Goal: Task Accomplishment & Management: Manage account settings

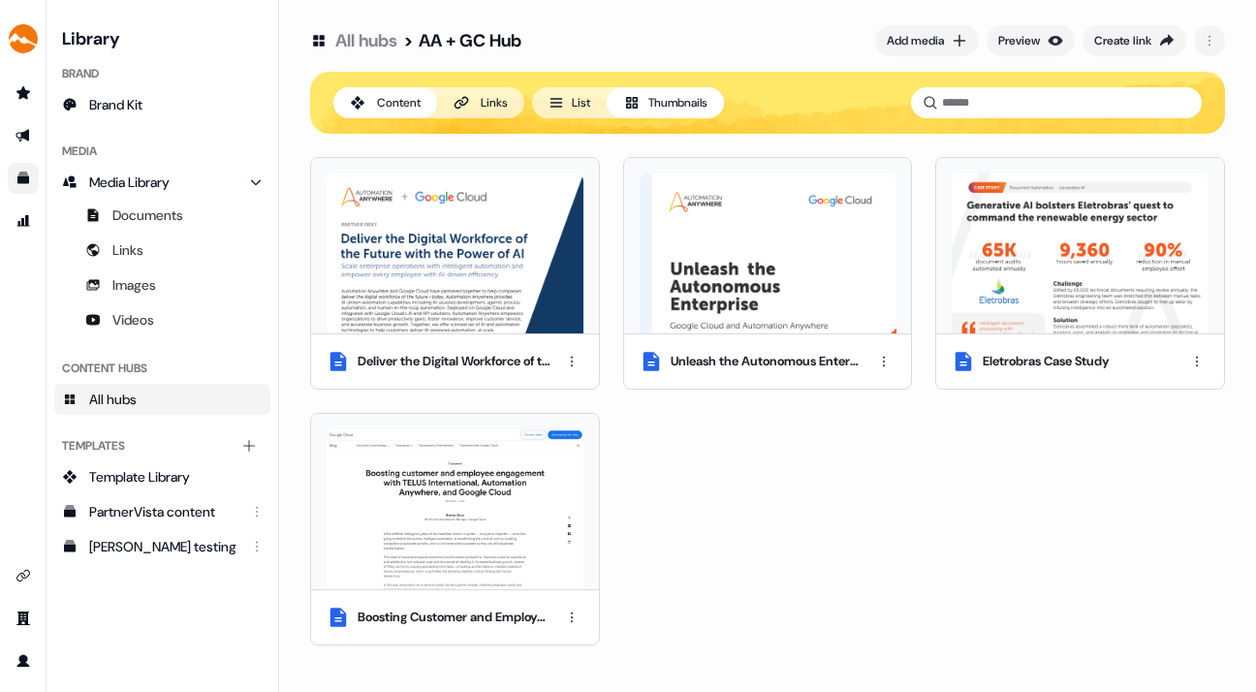
click at [17, 348] on div "side nav menu" at bounding box center [23, 377] width 46 height 599
click at [20, 122] on link "Go to outbound experience" at bounding box center [23, 135] width 31 height 31
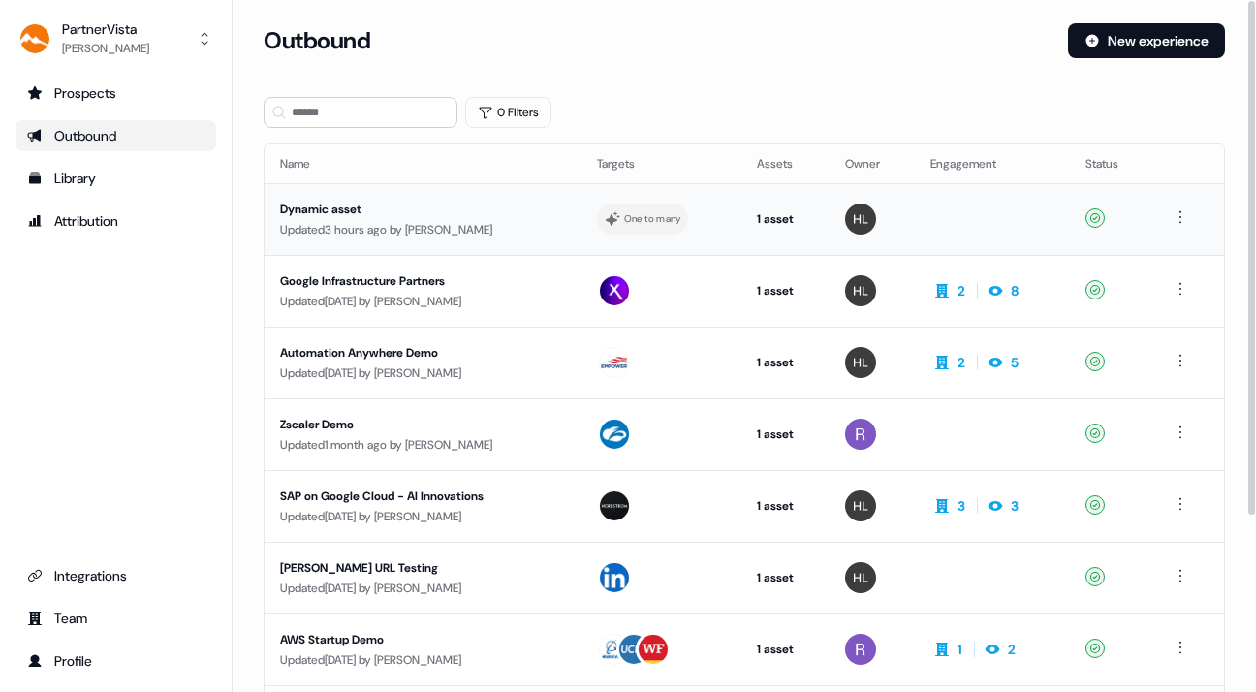
click at [346, 196] on td "Dynamic asset Updated 3 hours ago by [PERSON_NAME]" at bounding box center [423, 219] width 317 height 72
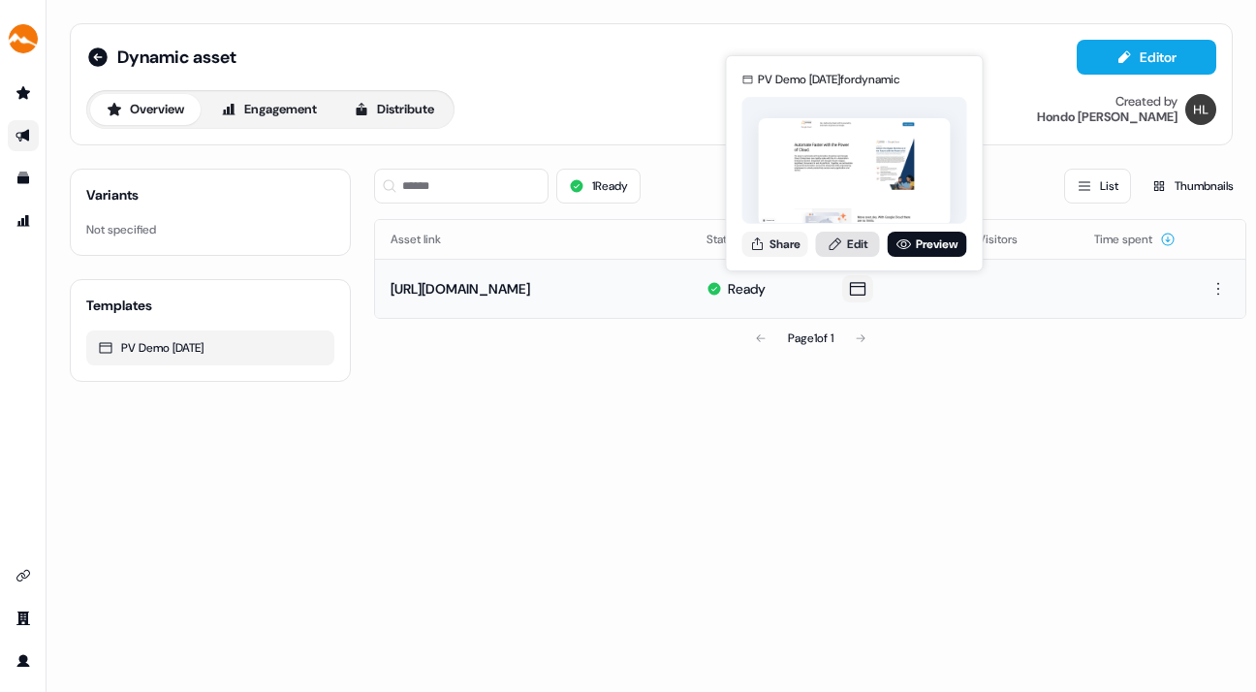
click at [853, 241] on link "Edit" at bounding box center [848, 244] width 64 height 25
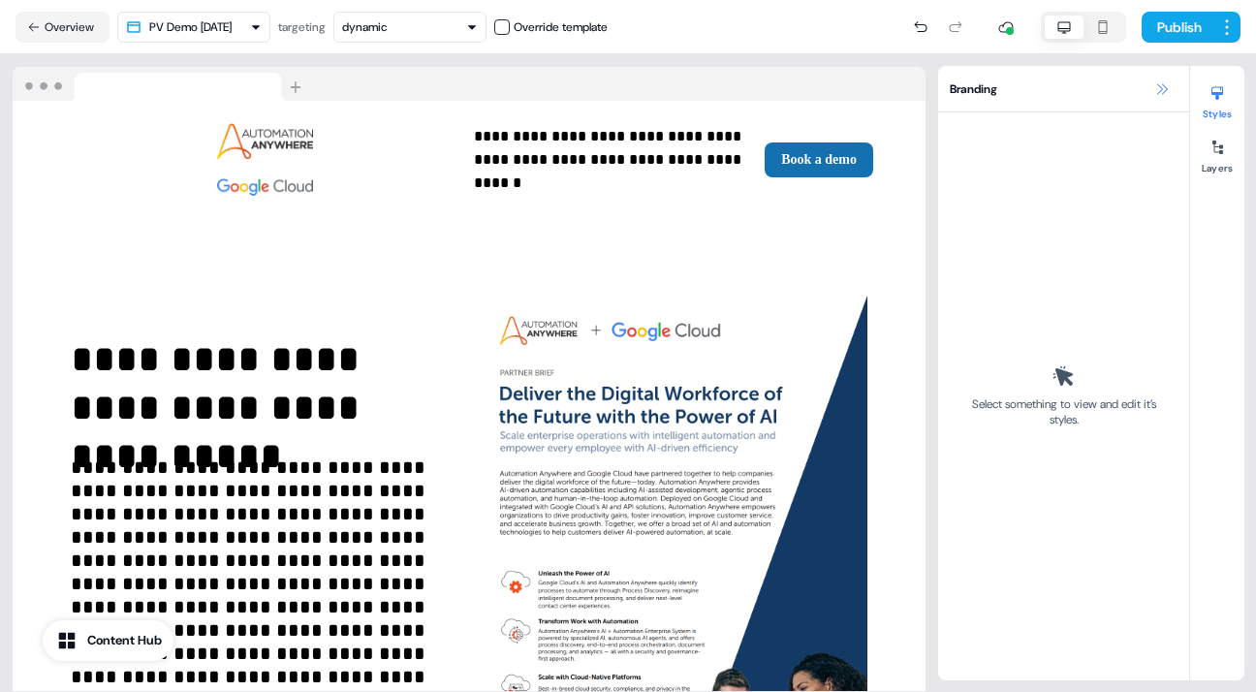
click at [1159, 84] on icon at bounding box center [1162, 89] width 16 height 16
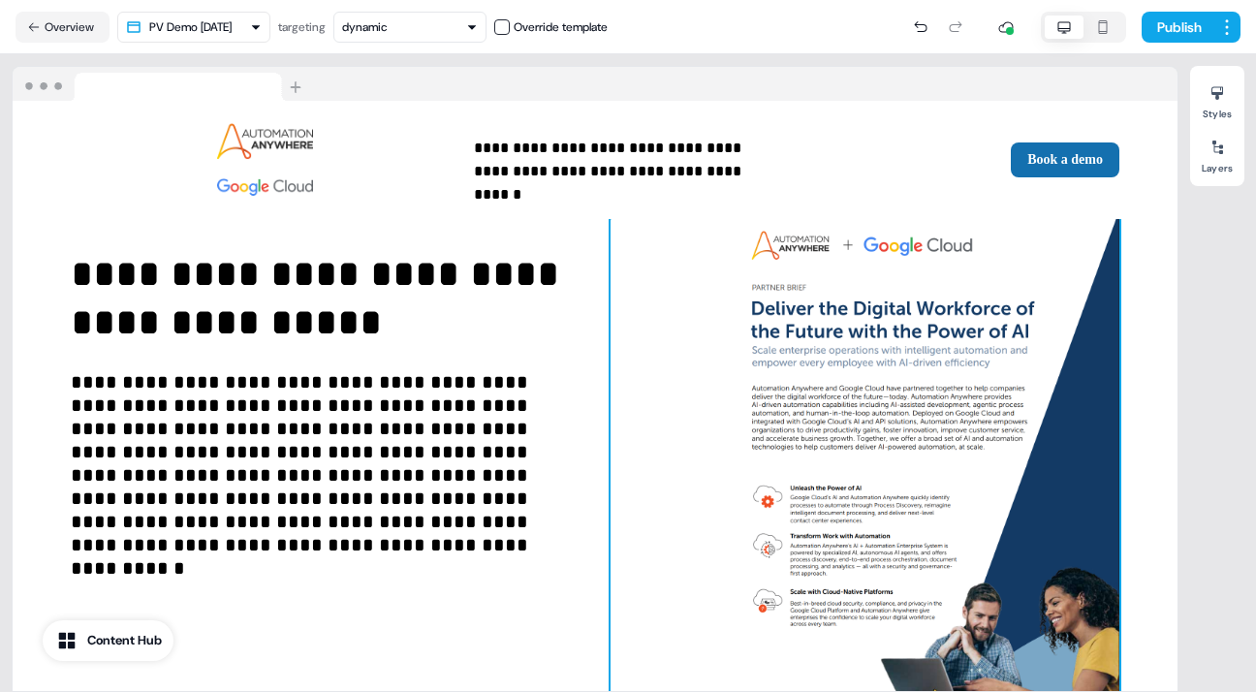
scroll to position [87, 0]
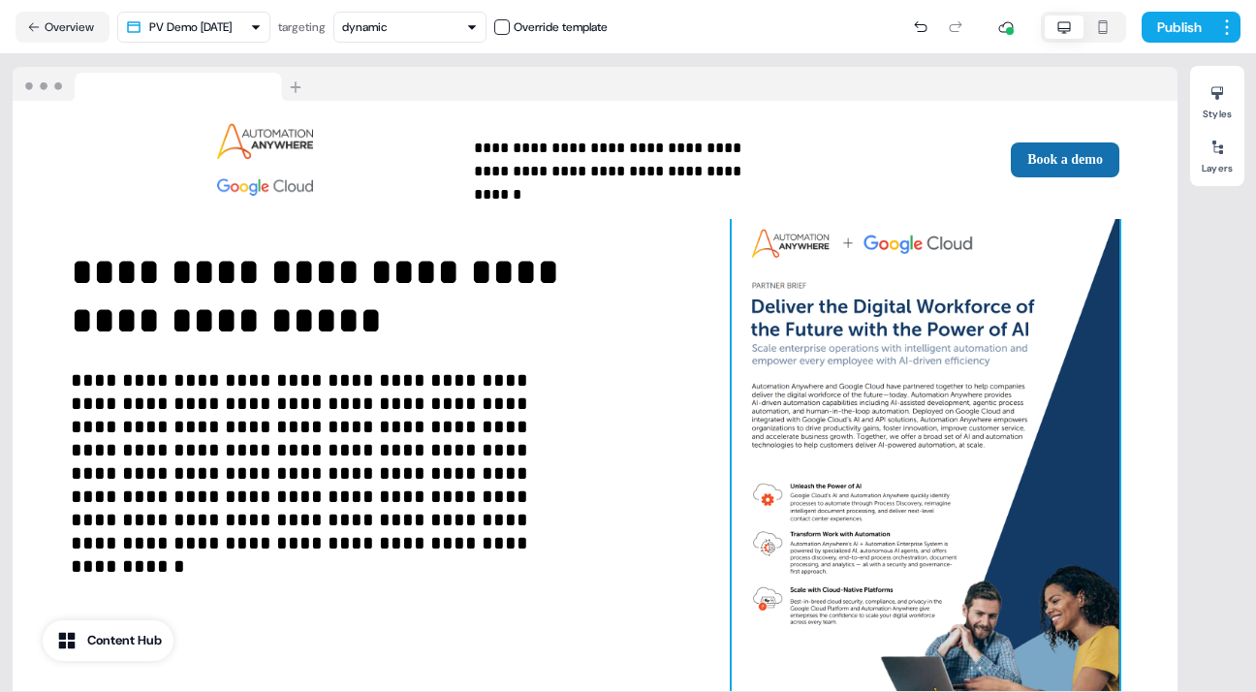
click at [821, 401] on img at bounding box center [926, 459] width 388 height 500
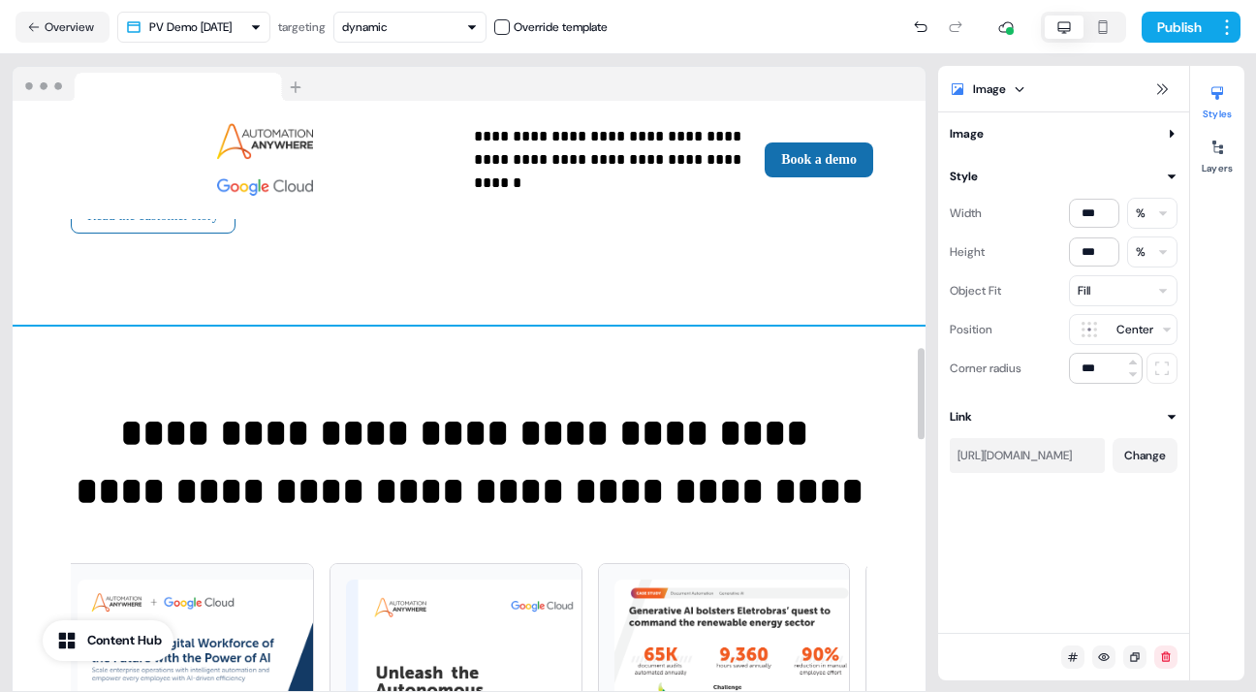
scroll to position [1583, 0]
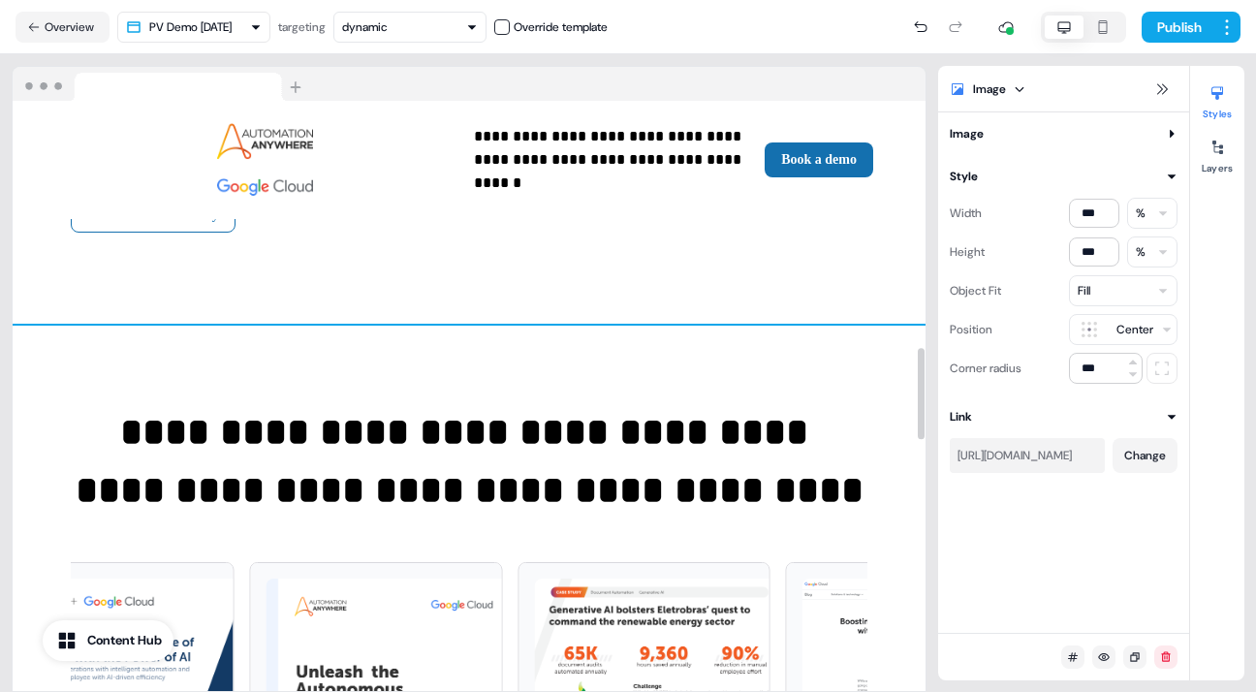
click at [458, 335] on div "**********" at bounding box center [469, 595] width 913 height 538
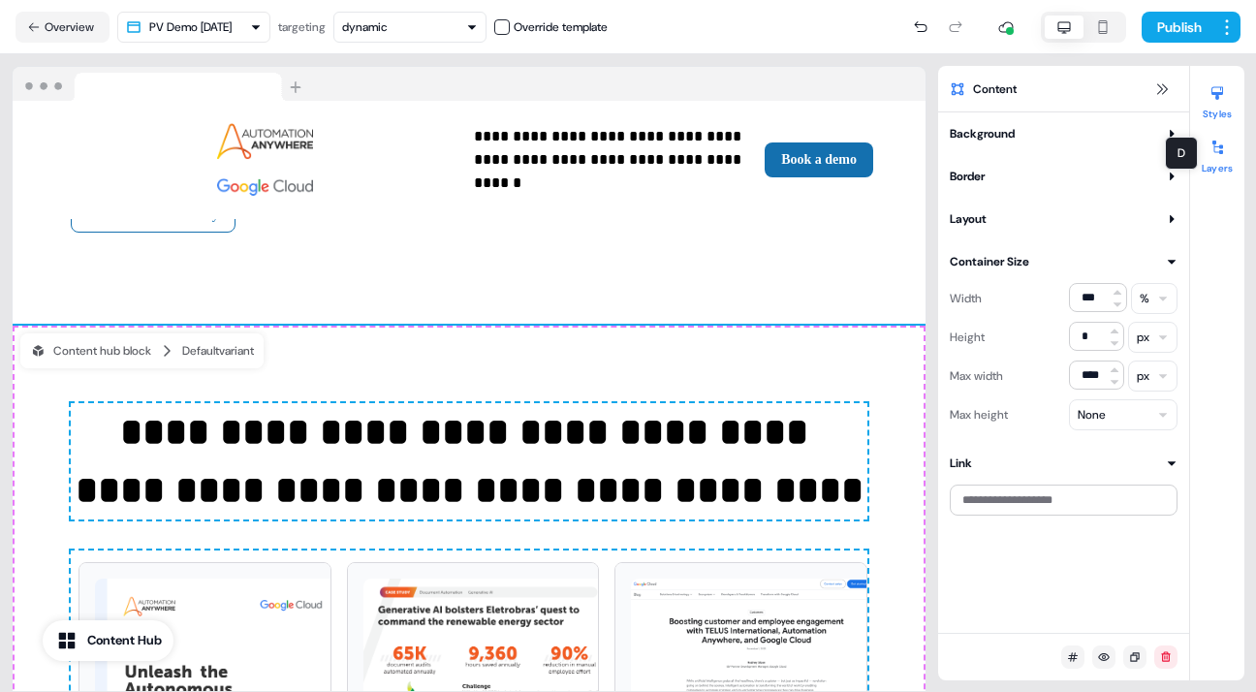
click at [1220, 148] on icon at bounding box center [1217, 148] width 11 height 14
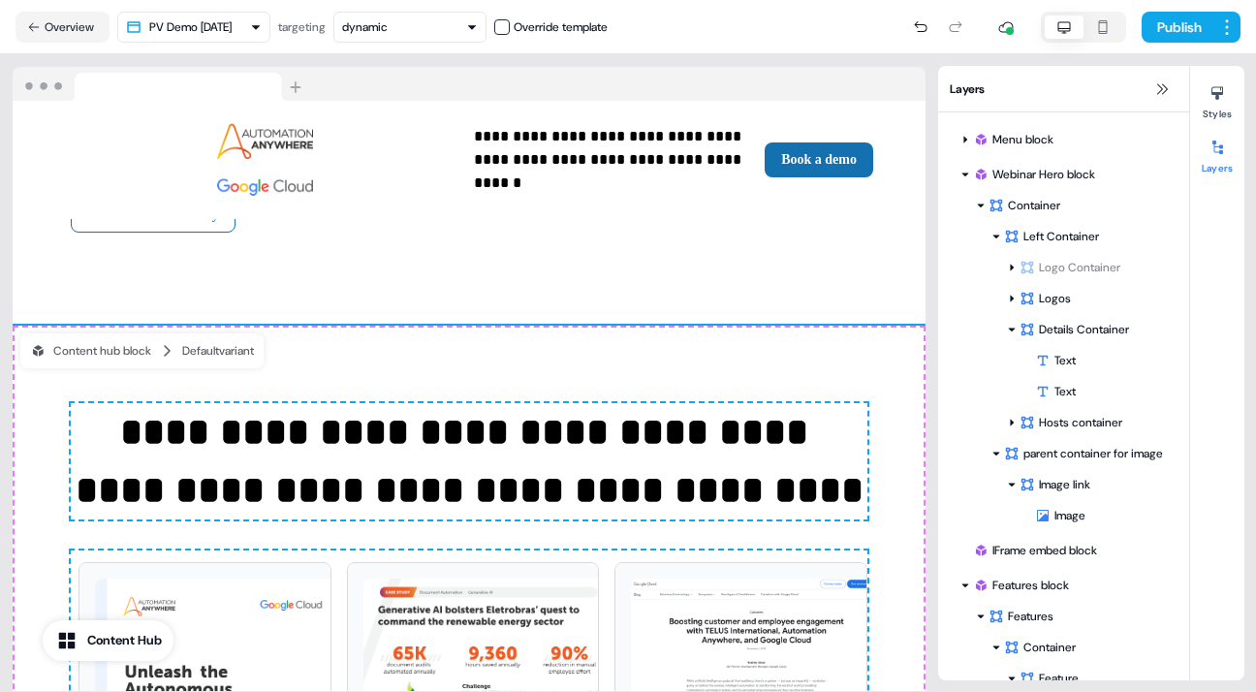
scroll to position [297, 0]
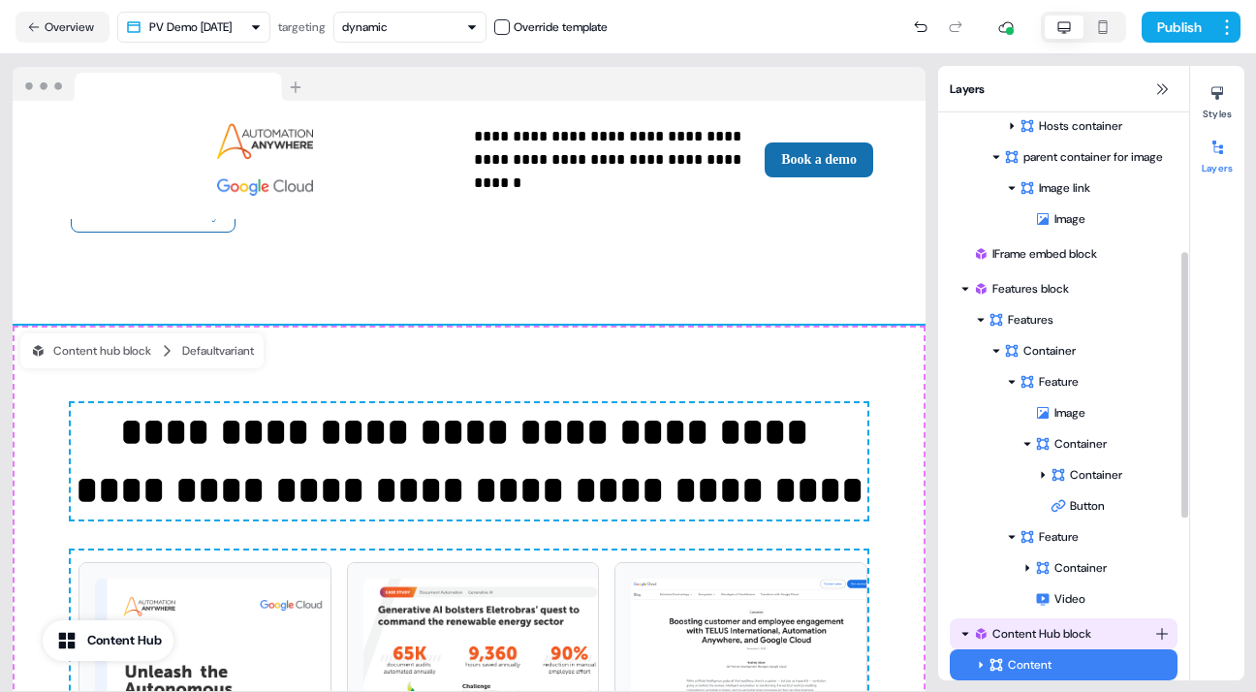
click at [1047, 628] on div "Content Hub block" at bounding box center [1063, 633] width 181 height 19
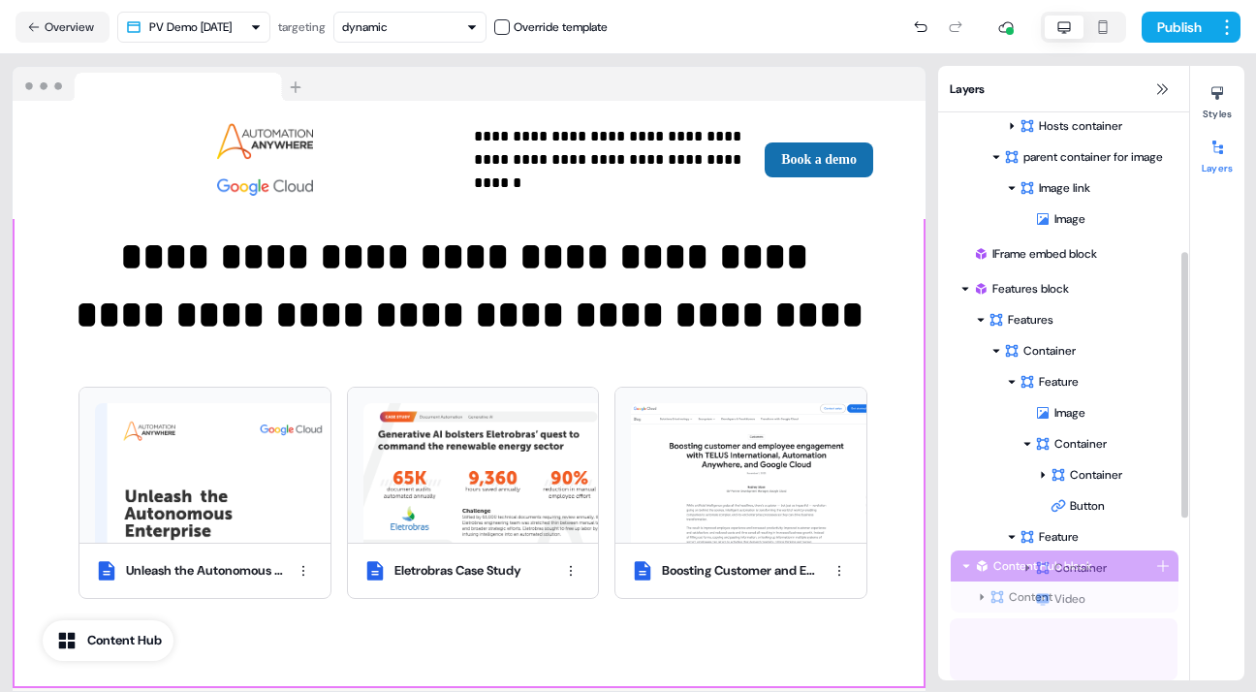
scroll to position [302, 0]
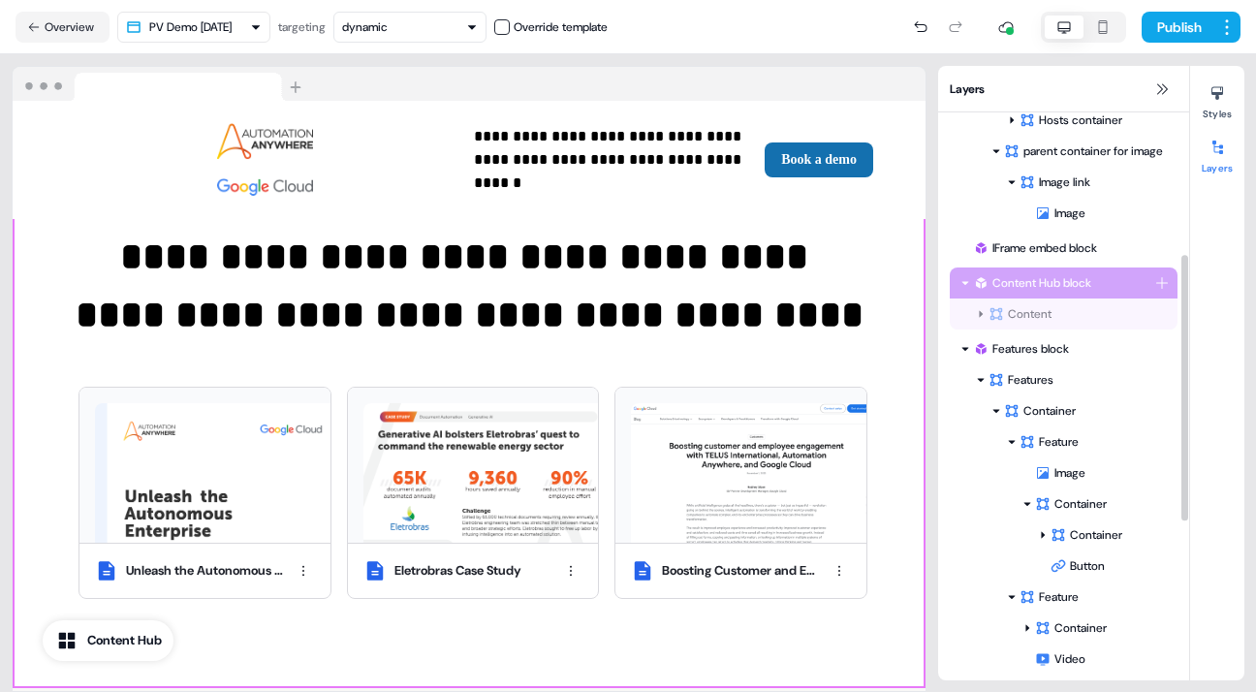
drag, startPoint x: 1047, startPoint y: 632, endPoint x: 1050, endPoint y: 425, distance: 206.5
click at [1050, 425] on div "Menu block Webinar Hero block Container Left Container Logo Container Logos Det…" at bounding box center [1063, 415] width 251 height 1210
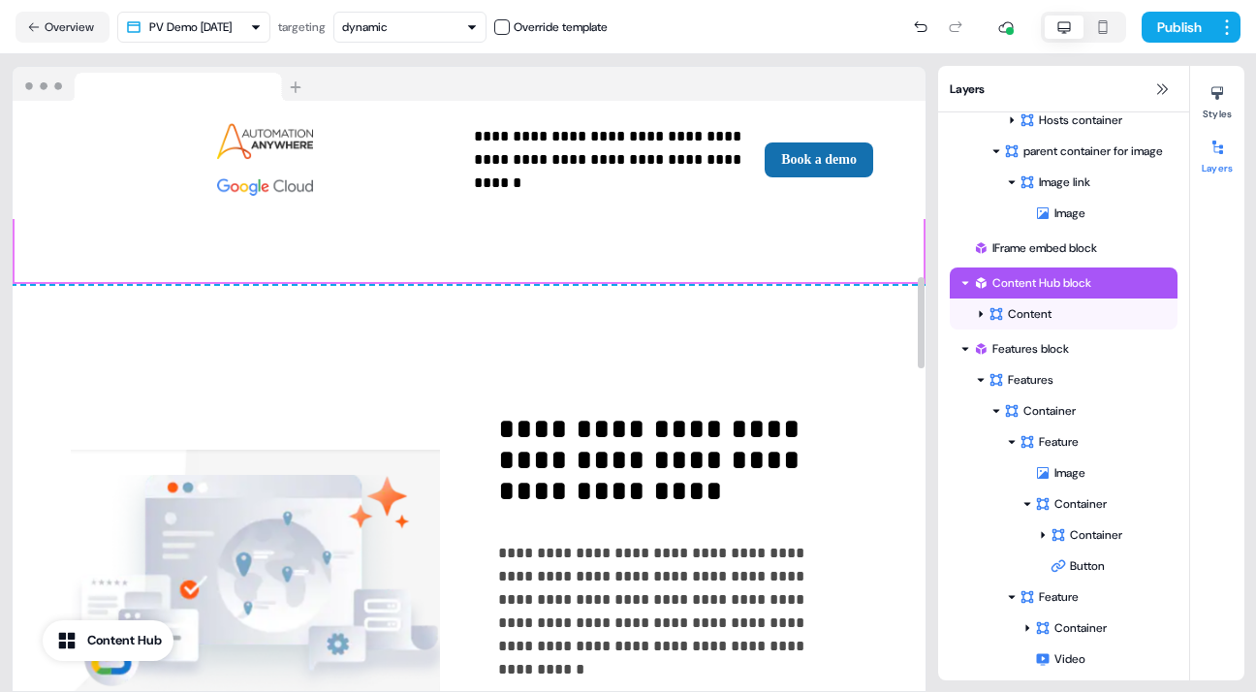
scroll to position [1128, 0]
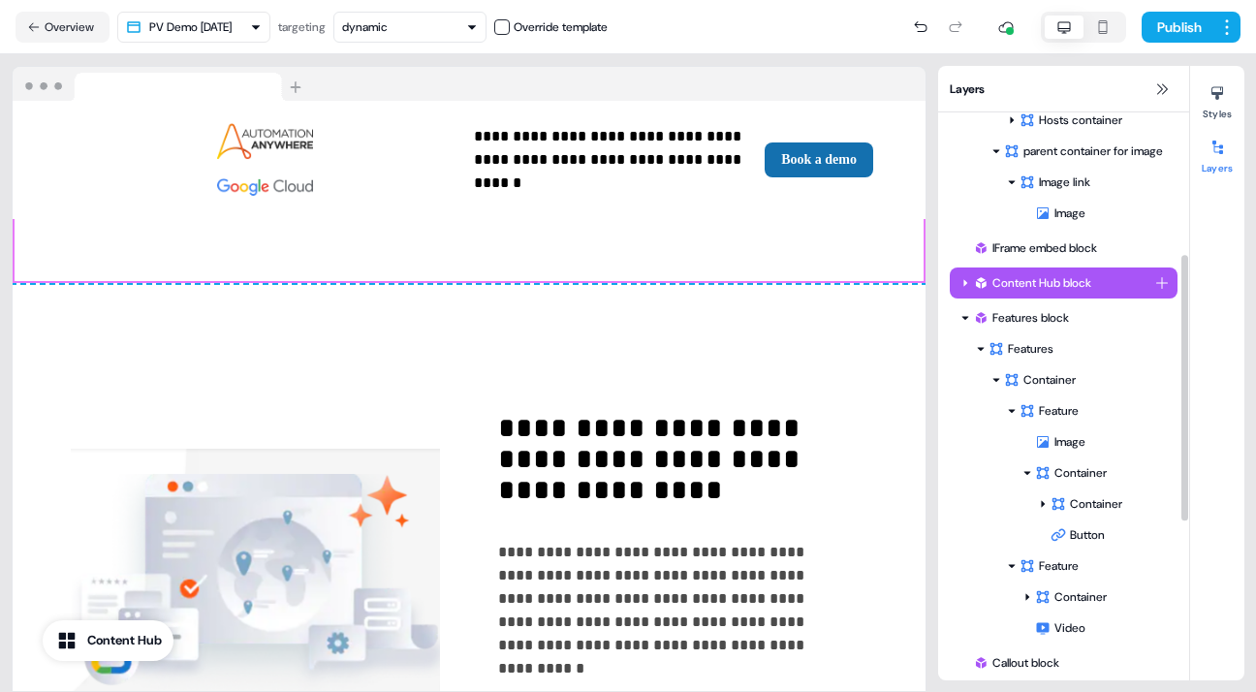
click at [962, 281] on icon at bounding box center [965, 283] width 10 height 10
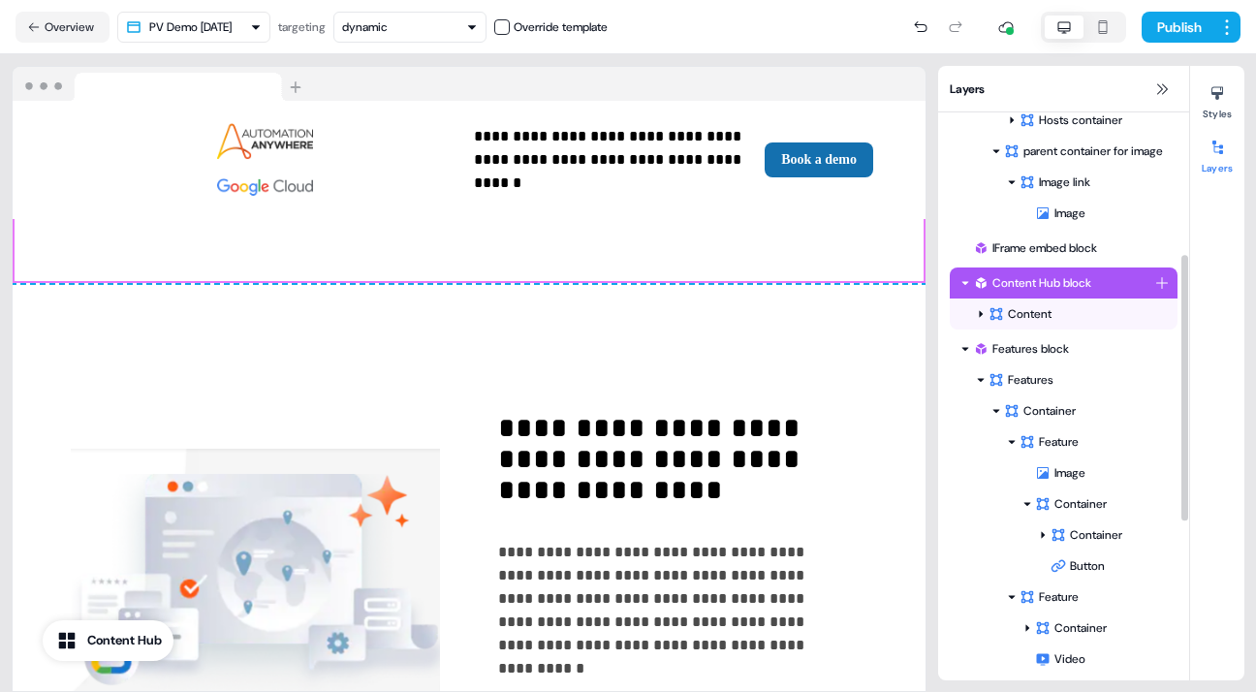
click at [962, 281] on icon at bounding box center [965, 283] width 10 height 10
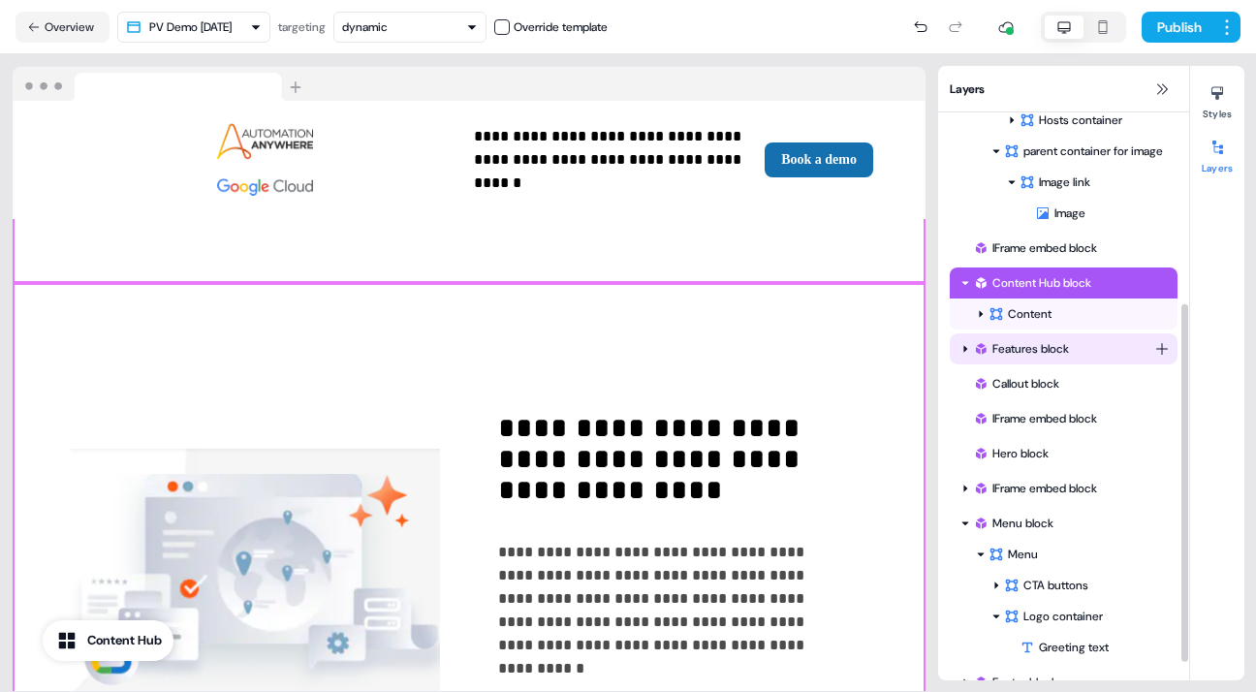
click at [965, 349] on icon at bounding box center [965, 349] width 4 height 7
click at [1032, 342] on div "Features block" at bounding box center [1063, 348] width 181 height 19
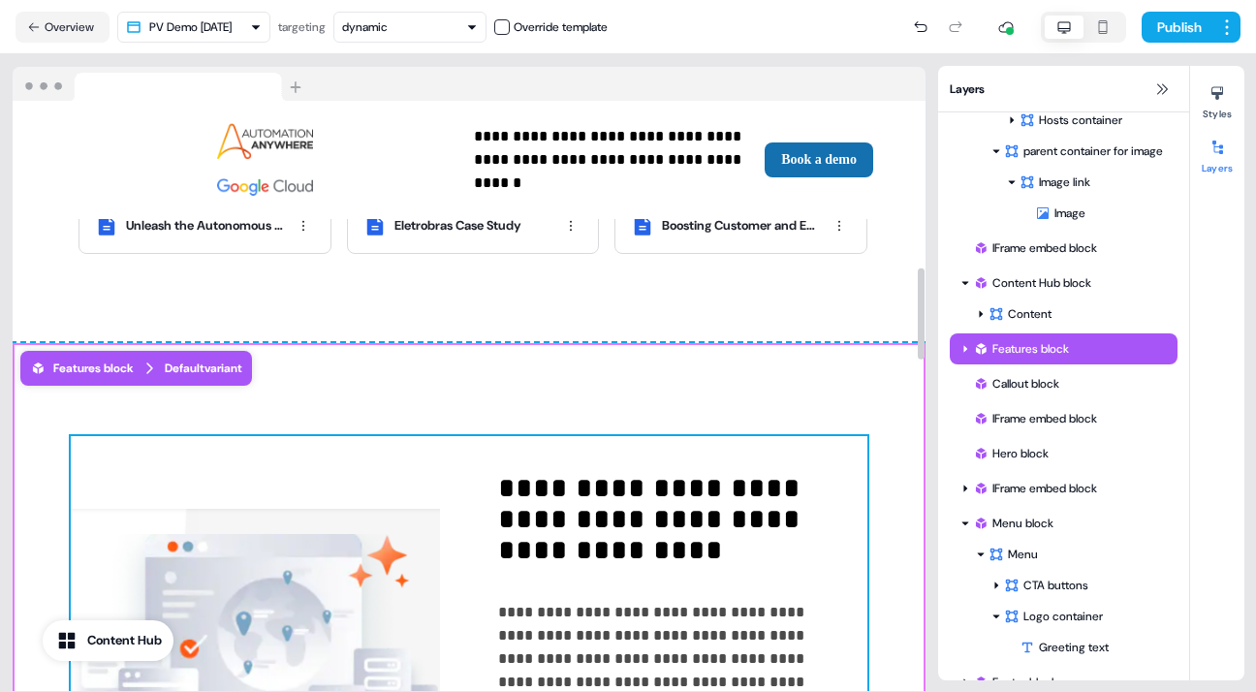
scroll to position [1067, 0]
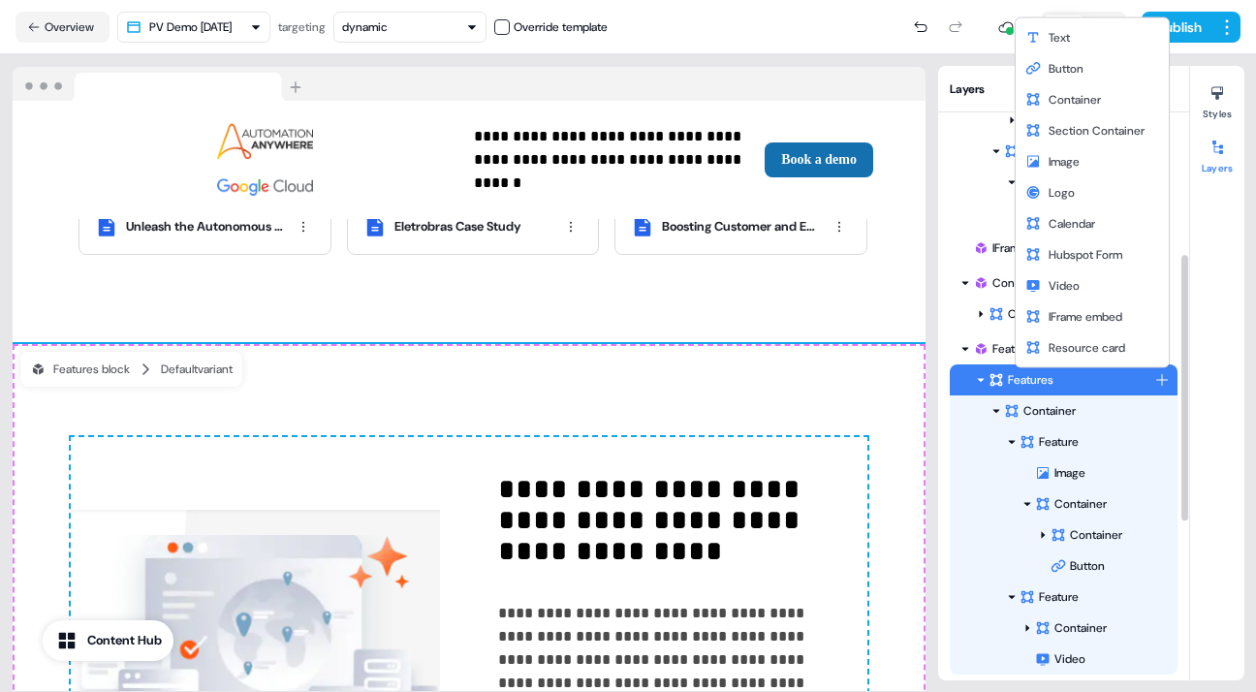
click at [1161, 377] on html "**********" at bounding box center [628, 346] width 1256 height 692
click at [1065, 159] on span "Image" at bounding box center [1064, 162] width 31 height 16
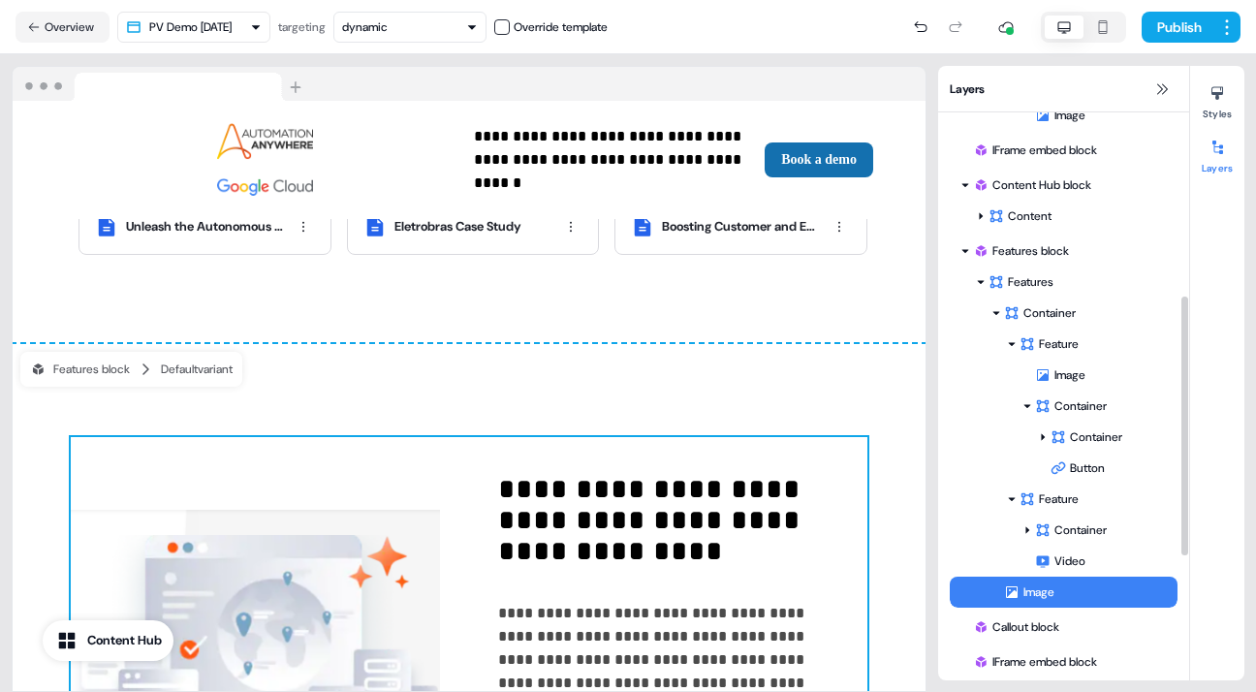
scroll to position [401, 0]
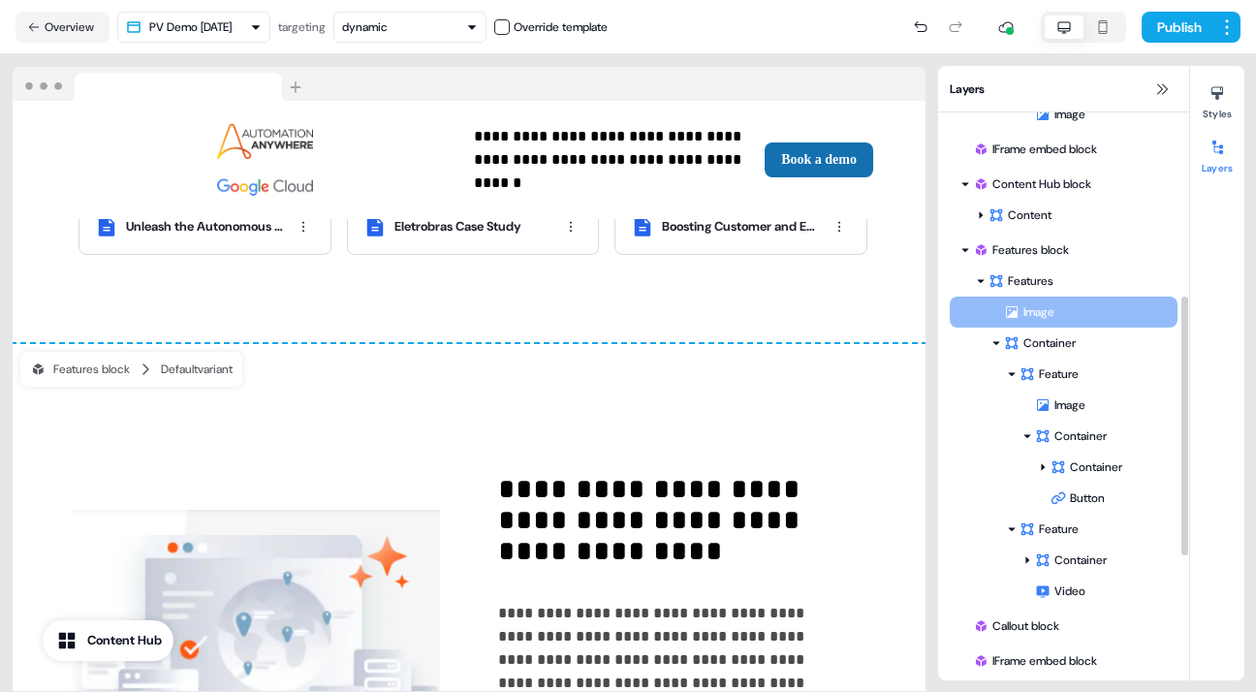
drag, startPoint x: 1053, startPoint y: 588, endPoint x: 1037, endPoint y: 303, distance: 285.4
click at [1037, 303] on div "Container Feature Image Container Container Button To pick up a draggable item,…" at bounding box center [1064, 452] width 228 height 310
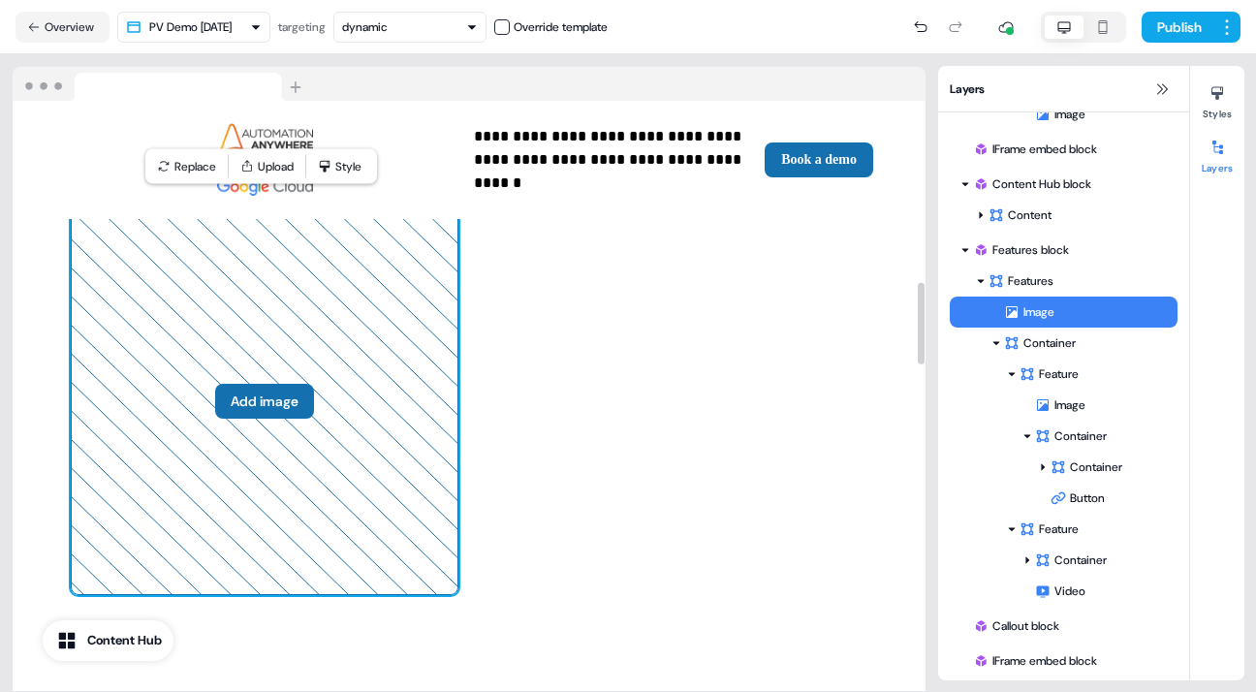
scroll to position [1272, 0]
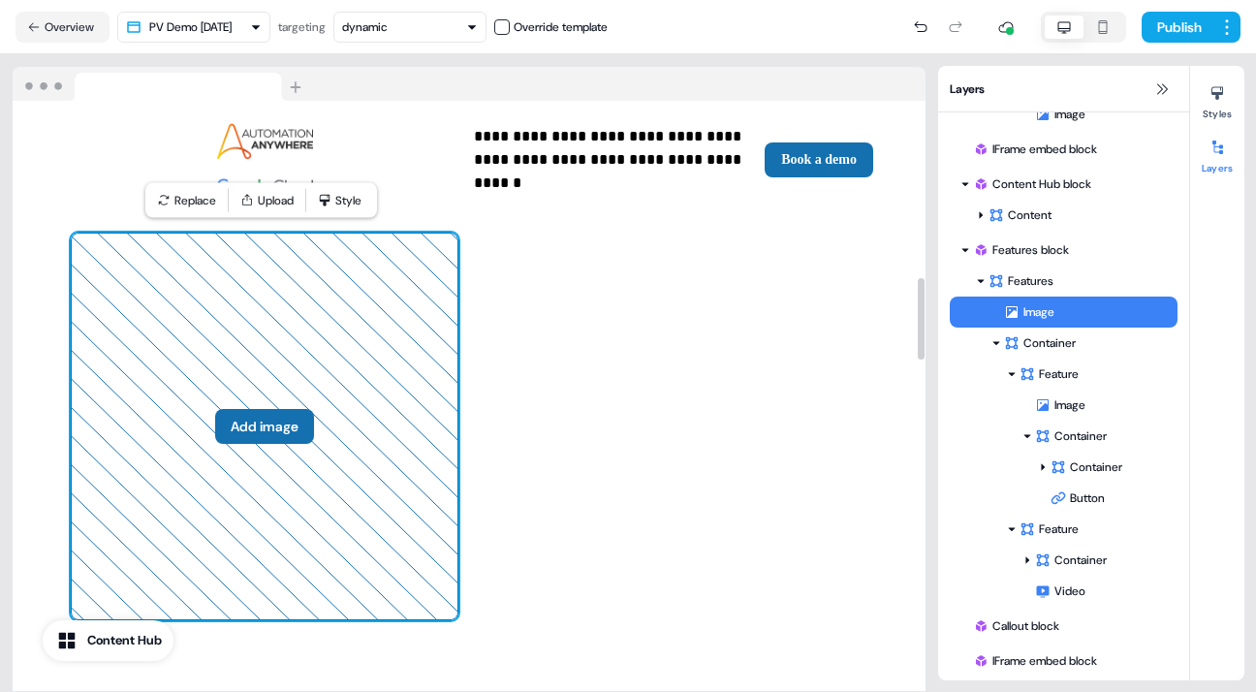
click at [271, 419] on button "Add image" at bounding box center [264, 426] width 99 height 35
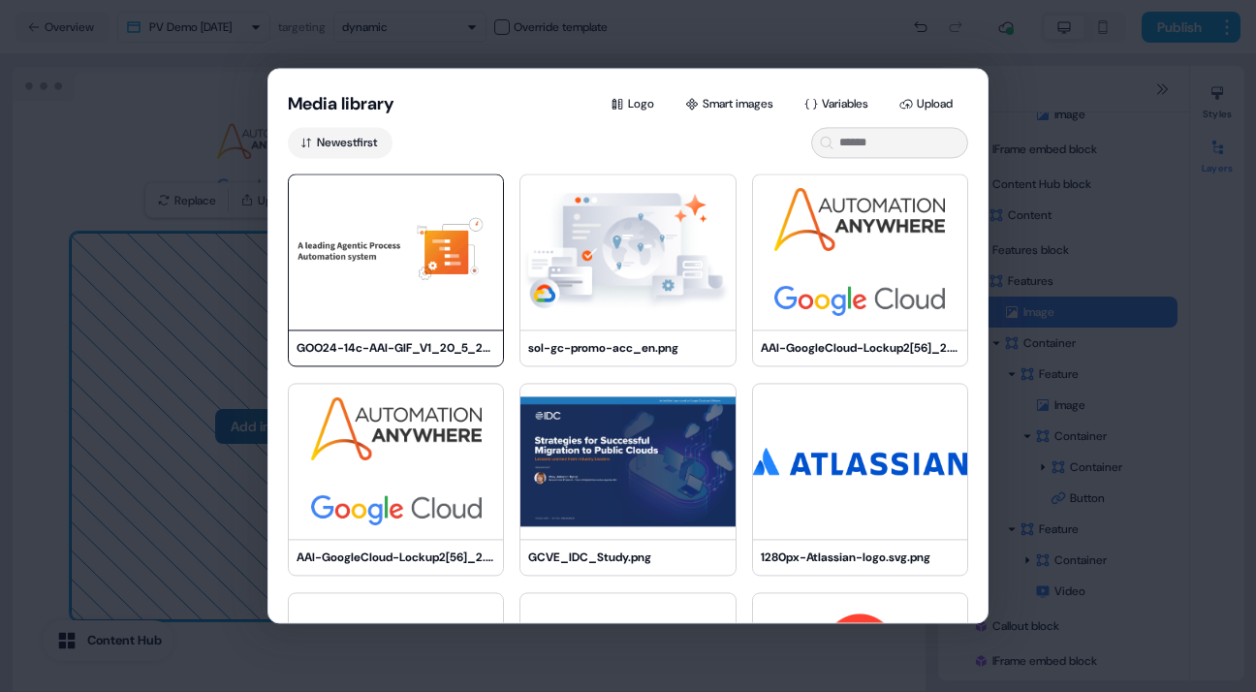
click at [353, 253] on img at bounding box center [396, 251] width 214 height 155
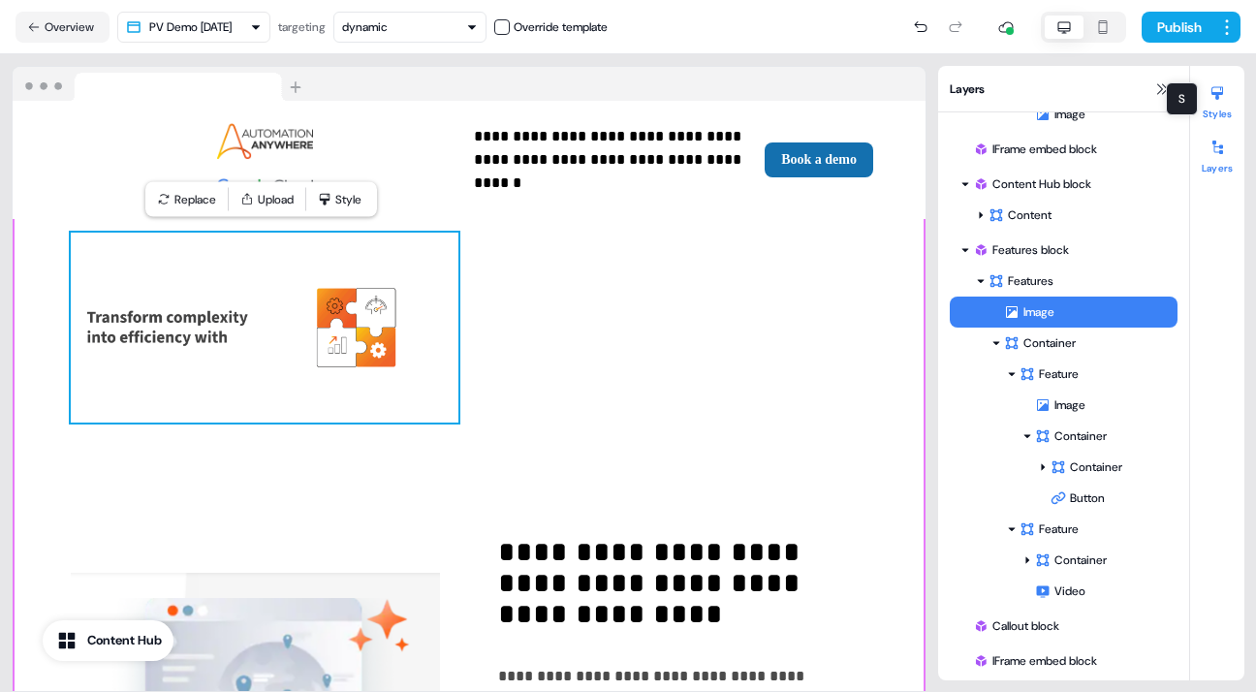
click at [1216, 95] on icon at bounding box center [1217, 94] width 12 height 14
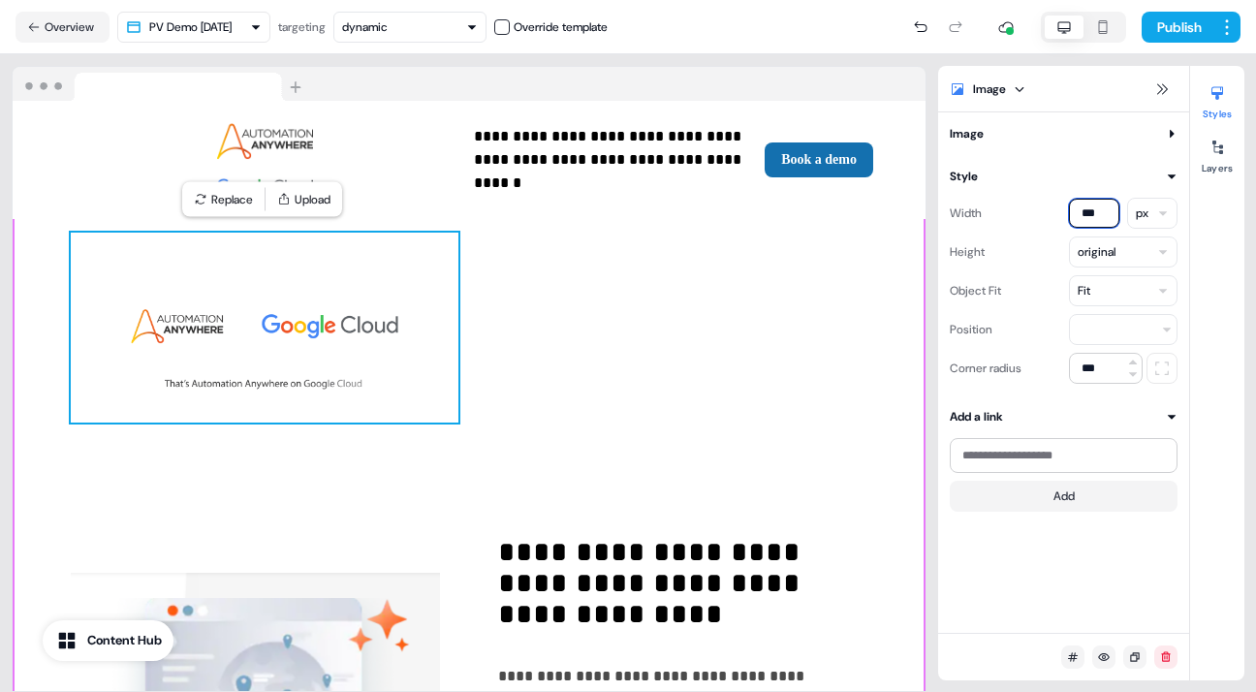
click at [1088, 212] on input "***" at bounding box center [1094, 213] width 50 height 29
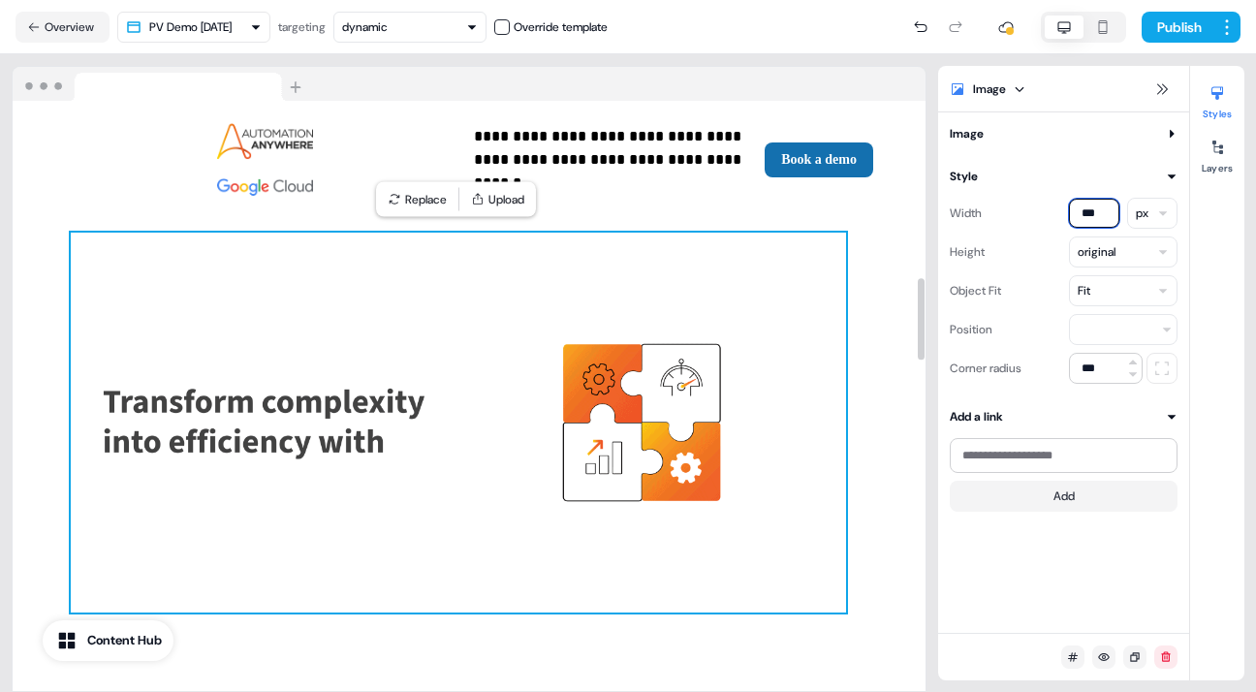
type input "***"
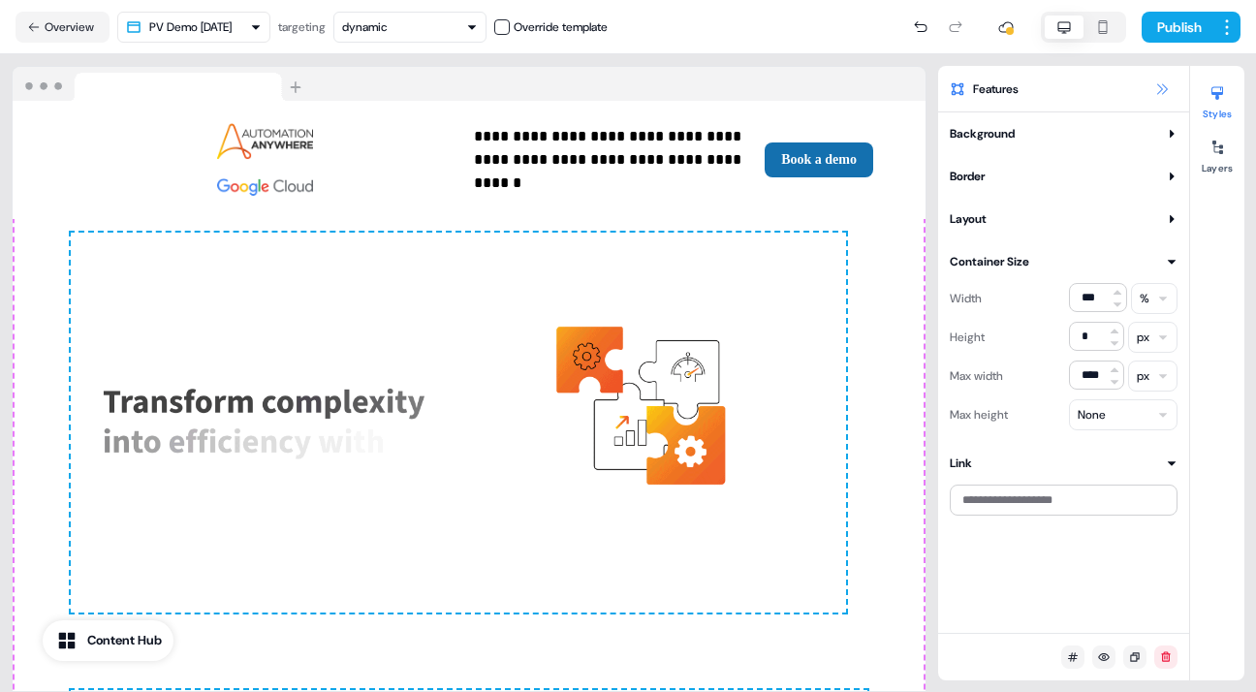
click at [1165, 80] on button at bounding box center [1161, 89] width 23 height 23
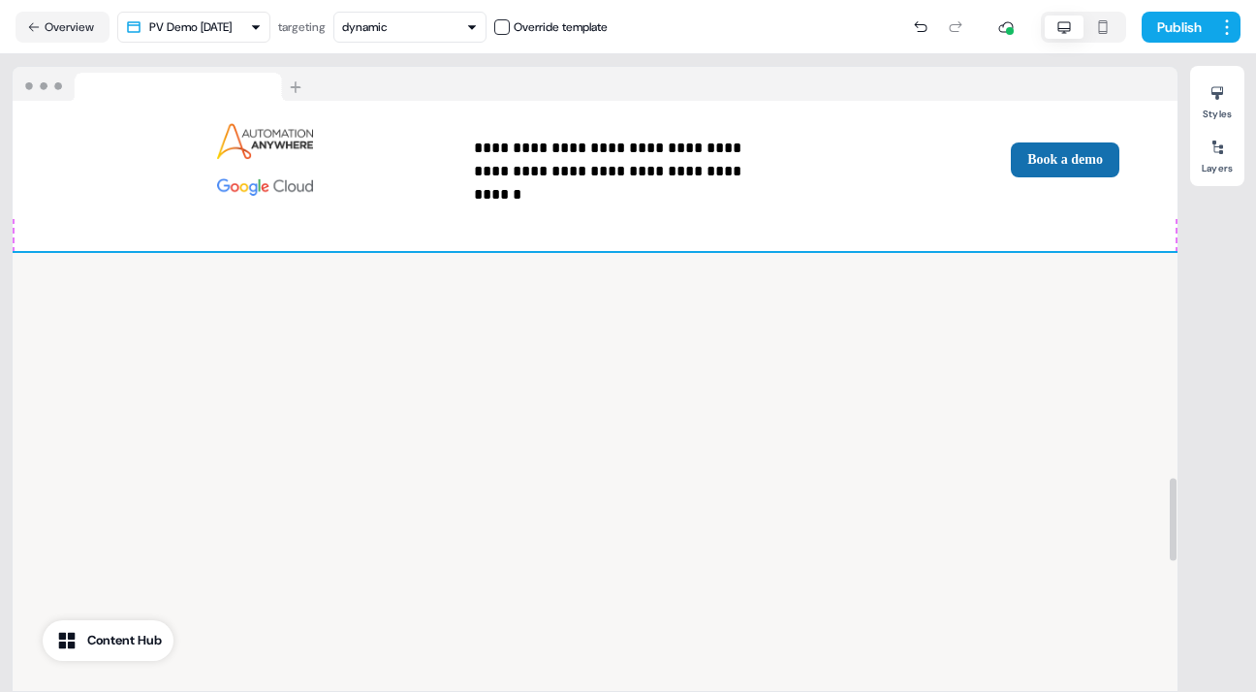
scroll to position [2691, 0]
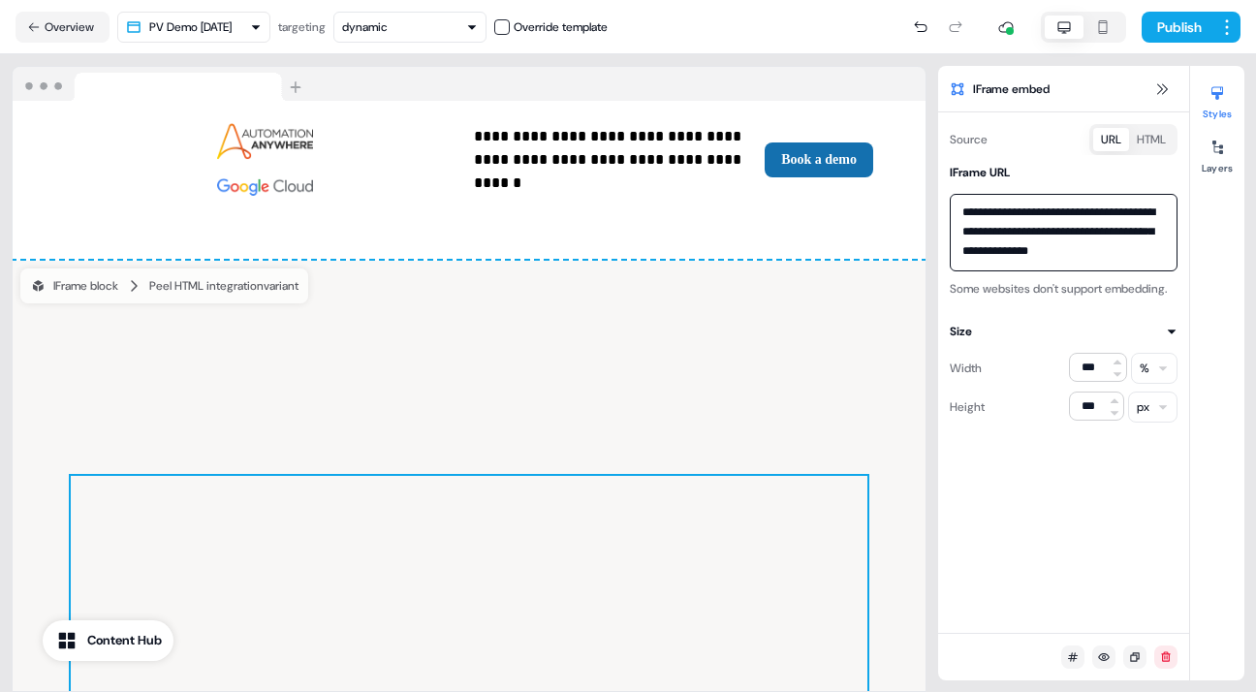
scroll to position [17, 0]
drag, startPoint x: 960, startPoint y: 210, endPoint x: 1098, endPoint y: 260, distance: 146.2
click at [1098, 260] on textarea "**********" at bounding box center [1064, 233] width 228 height 78
paste textarea
type textarea "**********"
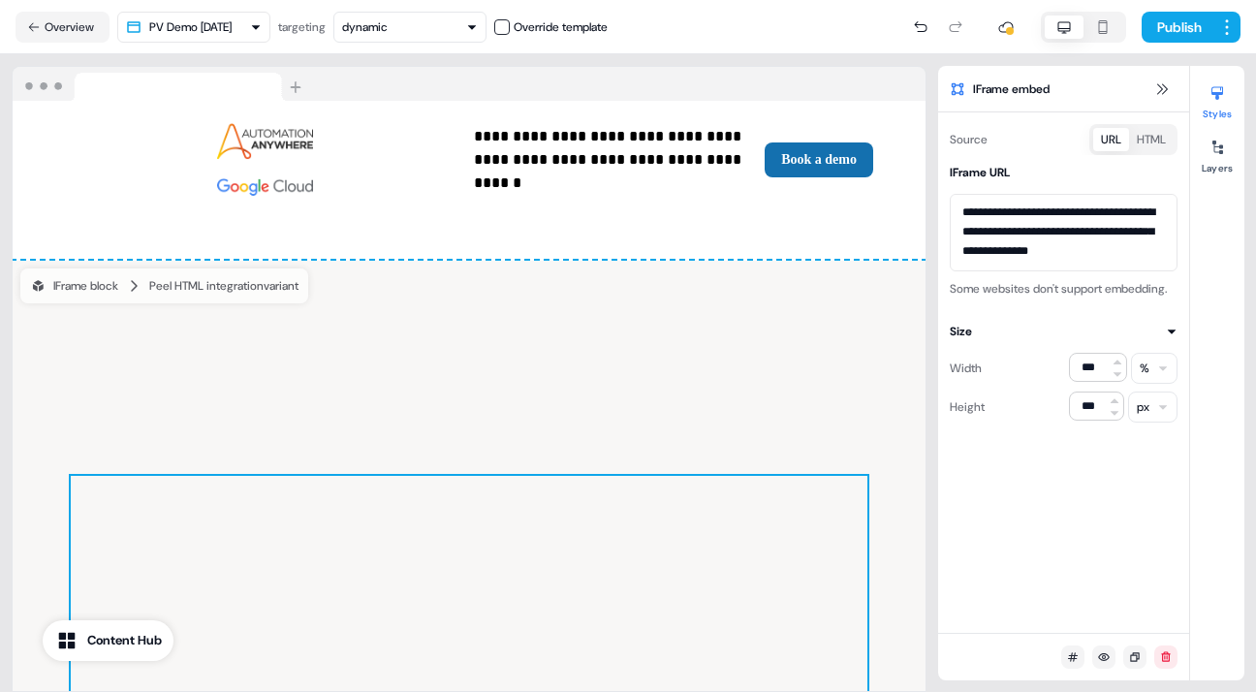
scroll to position [2996, 0]
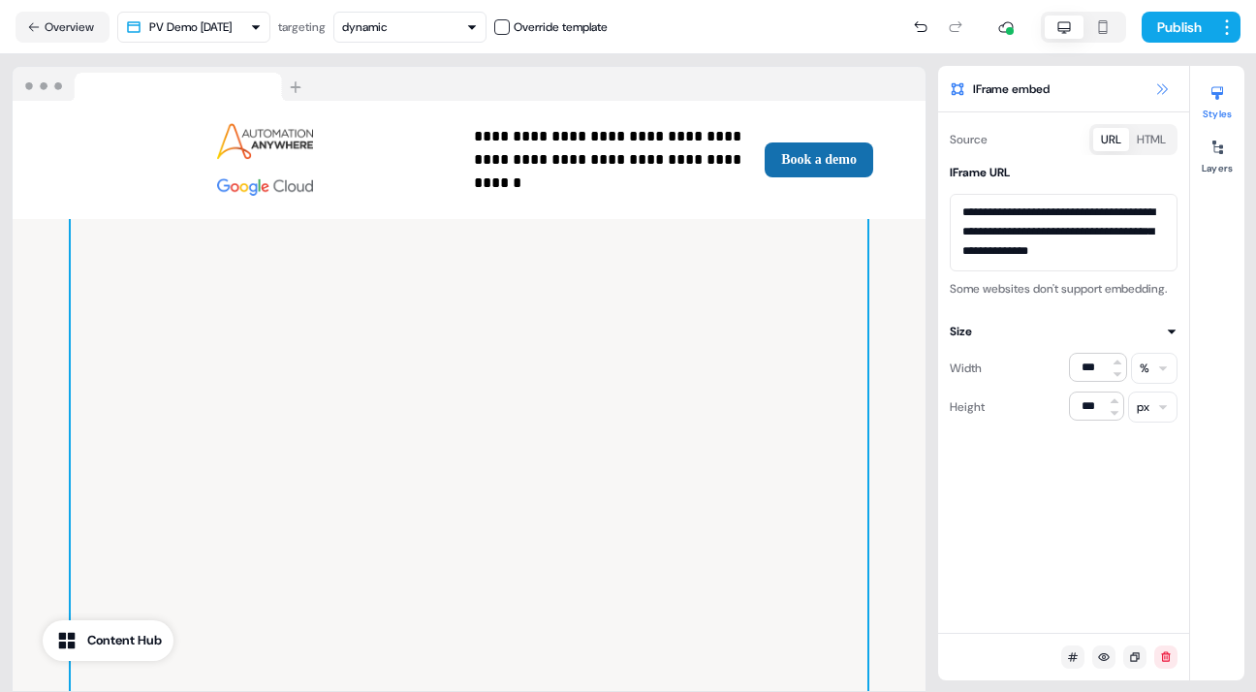
click at [1158, 86] on icon at bounding box center [1162, 89] width 16 height 16
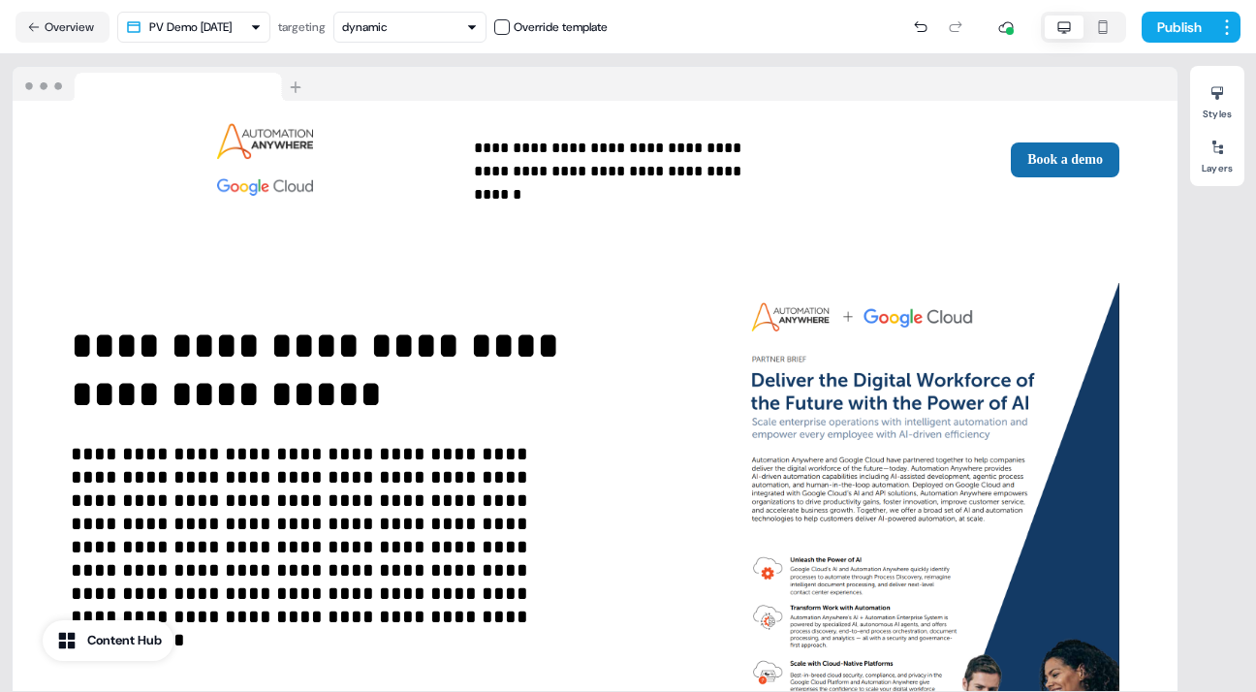
scroll to position [0, 0]
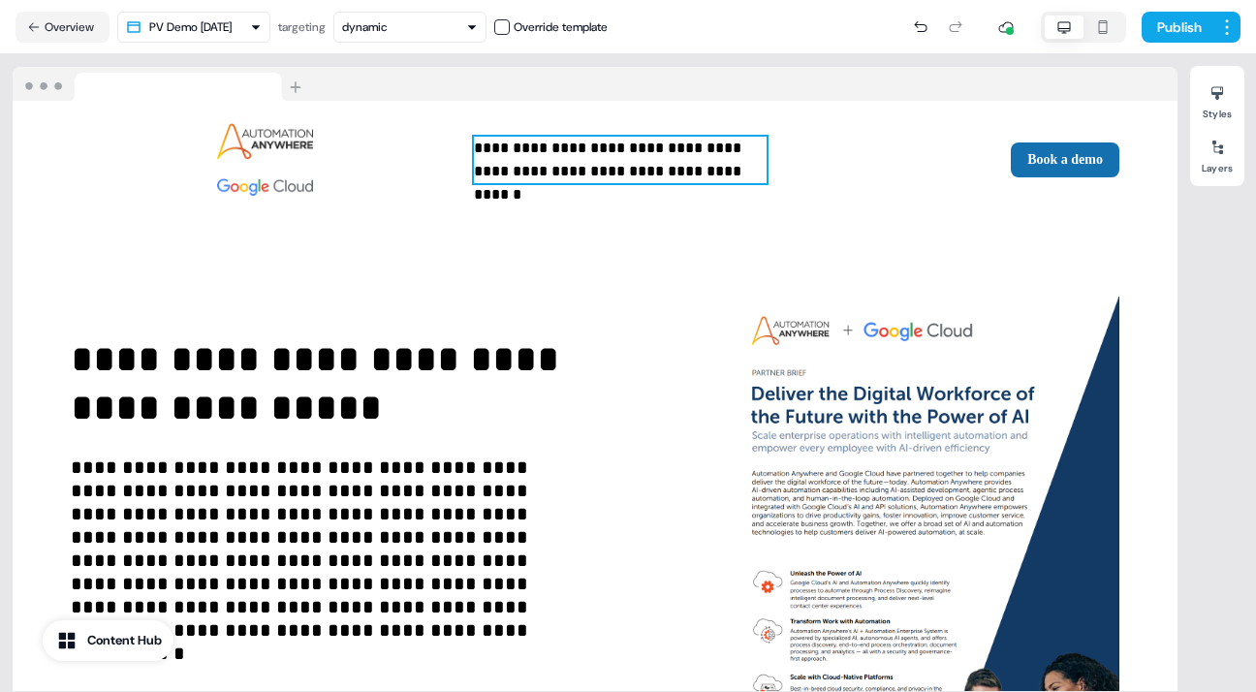
click at [474, 146] on p "**********" at bounding box center [620, 160] width 293 height 47
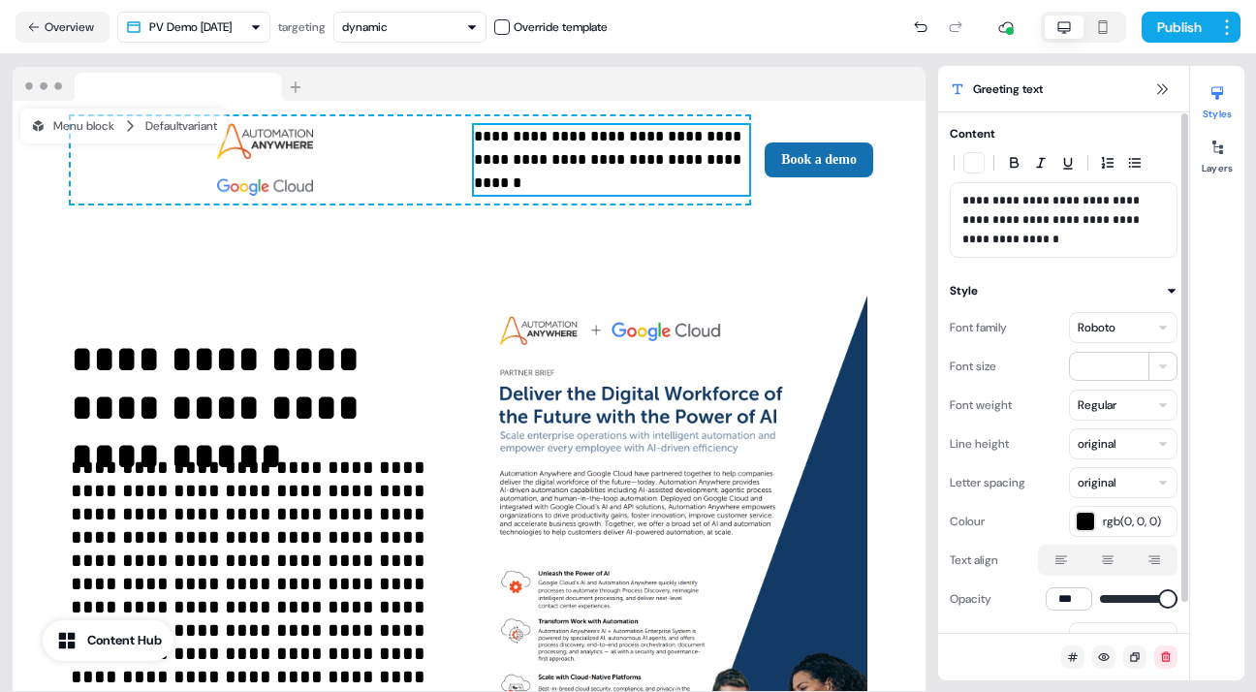
click at [998, 203] on p "**********" at bounding box center [1063, 220] width 203 height 58
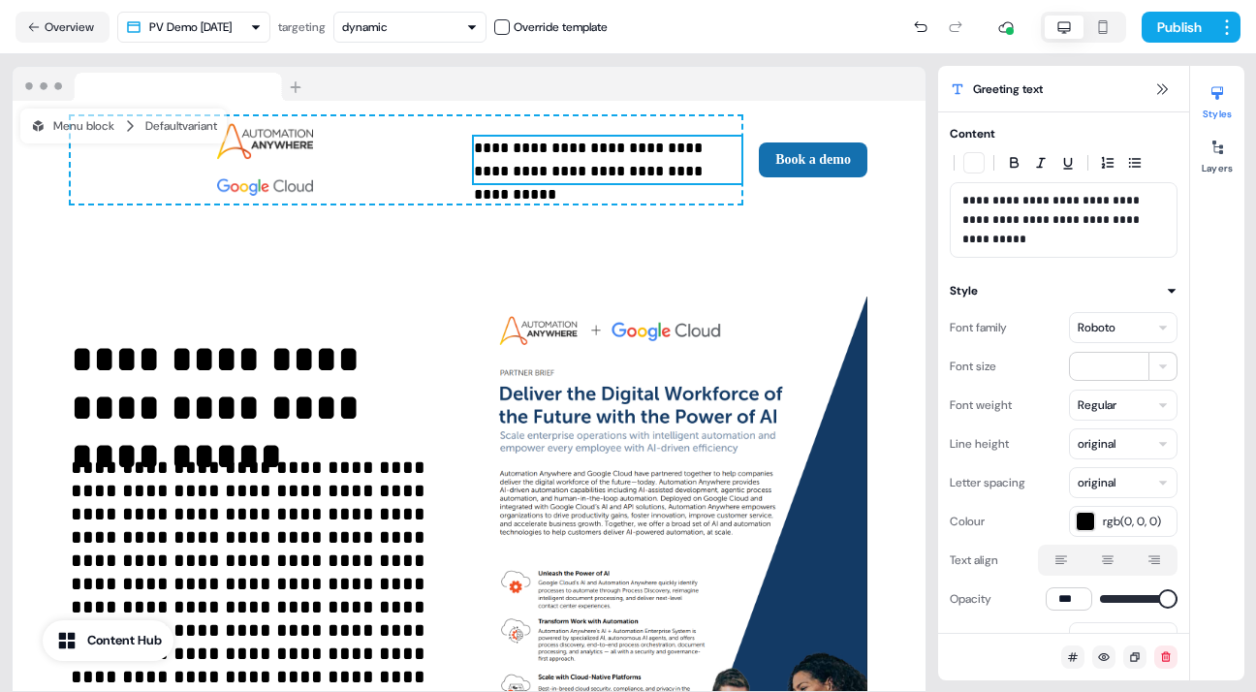
click at [474, 147] on p "**********" at bounding box center [607, 160] width 267 height 47
click at [474, 148] on p "**********" at bounding box center [607, 160] width 267 height 47
click at [1023, 201] on p "**********" at bounding box center [1063, 220] width 203 height 58
click at [1039, 201] on p "**********" at bounding box center [1063, 220] width 203 height 58
click at [1079, 202] on p "**********" at bounding box center [1063, 220] width 203 height 58
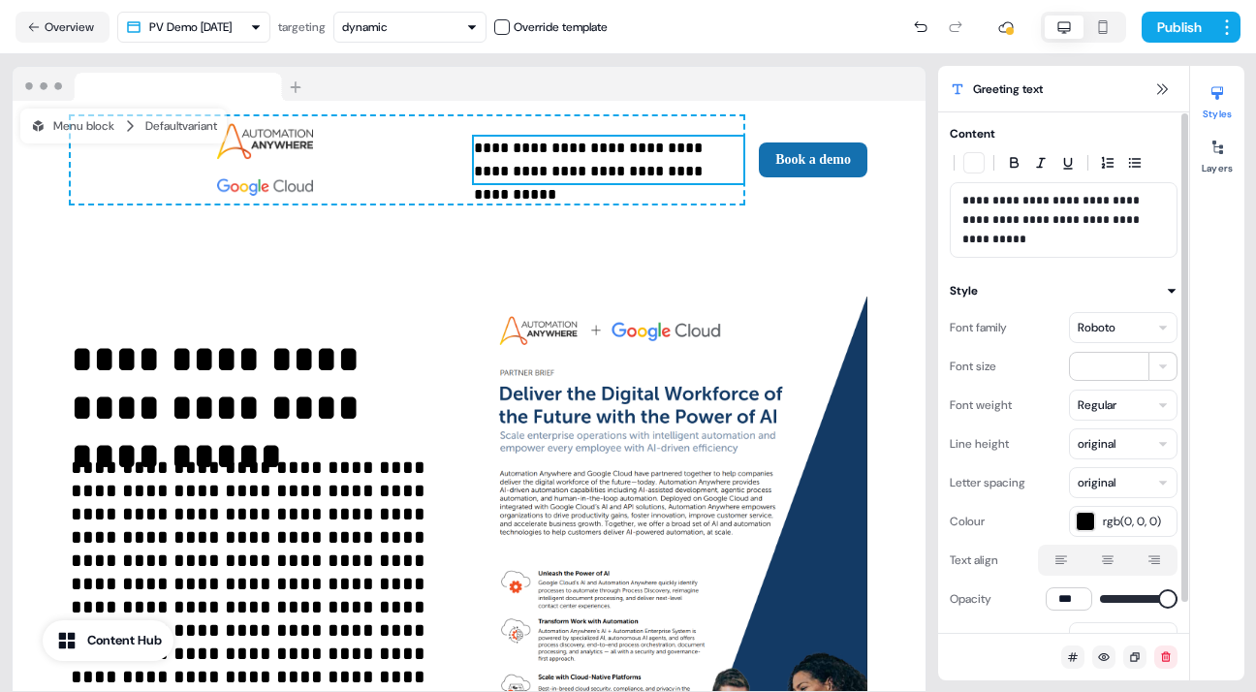
click at [1118, 202] on p "**********" at bounding box center [1063, 220] width 203 height 58
click at [1162, 81] on icon at bounding box center [1162, 89] width 16 height 16
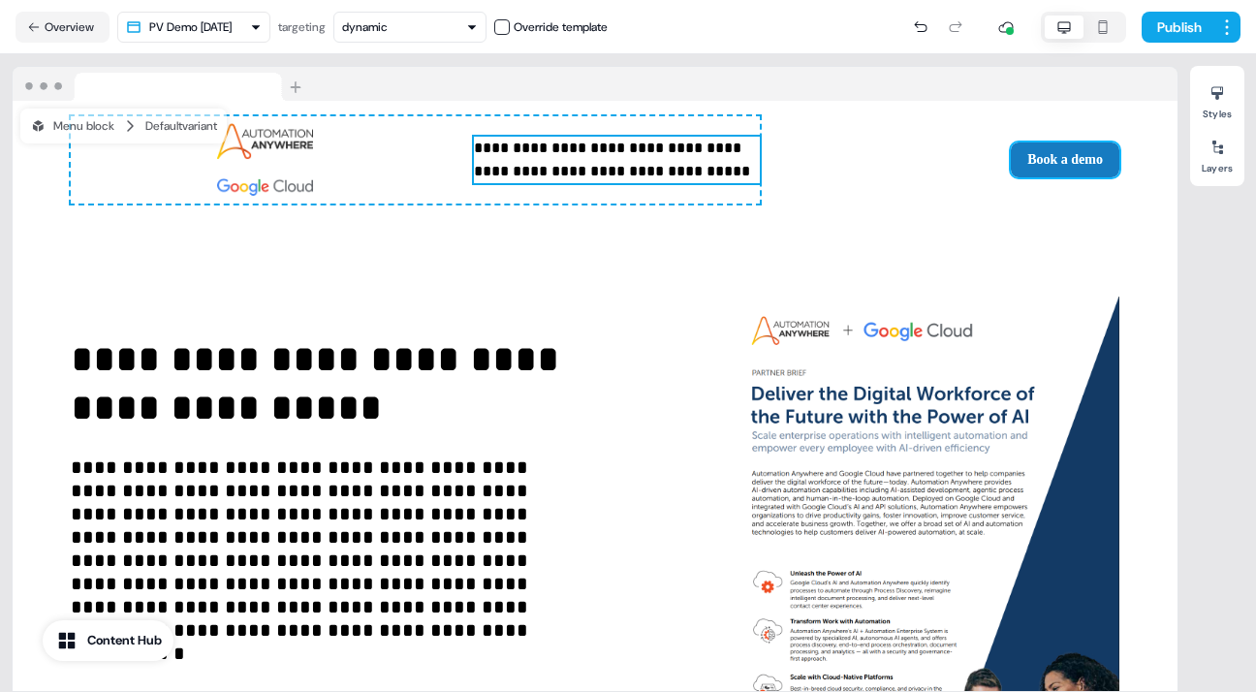
click at [1061, 163] on button "Book a demo" at bounding box center [1065, 159] width 109 height 35
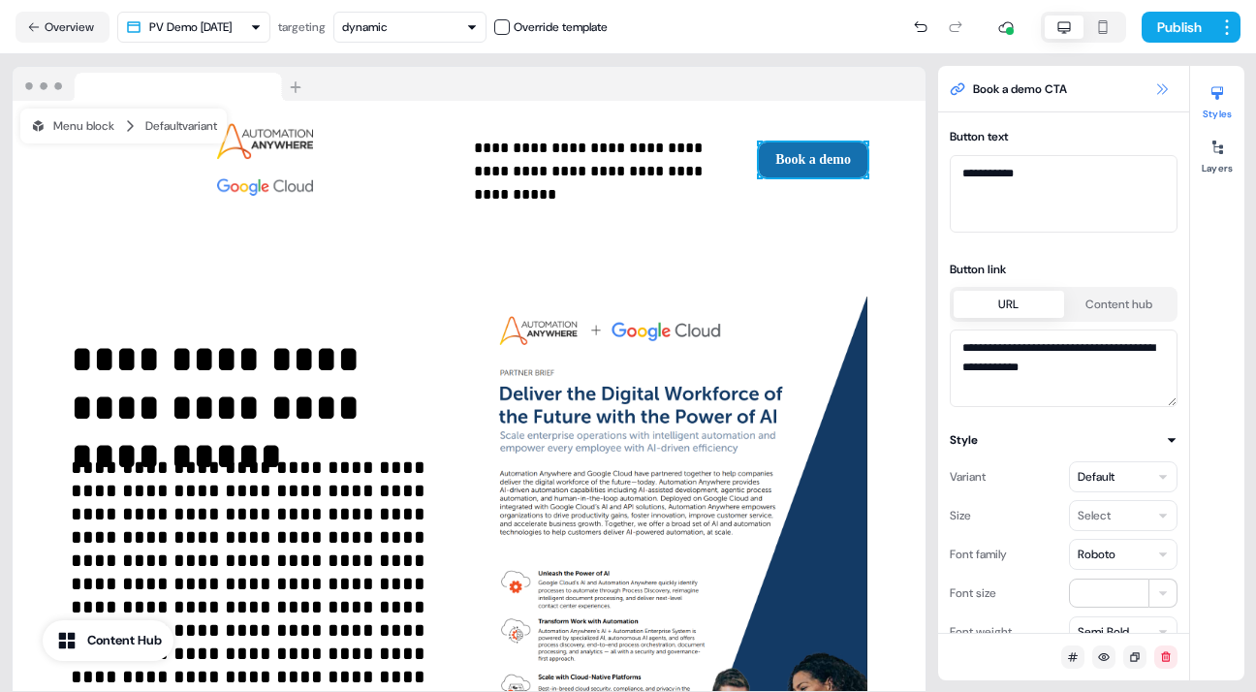
click at [1160, 82] on icon at bounding box center [1162, 89] width 16 height 16
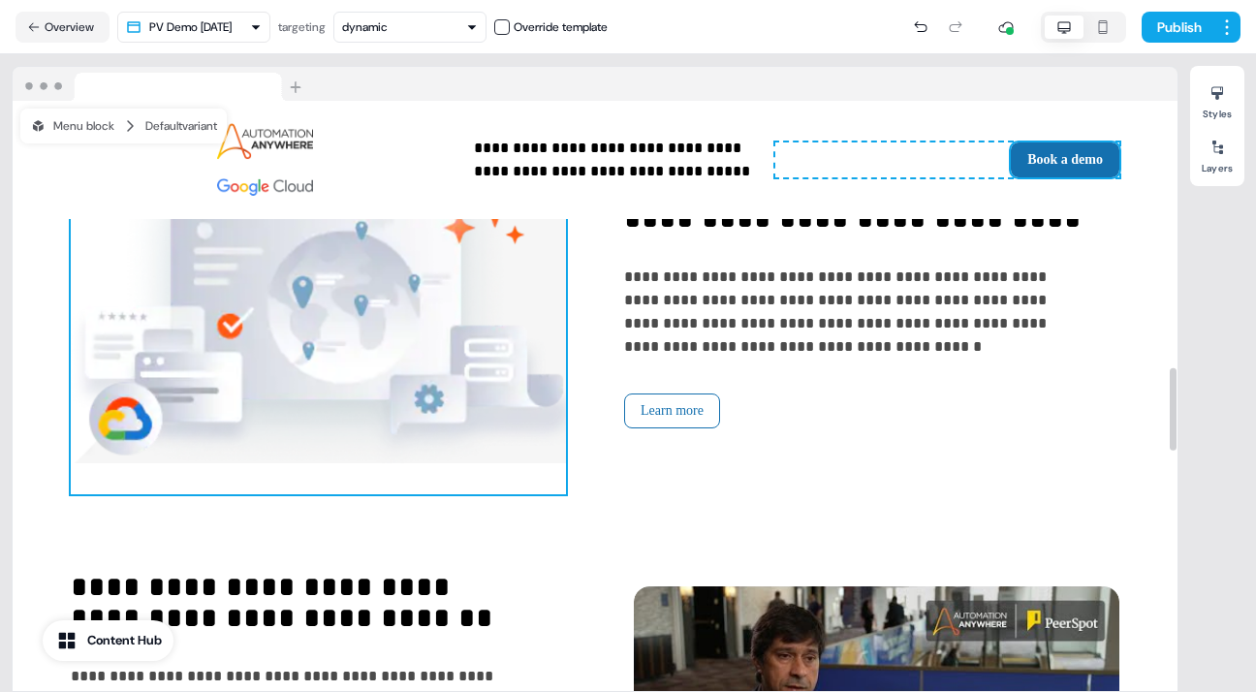
scroll to position [1876, 0]
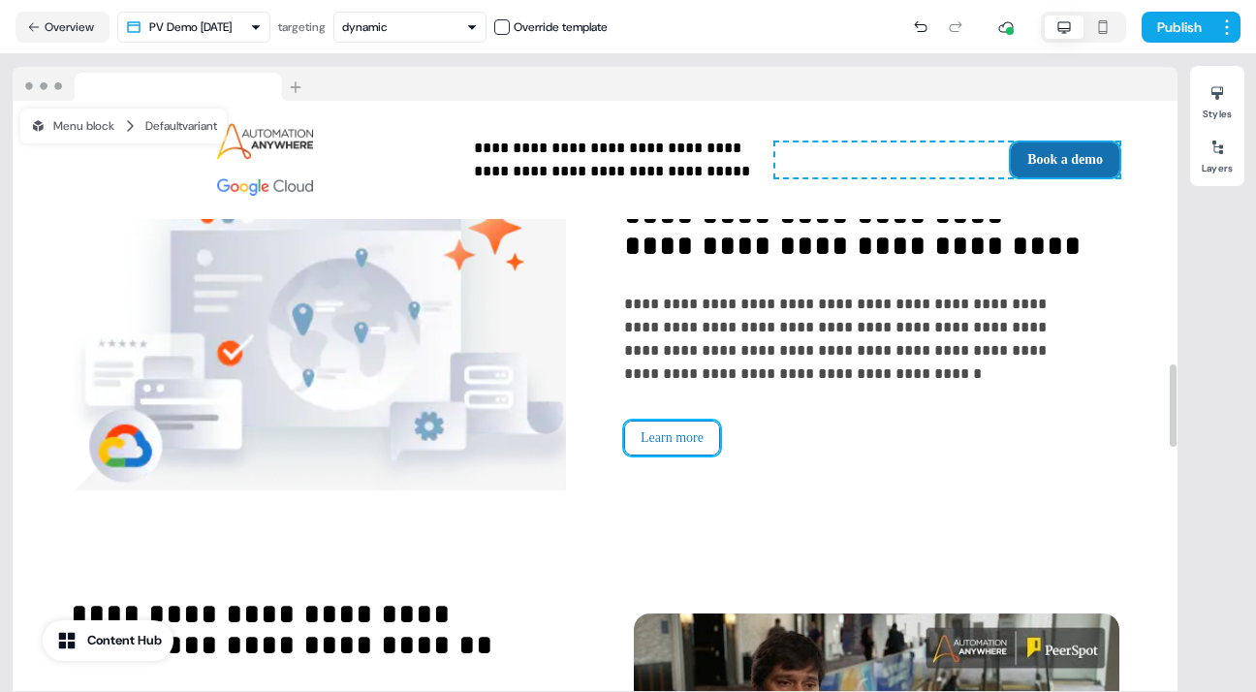
click at [660, 433] on button "Learn more" at bounding box center [672, 438] width 96 height 35
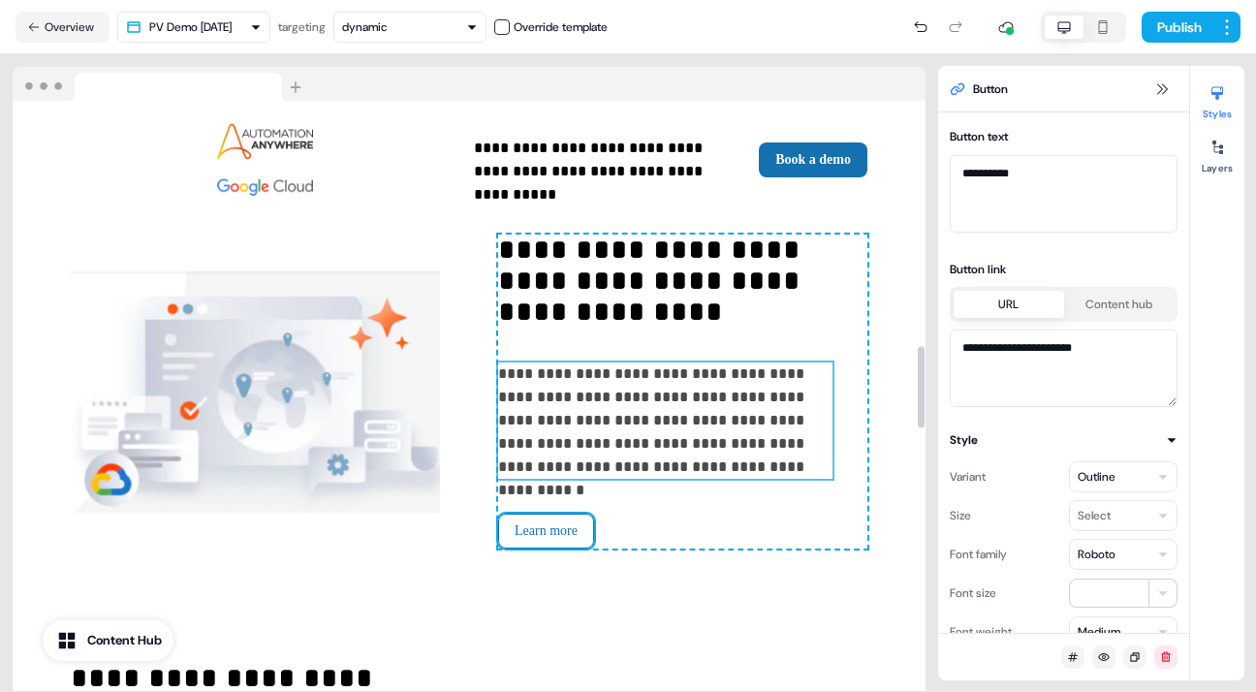
scroll to position [1762, 0]
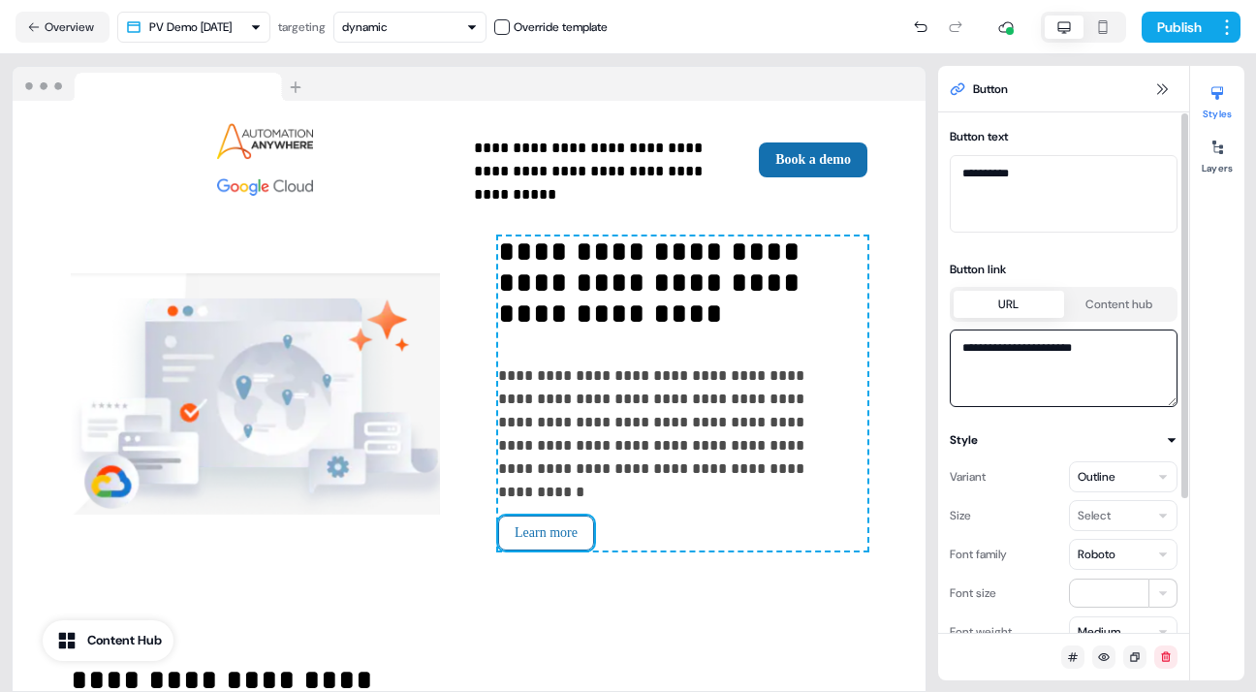
drag, startPoint x: 1084, startPoint y: 348, endPoint x: 948, endPoint y: 355, distance: 135.9
click at [948, 355] on div "**********" at bounding box center [1063, 265] width 251 height 283
paste textarea "**********"
type textarea "**********"
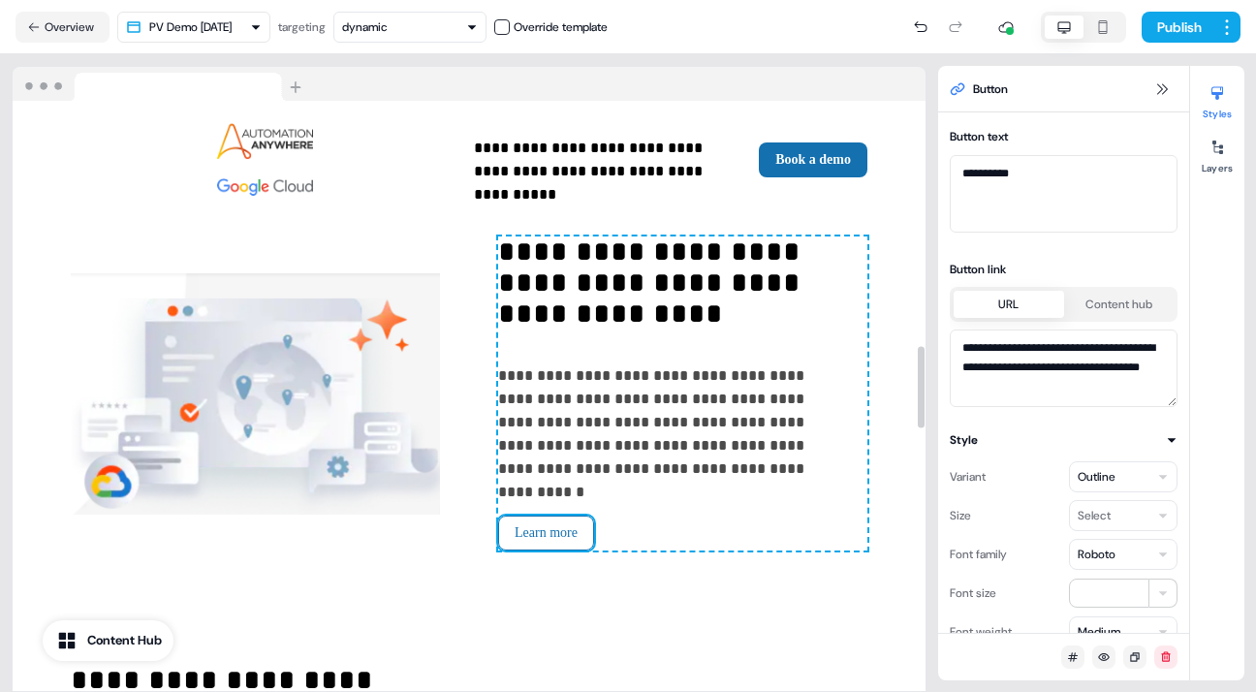
click at [907, 573] on div "**********" at bounding box center [469, 395] width 913 height 1493
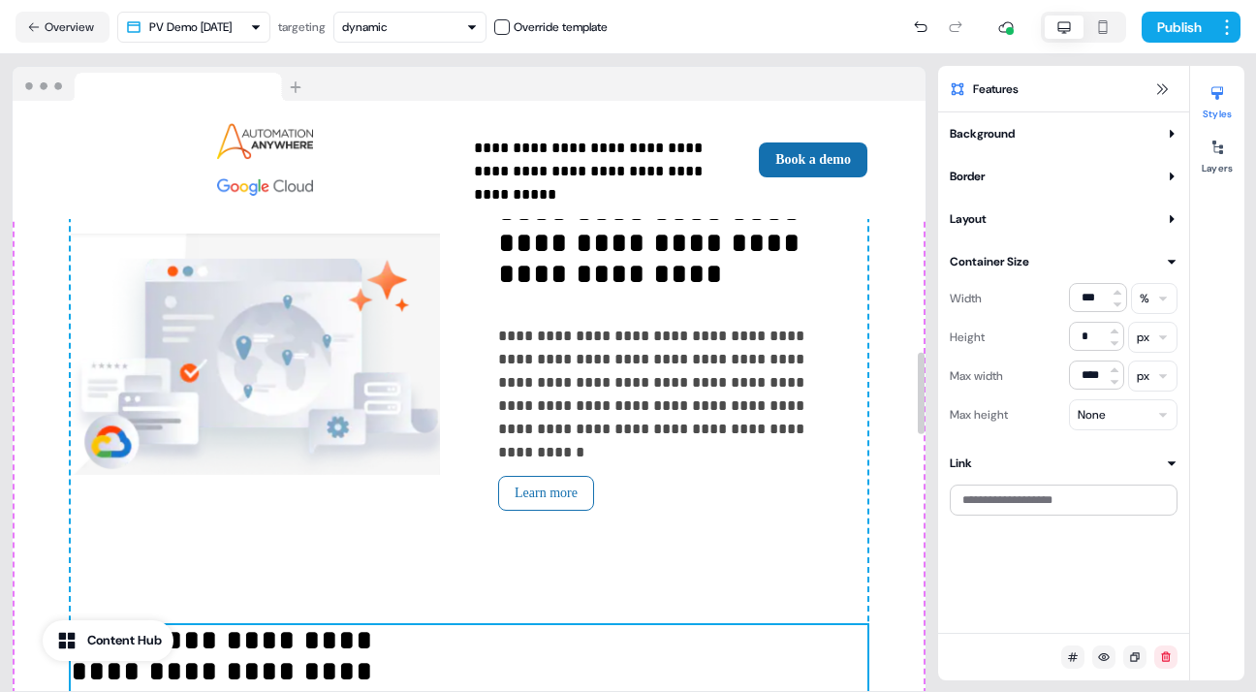
scroll to position [1784, 0]
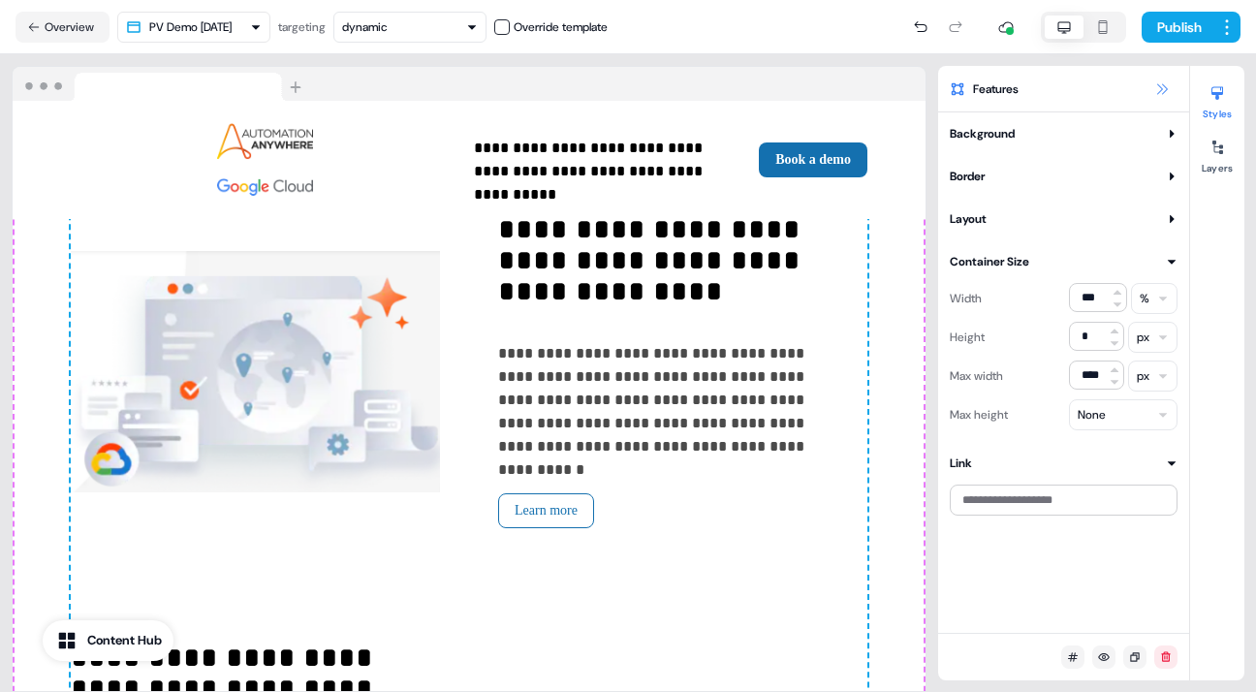
click at [1160, 86] on icon at bounding box center [1162, 88] width 11 height 11
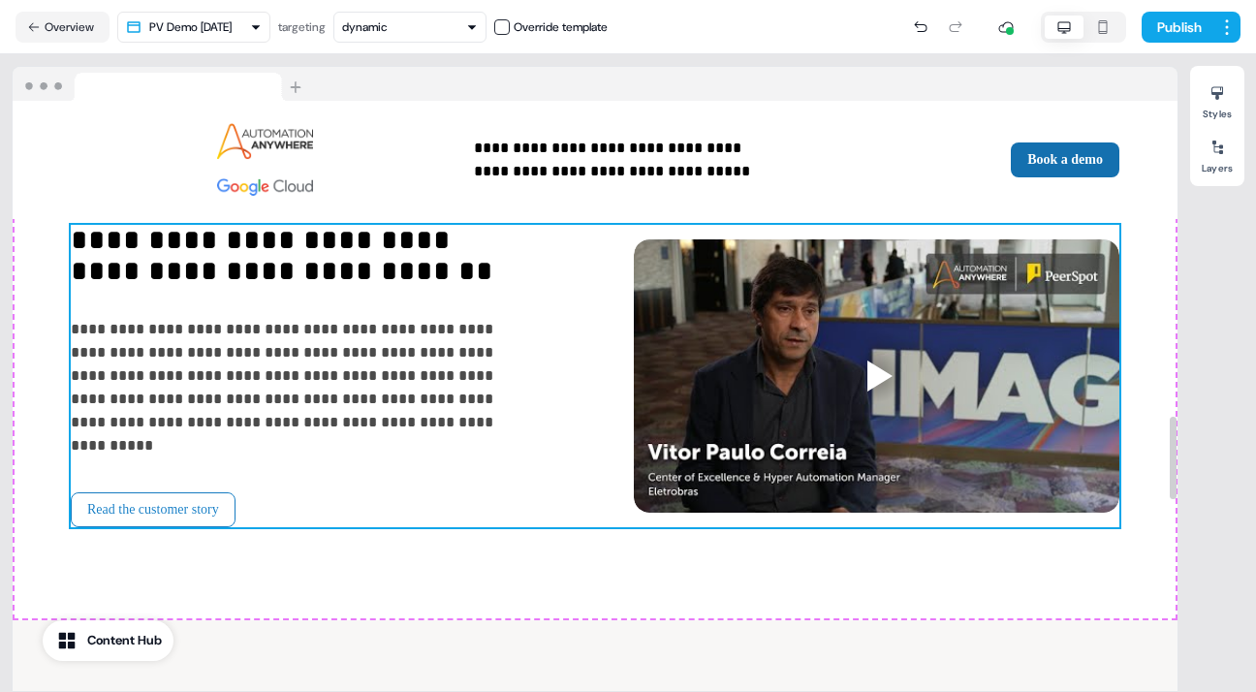
scroll to position [2251, 0]
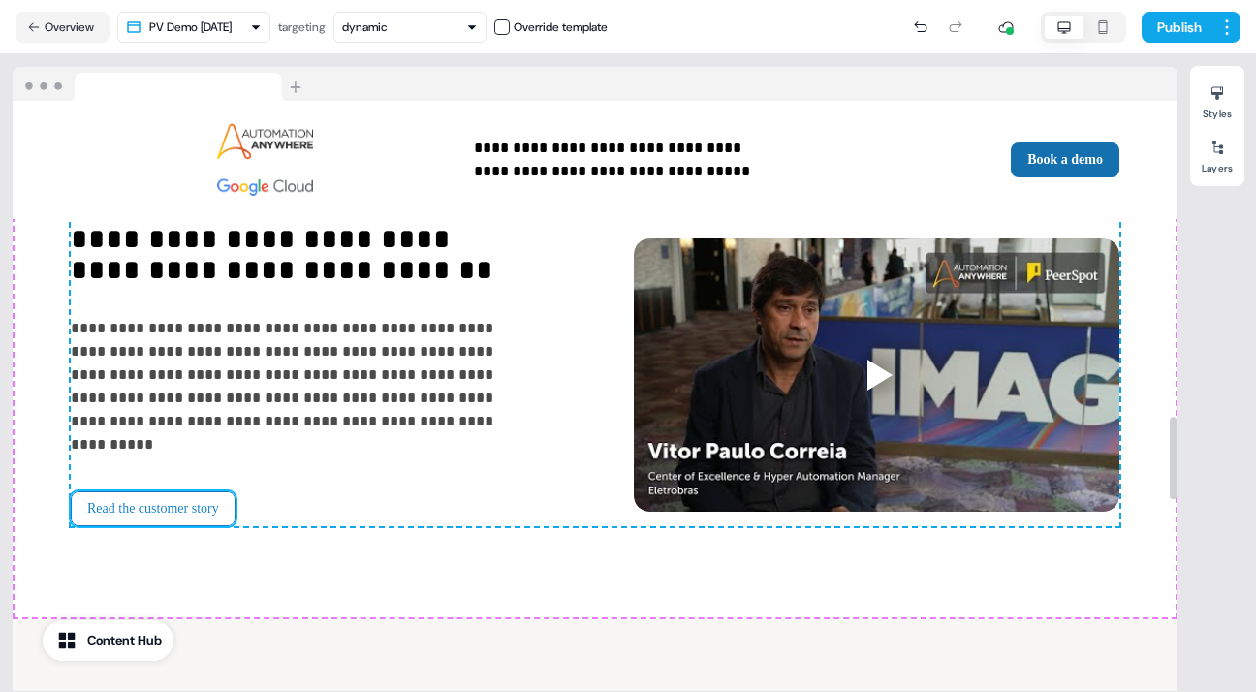
click at [204, 491] on button "Read the customer story" at bounding box center [153, 508] width 165 height 35
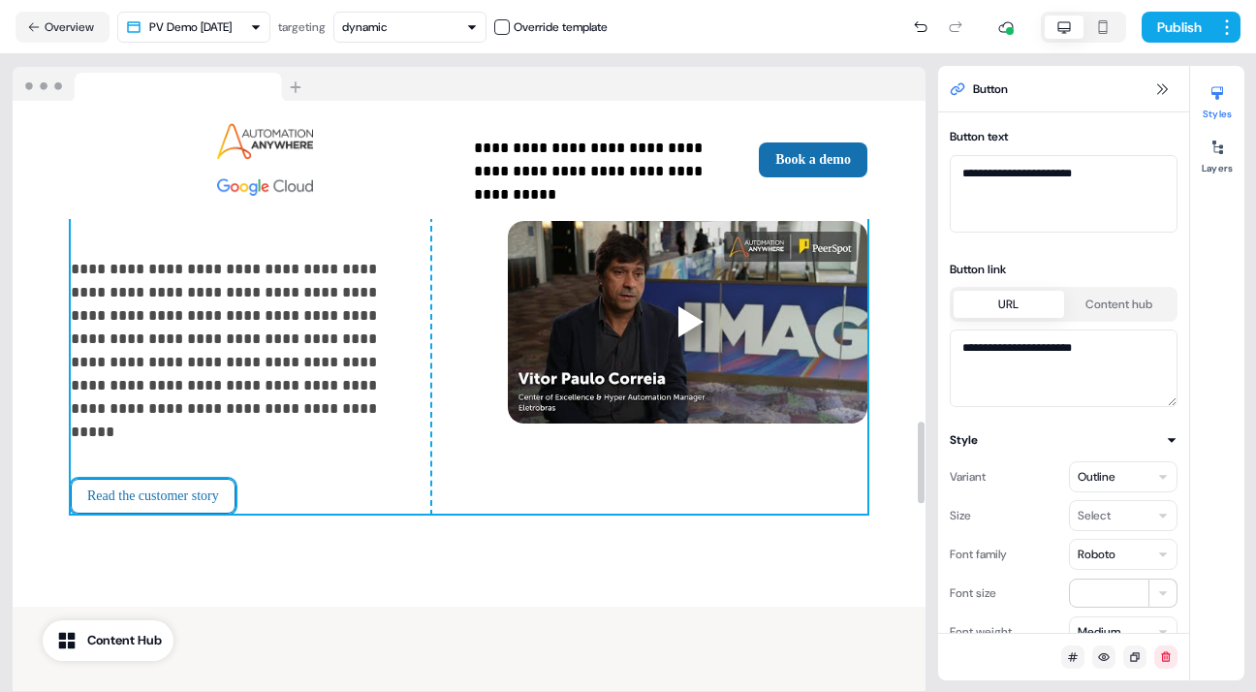
scroll to position [2306, 0]
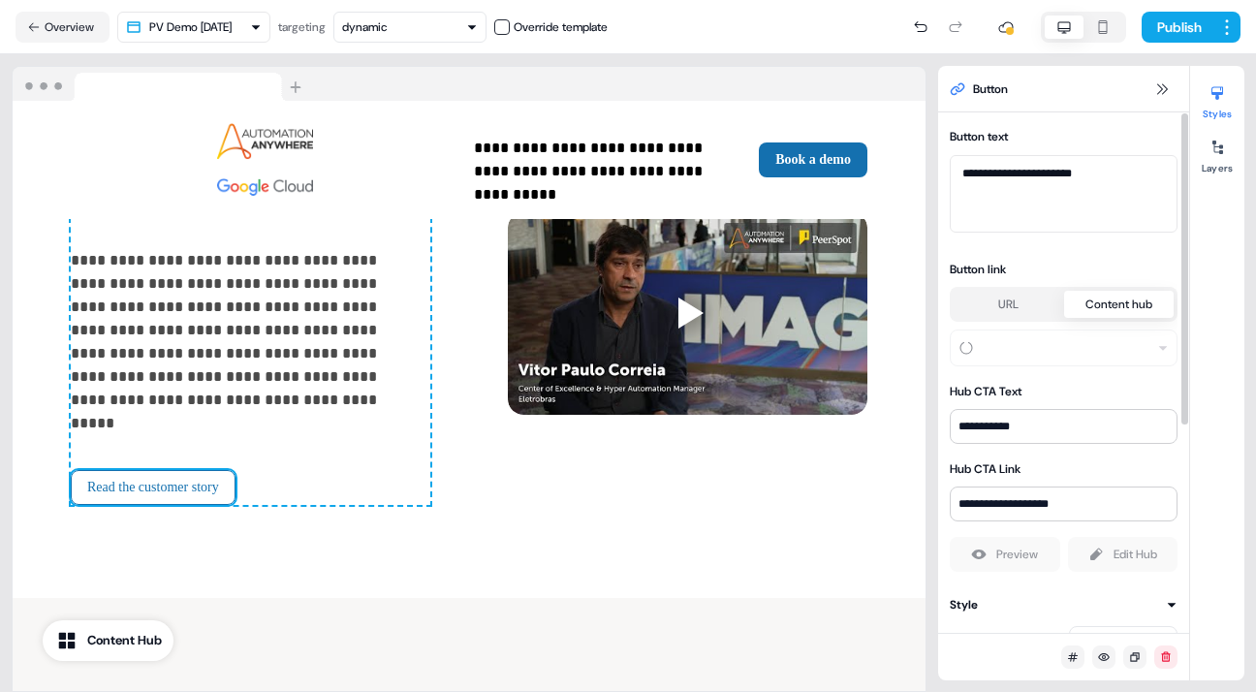
click at [1113, 301] on button "Content hub" at bounding box center [1119, 304] width 110 height 27
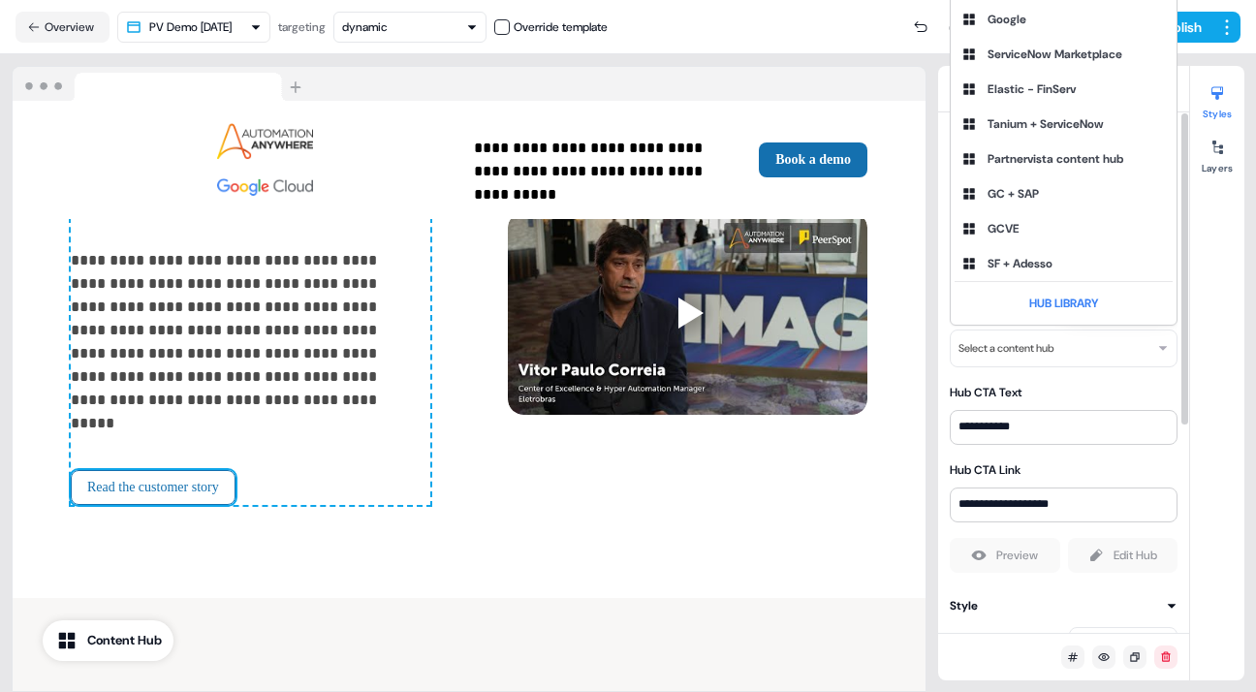
click at [1159, 346] on html "**********" at bounding box center [628, 346] width 1256 height 692
click at [1205, 275] on html "**********" at bounding box center [628, 346] width 1256 height 692
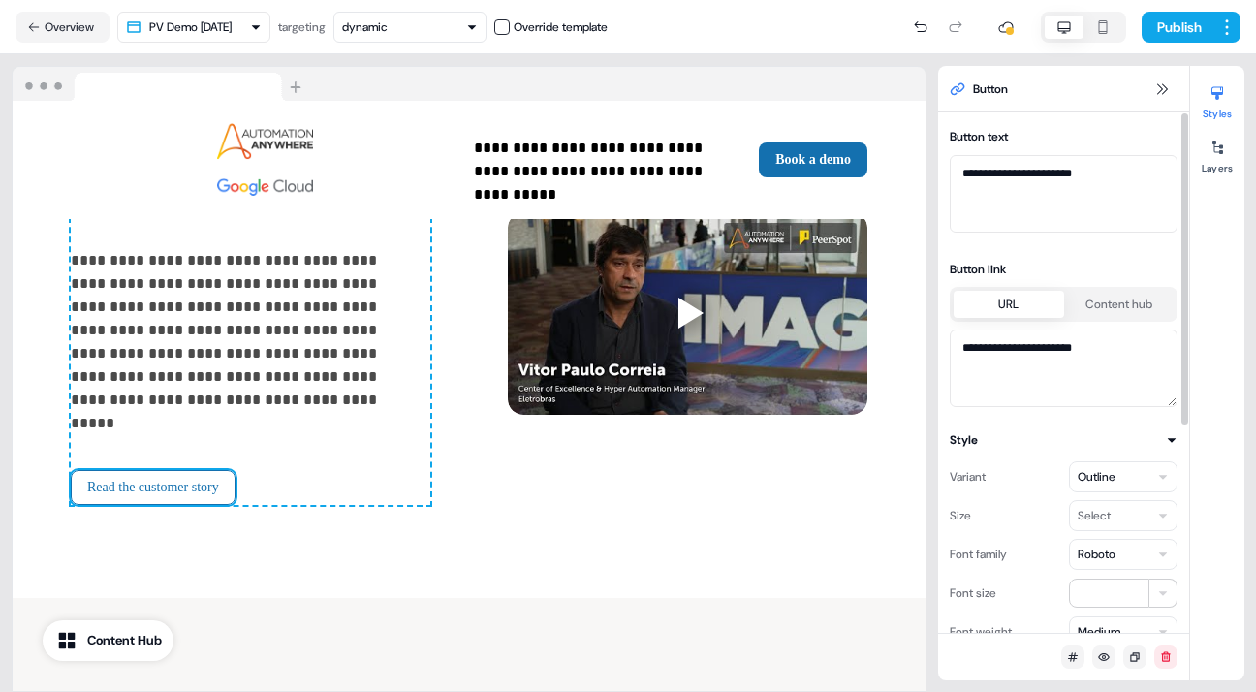
click at [989, 303] on button "URL" at bounding box center [1009, 304] width 110 height 27
drag, startPoint x: 1092, startPoint y: 348, endPoint x: 944, endPoint y: 350, distance: 148.3
drag, startPoint x: 944, startPoint y: 350, endPoint x: 1059, endPoint y: 364, distance: 116.2
click at [1059, 364] on textarea "**********" at bounding box center [1064, 369] width 228 height 78
drag, startPoint x: 1086, startPoint y: 345, endPoint x: 959, endPoint y: 353, distance: 127.2
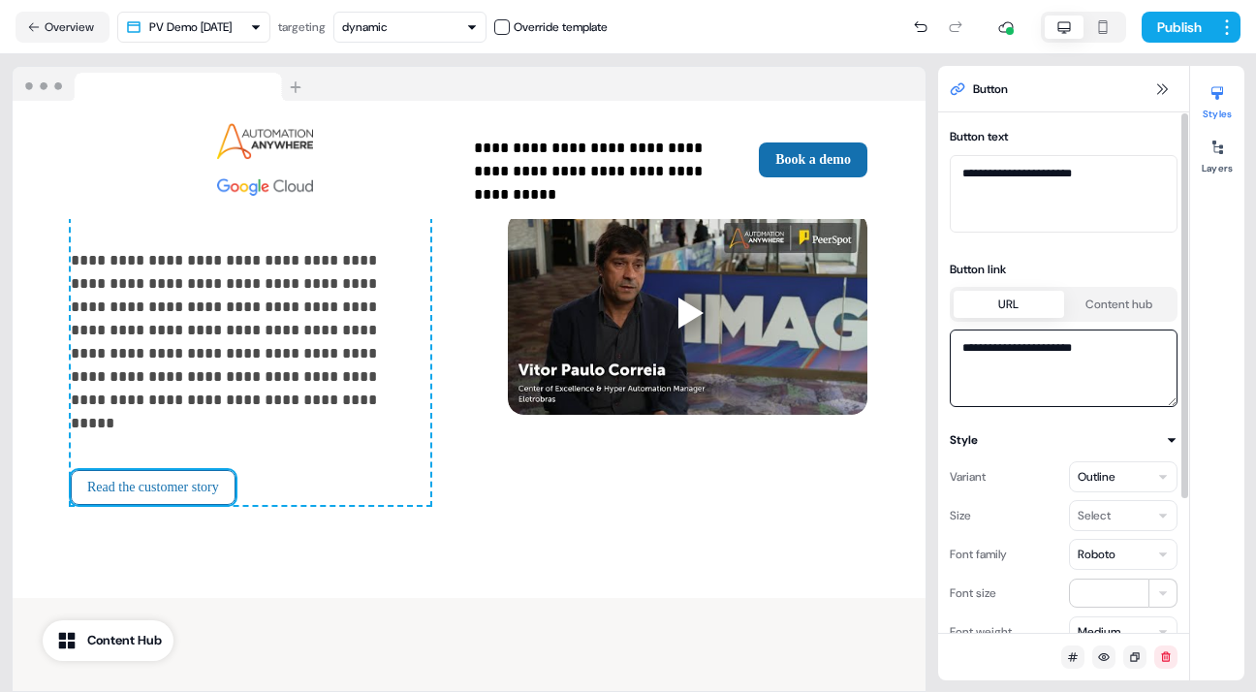
click at [959, 353] on textarea "**********" at bounding box center [1064, 369] width 228 height 78
paste textarea "**********"
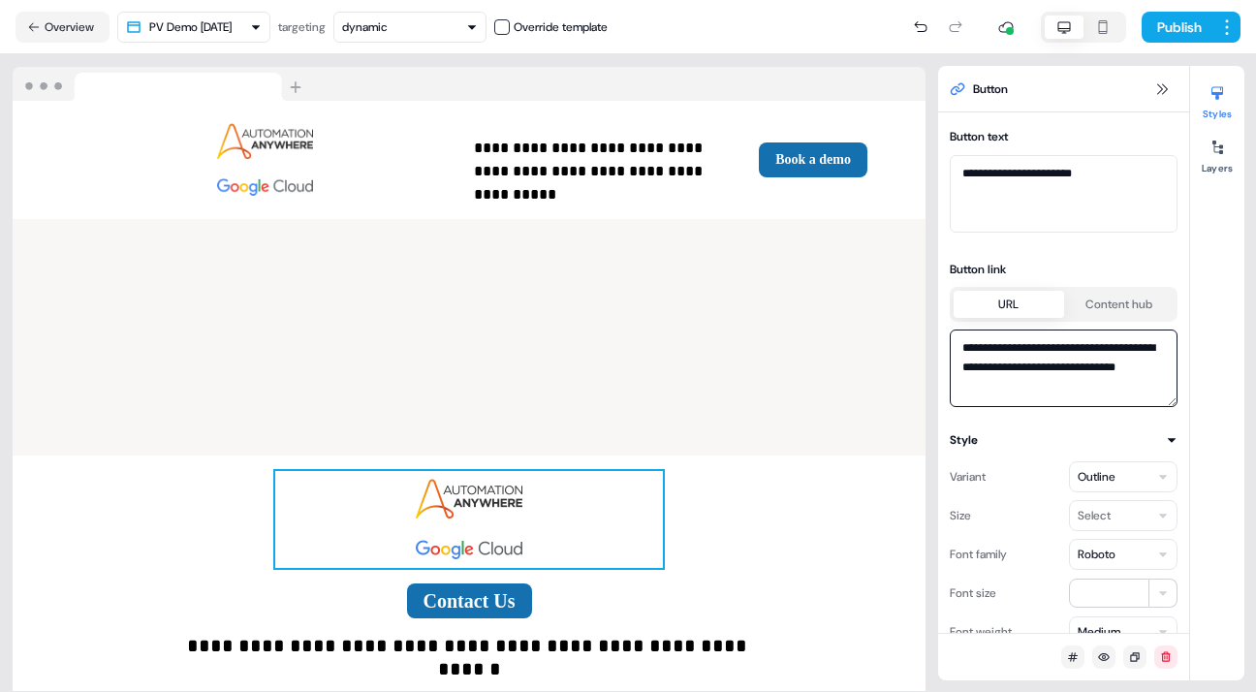
scroll to position [3652, 0]
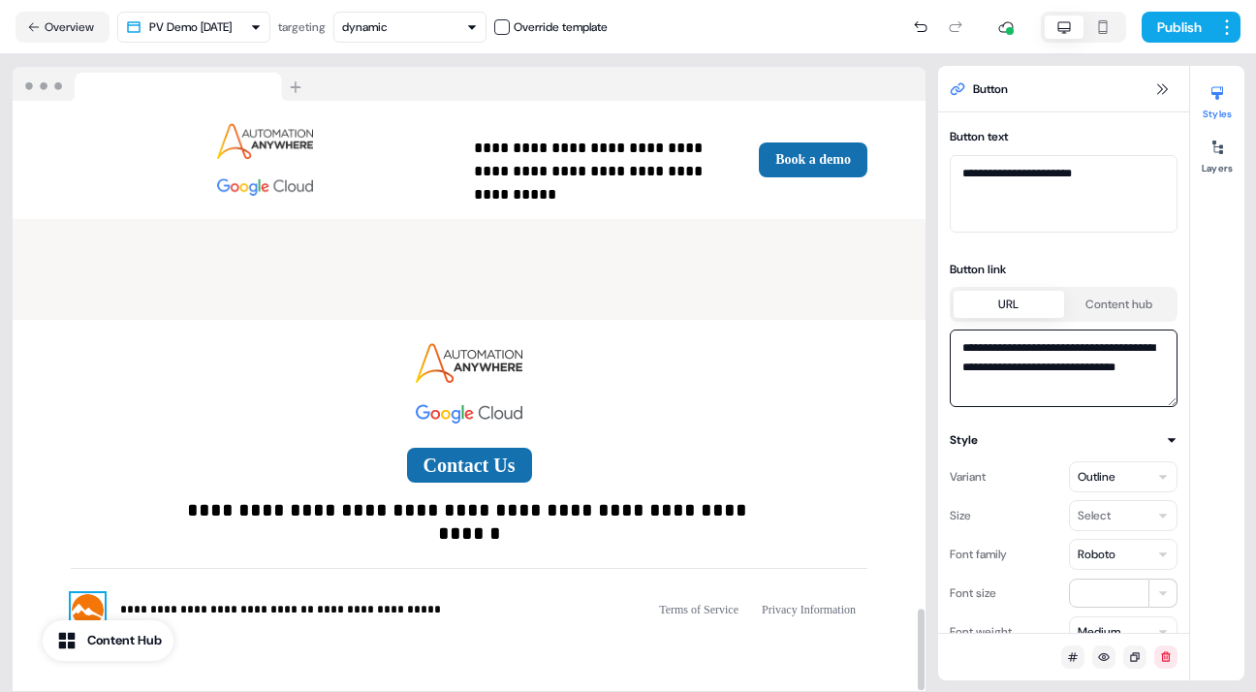
type textarea "**********"
click at [86, 593] on img at bounding box center [88, 610] width 34 height 34
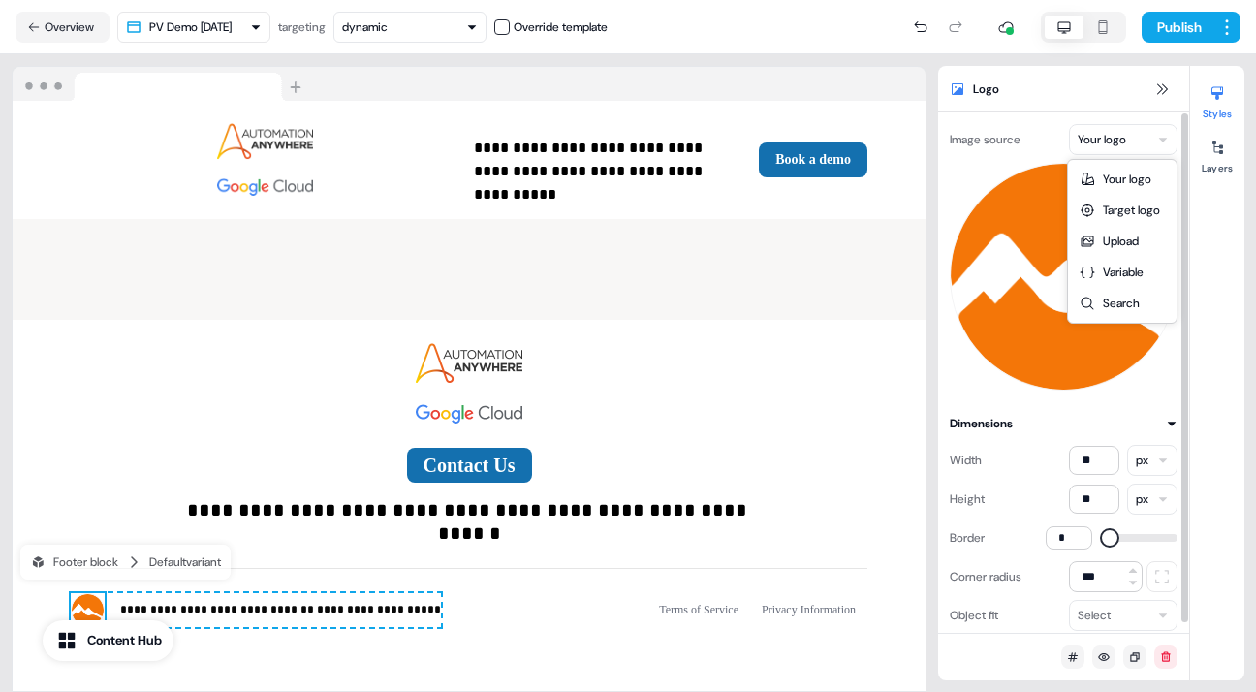
click at [1164, 138] on html "**********" at bounding box center [628, 346] width 1256 height 692
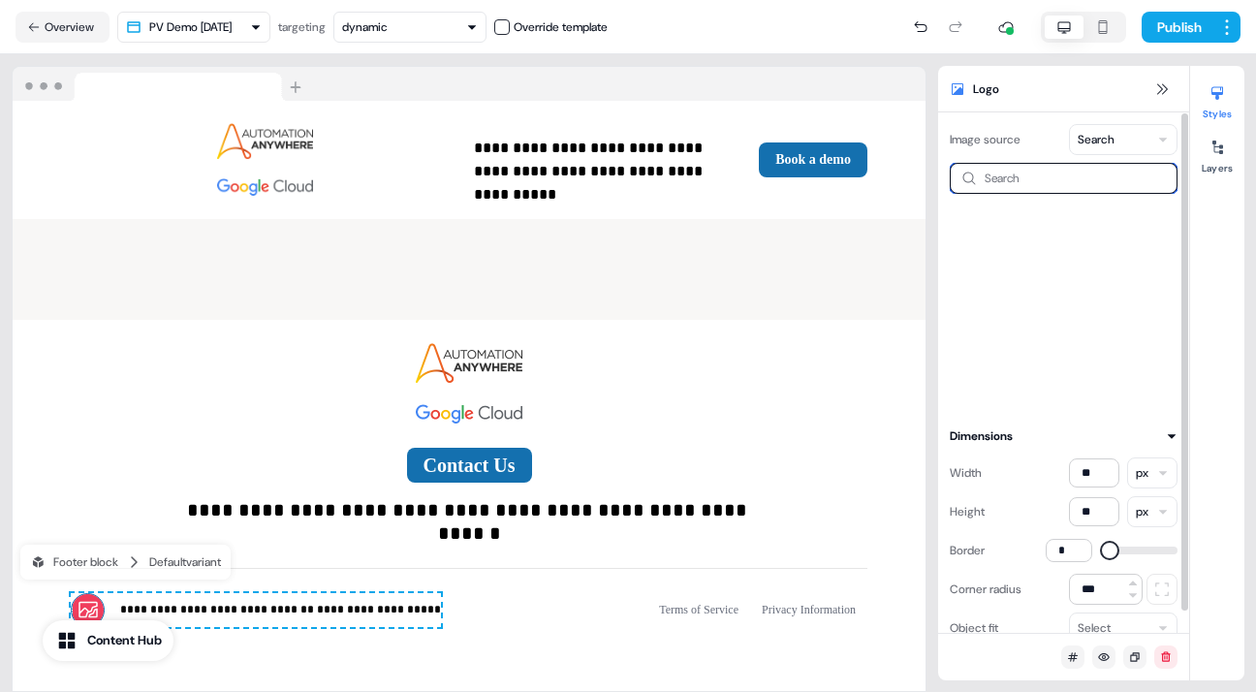
click at [1005, 177] on input at bounding box center [1064, 178] width 228 height 31
click at [1162, 137] on html "**********" at bounding box center [628, 346] width 1256 height 692
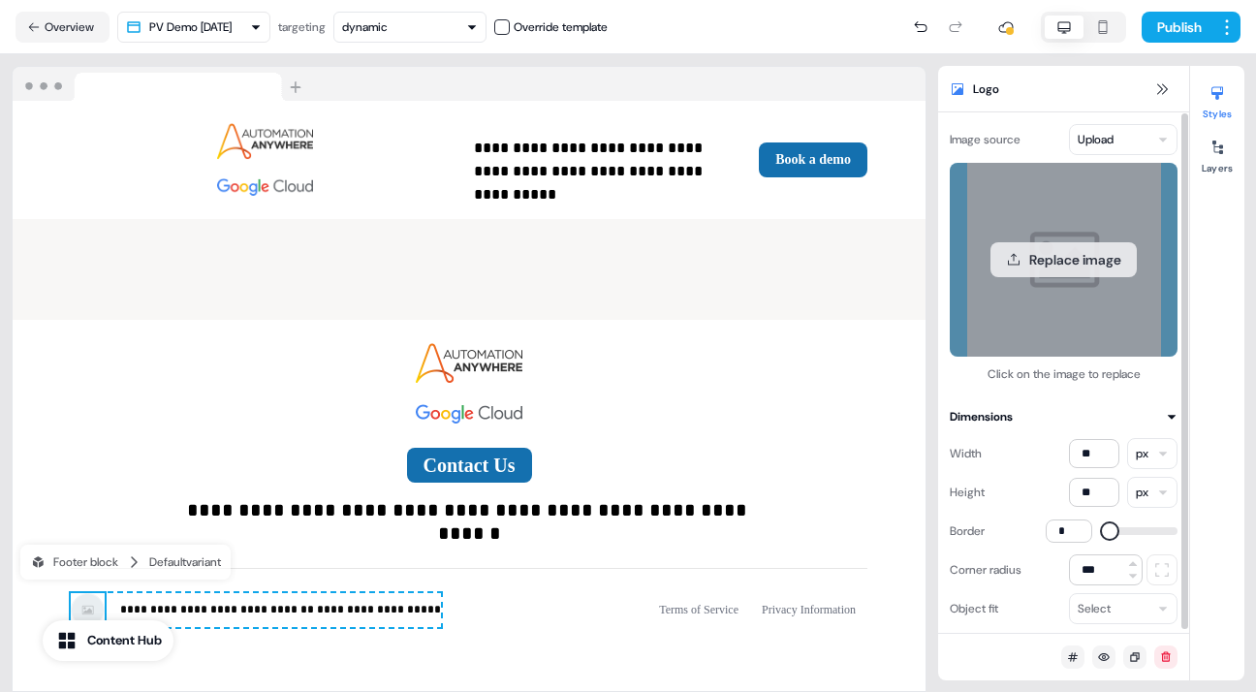
click at [1069, 253] on button "Replace image" at bounding box center [1063, 259] width 146 height 35
click at [1064, 255] on button "Replace image" at bounding box center [1063, 259] width 146 height 35
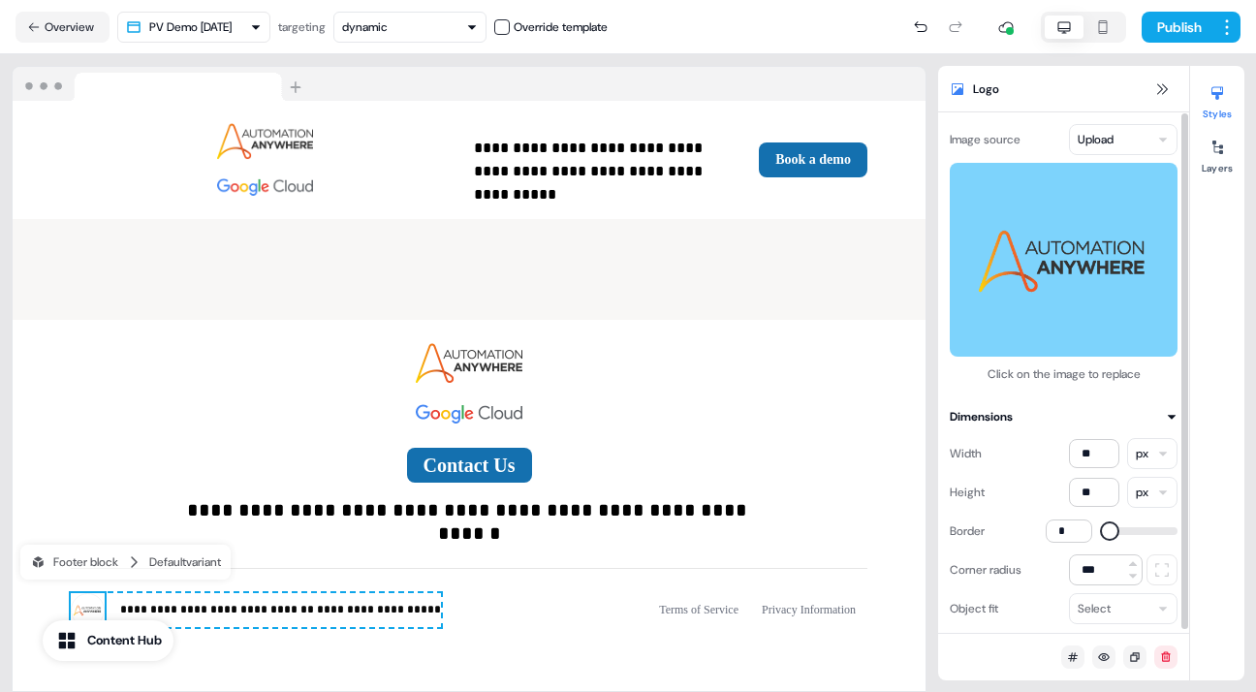
scroll to position [3, 0]
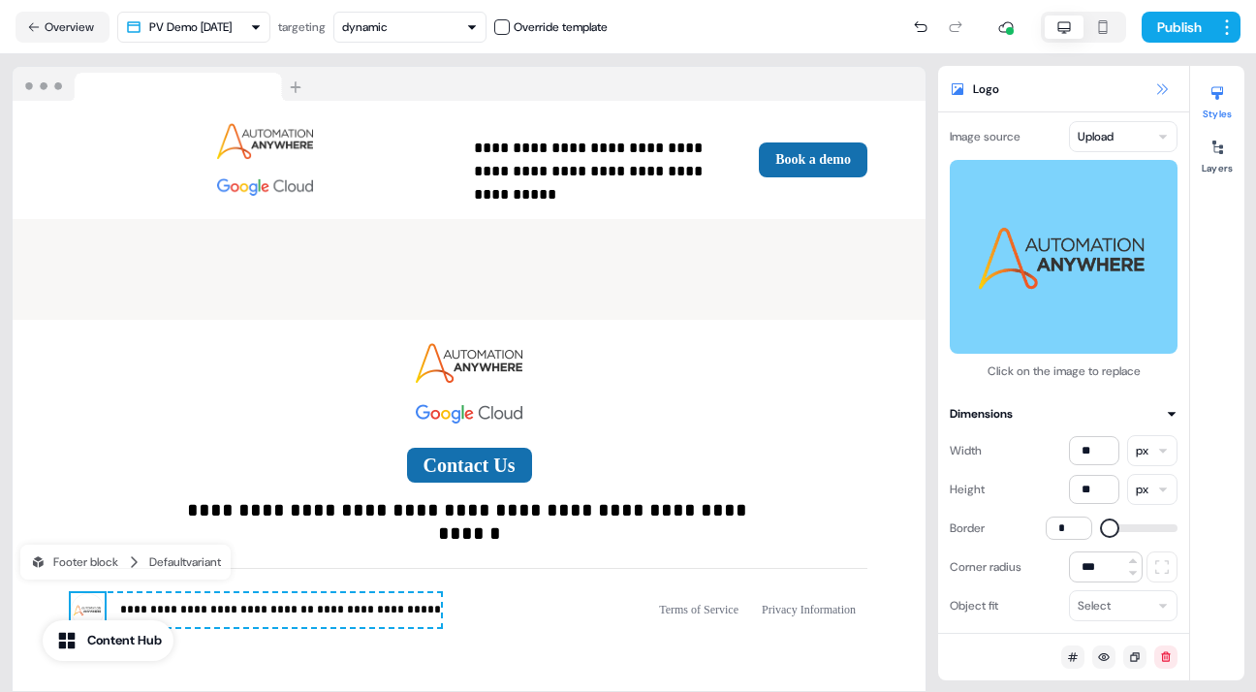
click at [1157, 85] on icon at bounding box center [1162, 89] width 16 height 16
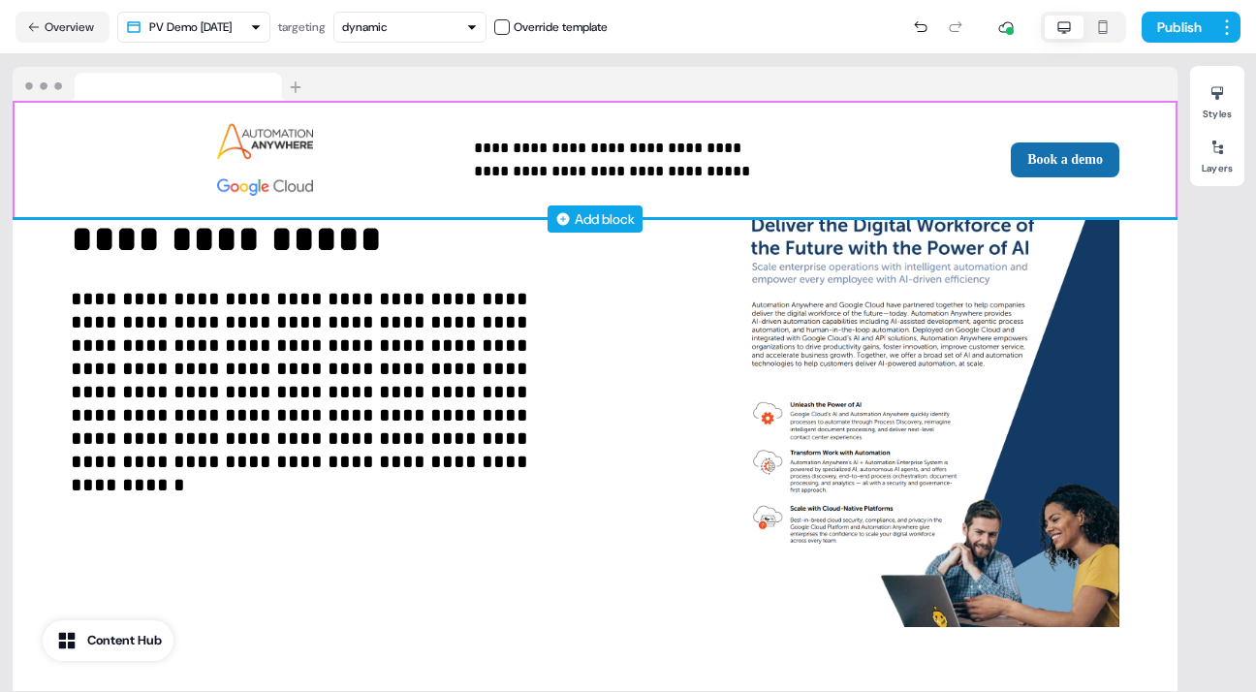
scroll to position [0, 0]
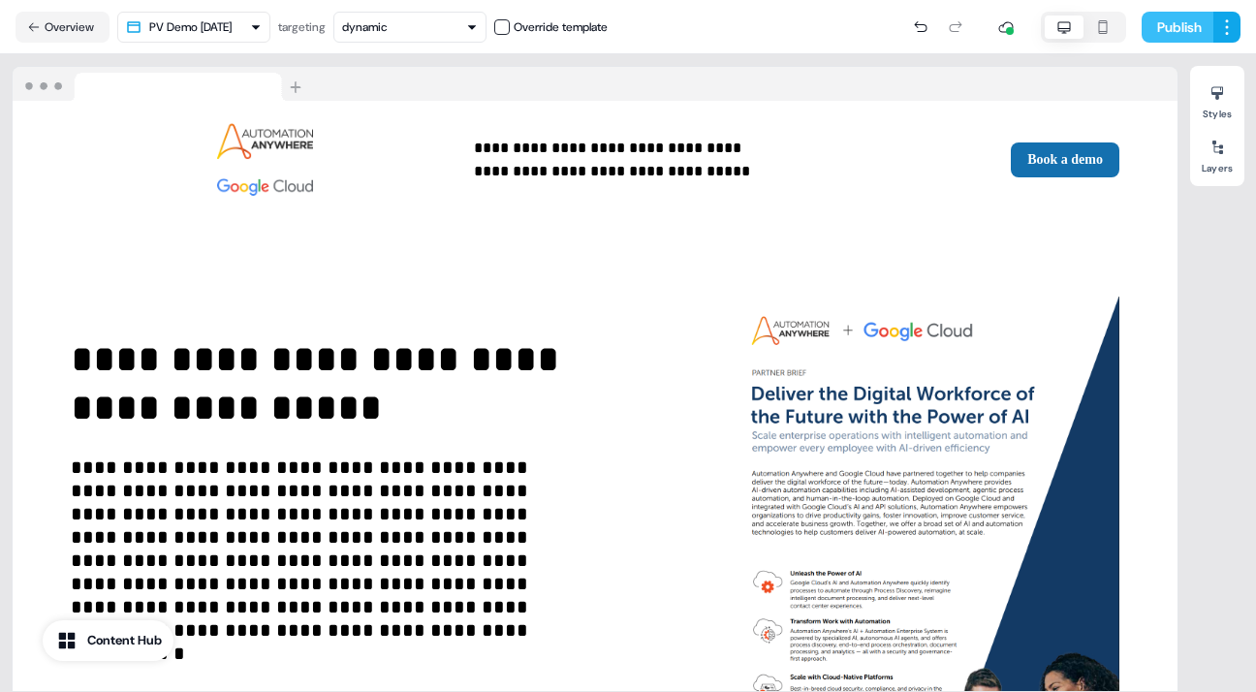
click at [1176, 19] on button "Publish" at bounding box center [1178, 27] width 72 height 31
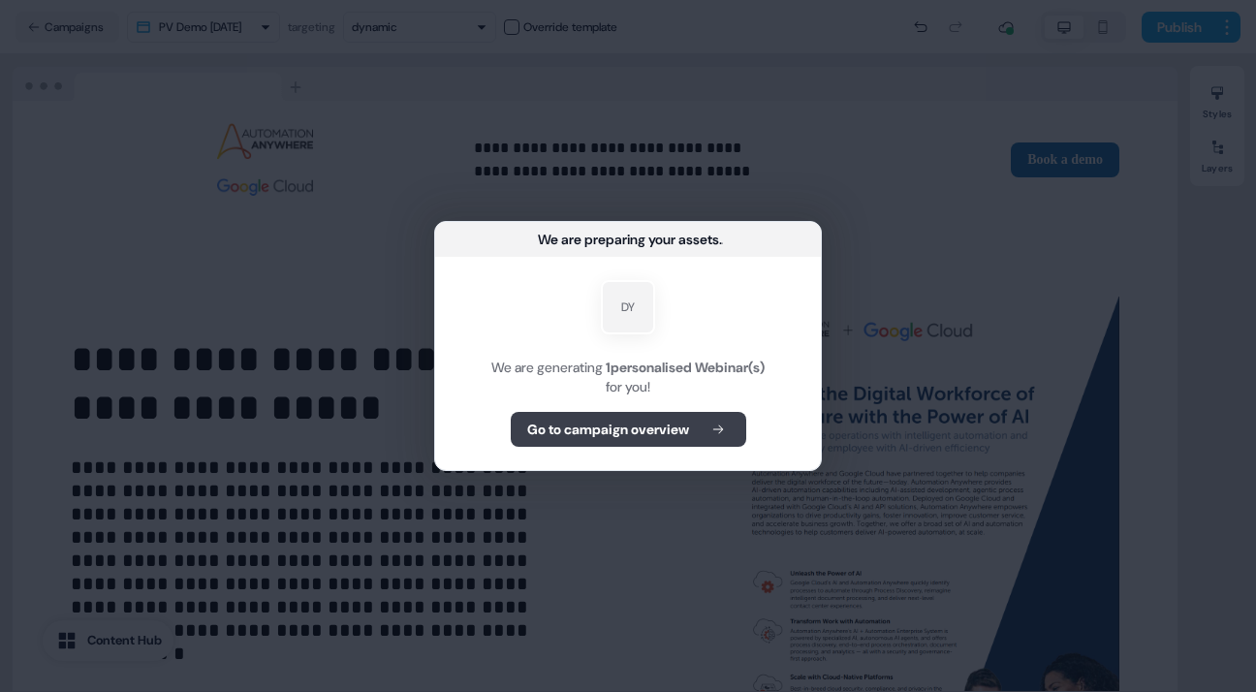
click at [724, 425] on icon at bounding box center [718, 430] width 23 height 14
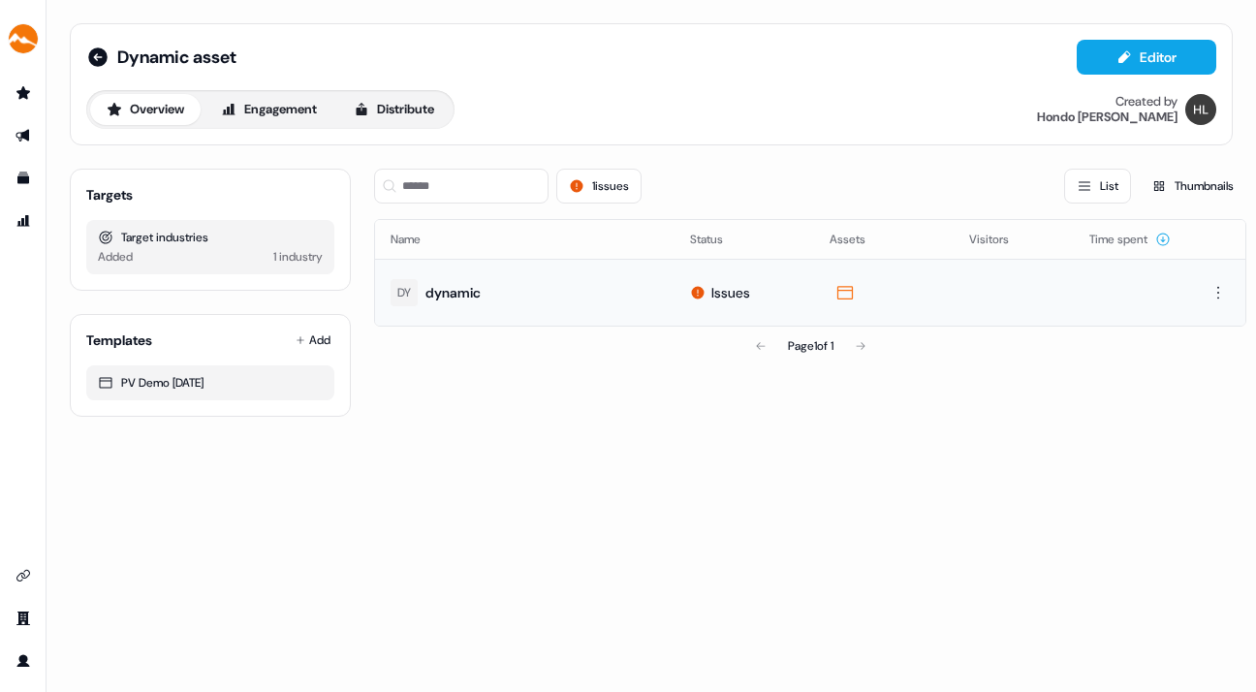
click at [722, 291] on div "Issues" at bounding box center [730, 292] width 39 height 19
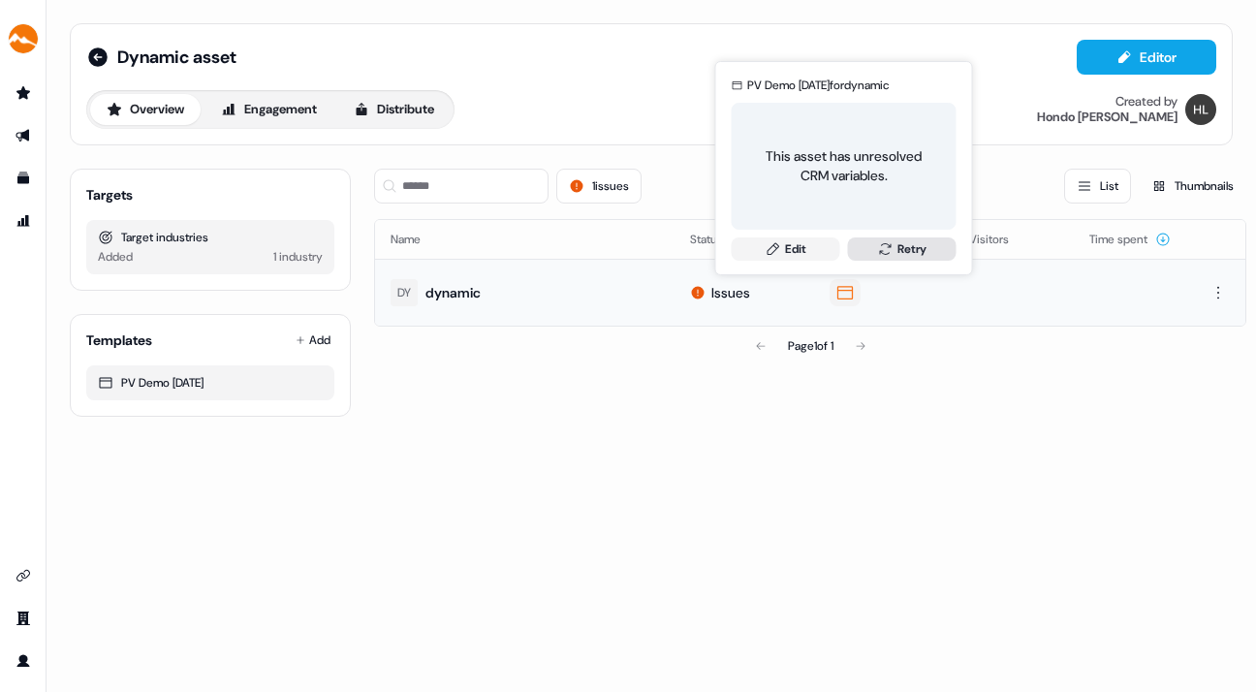
click at [912, 241] on button "Retry" at bounding box center [902, 248] width 109 height 23
click at [799, 246] on link "Edit" at bounding box center [786, 248] width 109 height 23
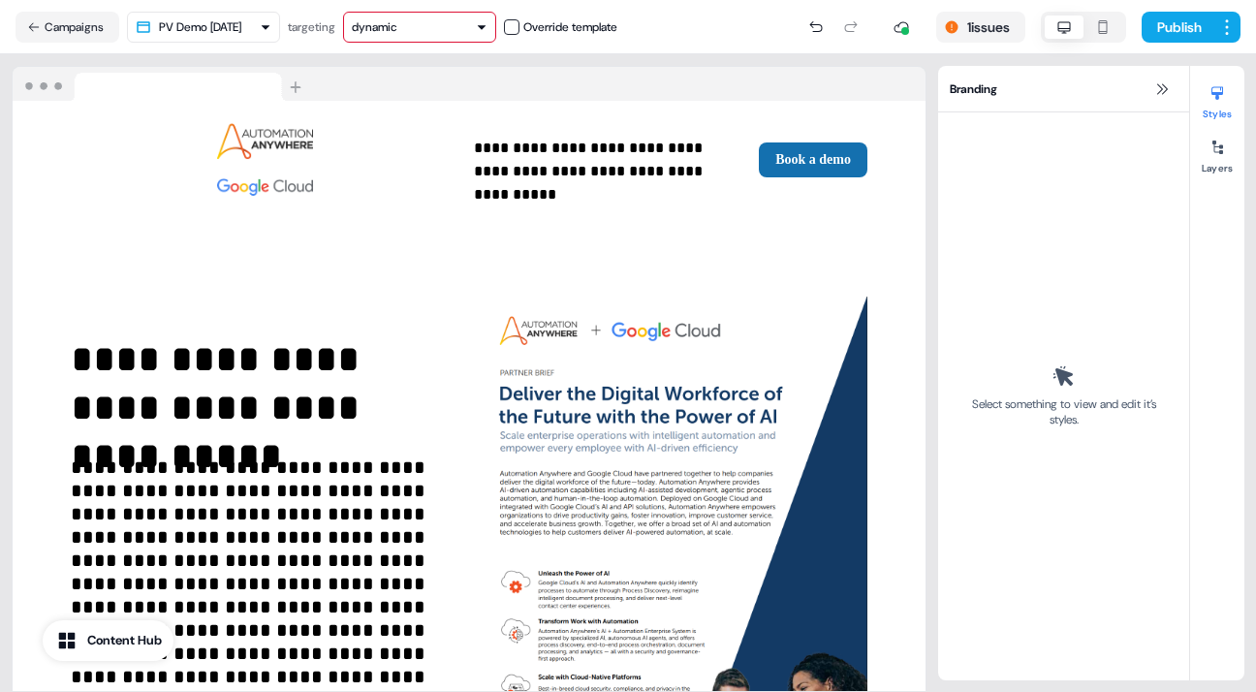
click at [487, 20] on div "dynamic" at bounding box center [420, 26] width 136 height 19
click at [719, 22] on div "1 issues Publish" at bounding box center [928, 27] width 623 height 39
click at [1162, 85] on icon at bounding box center [1162, 89] width 16 height 16
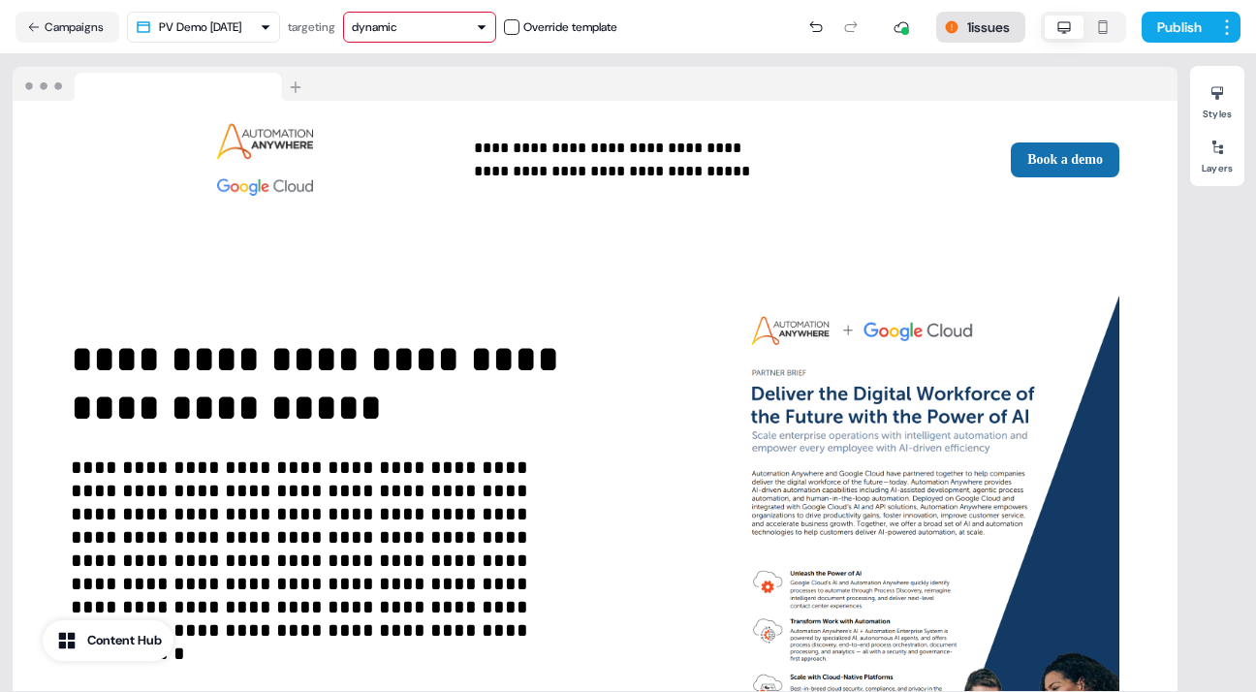
click at [987, 24] on button "1 issues" at bounding box center [980, 27] width 89 height 31
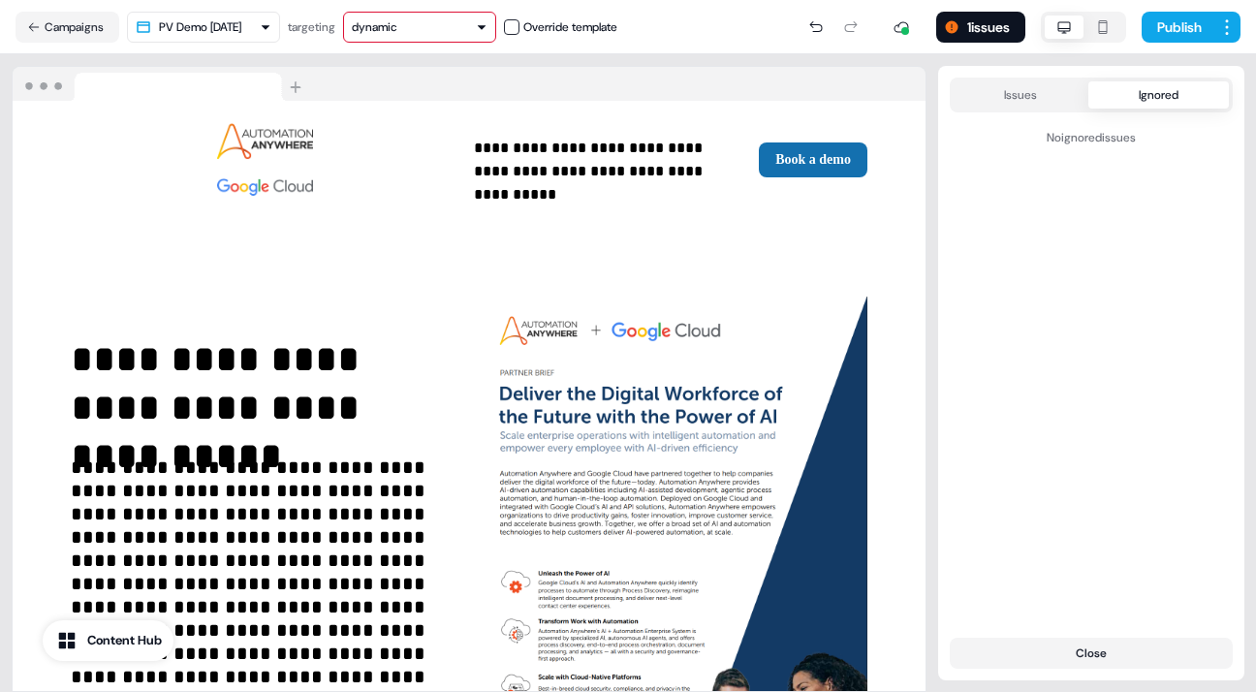
click at [1175, 96] on button "Ignored" at bounding box center [1158, 94] width 141 height 27
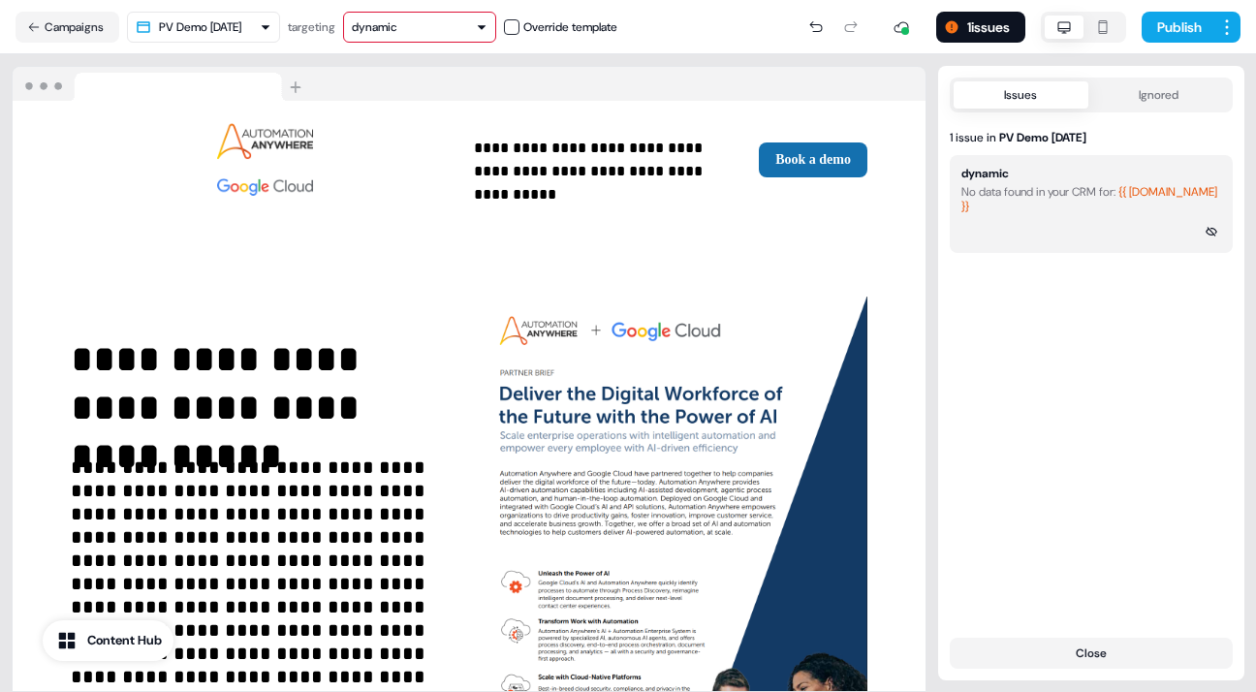
click at [1017, 93] on button "Issues" at bounding box center [1021, 94] width 135 height 27
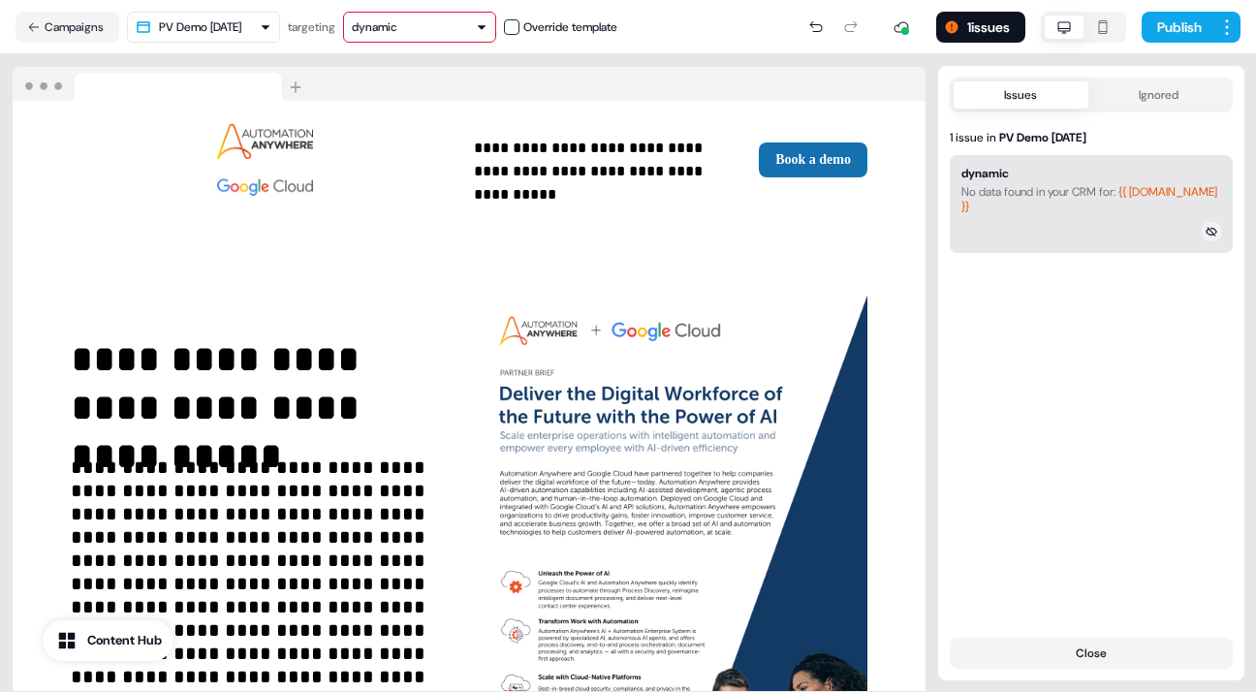
click at [1212, 227] on icon at bounding box center [1212, 232] width 12 height 12
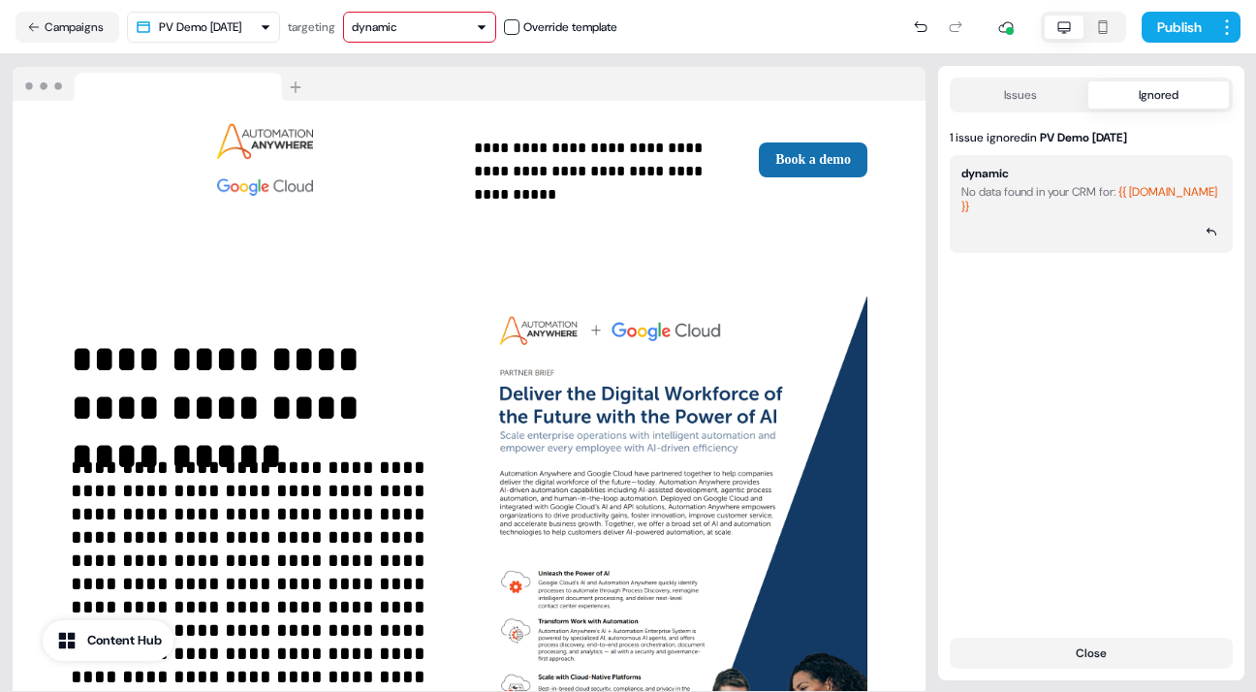
click at [1166, 92] on button "Ignored" at bounding box center [1158, 94] width 141 height 27
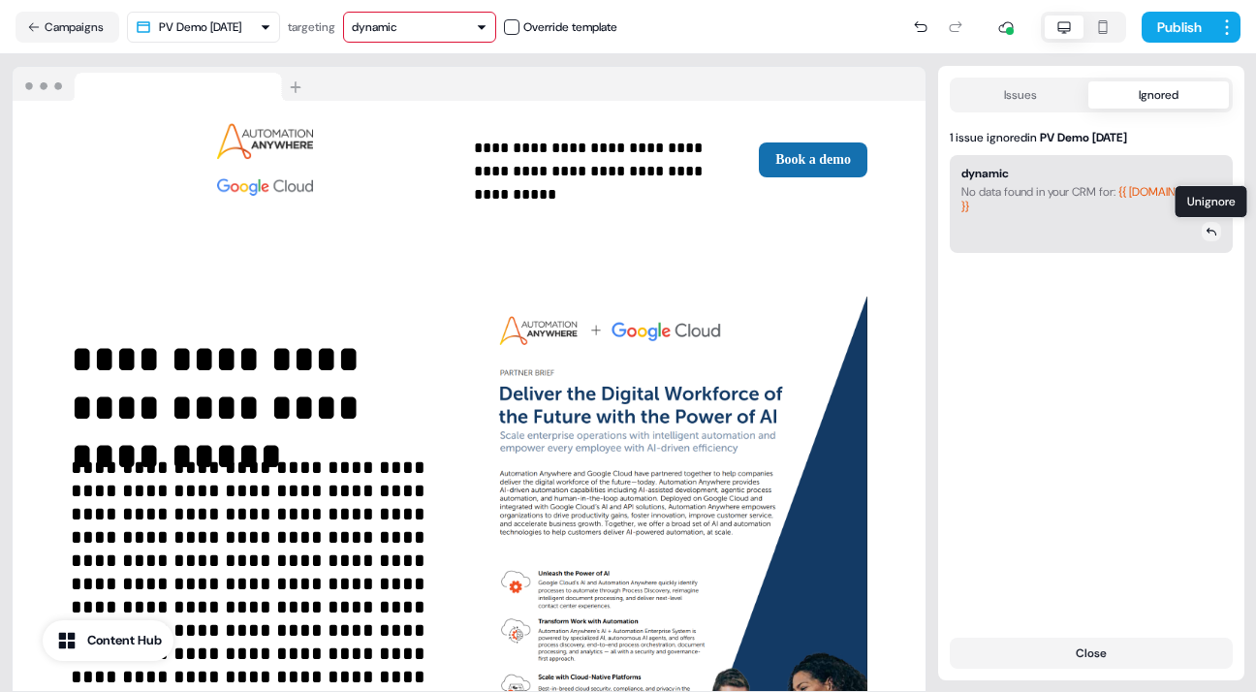
click at [1210, 228] on icon at bounding box center [1212, 232] width 12 height 12
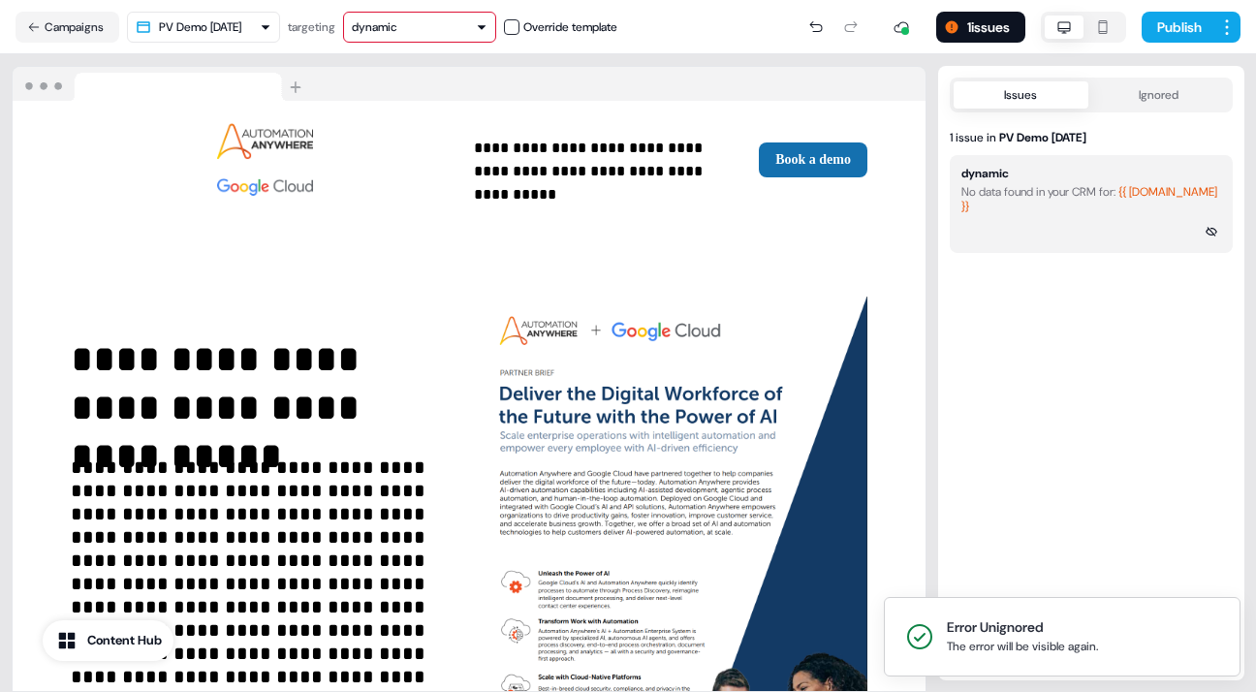
click at [1020, 93] on button "Issues" at bounding box center [1021, 94] width 135 height 27
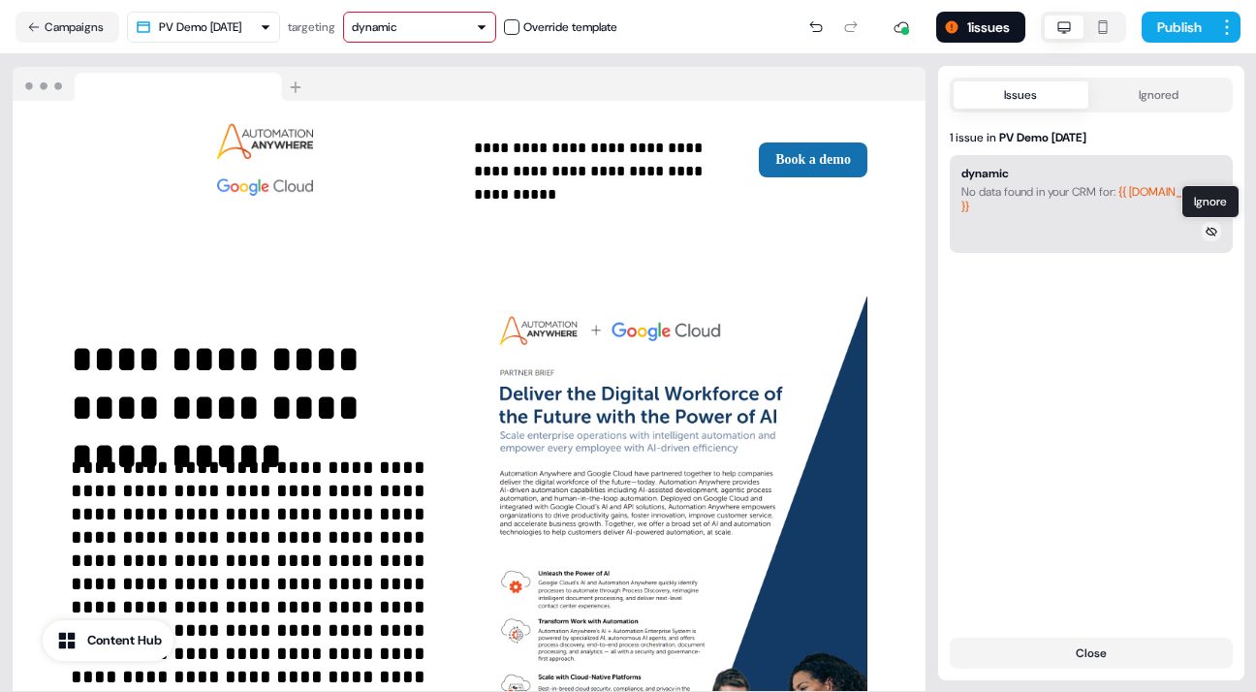
click at [1214, 229] on icon at bounding box center [1212, 231] width 12 height 9
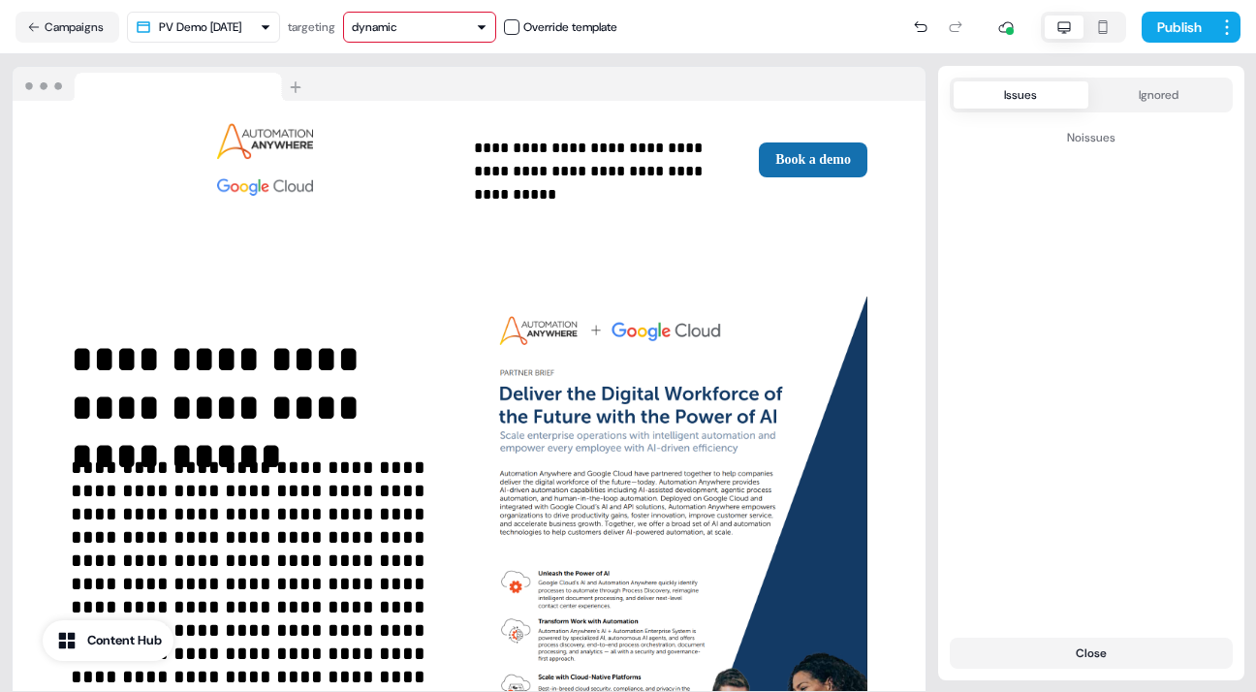
click at [762, 31] on div "Publish" at bounding box center [928, 27] width 623 height 39
click at [1183, 21] on button "Publish" at bounding box center [1178, 27] width 72 height 31
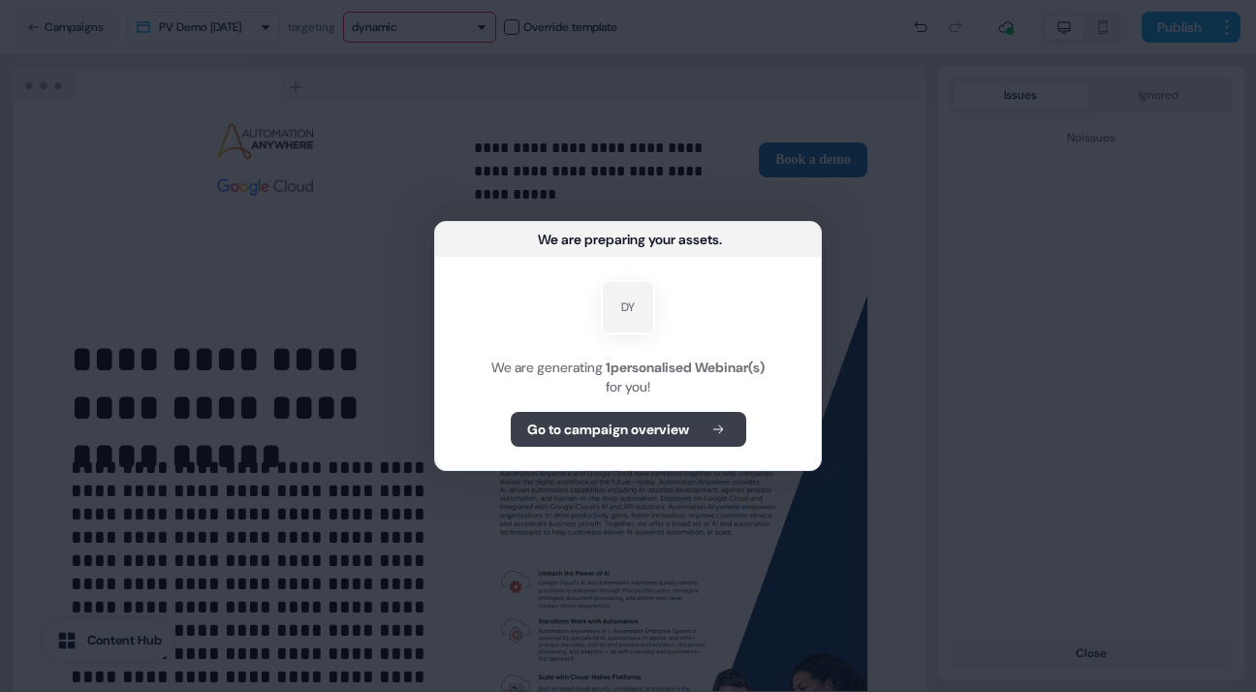
click at [650, 426] on b "Go to campaign overview" at bounding box center [608, 429] width 162 height 19
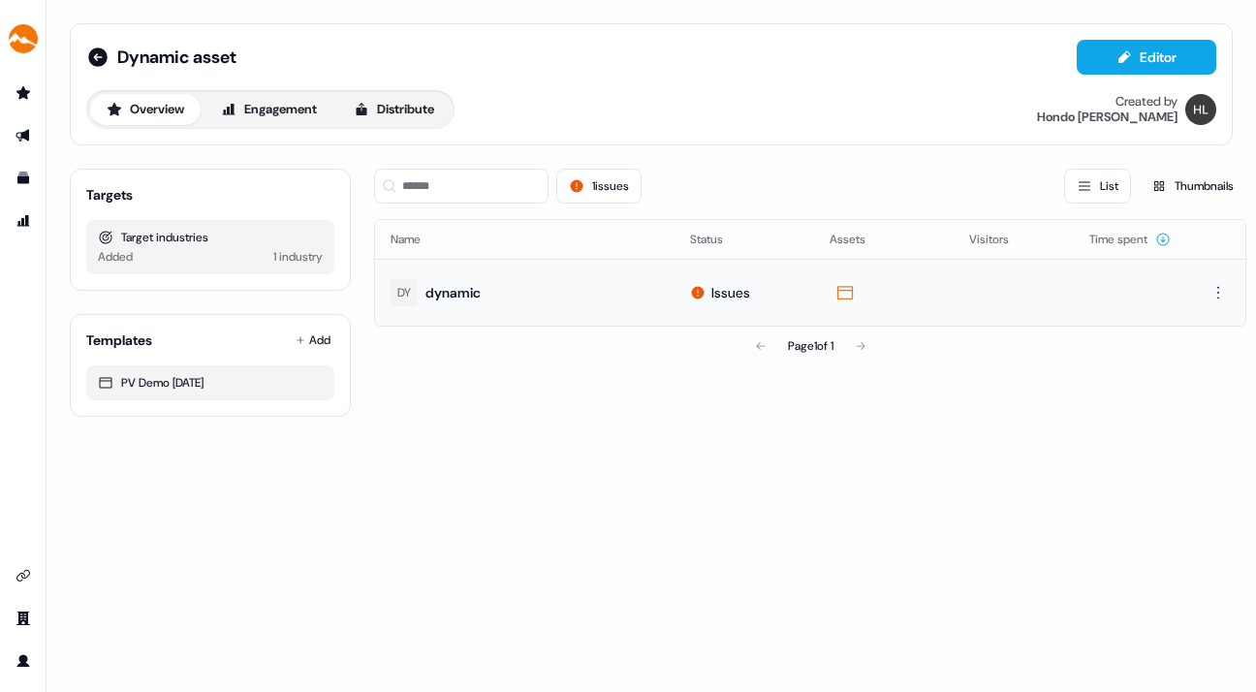
click at [724, 289] on div "Issues" at bounding box center [730, 292] width 39 height 19
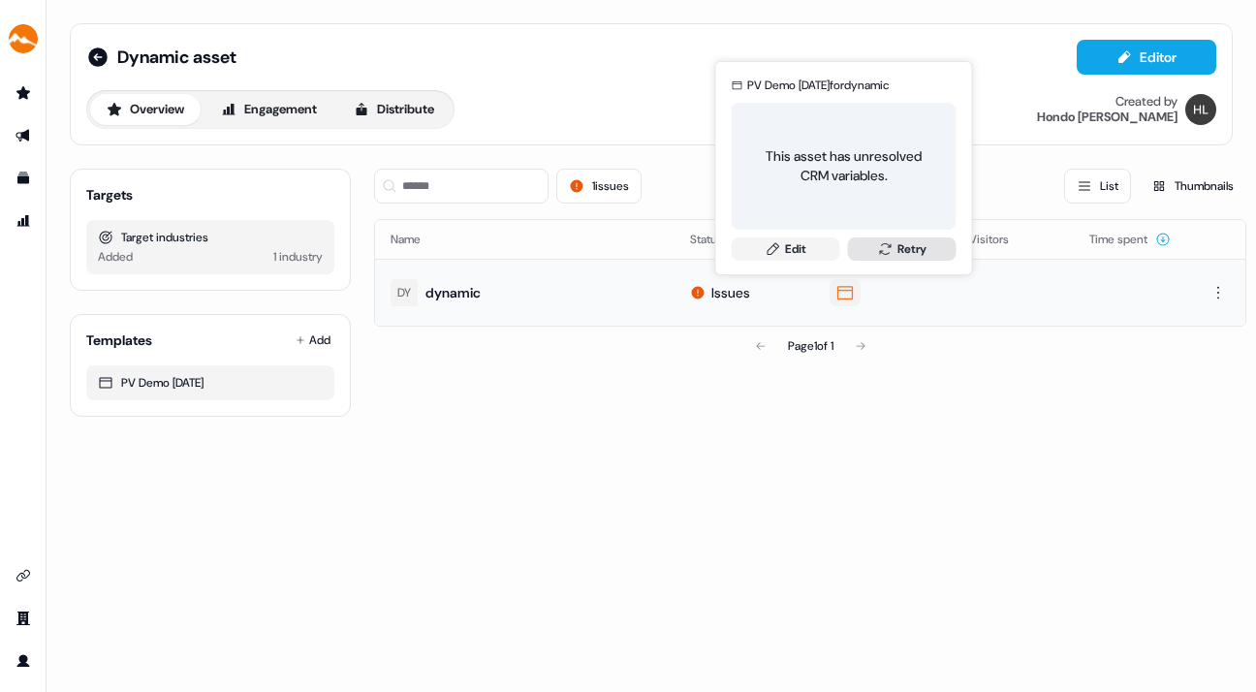
click at [896, 243] on button "Retry" at bounding box center [902, 248] width 109 height 23
click at [812, 247] on link "Edit" at bounding box center [786, 248] width 109 height 23
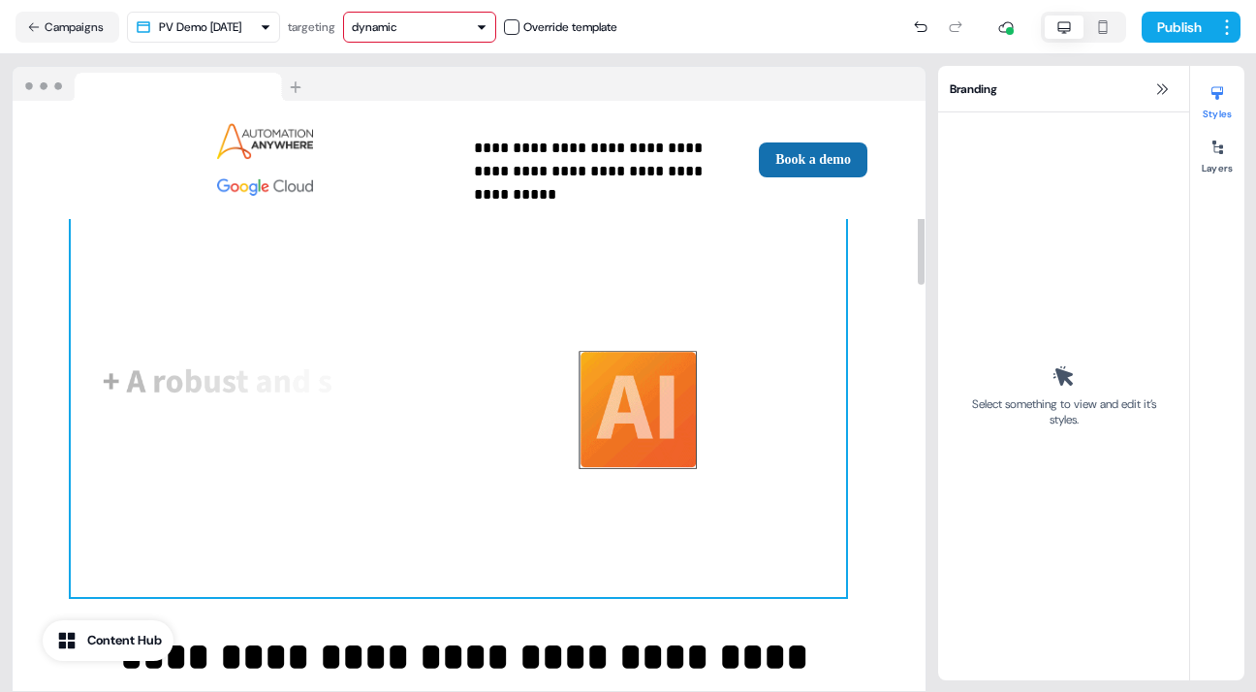
scroll to position [687, 0]
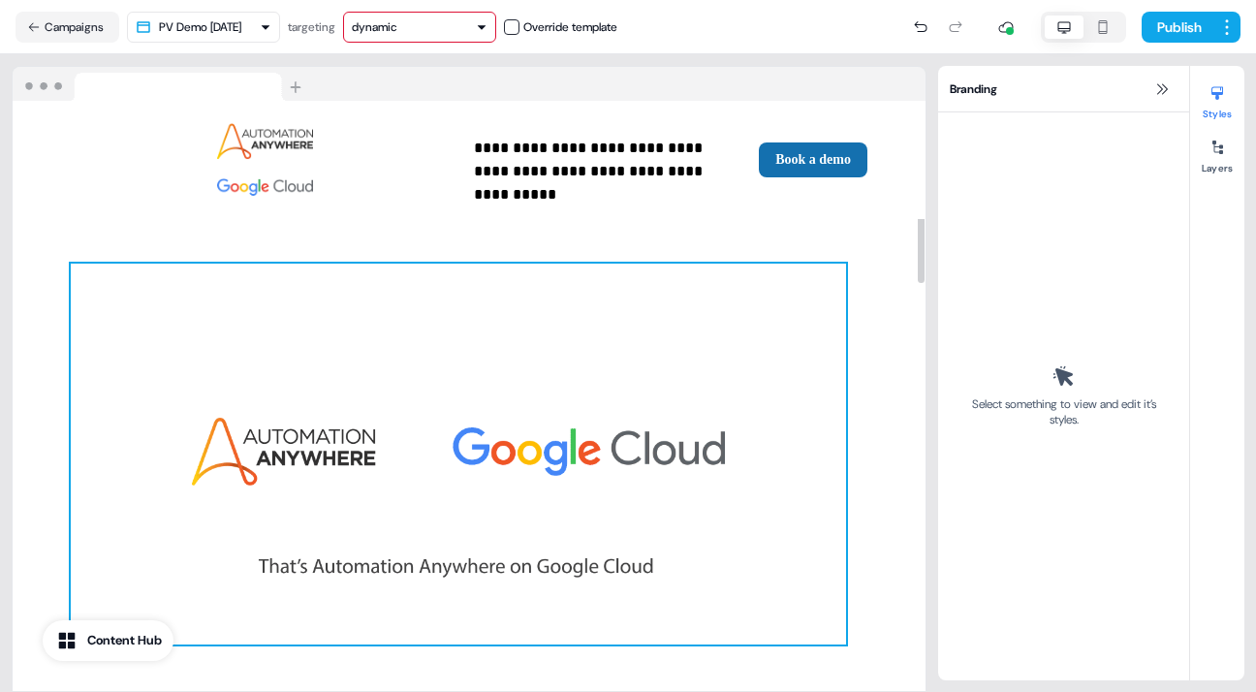
click at [563, 315] on img at bounding box center [458, 454] width 775 height 381
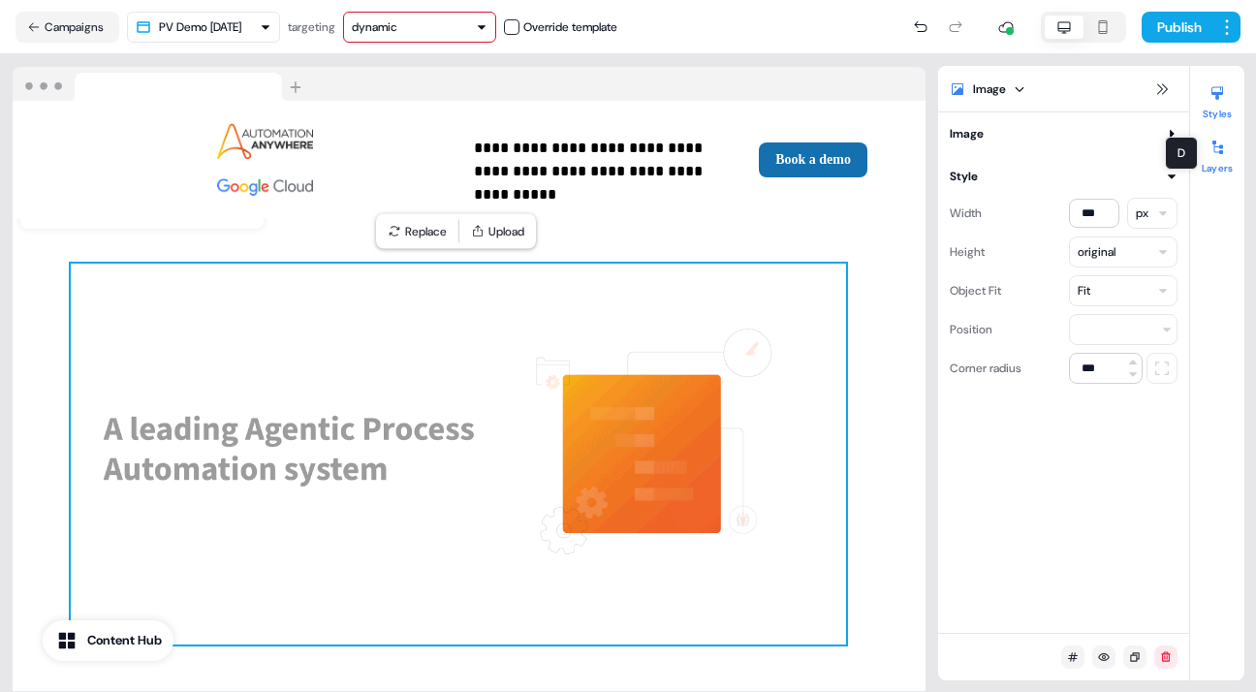
click at [1219, 150] on icon at bounding box center [1218, 148] width 16 height 16
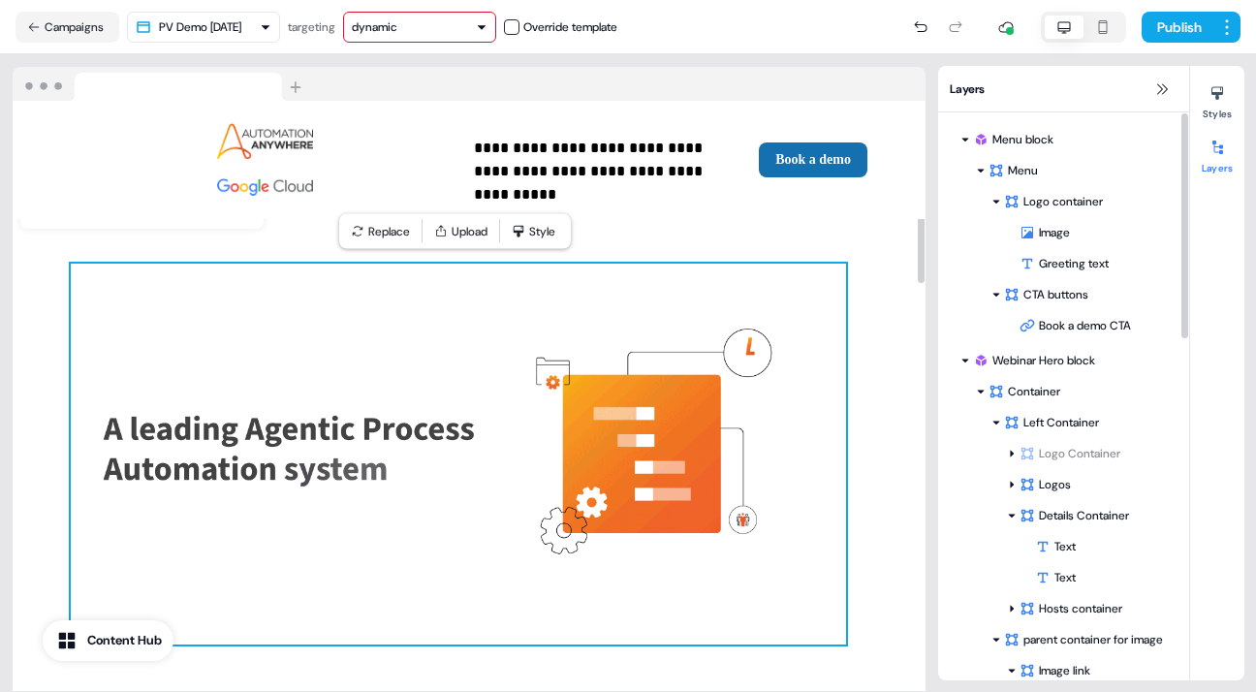
click at [812, 321] on img at bounding box center [458, 454] width 775 height 381
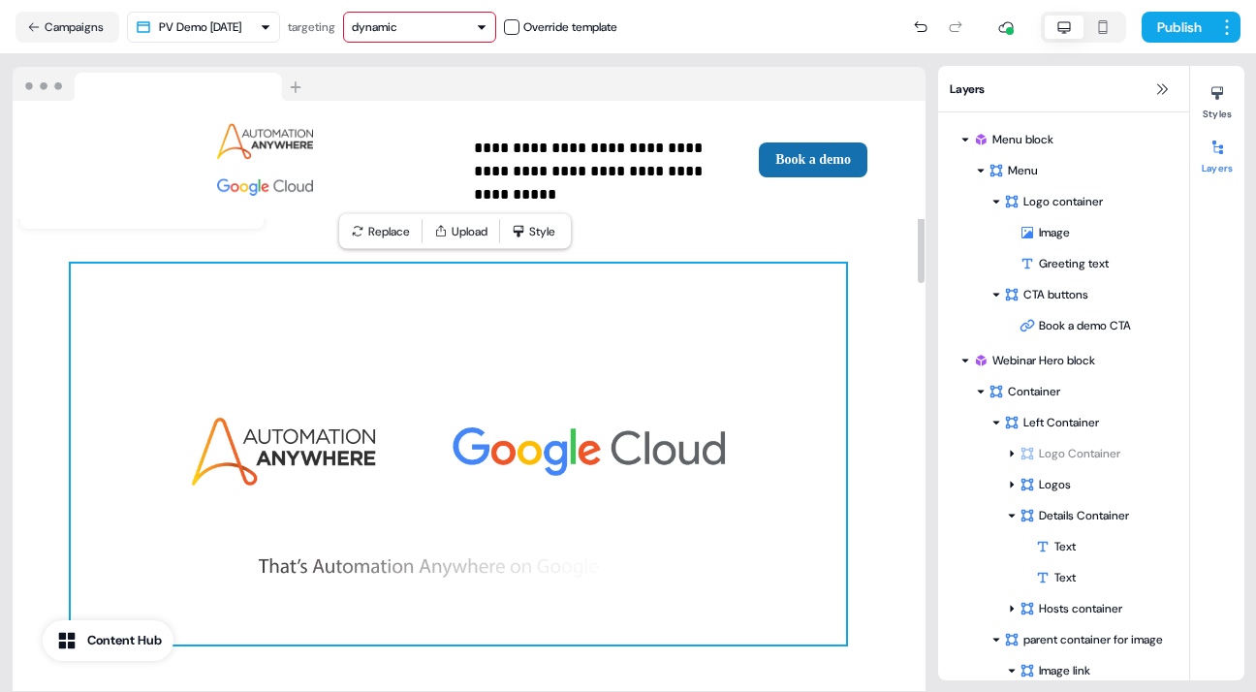
click at [806, 335] on img at bounding box center [458, 454] width 775 height 381
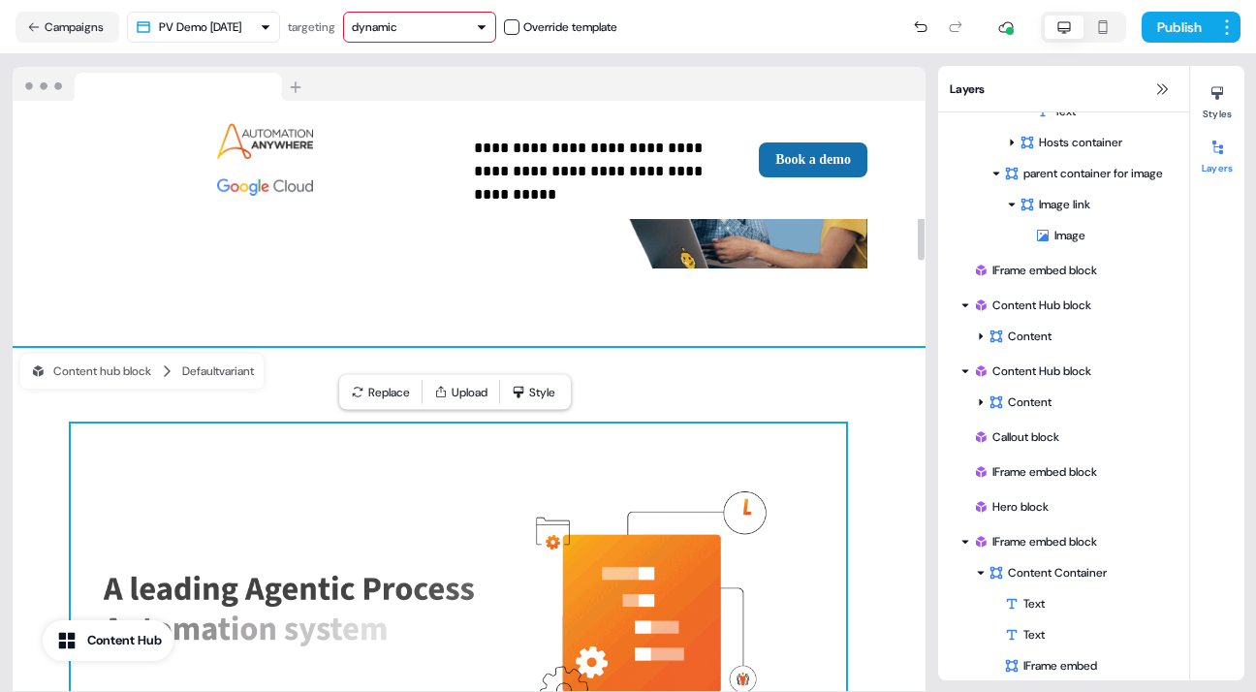
scroll to position [526, 0]
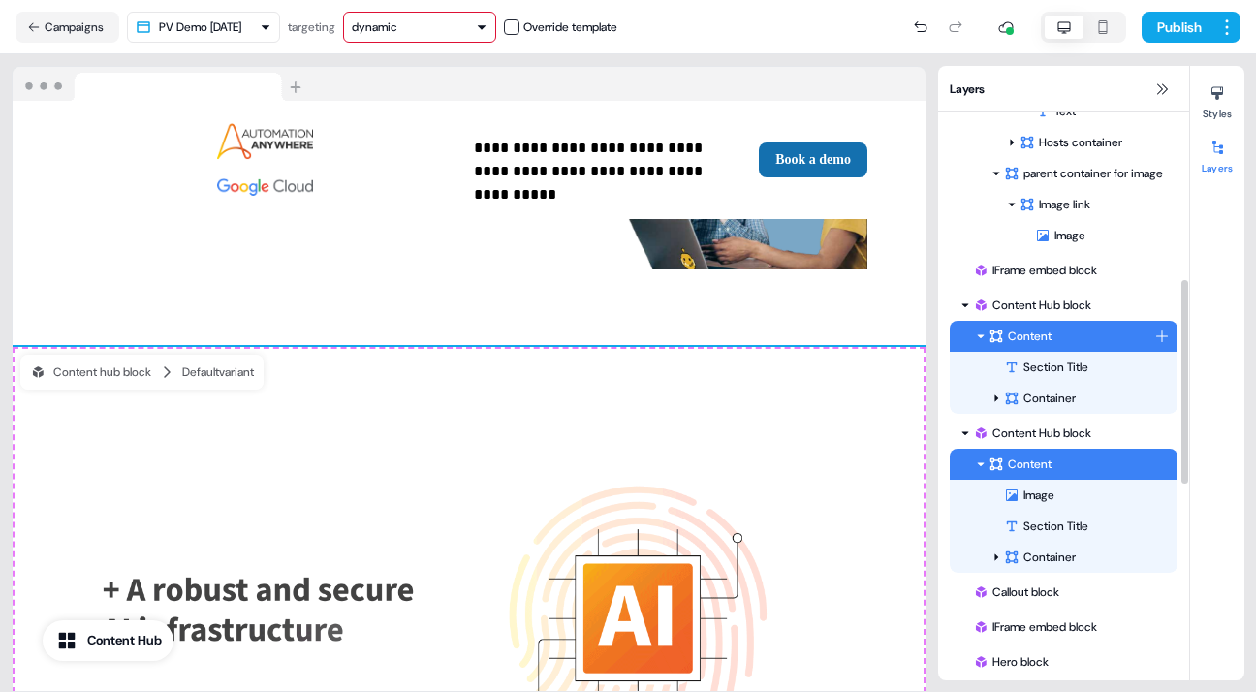
click at [983, 333] on icon at bounding box center [981, 336] width 10 height 10
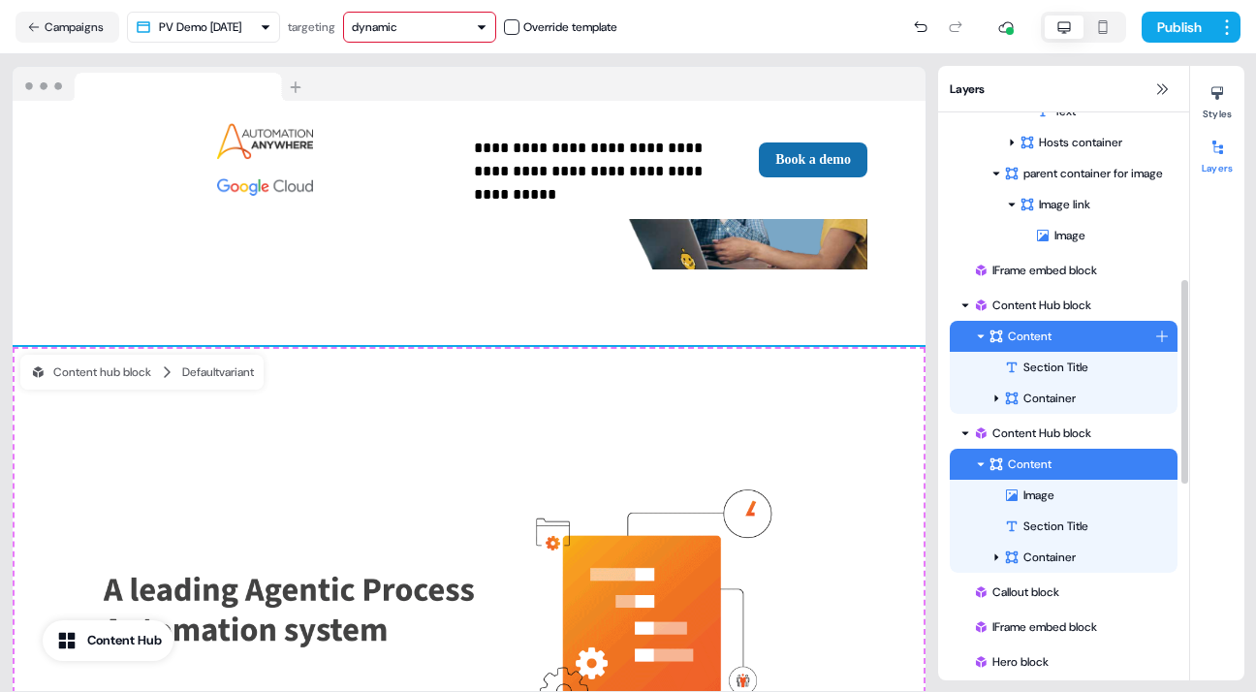
click at [983, 333] on icon at bounding box center [981, 336] width 10 height 10
click at [981, 401] on div "Menu block Menu Logo container Image Greeting text To pick up a draggable item,…" at bounding box center [1063, 437] width 251 height 1582
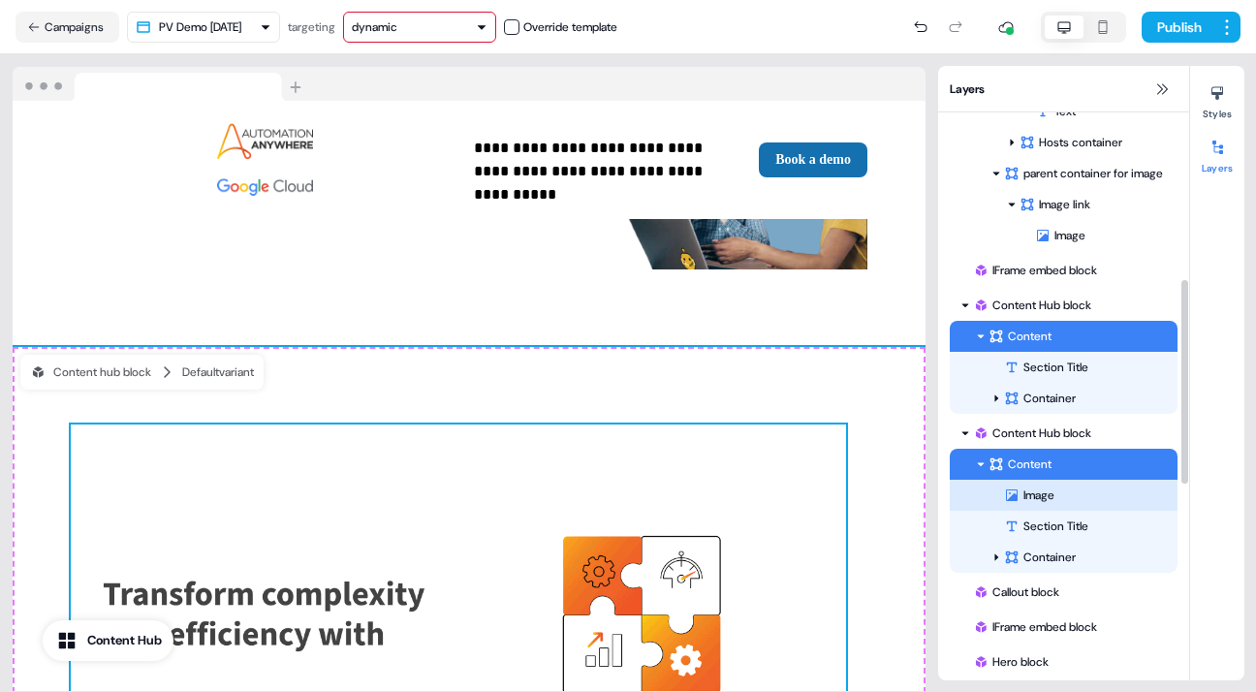
click at [1045, 491] on div "Image" at bounding box center [1090, 495] width 173 height 19
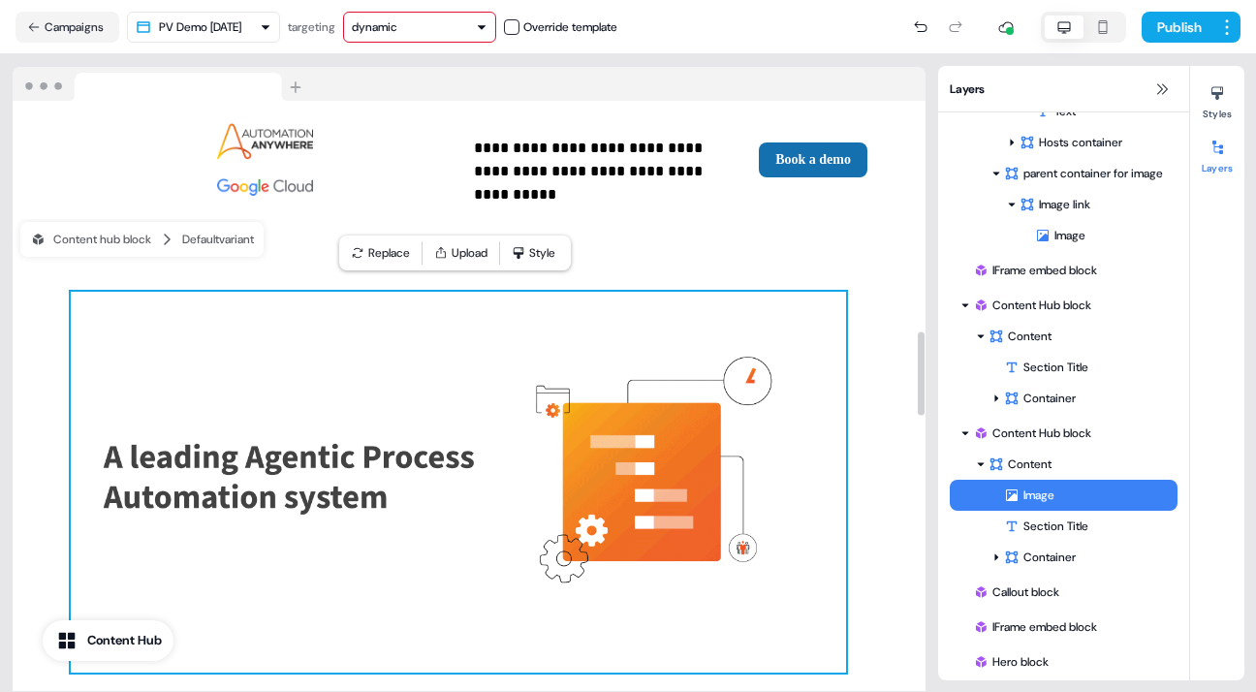
scroll to position [1615, 0]
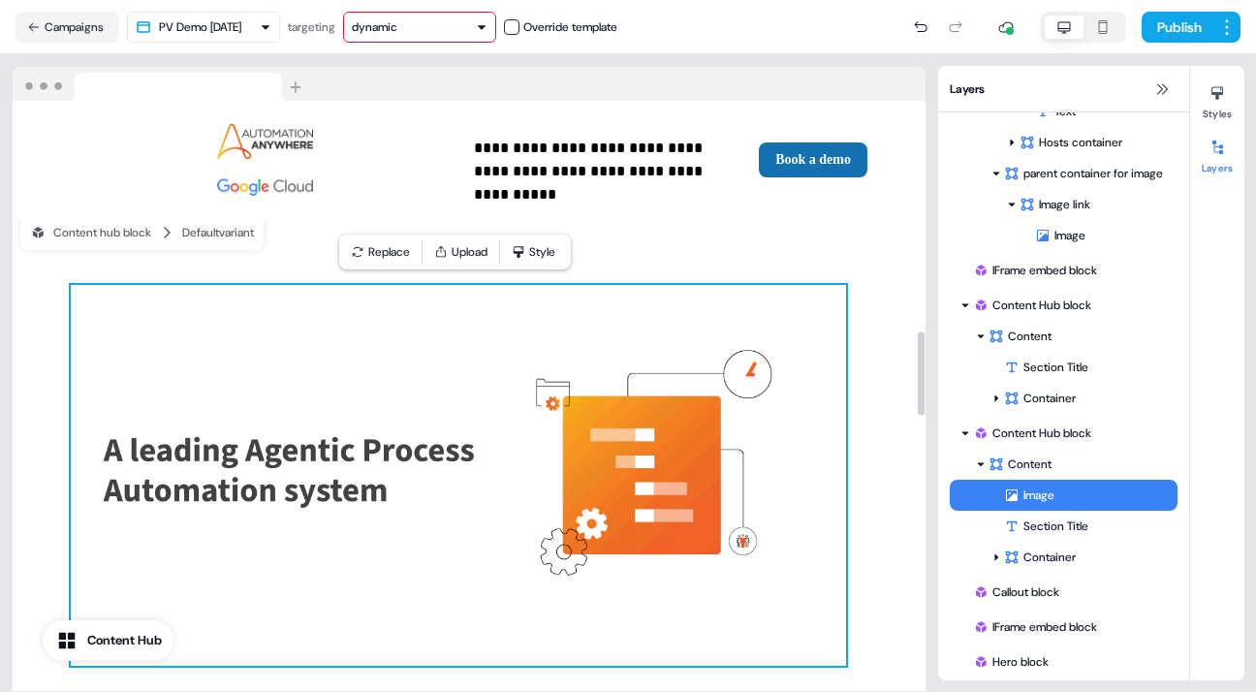
click at [517, 402] on img at bounding box center [458, 475] width 775 height 381
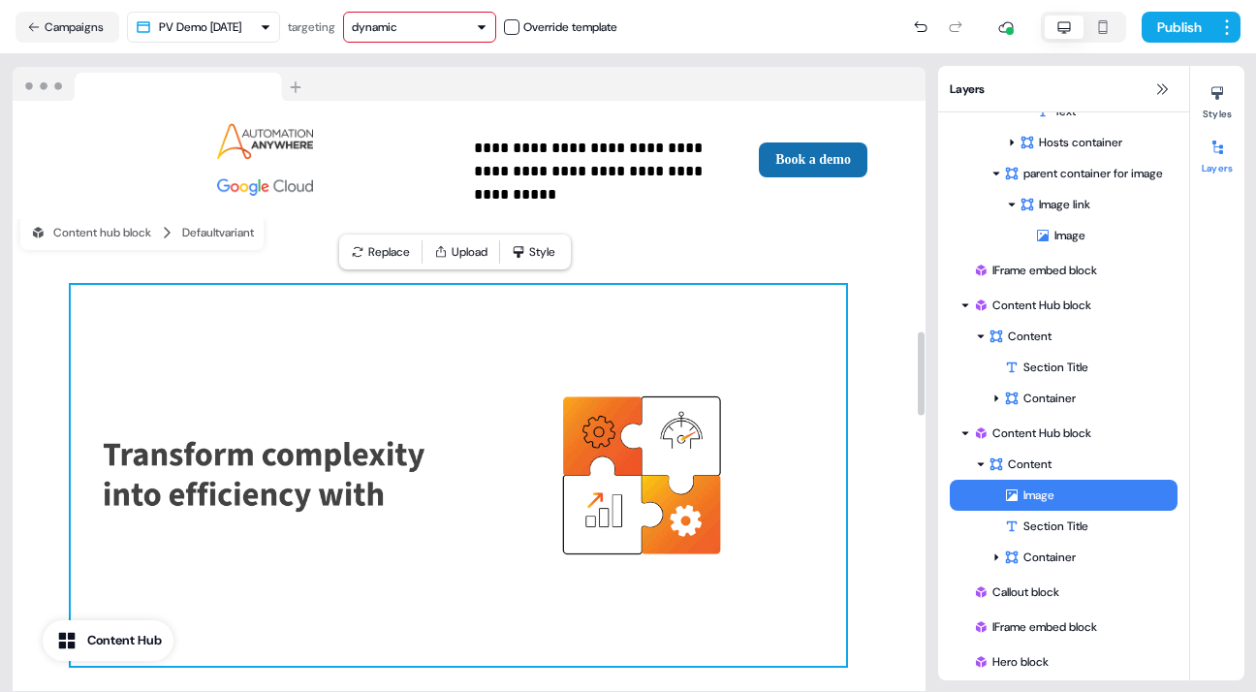
click at [797, 352] on img at bounding box center [458, 475] width 775 height 381
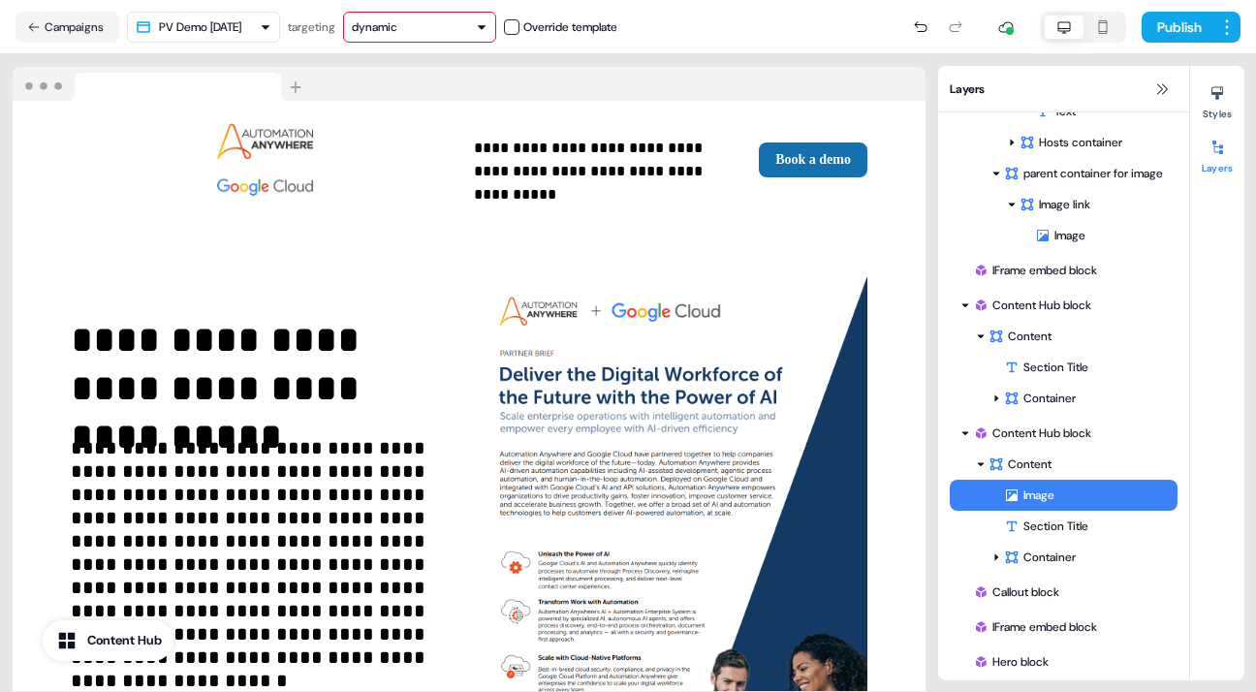
scroll to position [0, 0]
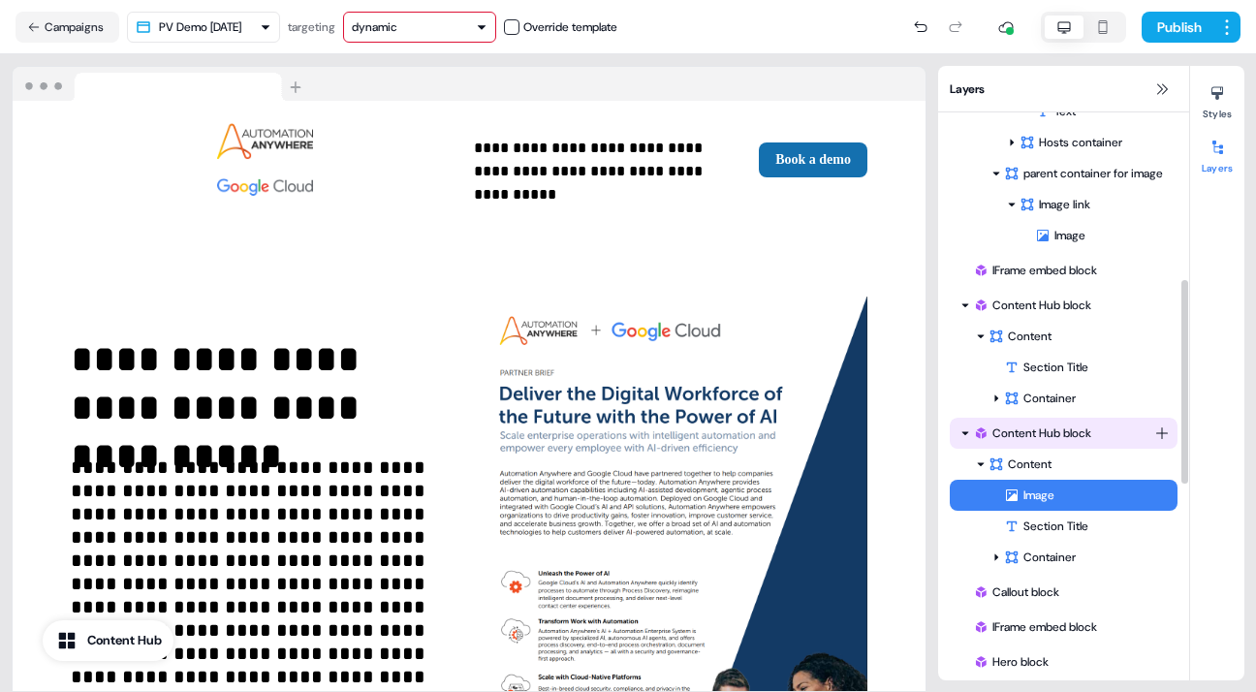
click at [965, 432] on div "Menu block Menu Logo container Image Greeting text To pick up a draggable item,…" at bounding box center [1063, 437] width 251 height 1582
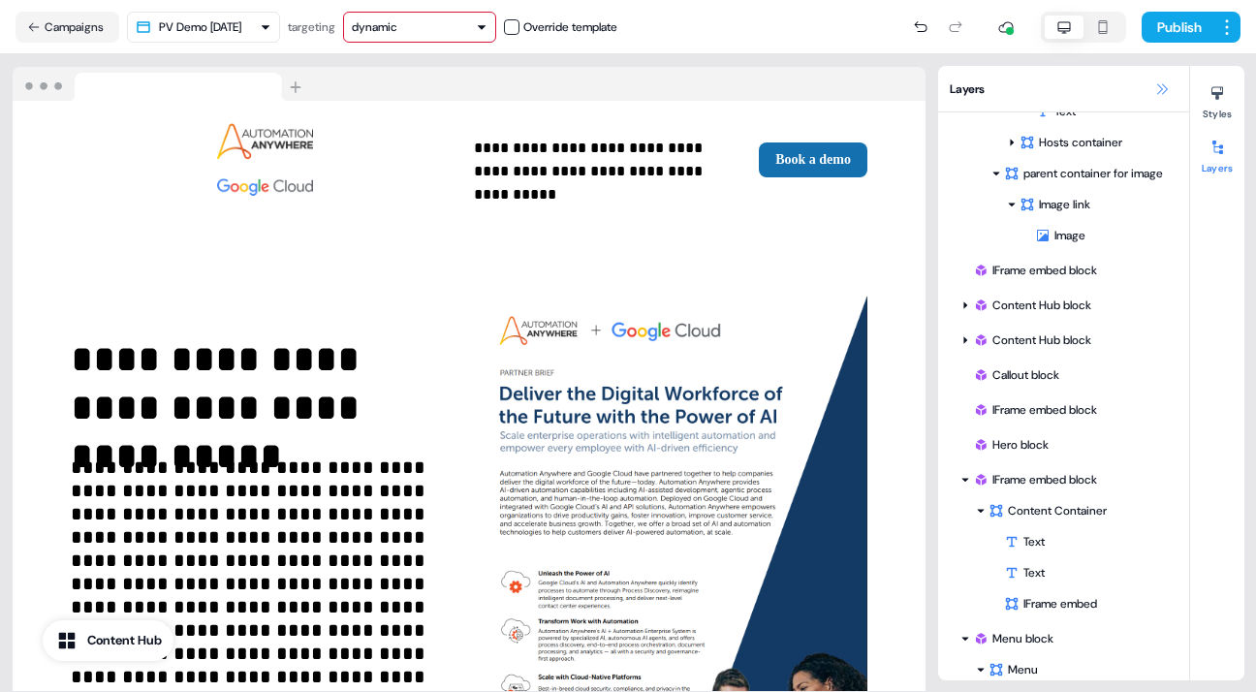
click at [1161, 86] on icon at bounding box center [1162, 89] width 16 height 16
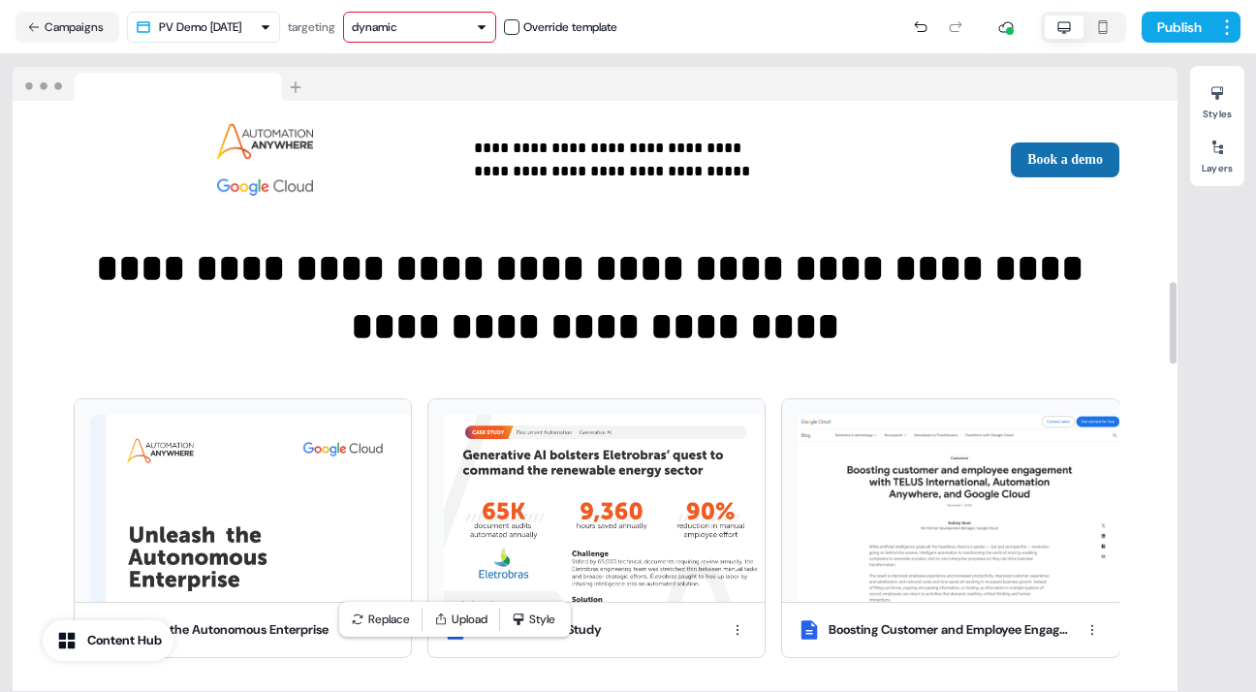
scroll to position [1070, 0]
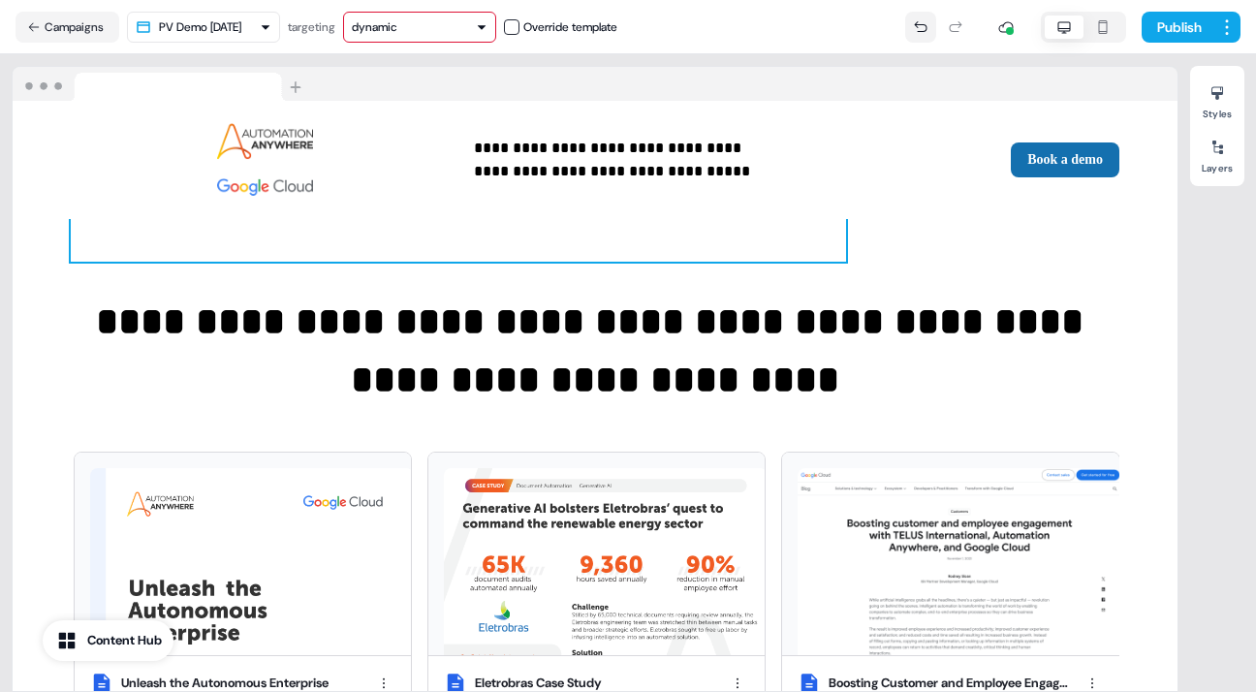
click at [915, 24] on icon at bounding box center [920, 25] width 13 height 11
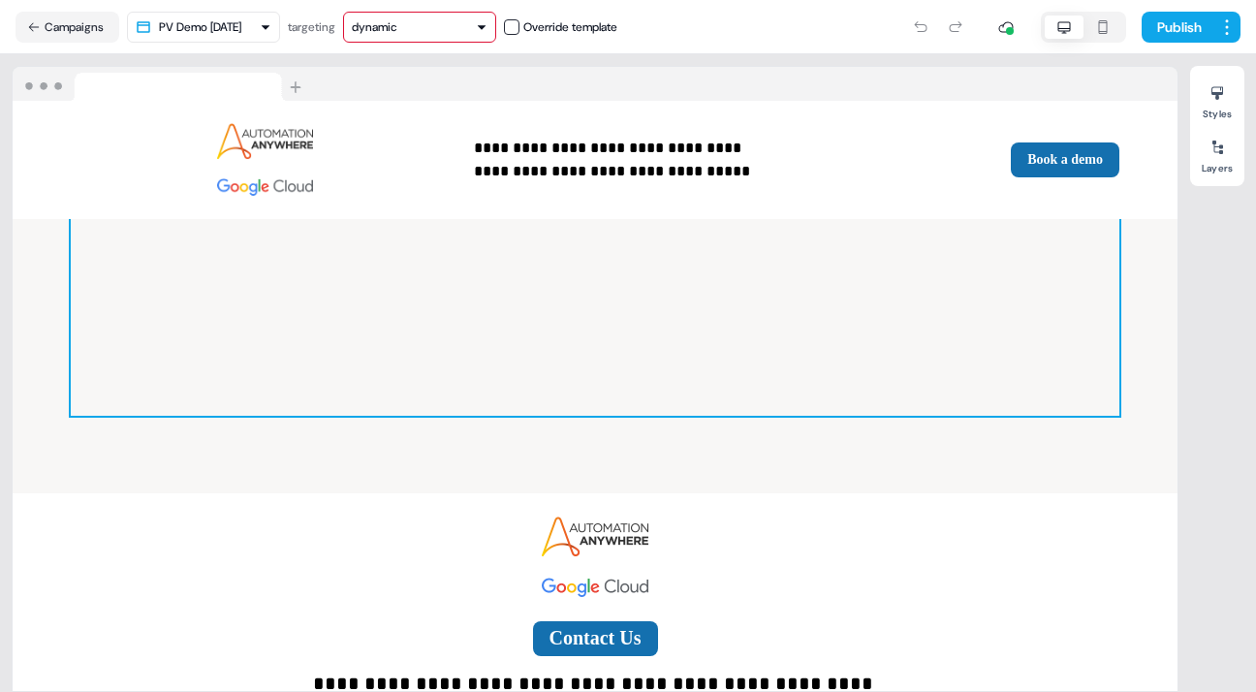
scroll to position [3639, 0]
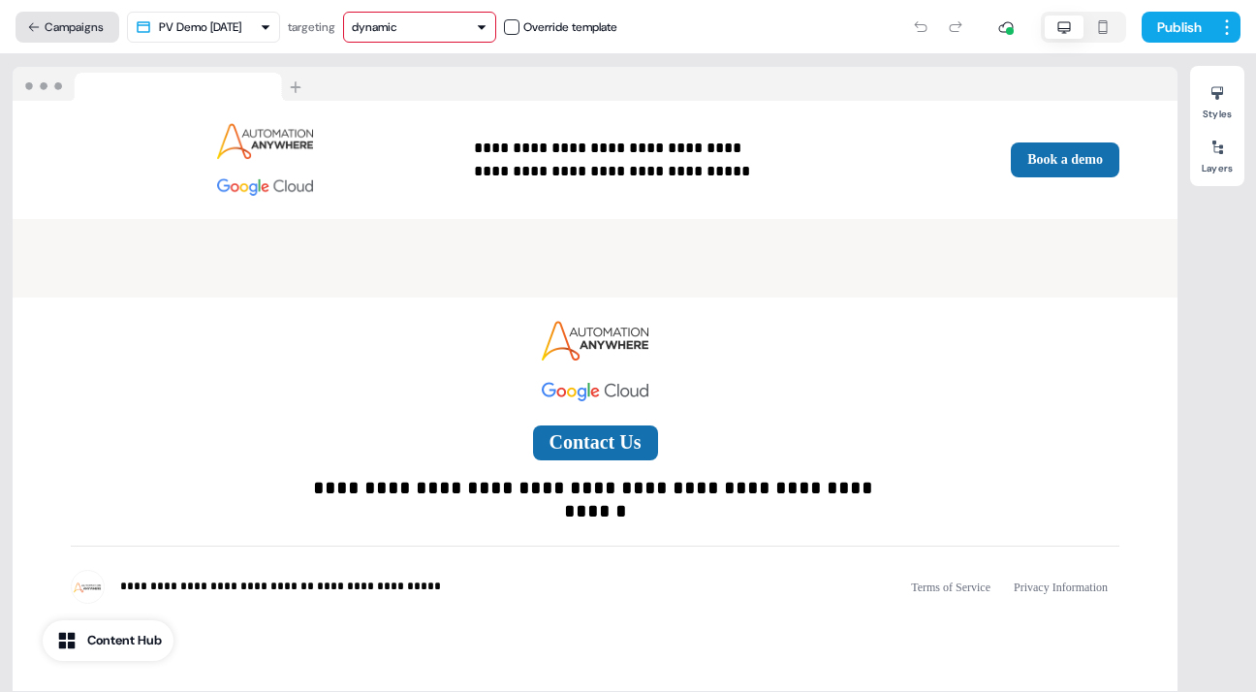
click at [89, 18] on button "Campaigns" at bounding box center [68, 27] width 104 height 31
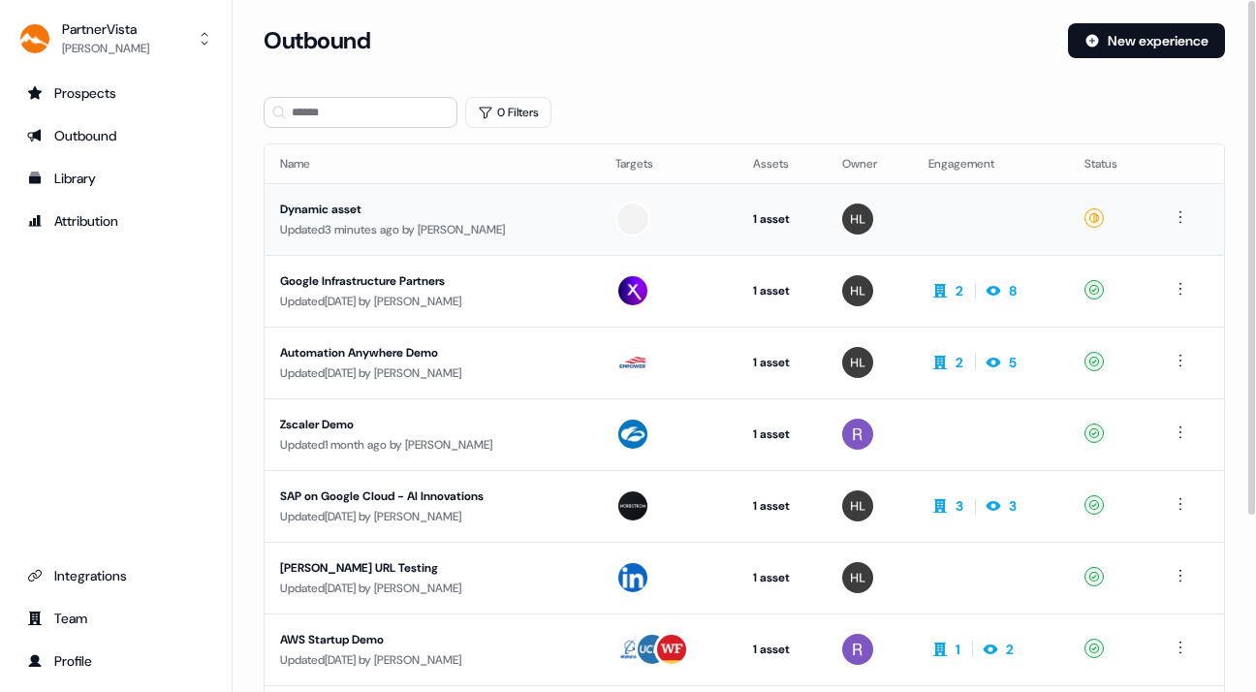
click at [351, 205] on div "Dynamic asset" at bounding box center [432, 209] width 304 height 19
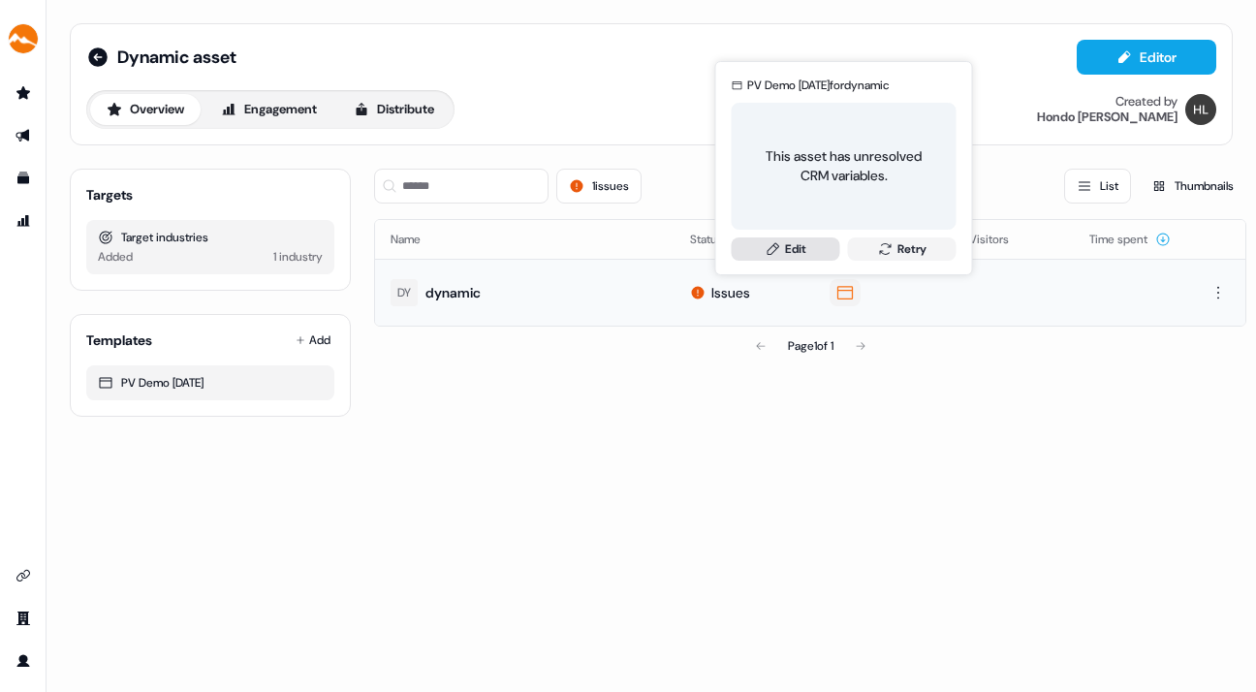
click at [797, 242] on link "Edit" at bounding box center [786, 248] width 109 height 23
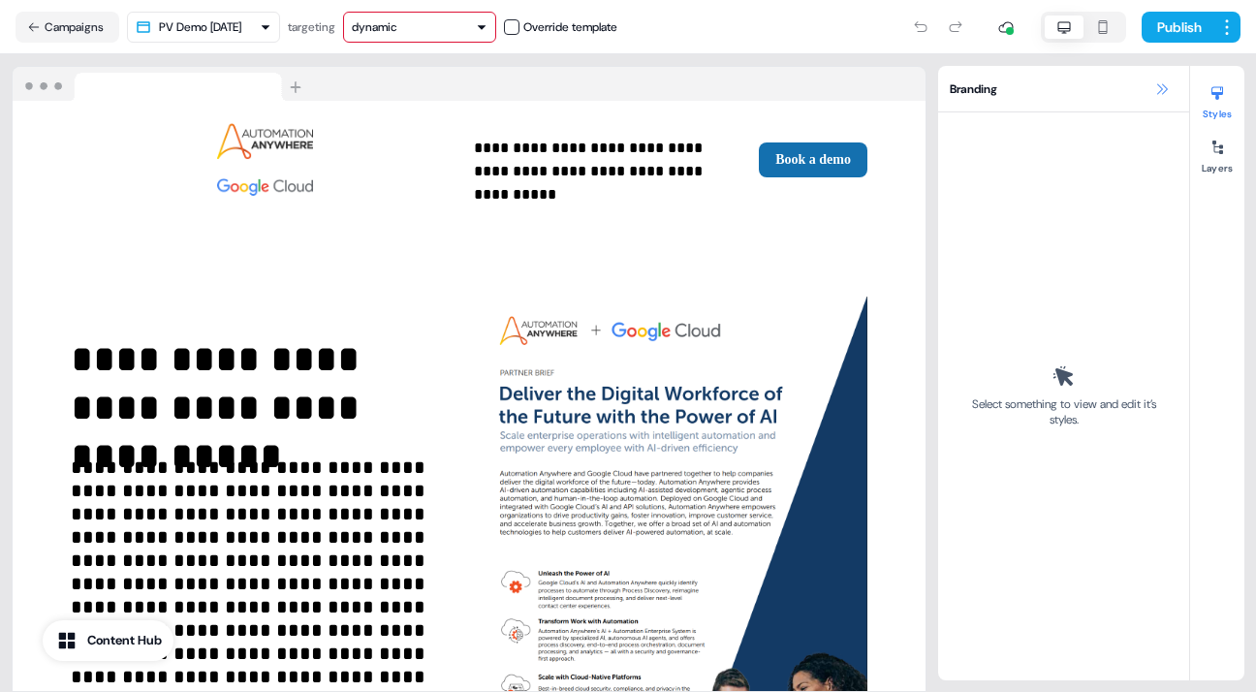
click at [1157, 83] on icon at bounding box center [1162, 88] width 11 height 11
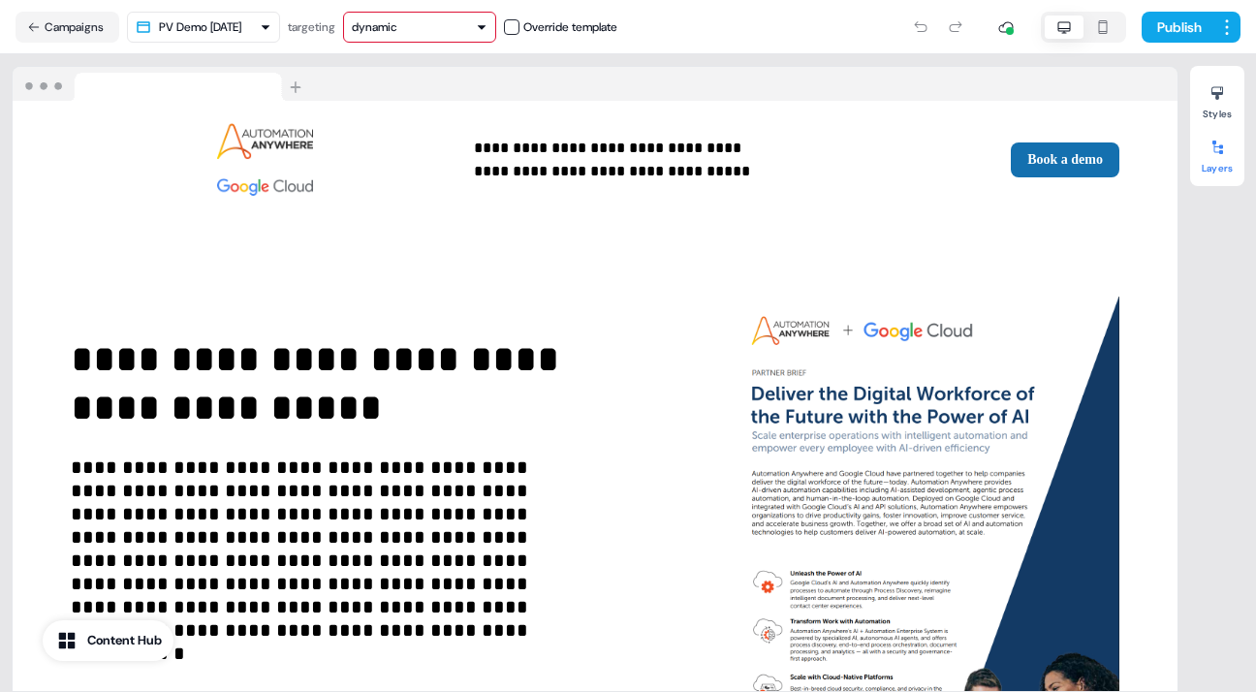
click at [1220, 143] on icon at bounding box center [1218, 148] width 16 height 16
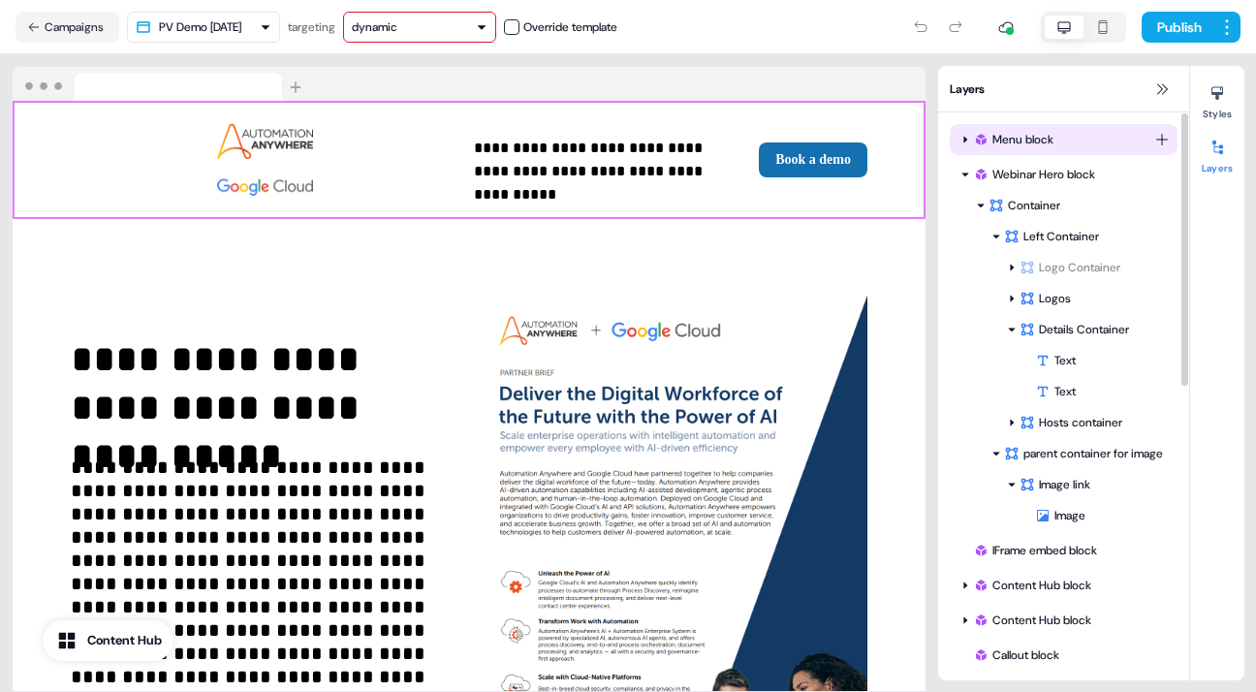
click at [961, 135] on icon at bounding box center [965, 140] width 10 height 10
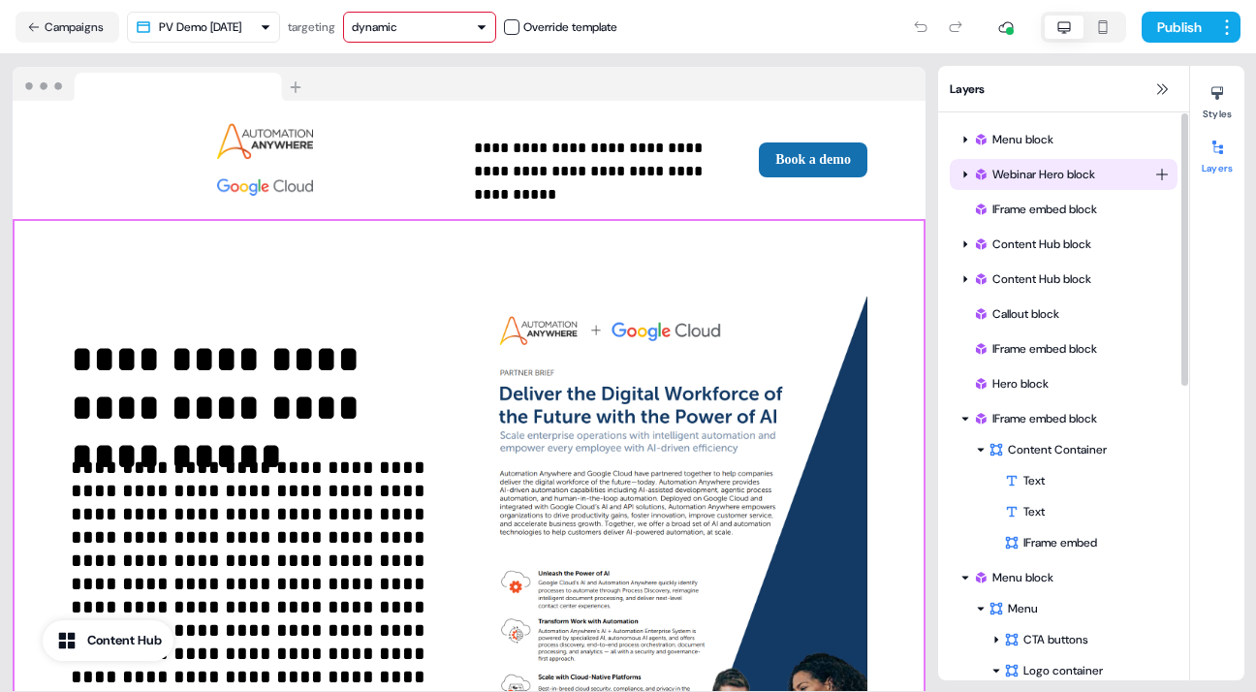
click at [962, 173] on icon at bounding box center [965, 175] width 10 height 10
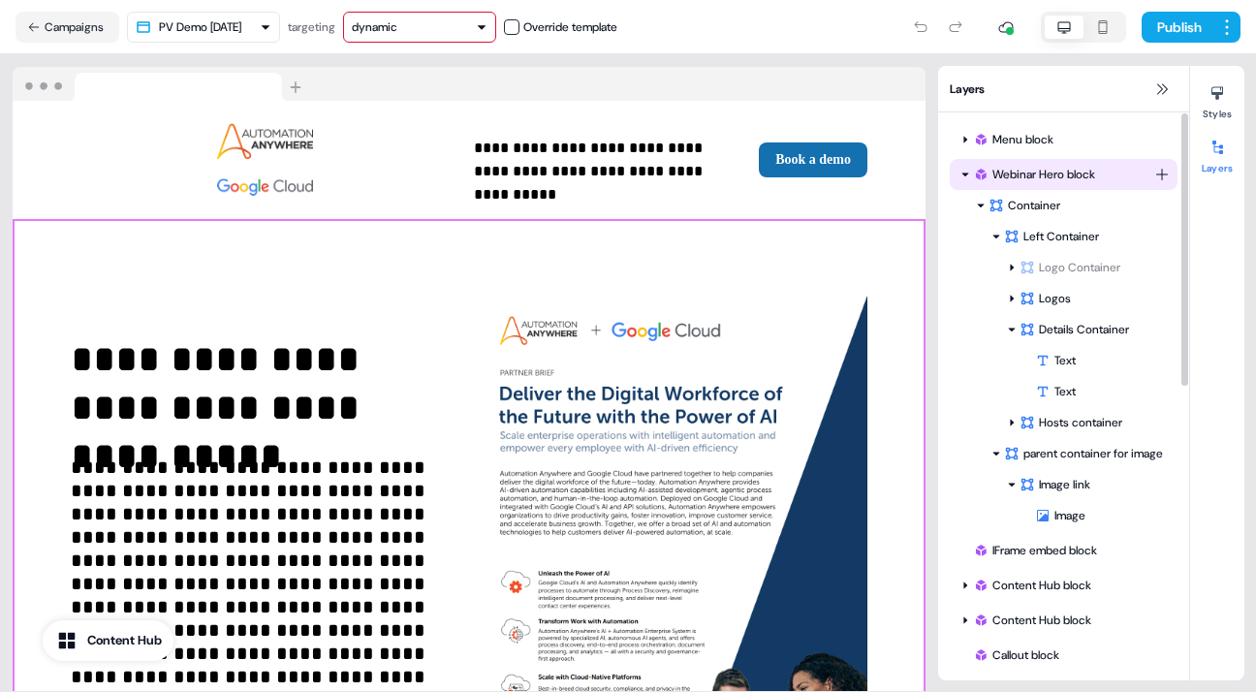
click at [962, 173] on icon at bounding box center [965, 175] width 10 height 10
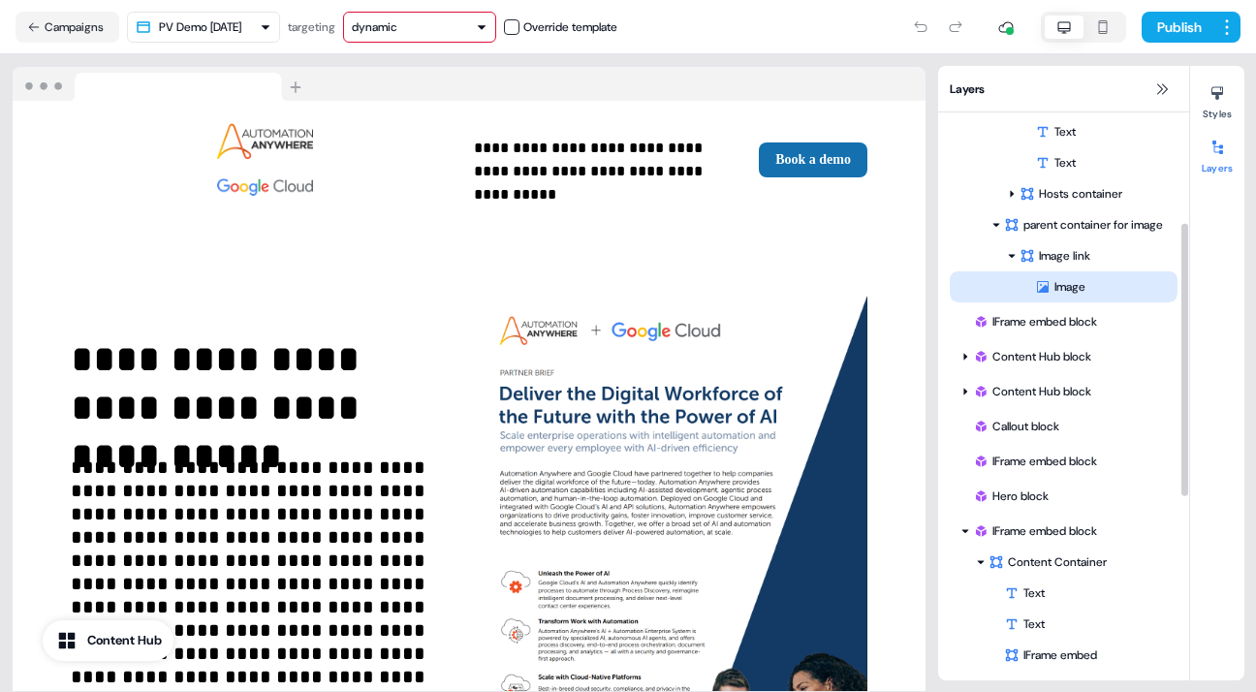
scroll to position [230, 0]
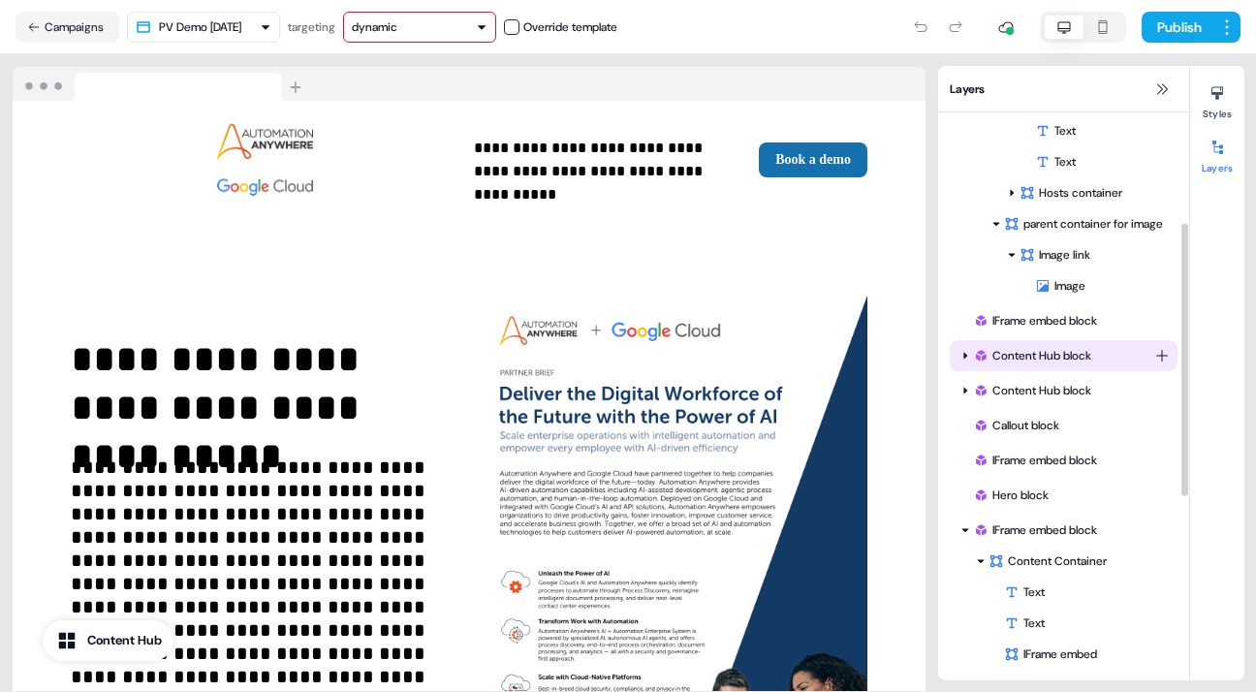
click at [974, 352] on icon at bounding box center [981, 356] width 16 height 16
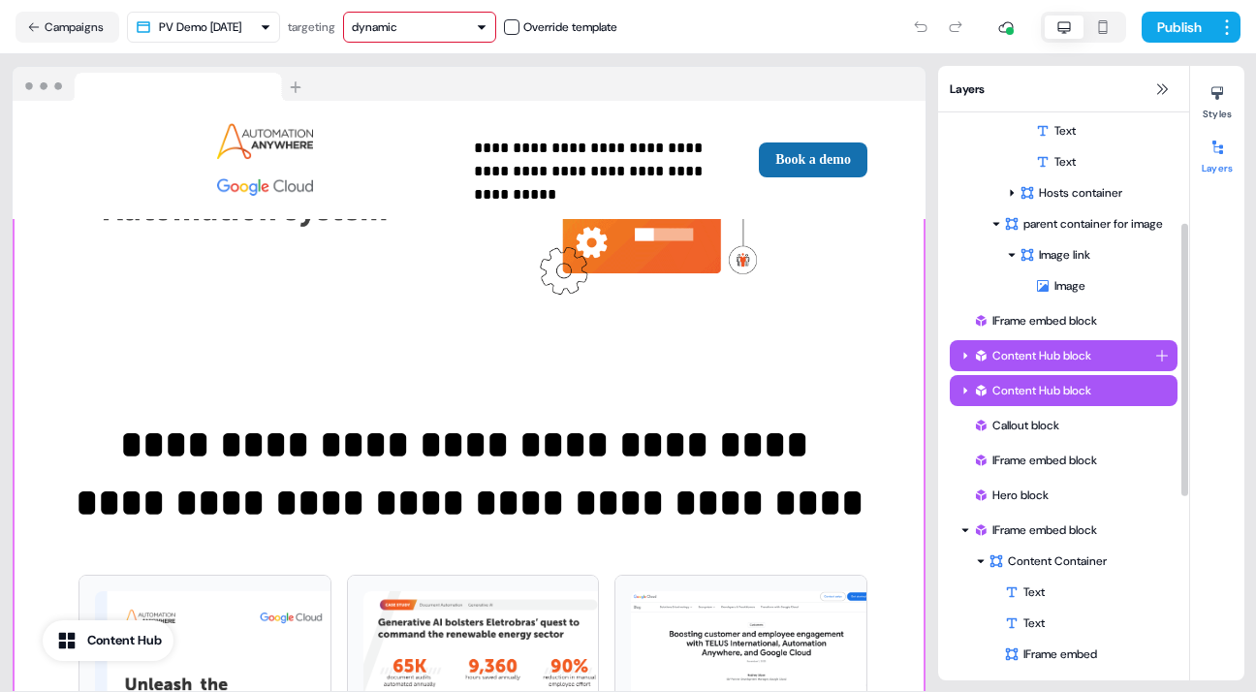
scroll to position [952, 0]
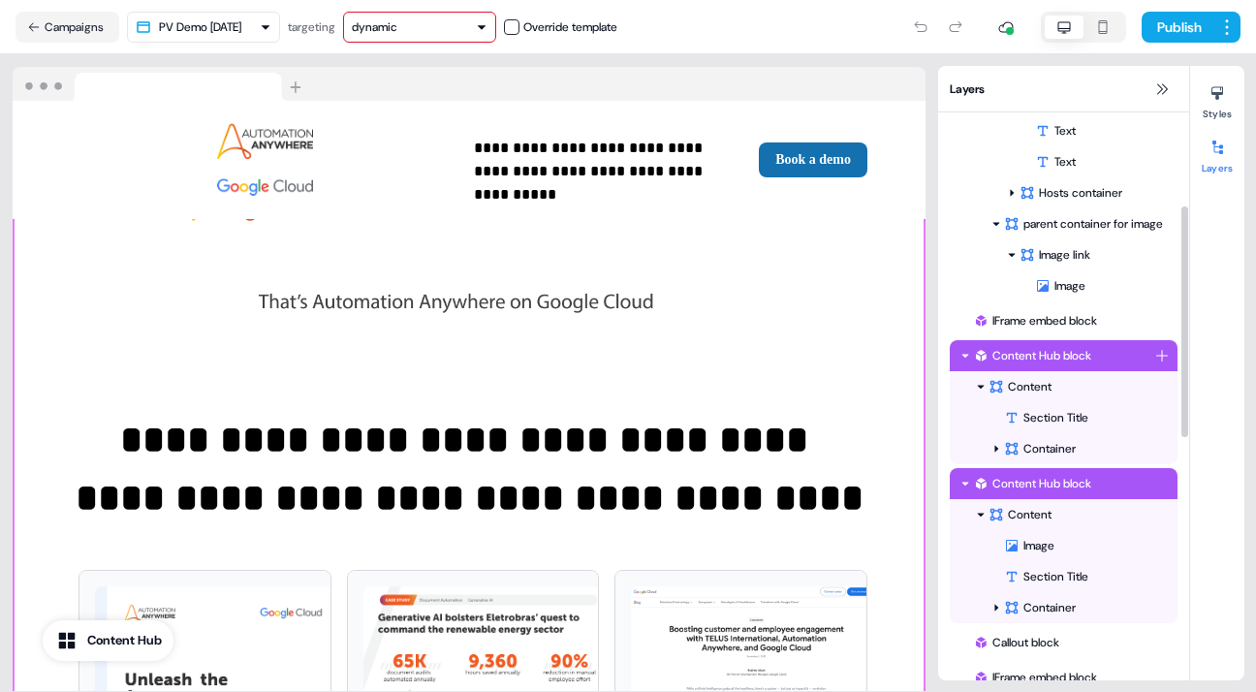
click at [964, 353] on icon at bounding box center [965, 356] width 10 height 10
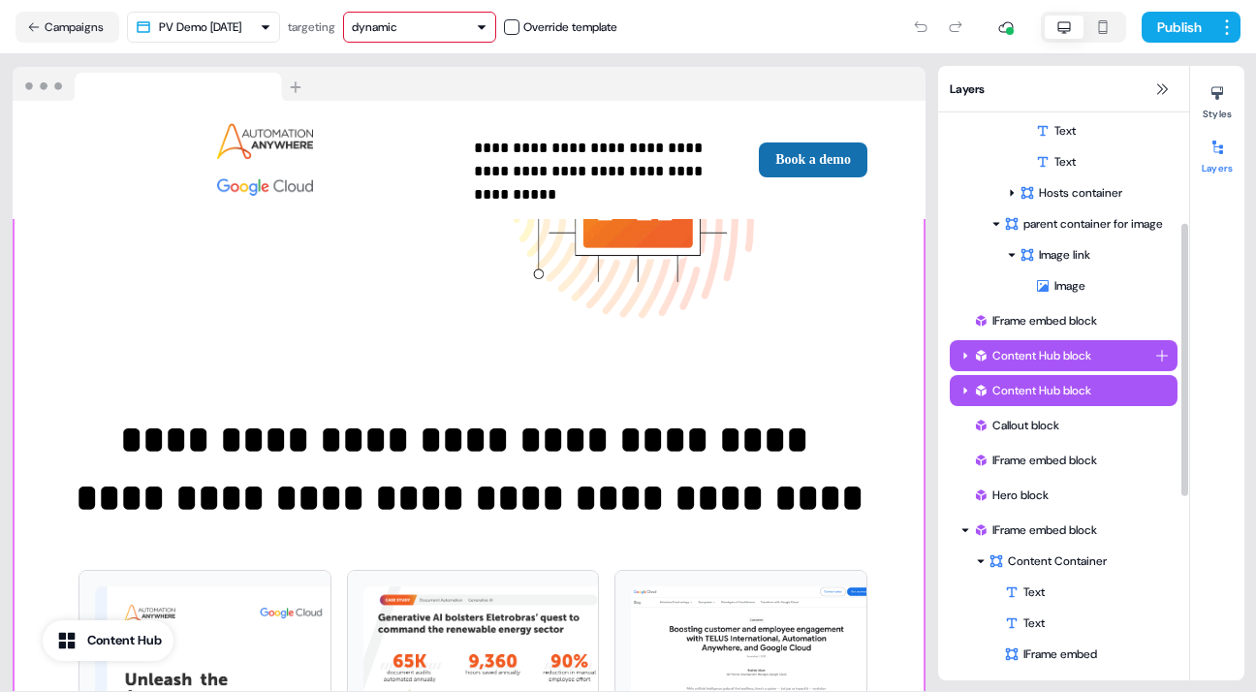
click at [964, 353] on icon at bounding box center [965, 356] width 10 height 10
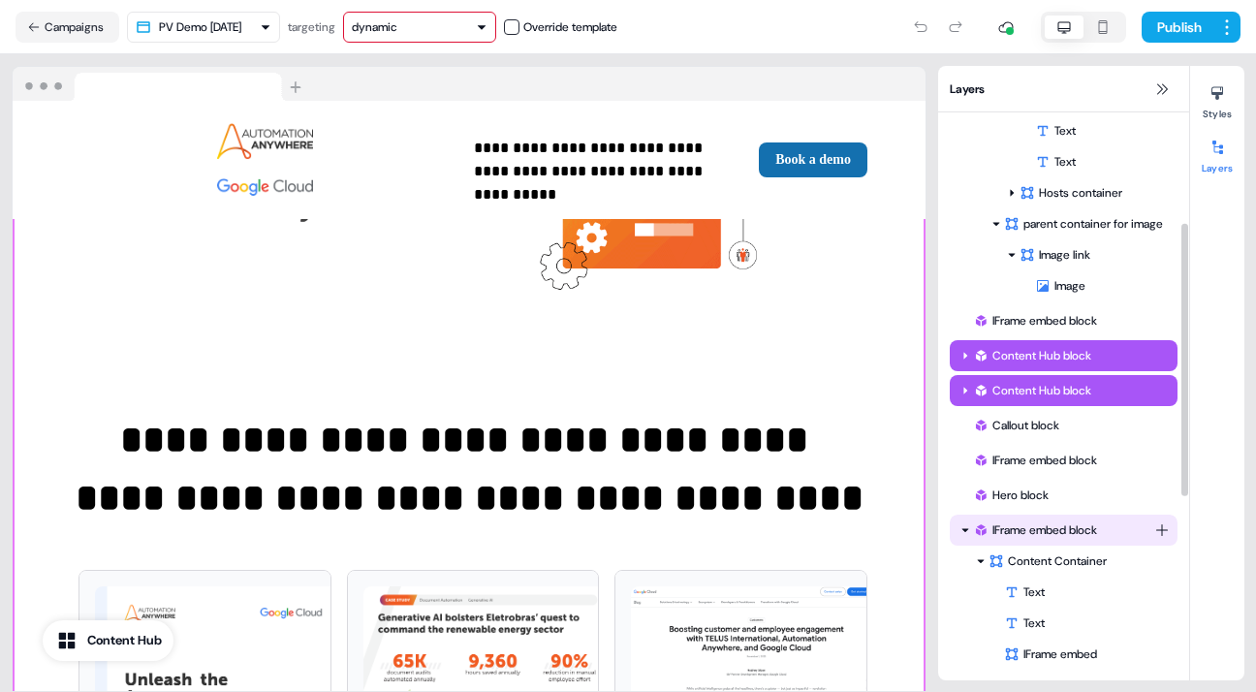
click at [964, 530] on icon at bounding box center [965, 530] width 7 height 4
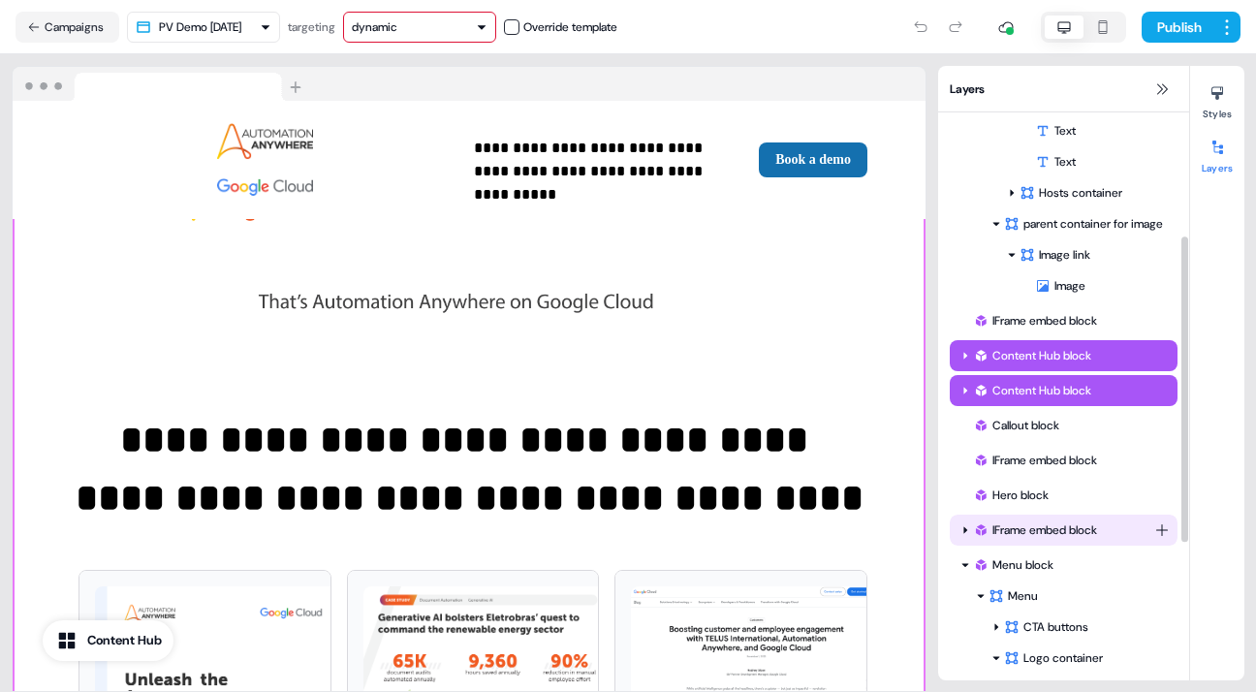
click at [1031, 525] on div "IFrame embed block" at bounding box center [1063, 529] width 181 height 19
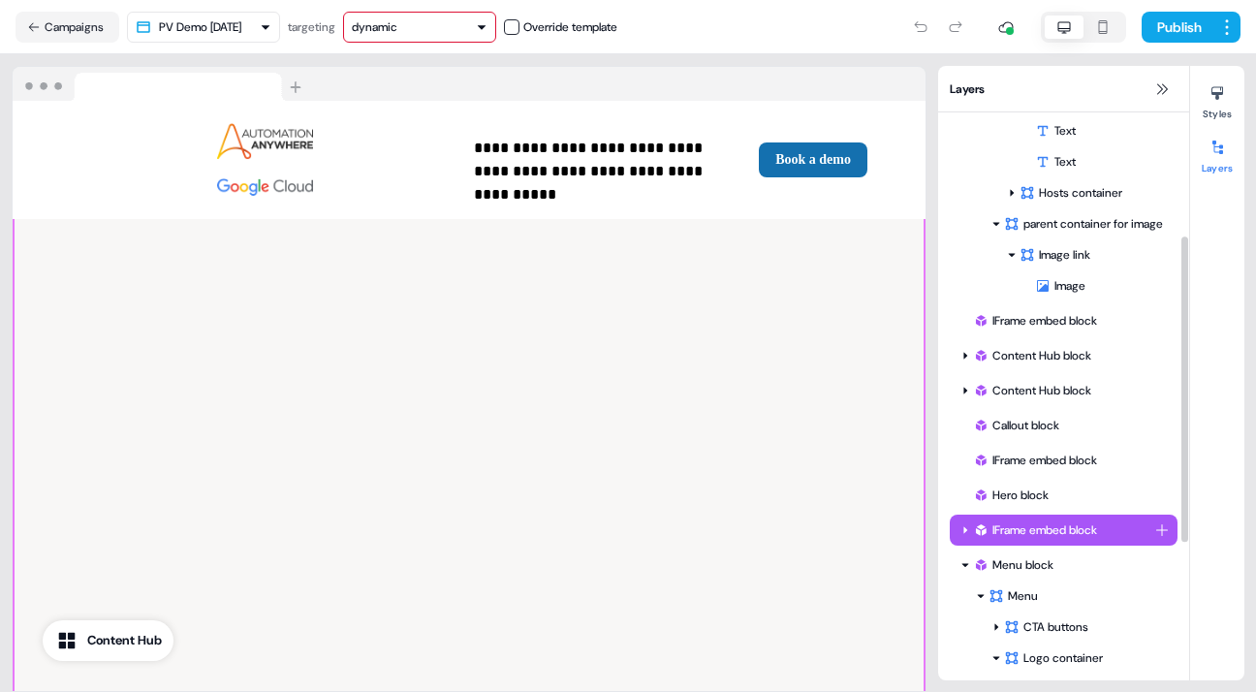
scroll to position [2909, 0]
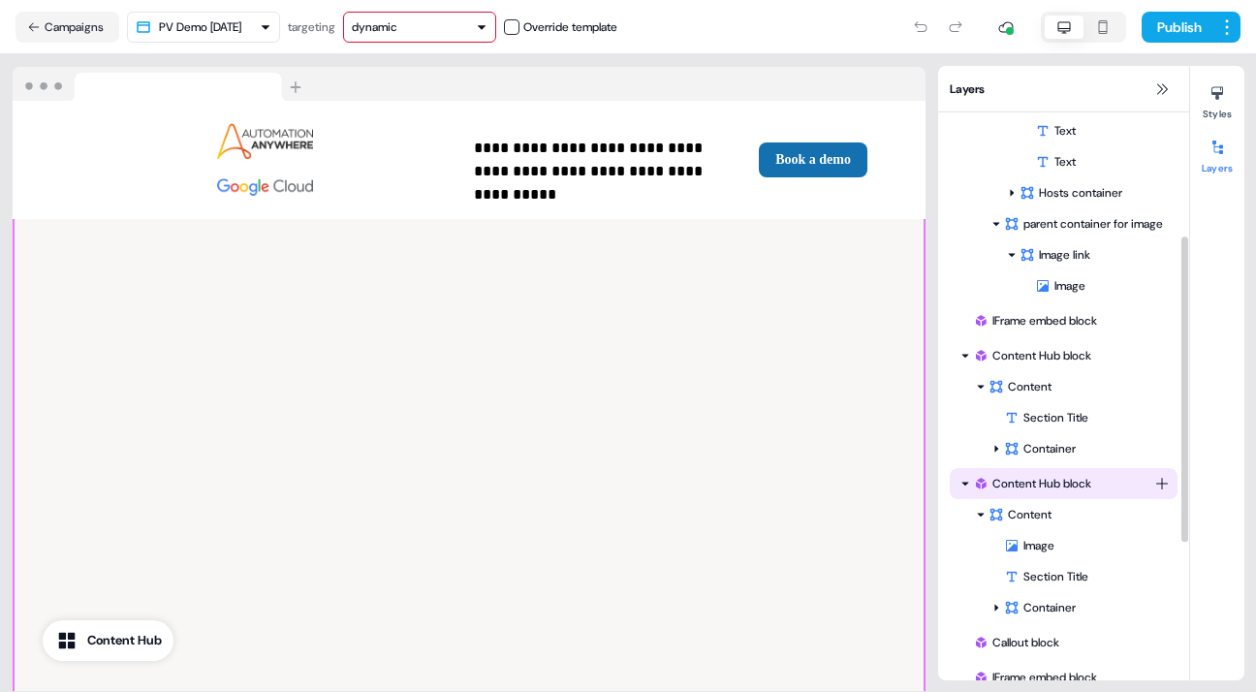
click at [961, 386] on div "Menu block Webinar Hero block Container Left Container Logo Container Logos Det…" at bounding box center [1063, 519] width 251 height 1272
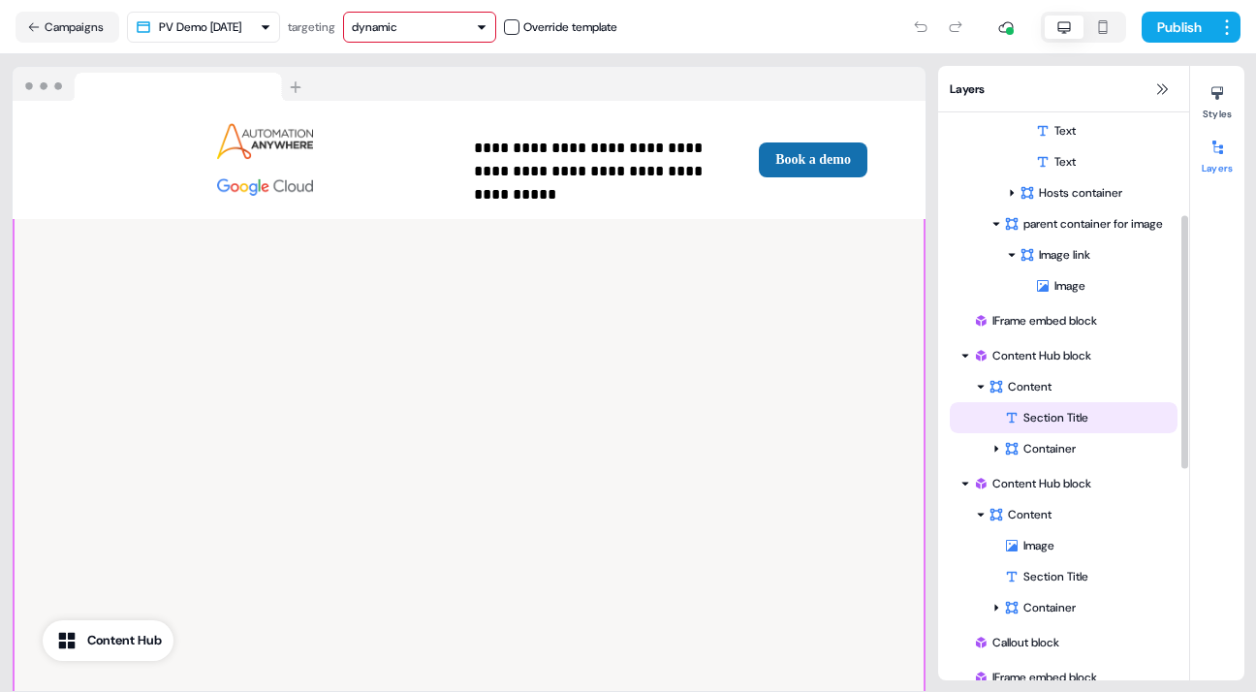
click at [1034, 411] on div "Section Title" at bounding box center [1090, 417] width 173 height 19
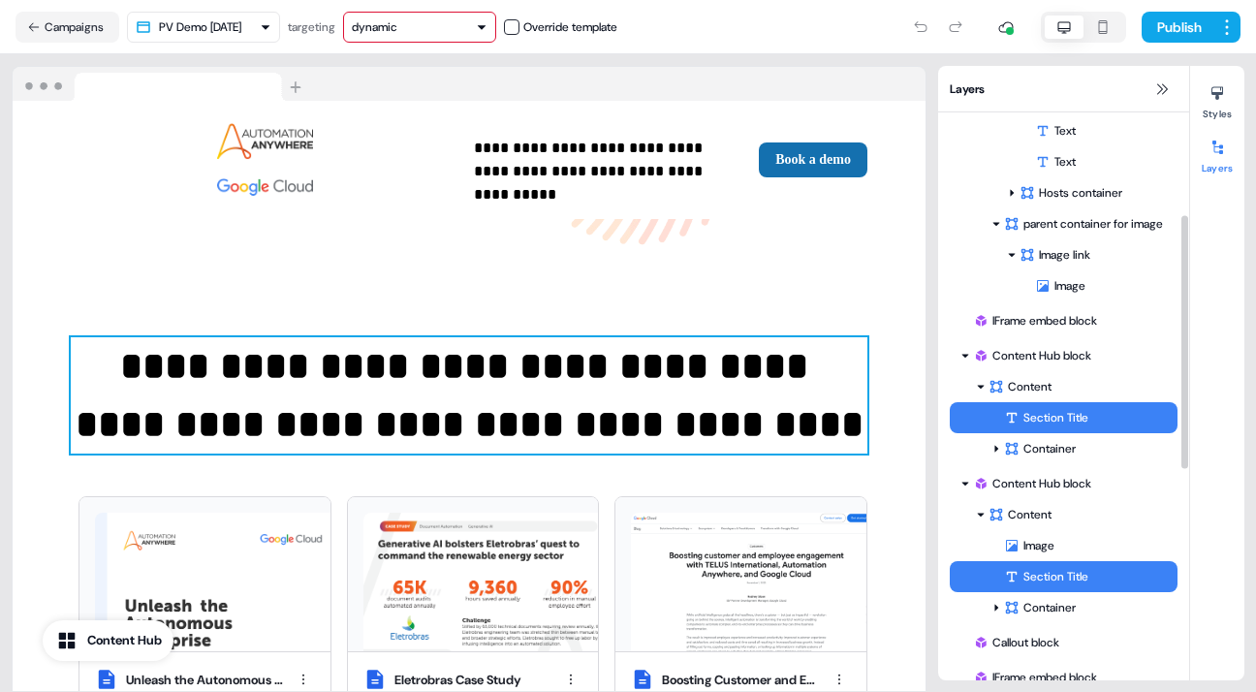
scroll to position [1024, 0]
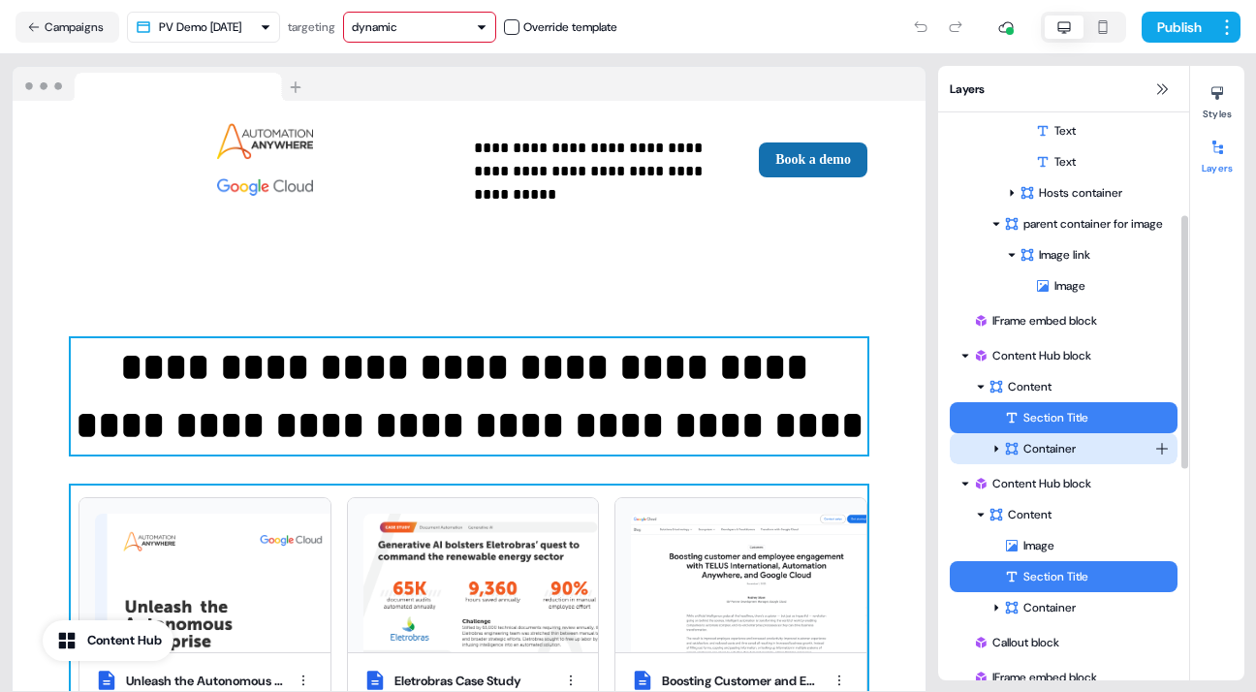
click at [1039, 442] on div "Container" at bounding box center [1079, 448] width 150 height 19
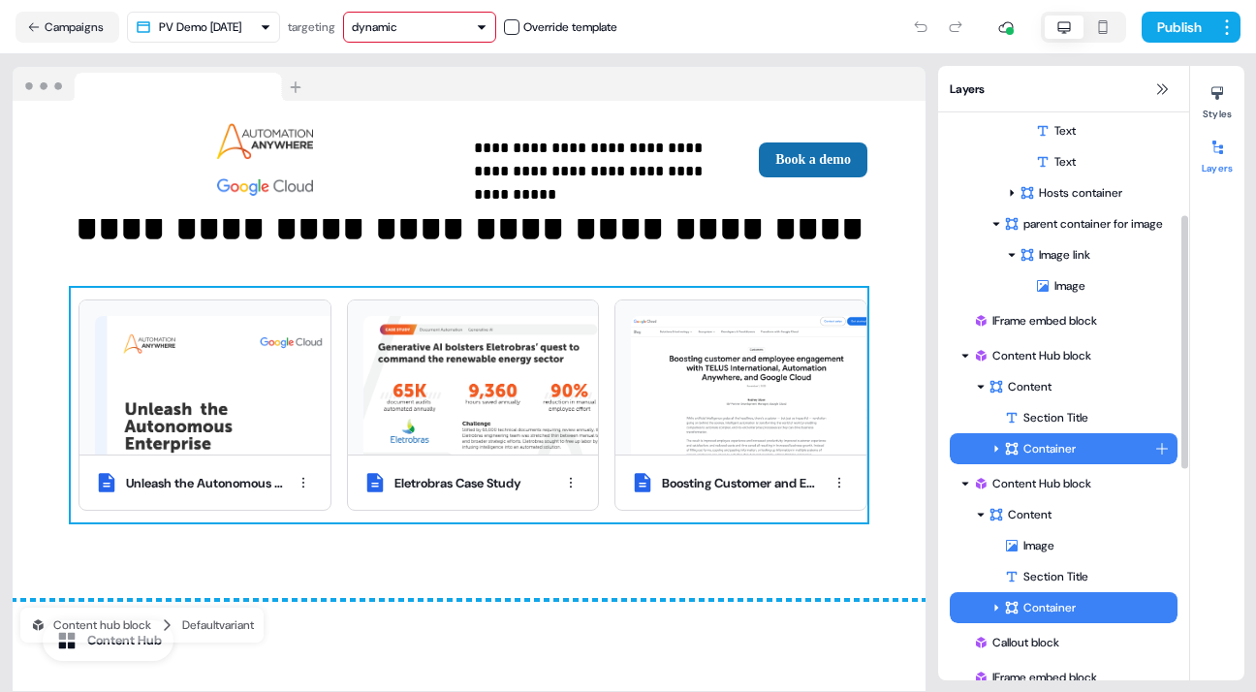
scroll to position [1232, 0]
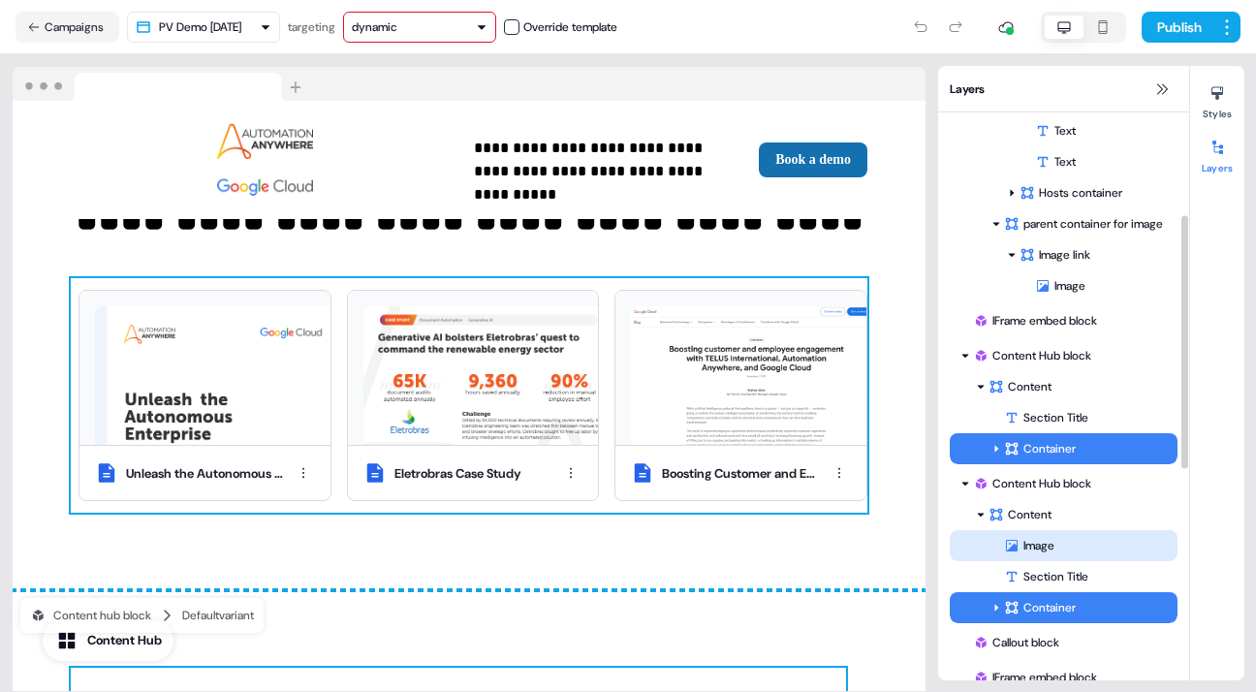
click at [1030, 538] on div "Image" at bounding box center [1090, 545] width 173 height 19
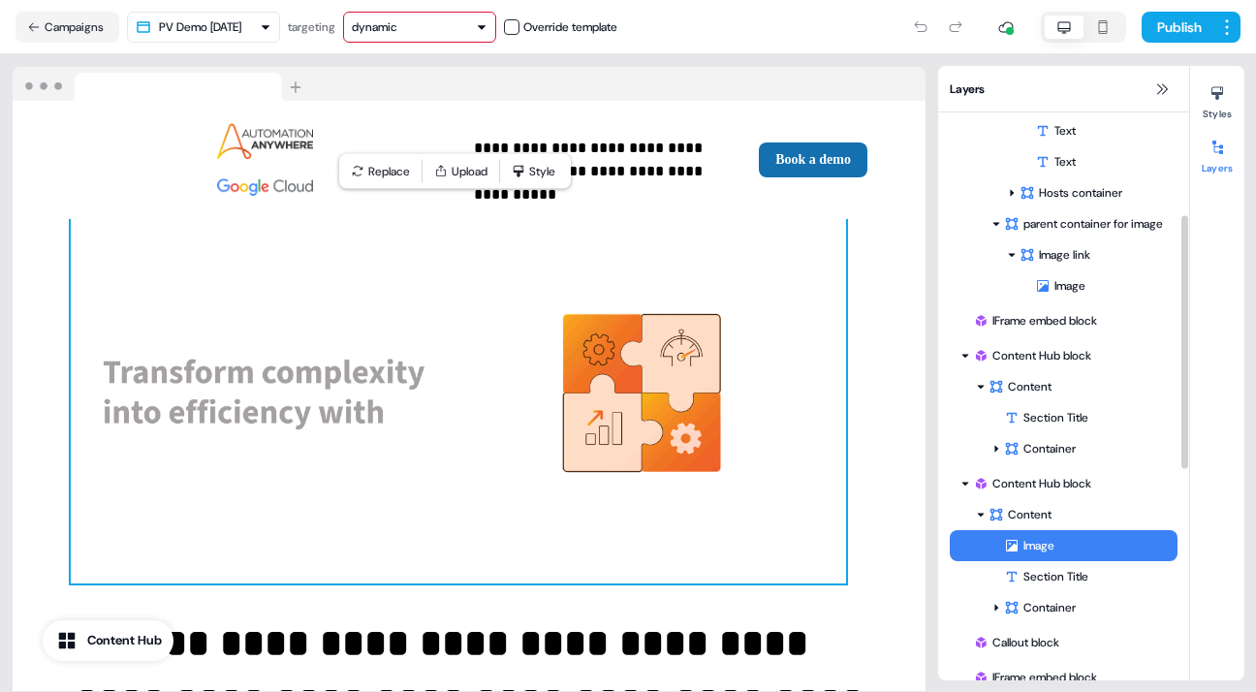
scroll to position [745, 0]
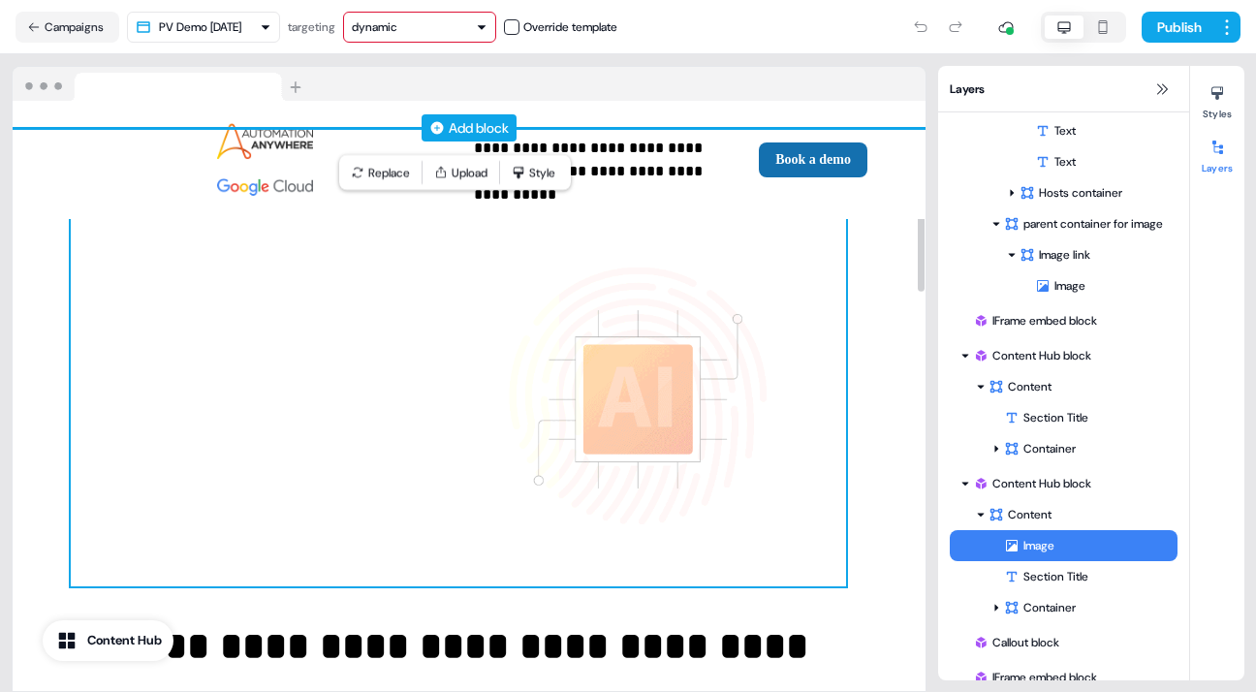
click at [47, 135] on div "Add block" at bounding box center [469, 127] width 913 height 19
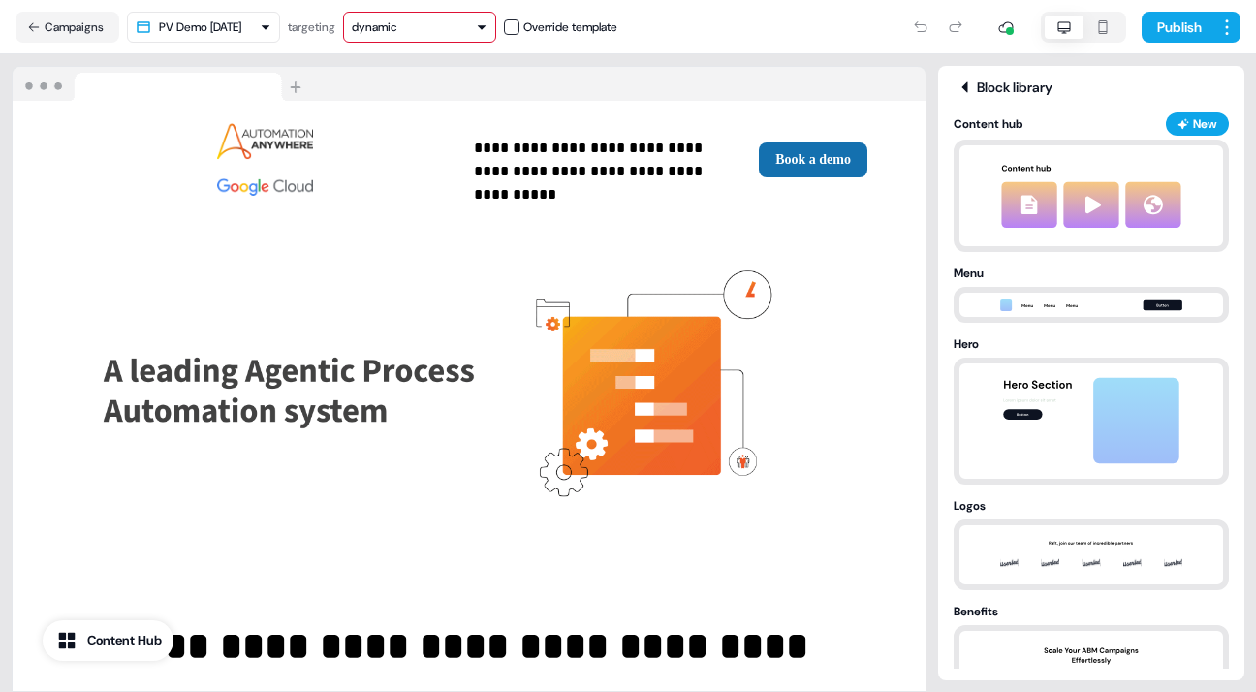
click at [966, 87] on icon at bounding box center [964, 86] width 6 height 11
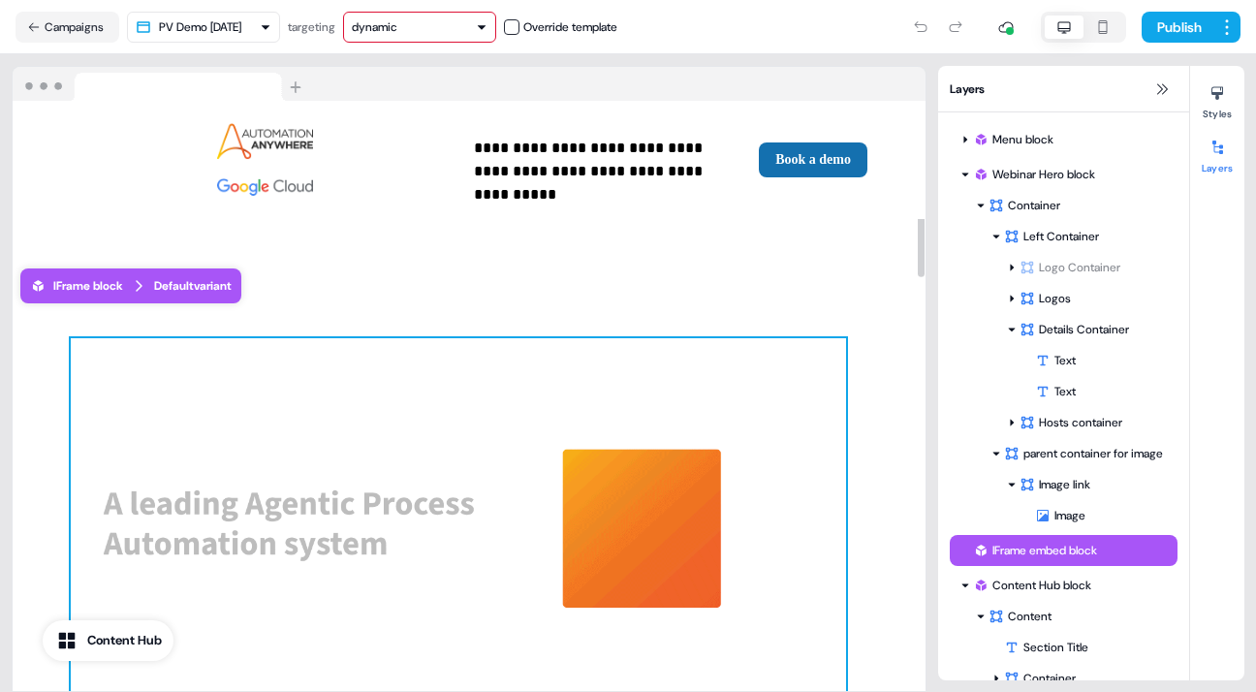
scroll to position [732, 0]
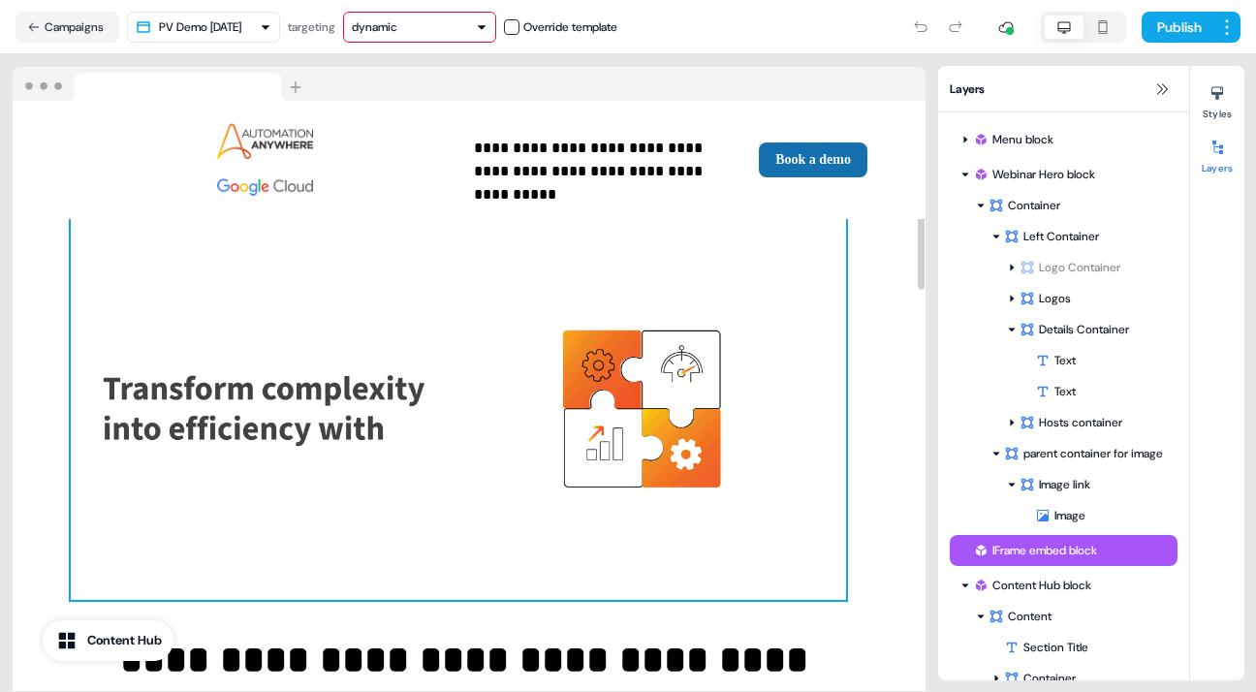
click at [763, 313] on img at bounding box center [458, 409] width 775 height 381
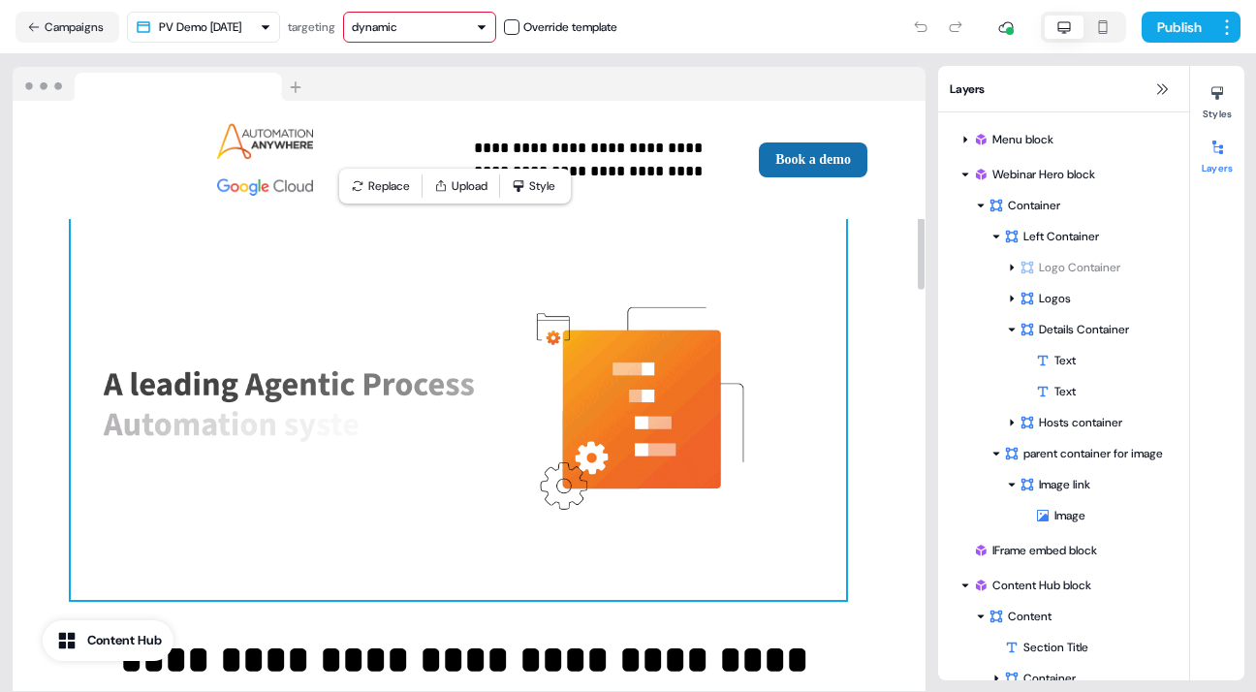
scroll to position [110, 0]
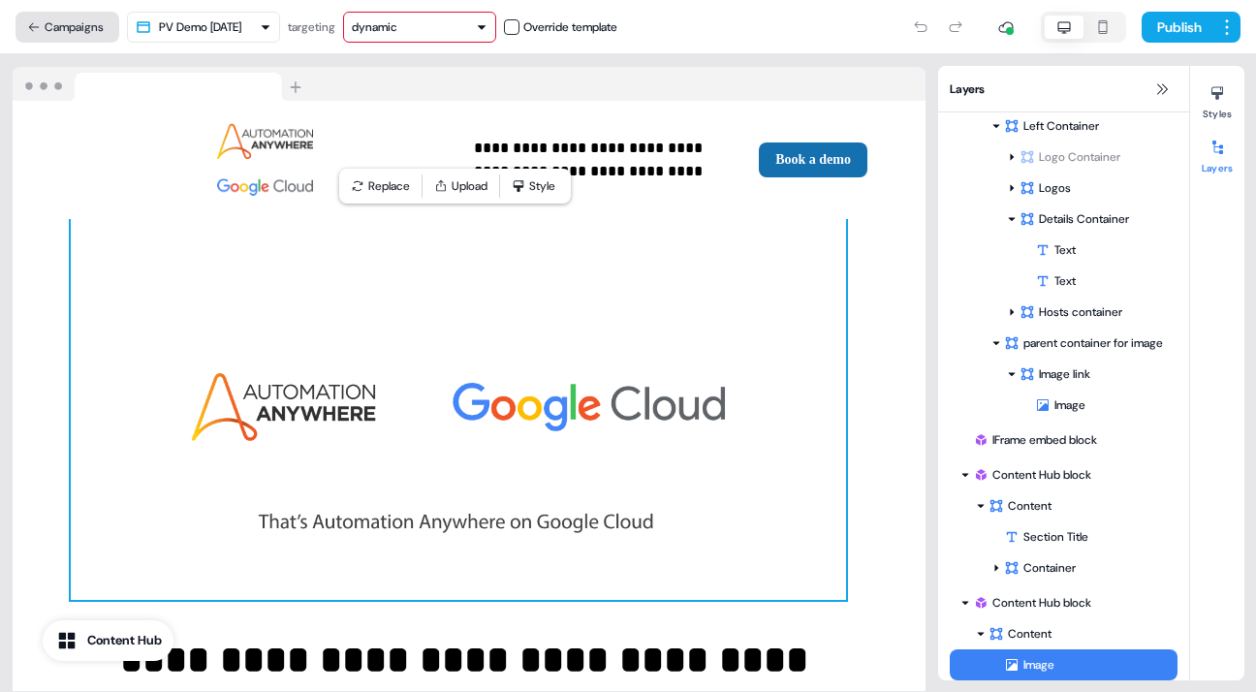
click at [73, 23] on button "Campaigns" at bounding box center [68, 27] width 104 height 31
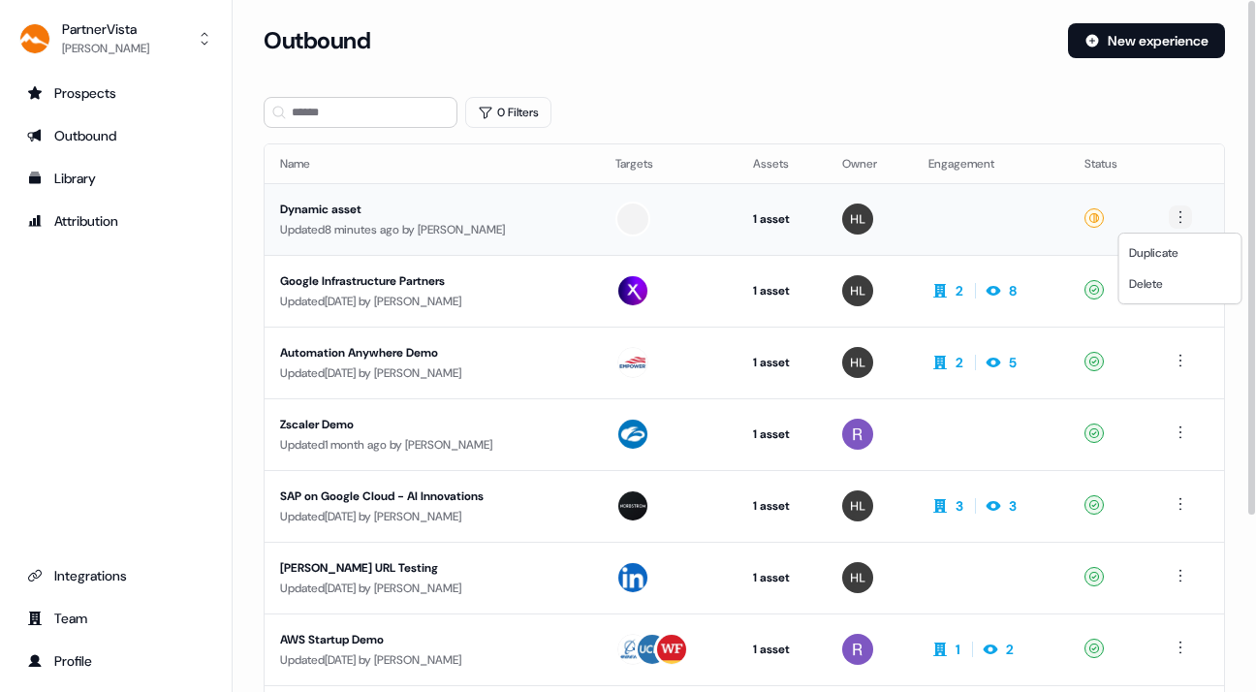
click at [1179, 213] on html "For the best experience switch devices to a bigger screen. Go to [DOMAIN_NAME] …" at bounding box center [628, 346] width 1256 height 692
click at [812, 84] on html "For the best experience switch devices to a bigger screen. Go to [DOMAIN_NAME] …" at bounding box center [628, 346] width 1256 height 692
click at [344, 271] on div "Google Infrastructure Partners" at bounding box center [432, 280] width 304 height 19
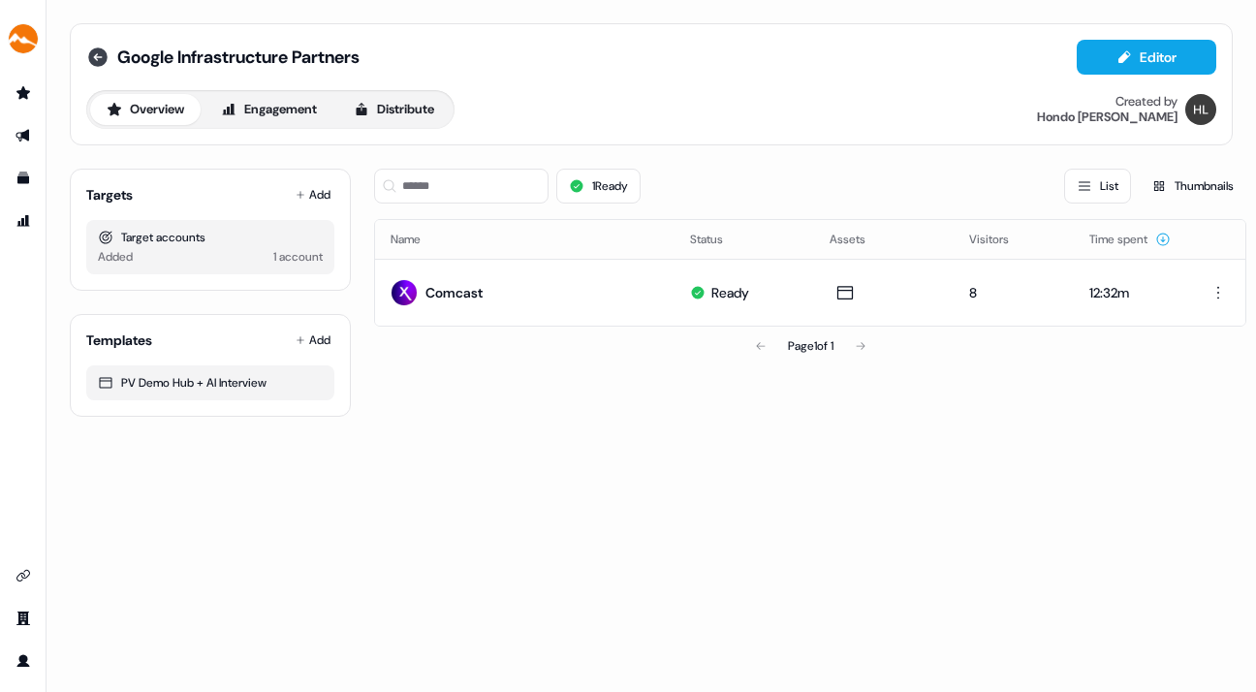
click at [95, 51] on icon at bounding box center [97, 56] width 19 height 19
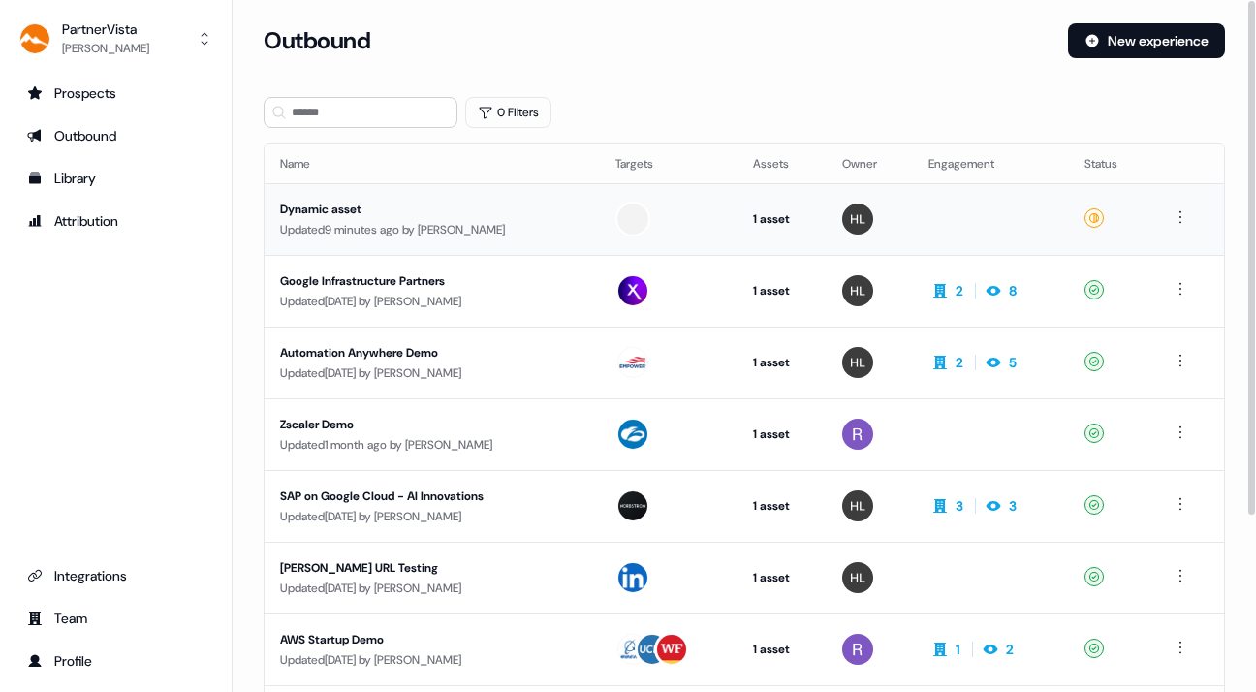
click at [346, 200] on div "Dynamic asset" at bounding box center [432, 209] width 304 height 19
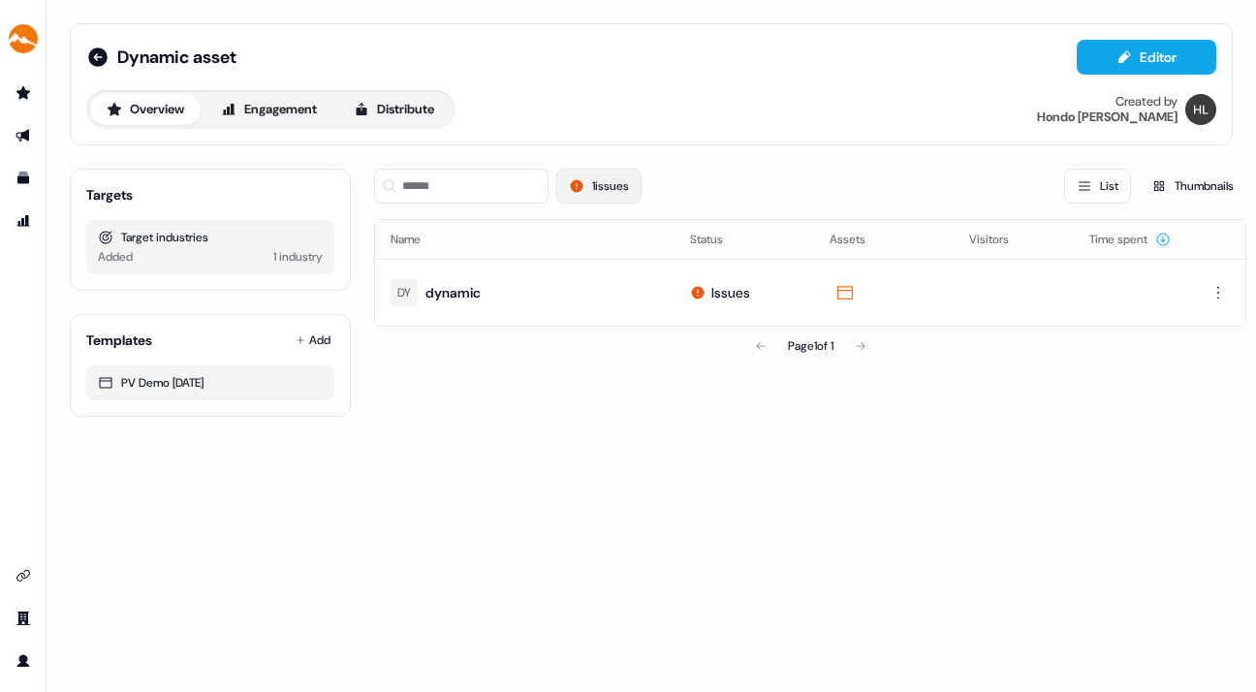
click at [605, 178] on button "1 issues" at bounding box center [598, 186] width 85 height 35
click at [615, 183] on button "1 issues" at bounding box center [598, 186] width 85 height 35
click at [616, 179] on button "1 issues" at bounding box center [598, 186] width 85 height 35
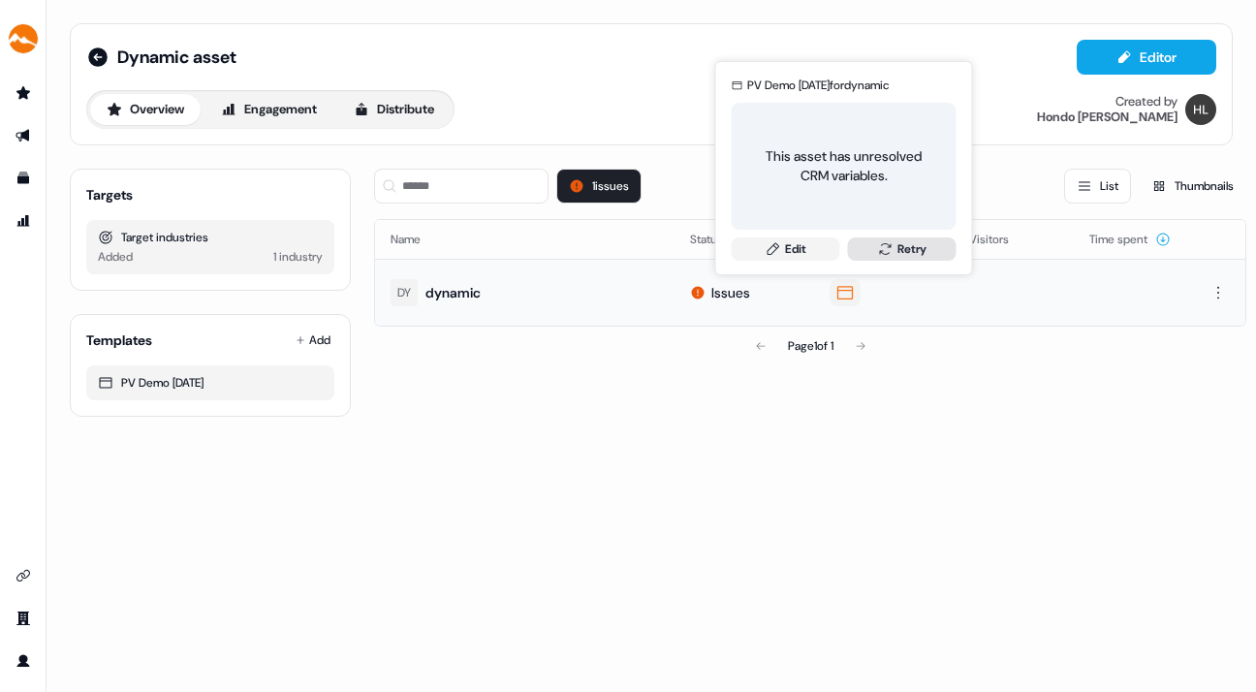
click at [909, 242] on button "Retry" at bounding box center [902, 248] width 109 height 23
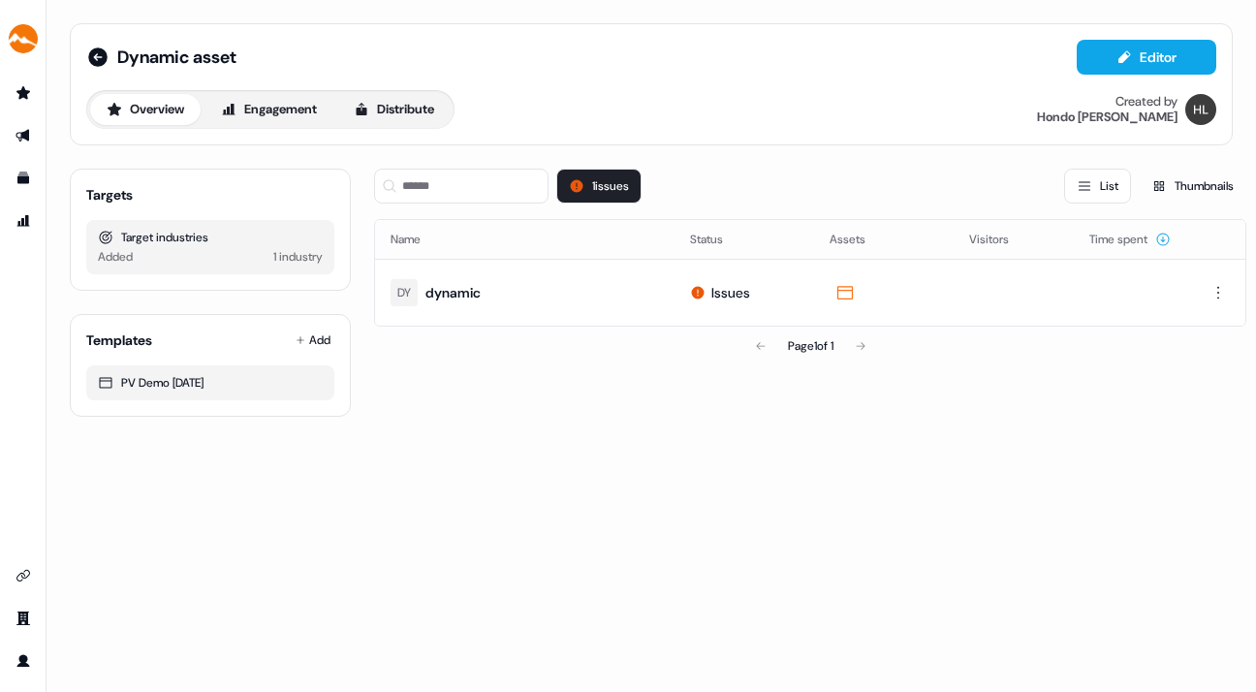
click at [284, 256] on div "1 industry" at bounding box center [297, 256] width 49 height 19
click at [773, 172] on div "1 issues List Thumbnails" at bounding box center [810, 186] width 872 height 35
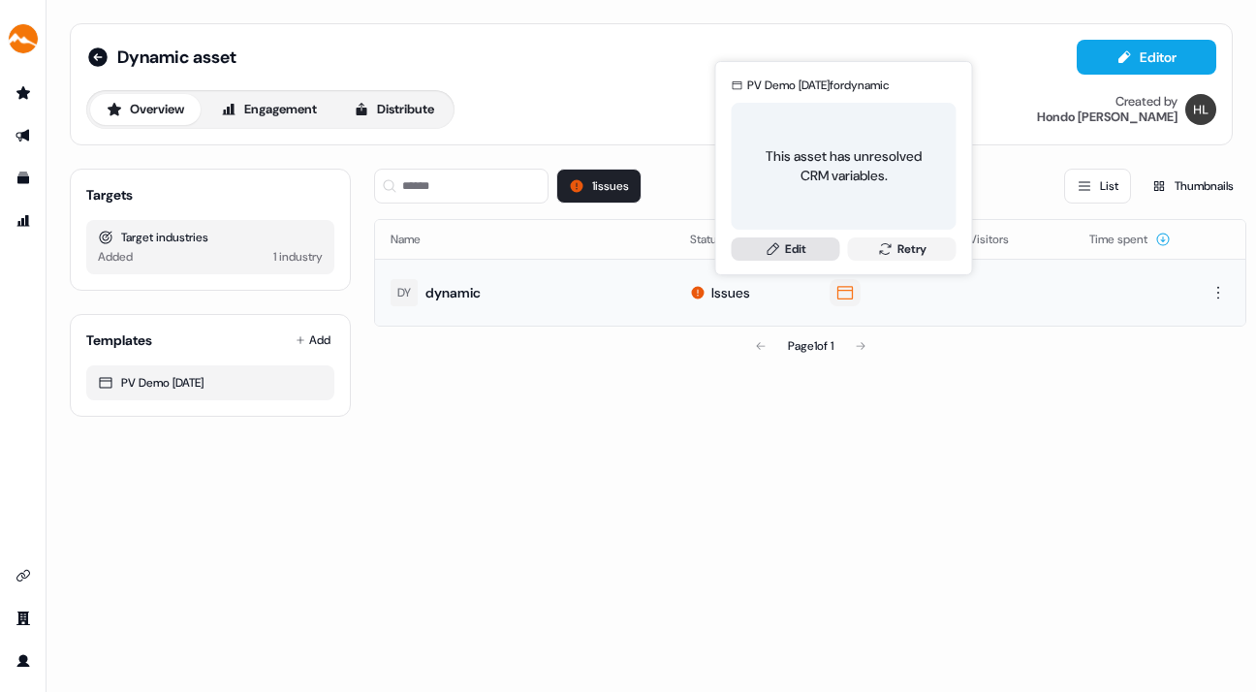
click at [812, 241] on link "Edit" at bounding box center [786, 248] width 109 height 23
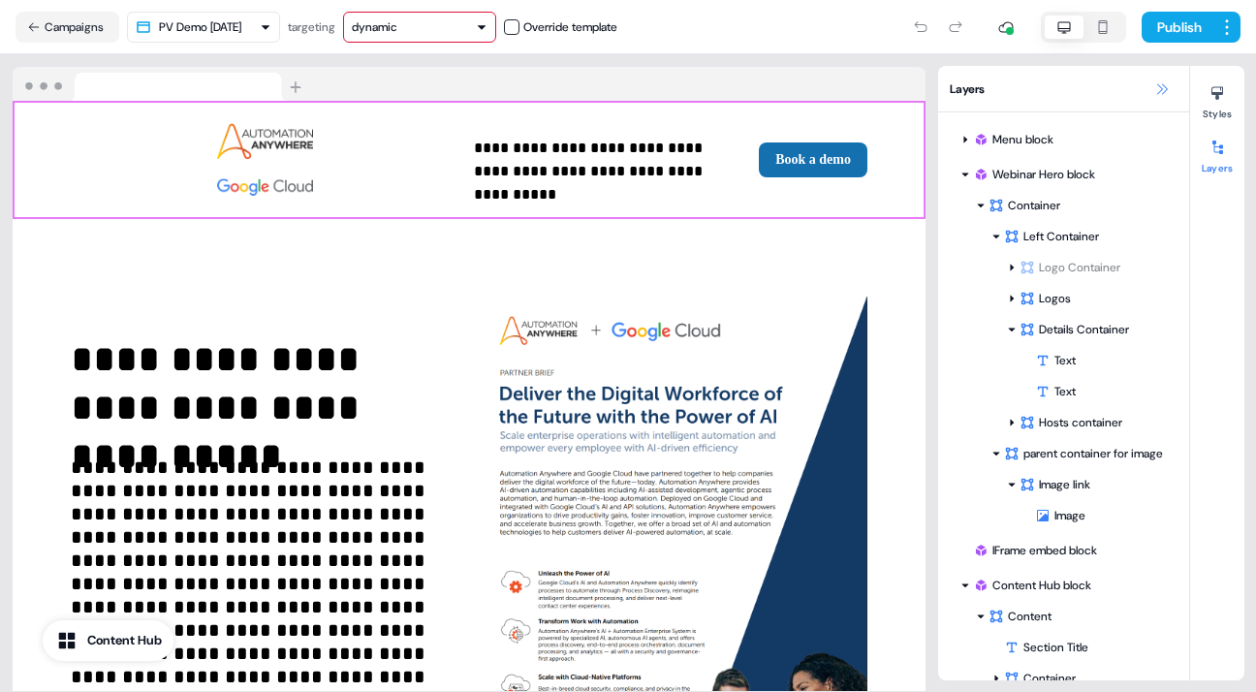
click at [1164, 81] on icon at bounding box center [1162, 89] width 16 height 16
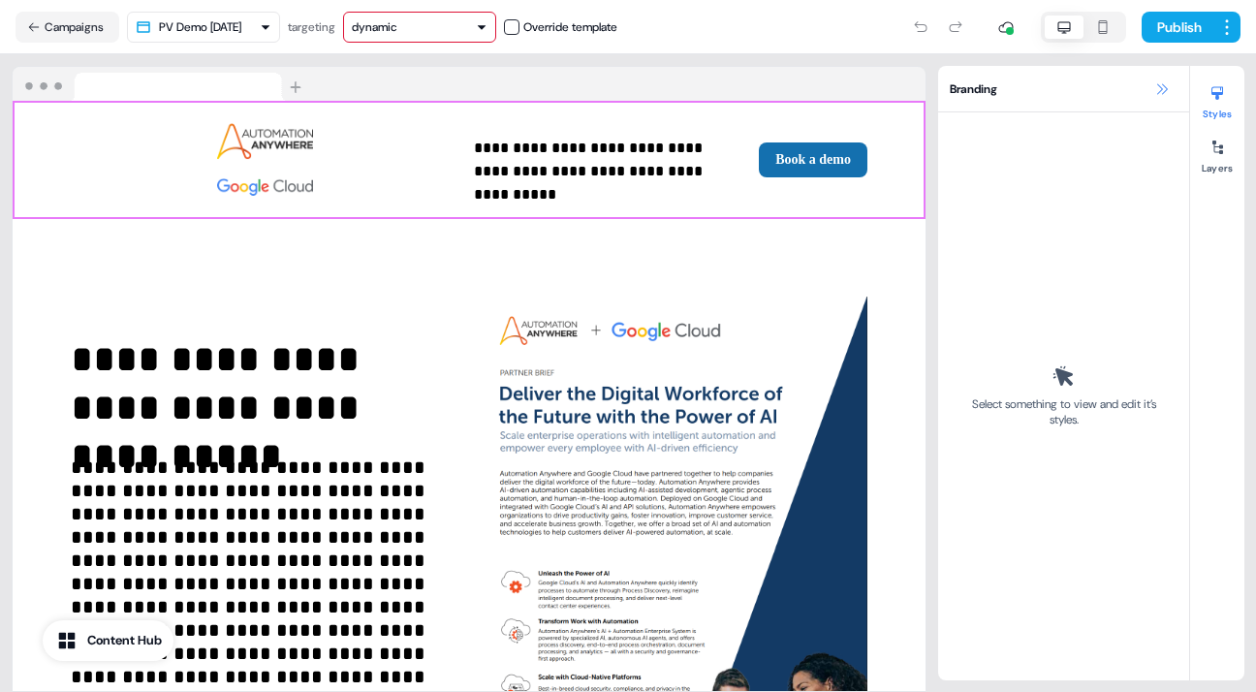
click at [1160, 87] on icon at bounding box center [1162, 89] width 16 height 16
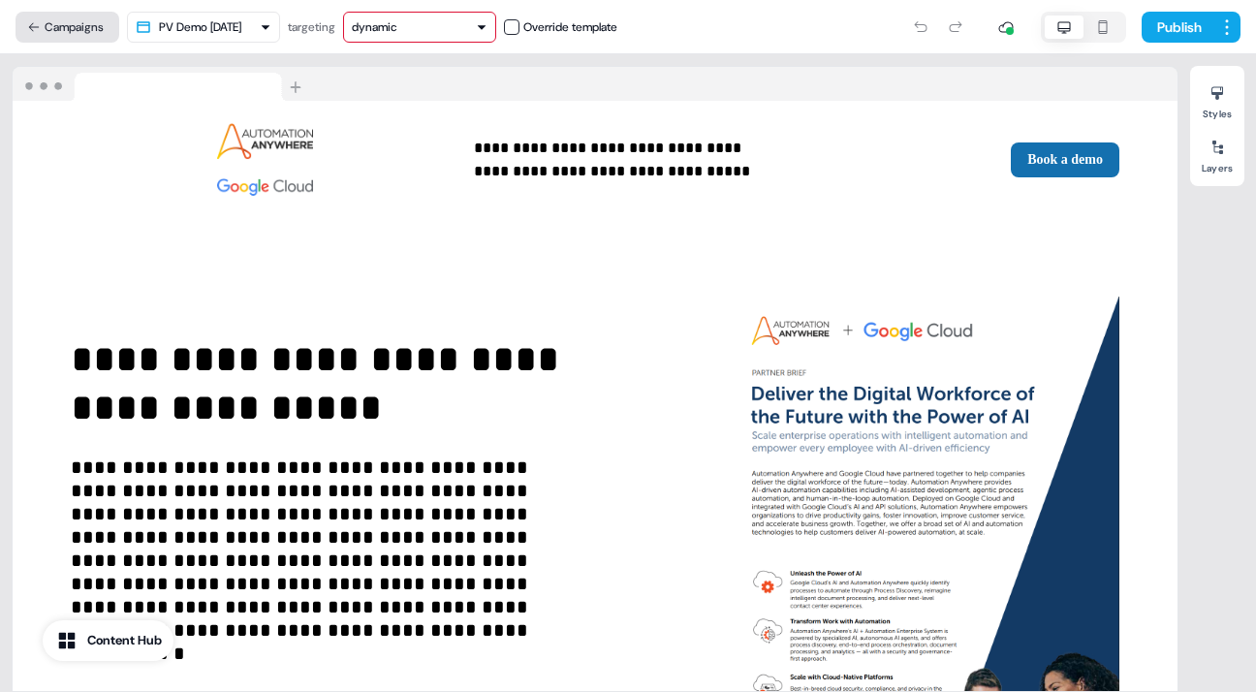
click at [53, 16] on button "Campaigns" at bounding box center [68, 27] width 104 height 31
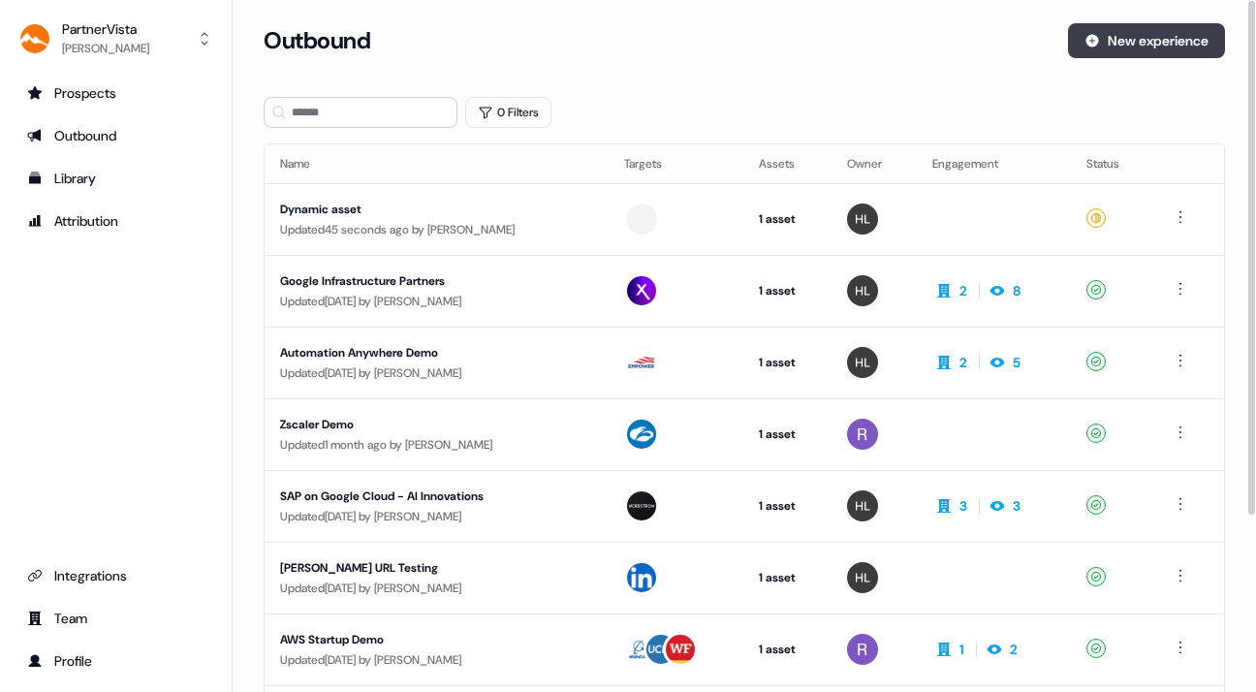
click at [1126, 32] on button "New experience" at bounding box center [1146, 40] width 157 height 35
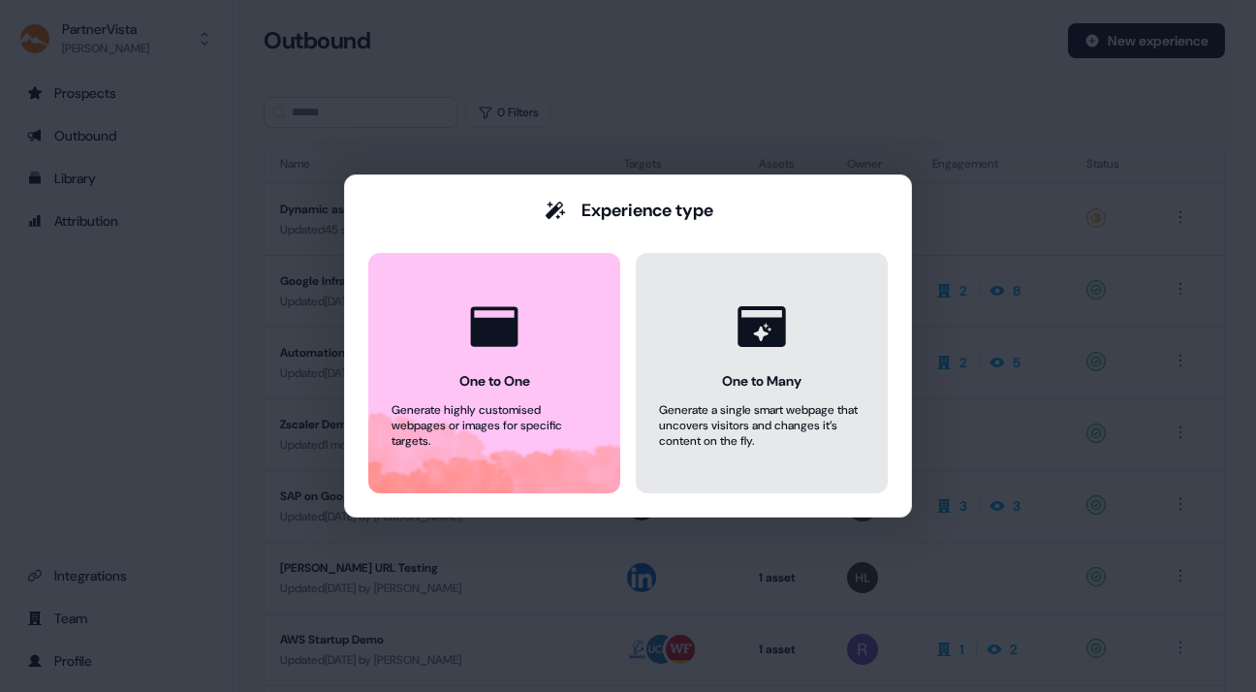
click at [813, 336] on button "One to Many Generate a single smart webpage that uncovers visitors and changes …" at bounding box center [762, 373] width 252 height 240
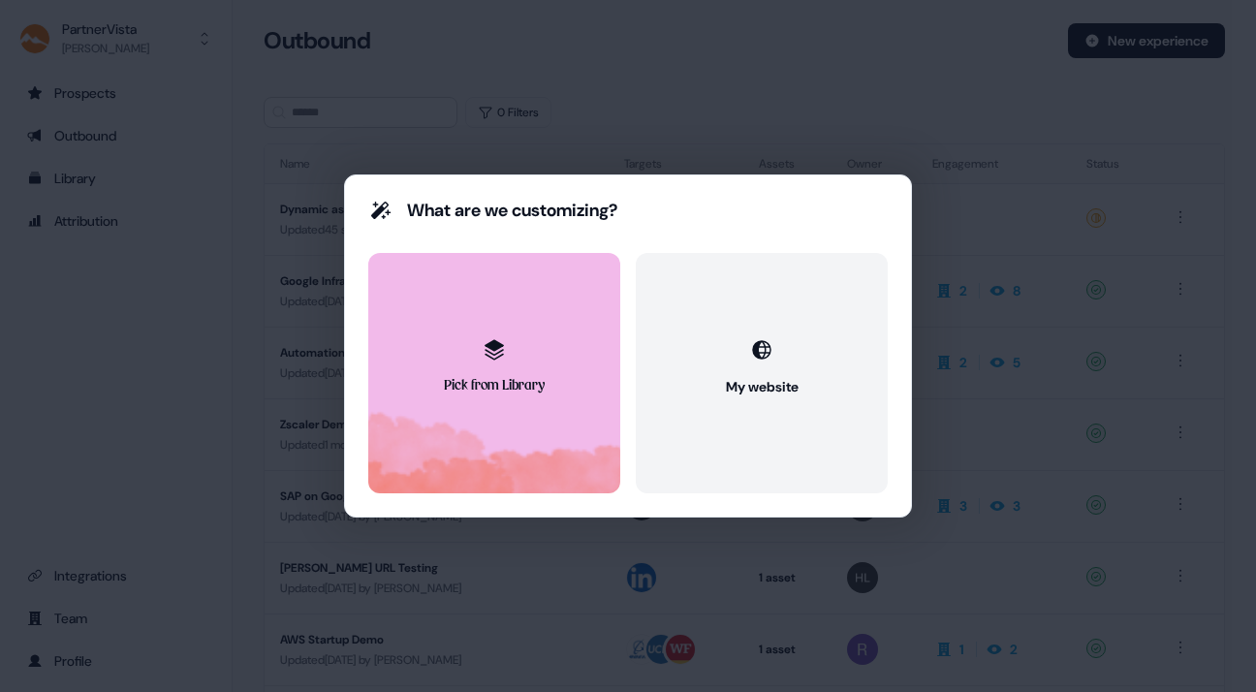
click at [574, 324] on button "Pick from Library" at bounding box center [494, 373] width 252 height 240
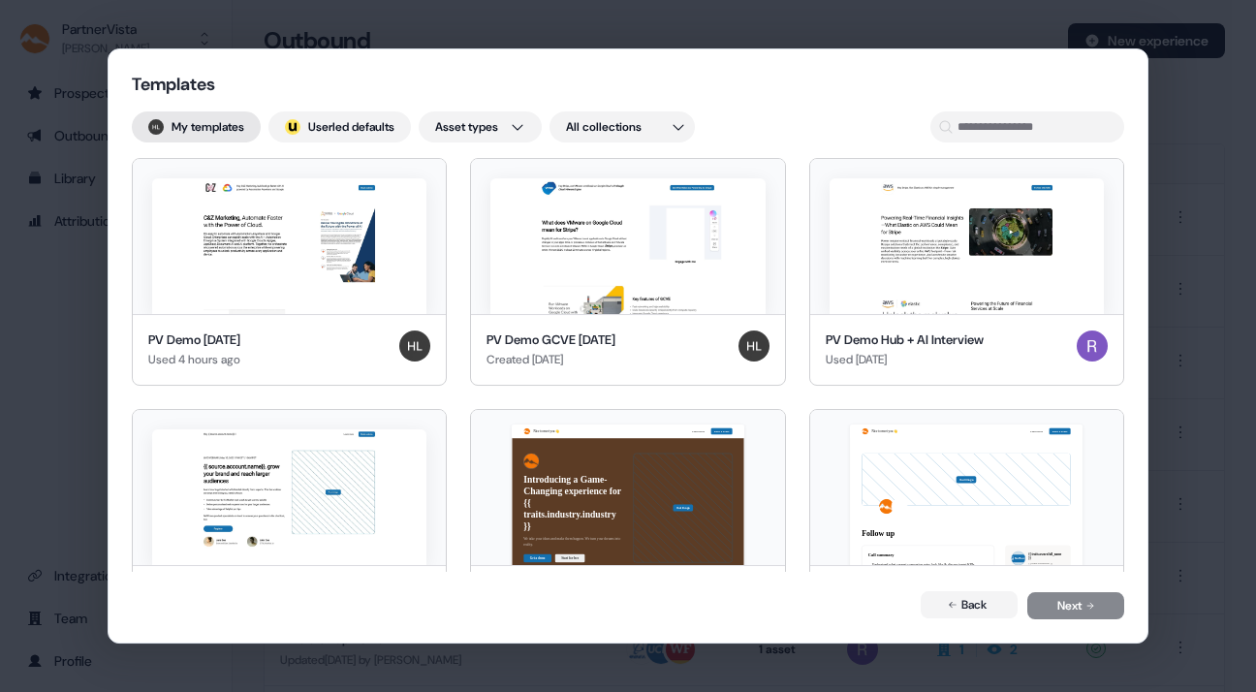
click at [229, 116] on button "My templates" at bounding box center [196, 126] width 129 height 31
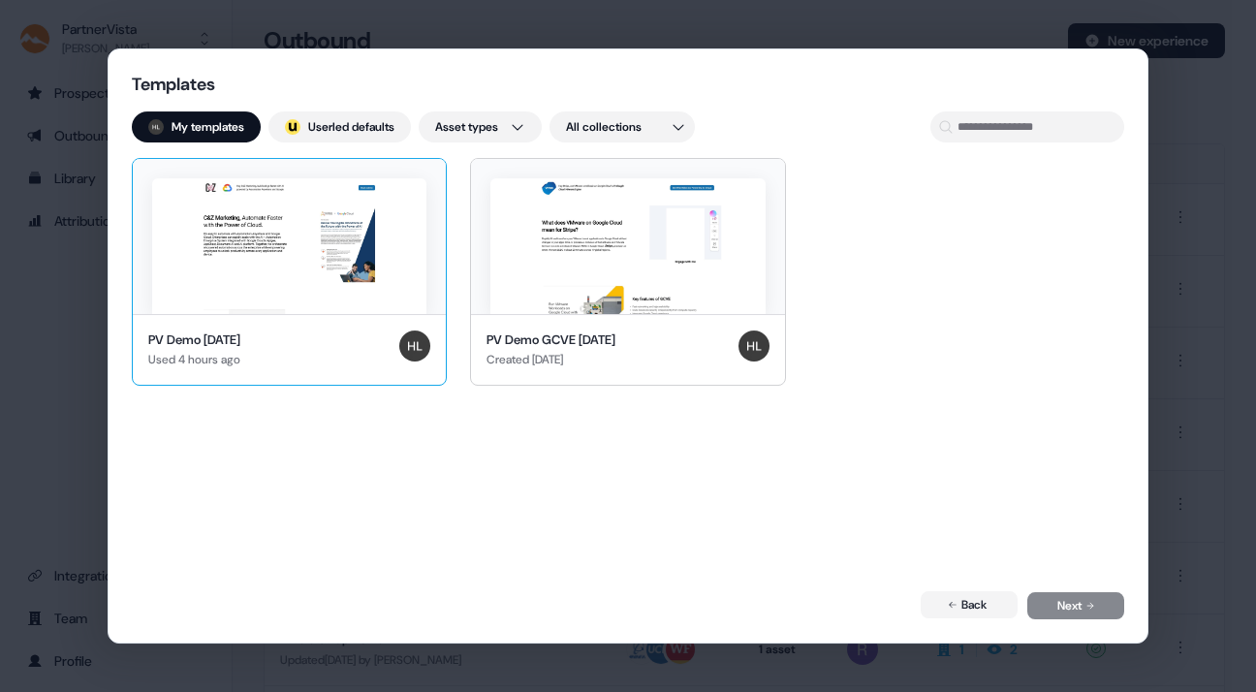
click at [317, 221] on img at bounding box center [289, 246] width 274 height 136
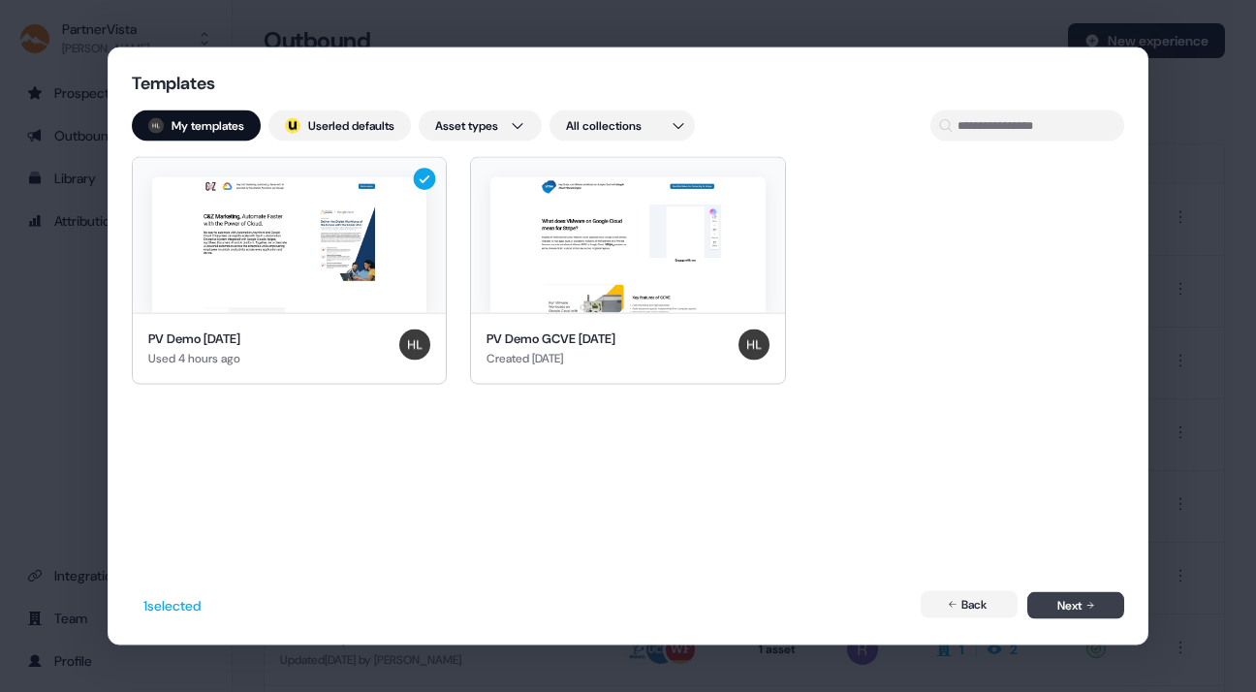
click at [1066, 597] on button "Next" at bounding box center [1075, 605] width 97 height 27
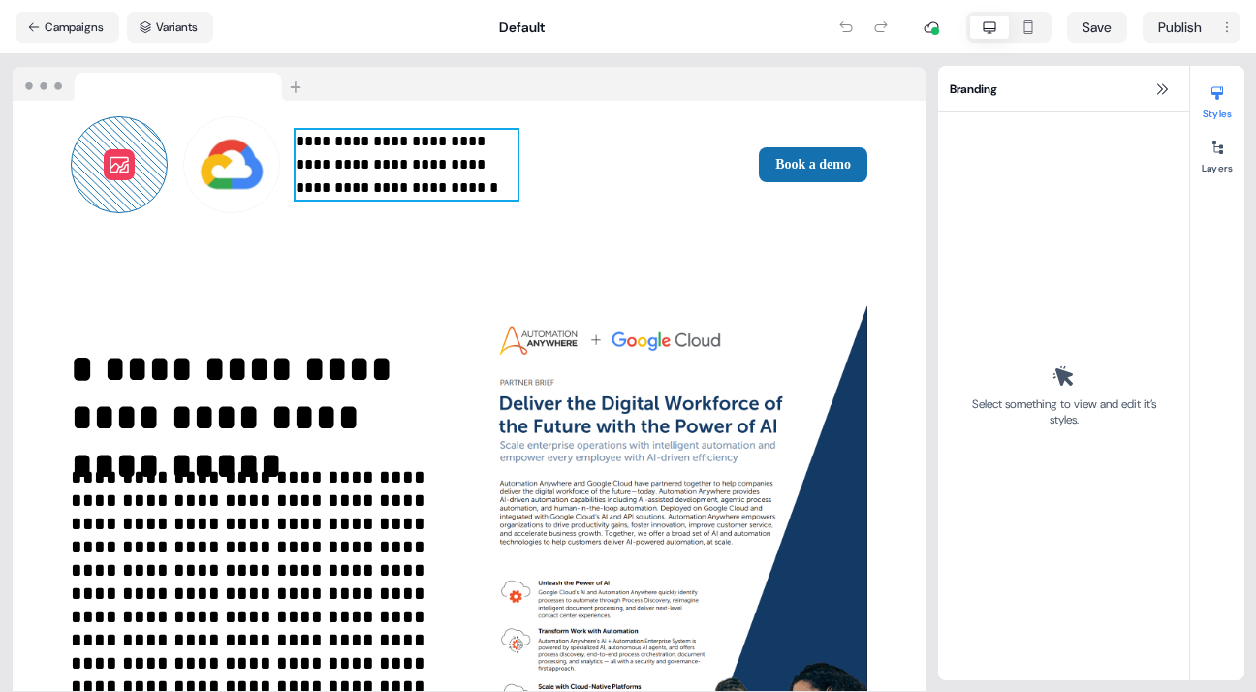
click at [301, 167] on p "**********" at bounding box center [407, 165] width 222 height 70
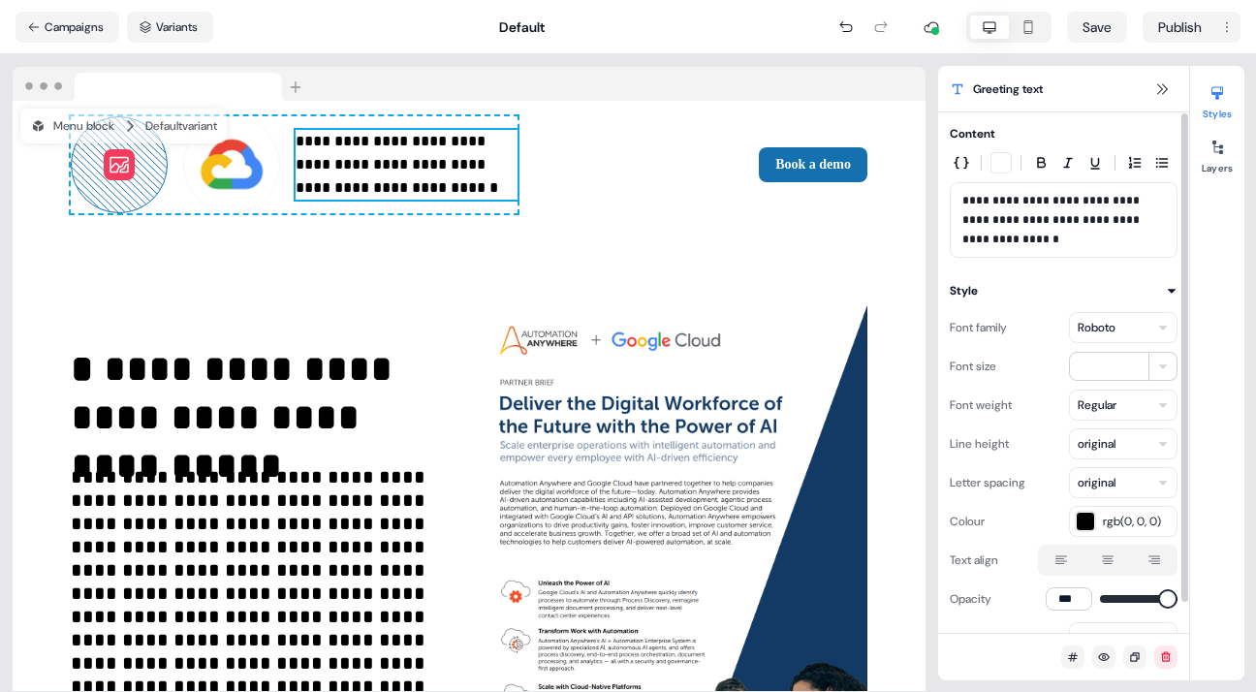
click at [992, 198] on p "**********" at bounding box center [1063, 220] width 203 height 58
click at [1021, 199] on p "**********" at bounding box center [1063, 220] width 203 height 58
click at [1040, 201] on p "**********" at bounding box center [1063, 220] width 203 height 58
click at [1116, 199] on p "**********" at bounding box center [1063, 220] width 203 height 58
click at [434, 246] on div "**********" at bounding box center [469, 556] width 913 height 655
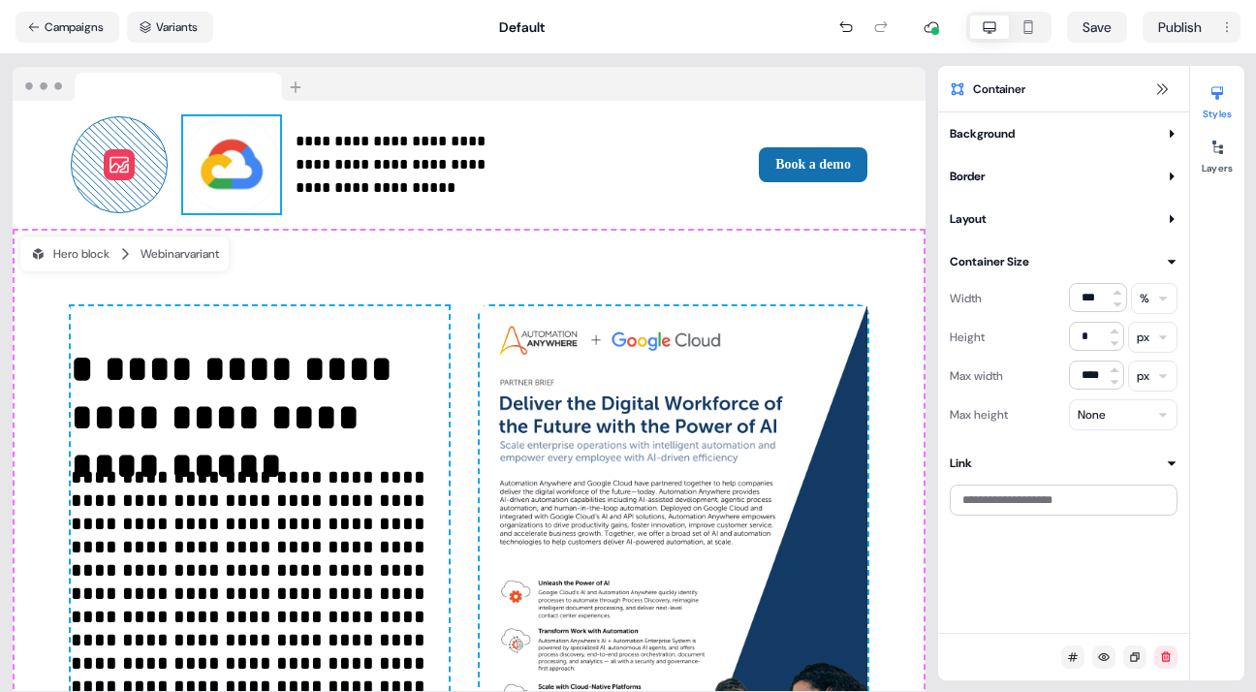
click at [183, 156] on img at bounding box center [231, 164] width 97 height 97
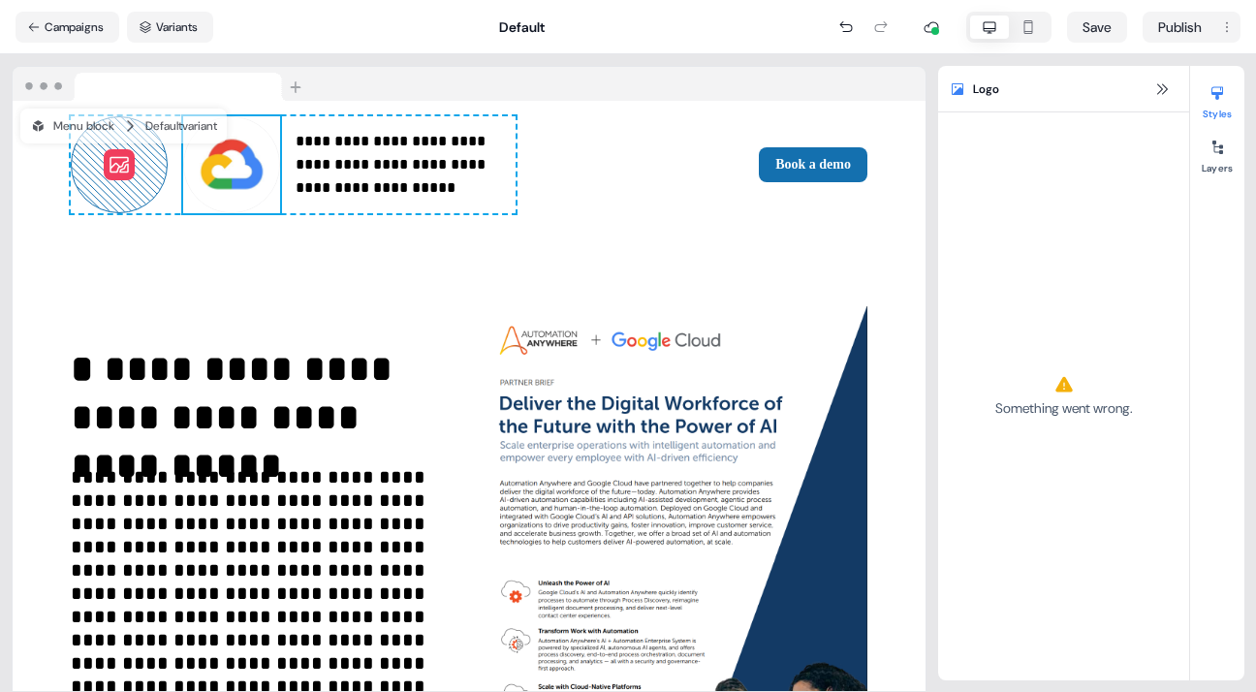
click at [108, 165] on icon at bounding box center [119, 164] width 23 height 23
click at [110, 172] on icon at bounding box center [119, 164] width 19 height 16
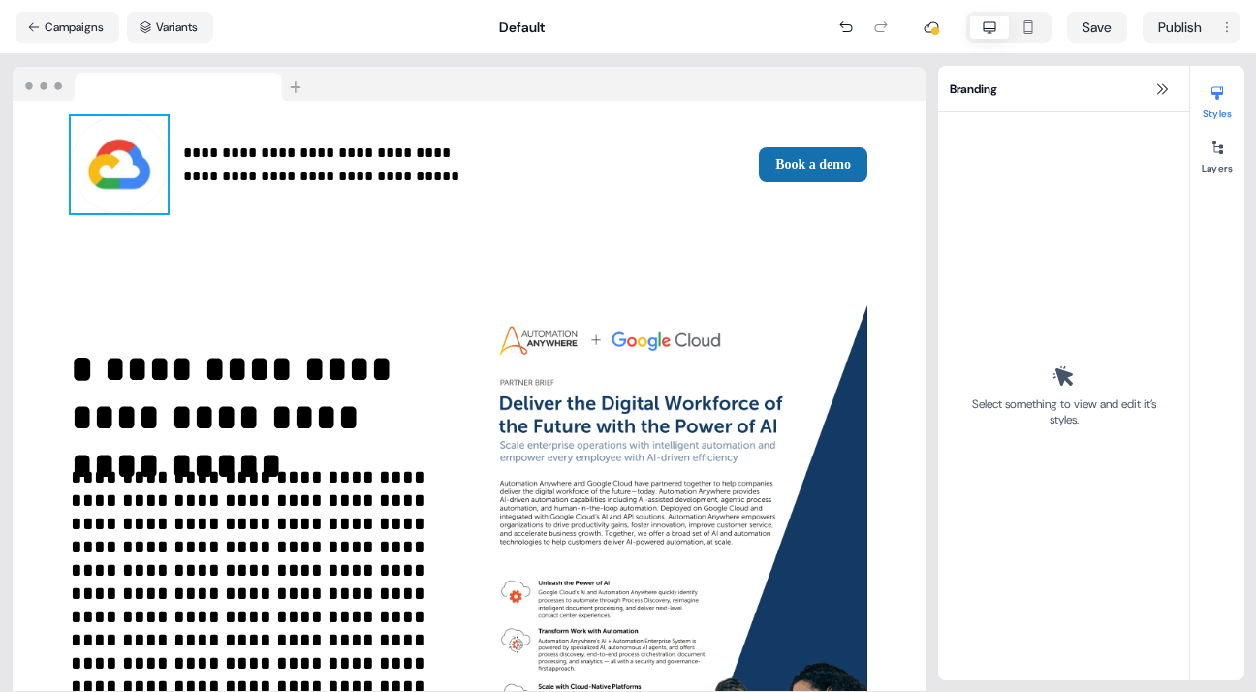
click at [121, 162] on img at bounding box center [119, 164] width 97 height 97
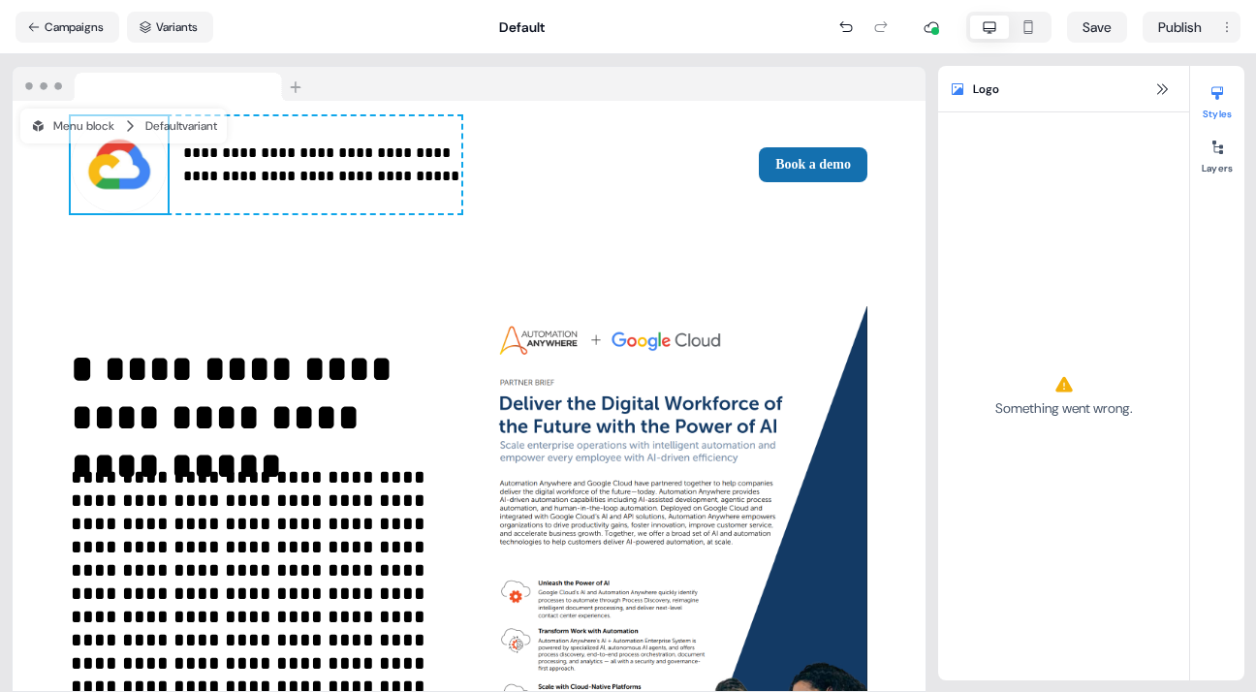
click at [110, 155] on img at bounding box center [119, 164] width 97 height 97
drag, startPoint x: 136, startPoint y: 177, endPoint x: 92, endPoint y: 171, distance: 44.1
click at [92, 171] on img at bounding box center [119, 164] width 97 height 97
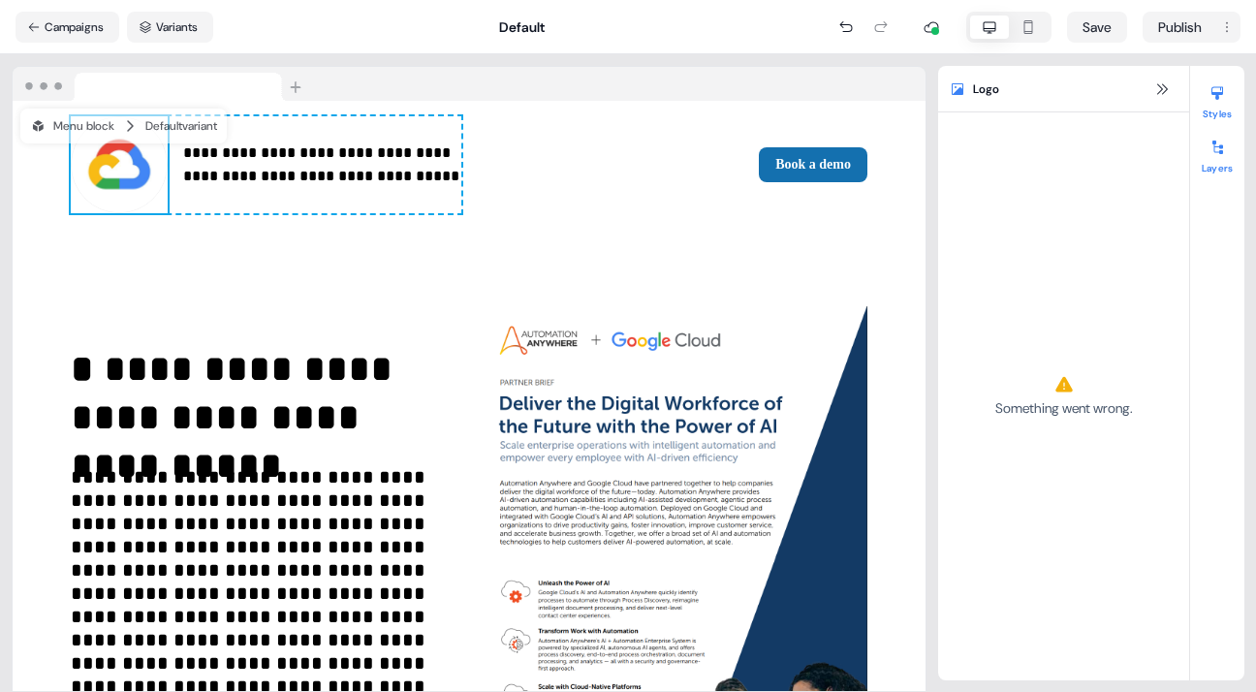
click at [1218, 160] on div at bounding box center [1217, 147] width 31 height 31
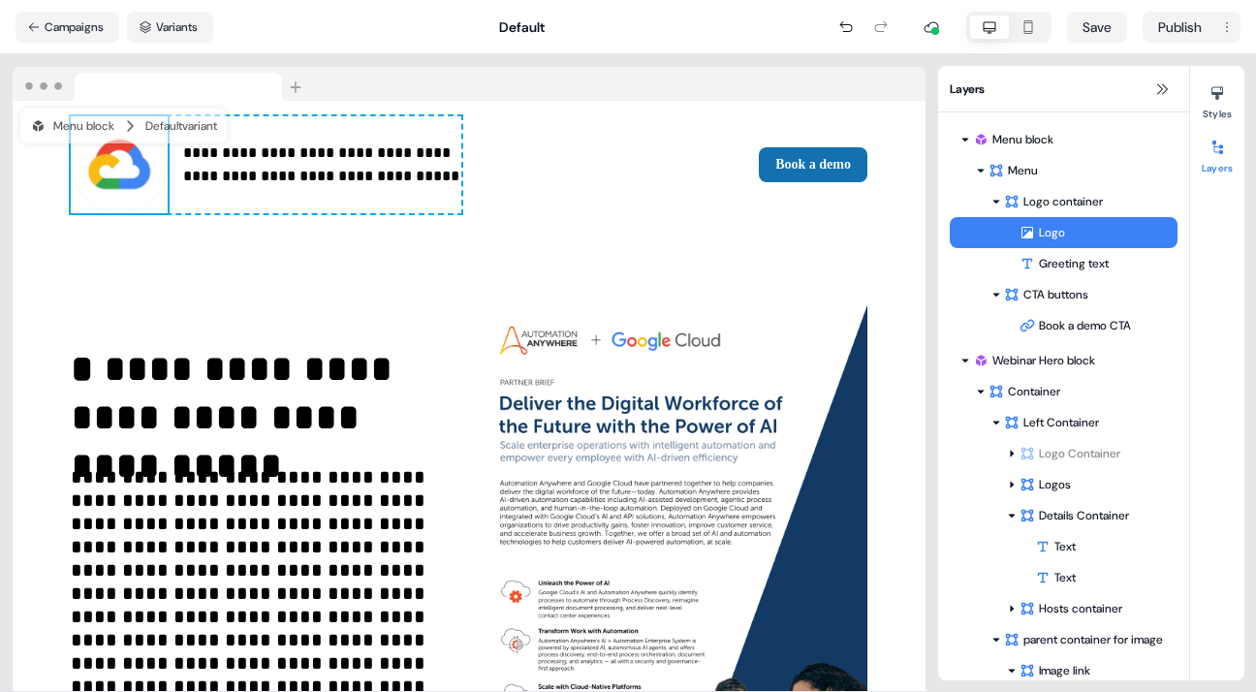
click at [126, 160] on img at bounding box center [119, 164] width 97 height 97
click at [64, 21] on button "Campaigns" at bounding box center [68, 27] width 104 height 31
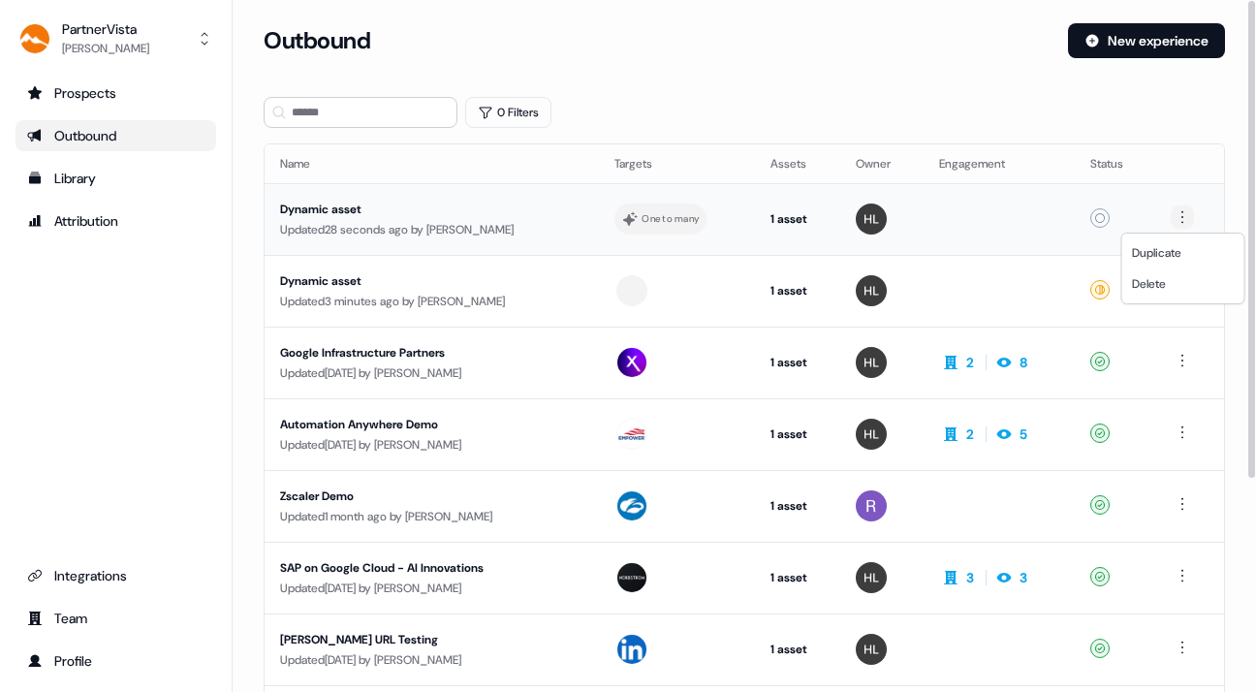
click at [1182, 216] on html "For the best experience switch devices to a bigger screen. Go to [DOMAIN_NAME] …" at bounding box center [628, 346] width 1256 height 692
click at [1159, 280] on span "Delete" at bounding box center [1149, 284] width 34 height 16
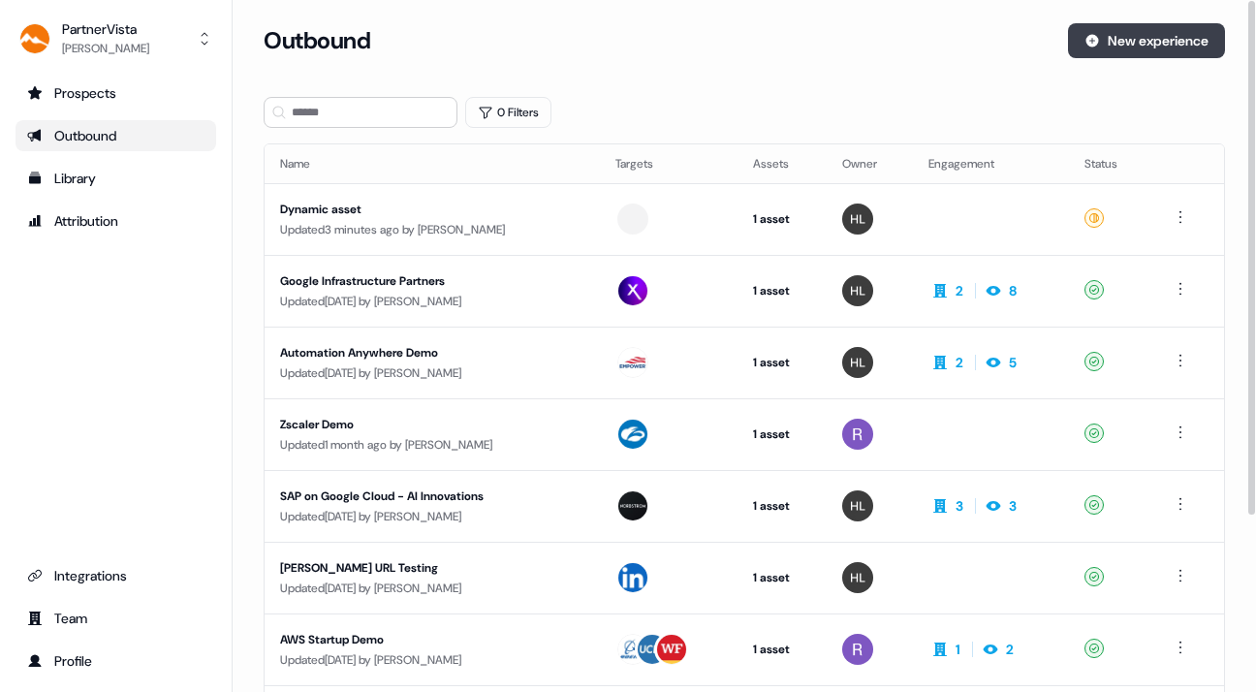
click at [1132, 31] on button "New experience" at bounding box center [1146, 40] width 157 height 35
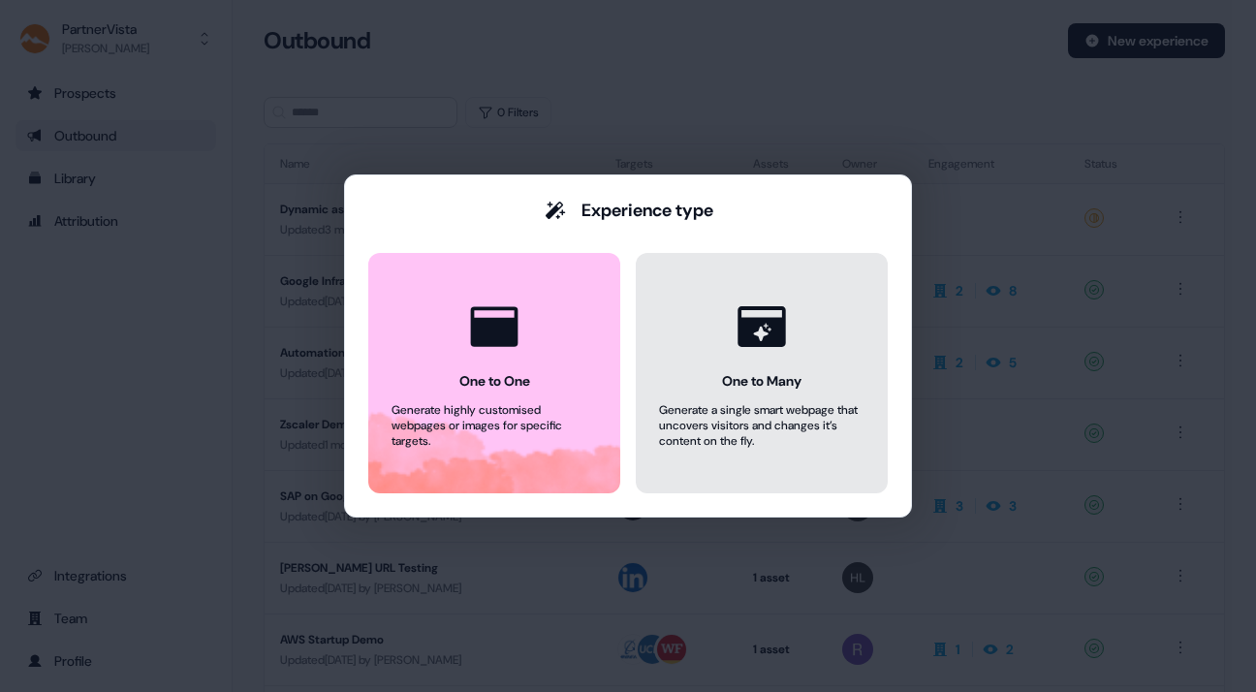
click at [744, 359] on icon at bounding box center [762, 327] width 74 height 74
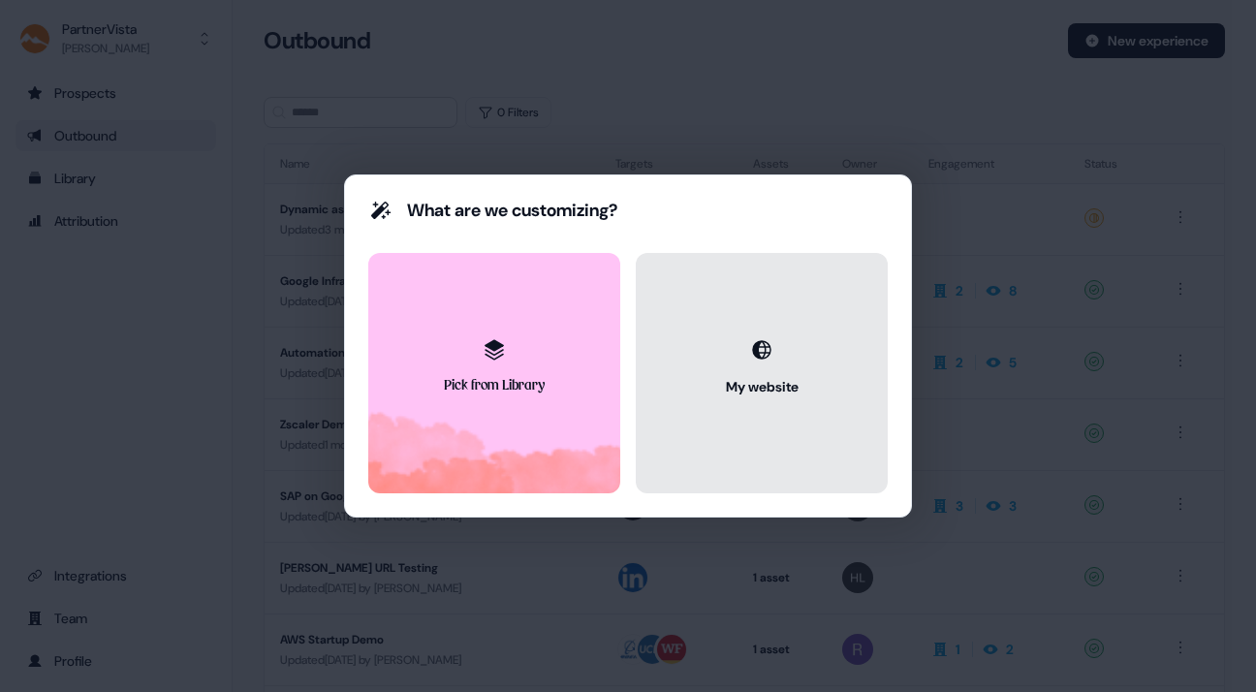
click at [744, 359] on div at bounding box center [761, 349] width 39 height 39
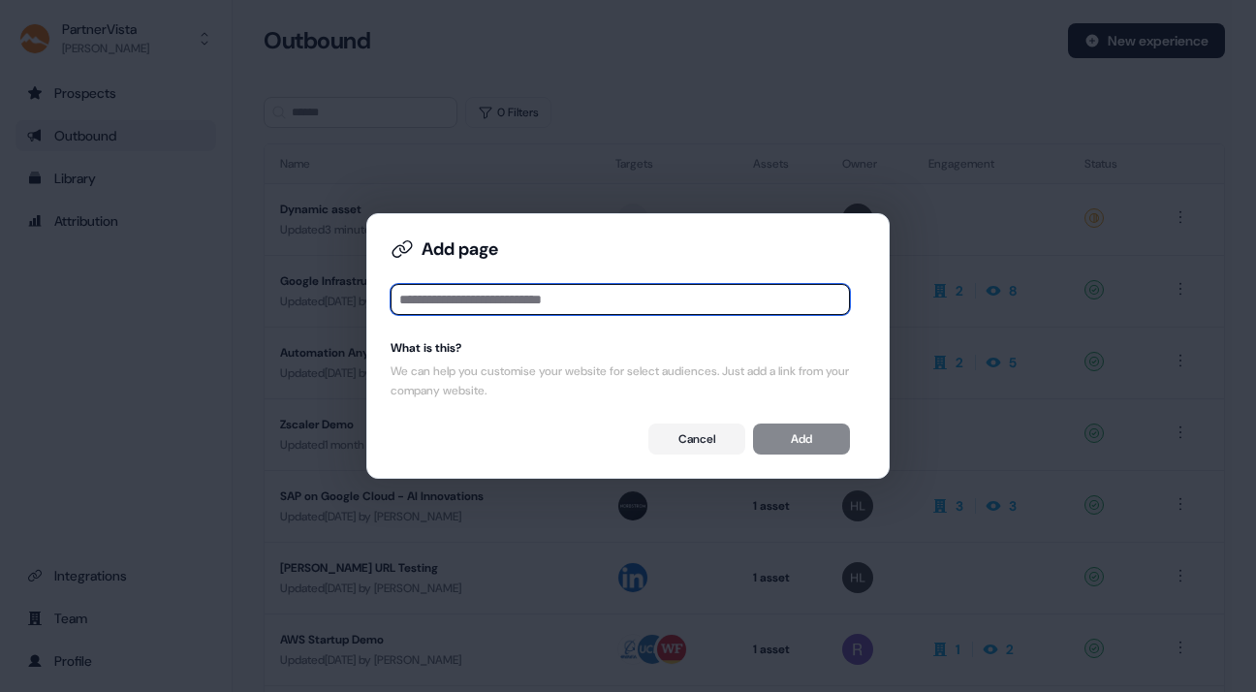
click at [505, 300] on input at bounding box center [620, 299] width 459 height 31
paste input "**********"
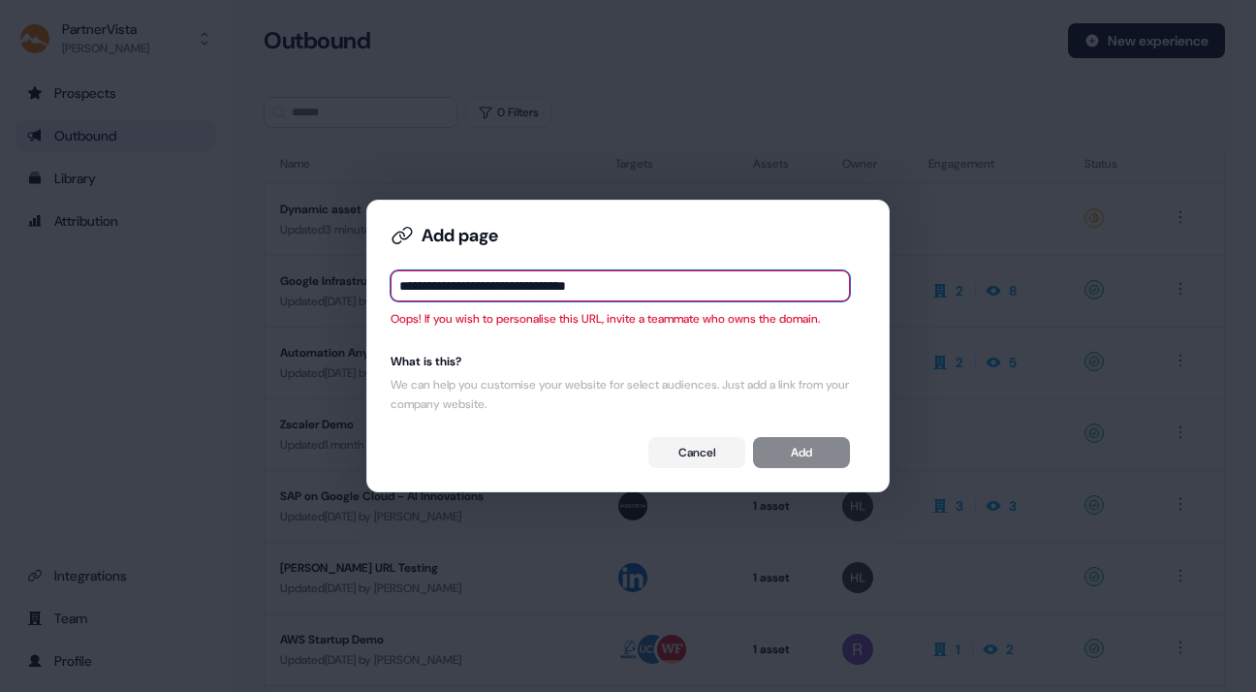
drag, startPoint x: 636, startPoint y: 287, endPoint x: 444, endPoint y: 264, distance: 193.3
type input "**********"
drag, startPoint x: 444, startPoint y: 264, endPoint x: 607, endPoint y: 226, distance: 167.1
click at [607, 226] on div "Add page" at bounding box center [620, 235] width 459 height 23
drag, startPoint x: 638, startPoint y: 289, endPoint x: 361, endPoint y: 300, distance: 276.5
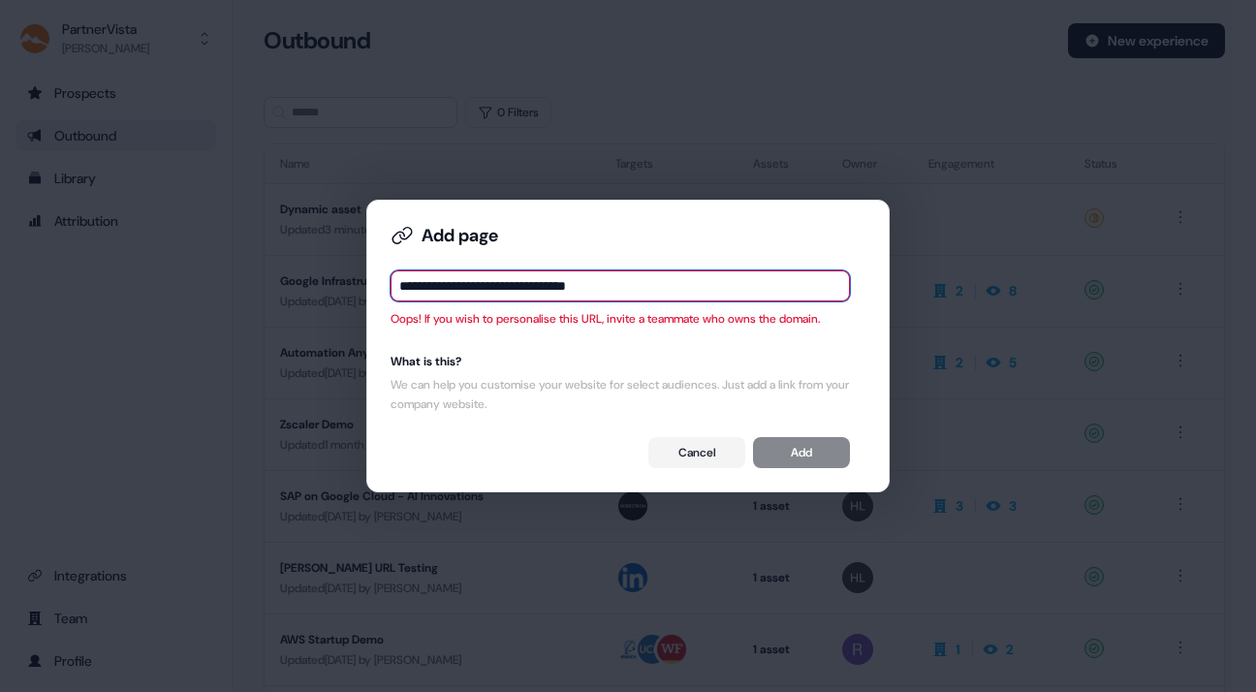
click at [361, 300] on div "**********" at bounding box center [628, 346] width 1256 height 692
click at [473, 284] on input at bounding box center [620, 285] width 459 height 31
paste input "**********"
type input "**********"
click at [832, 449] on div "Cancel Add" at bounding box center [620, 452] width 459 height 31
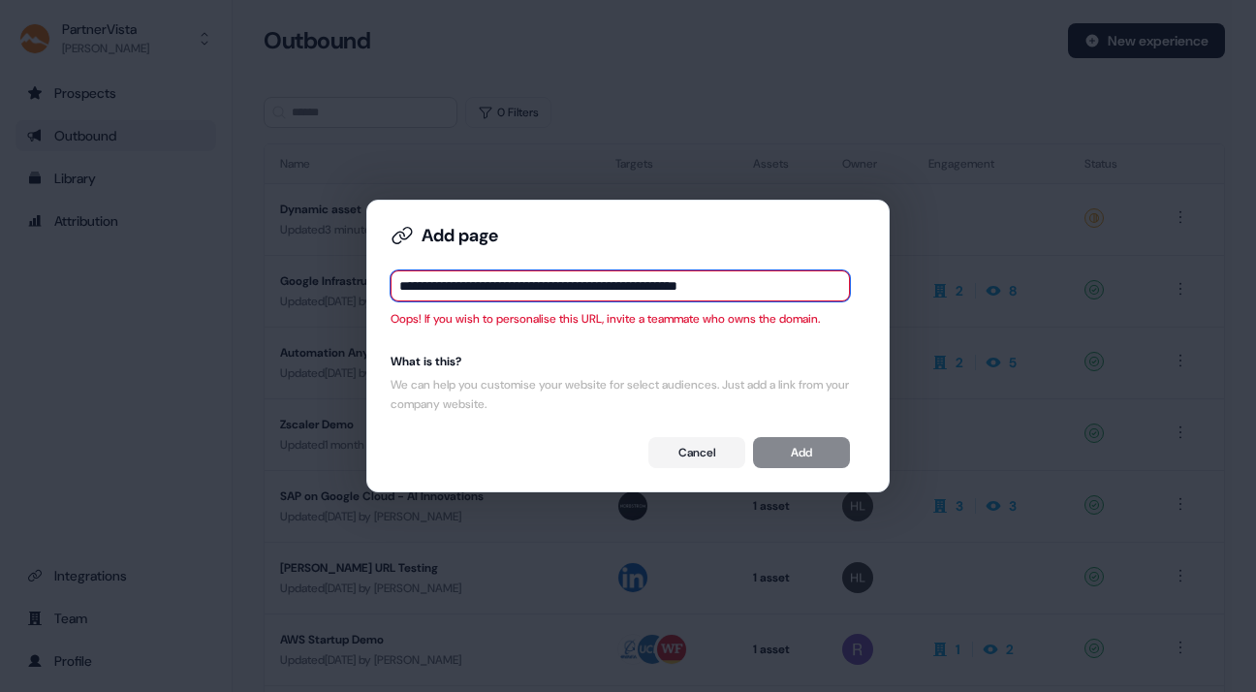
click at [809, 289] on input "**********" at bounding box center [620, 285] width 459 height 31
drag, startPoint x: 808, startPoint y: 280, endPoint x: 357, endPoint y: 289, distance: 451.7
click at [357, 289] on div "**********" at bounding box center [628, 346] width 1256 height 692
click at [416, 284] on input at bounding box center [620, 285] width 459 height 31
paste input "**********"
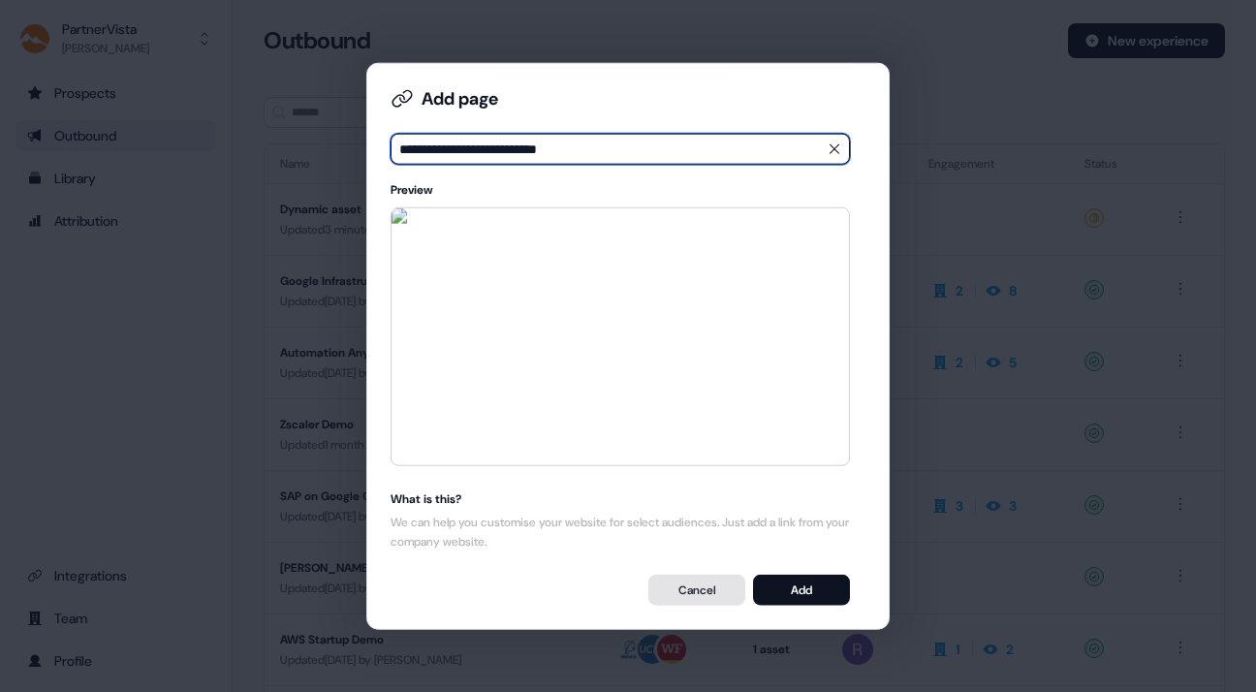
type input "**********"
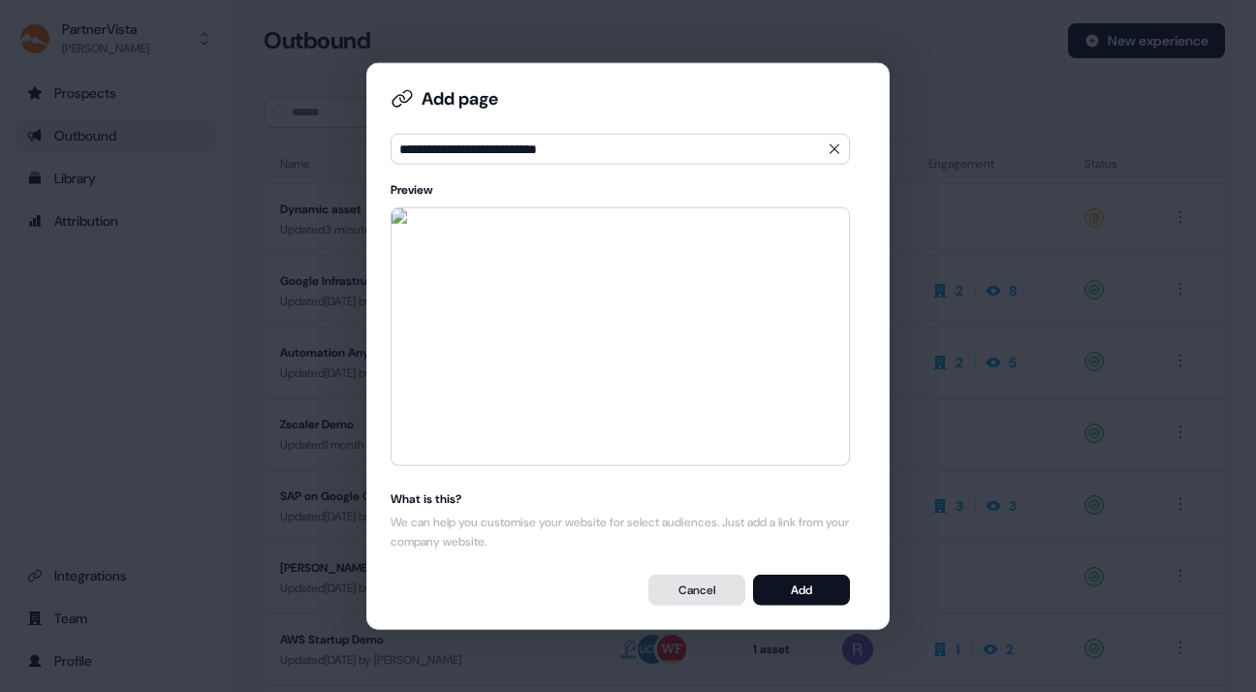
click at [693, 587] on button "Cancel" at bounding box center [696, 589] width 97 height 31
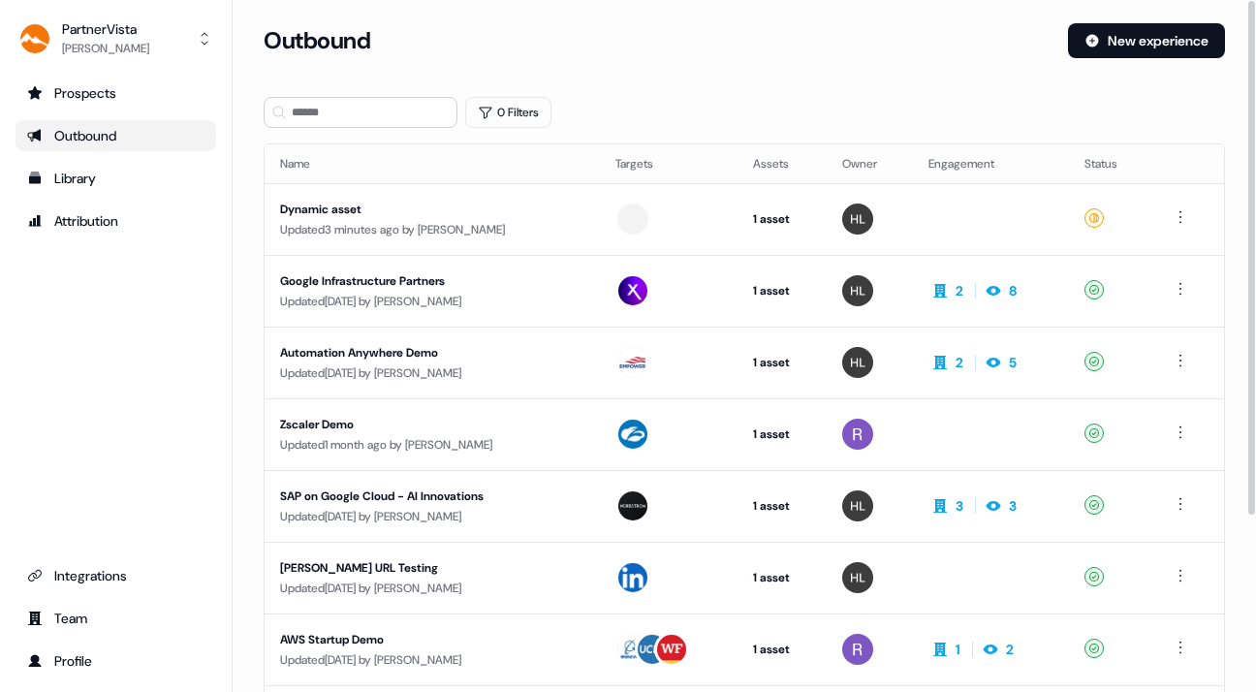
click at [959, 77] on div "Outbound New experience" at bounding box center [744, 52] width 961 height 58
click at [1147, 34] on button "New experience" at bounding box center [1146, 40] width 157 height 35
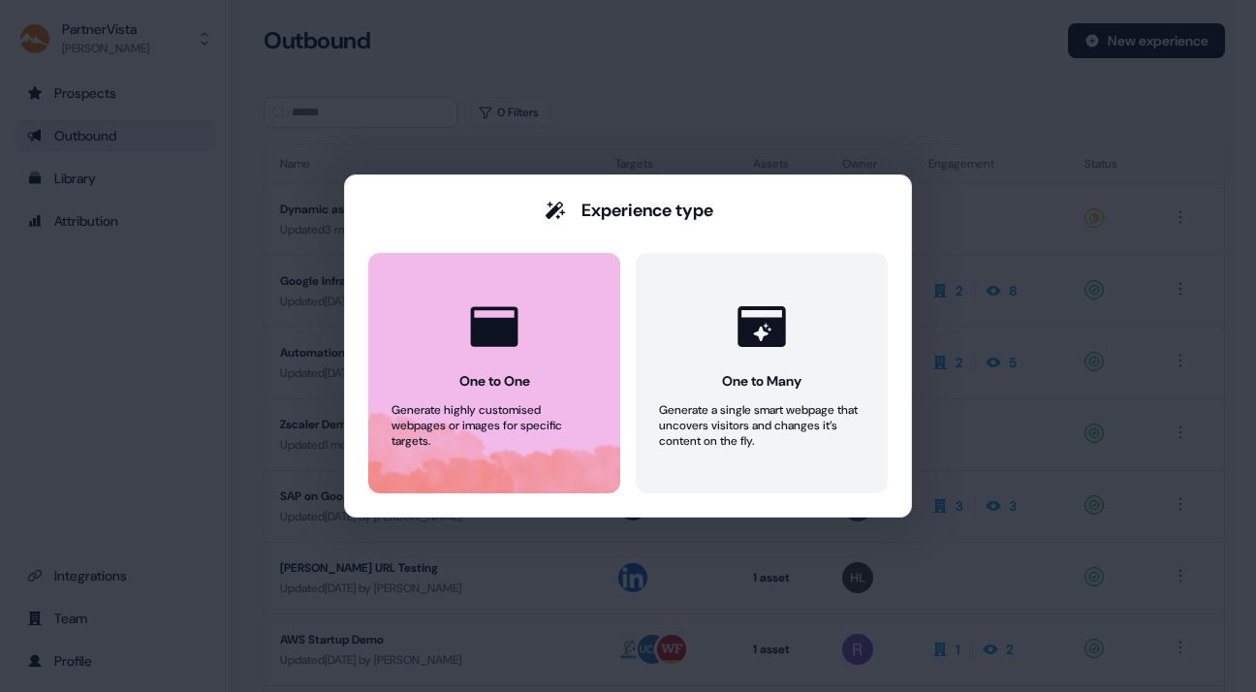
click at [521, 347] on icon at bounding box center [494, 327] width 58 height 58
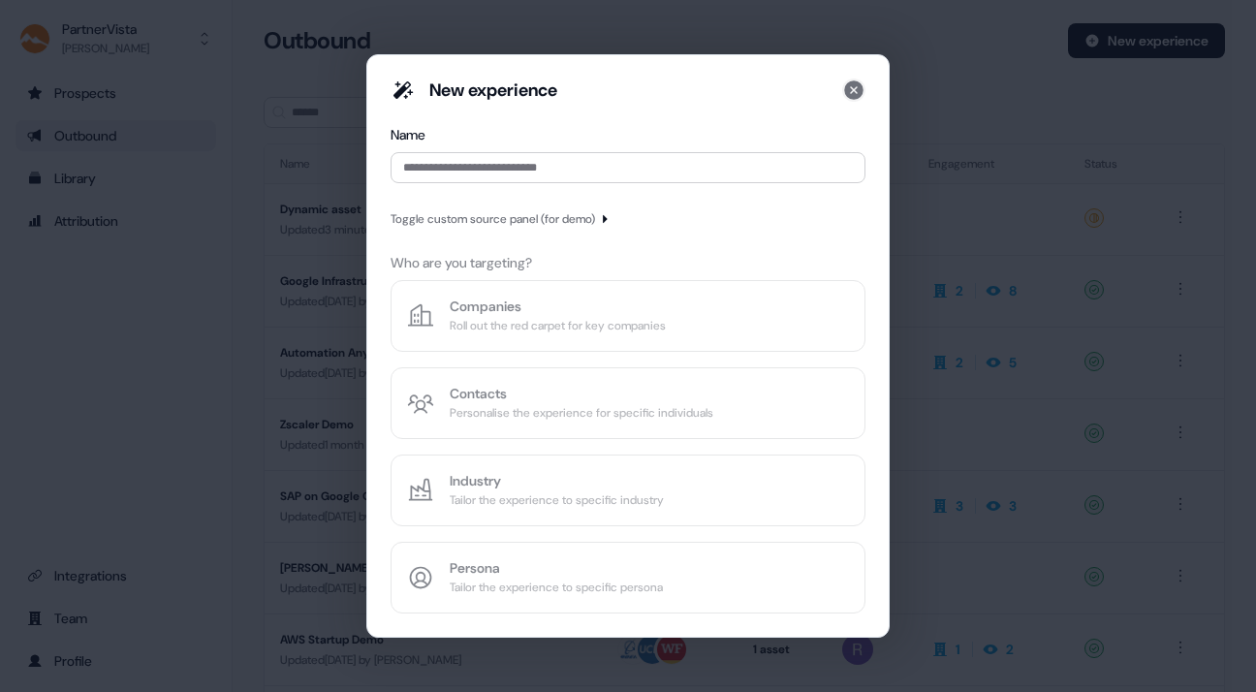
click at [851, 84] on icon at bounding box center [853, 89] width 19 height 19
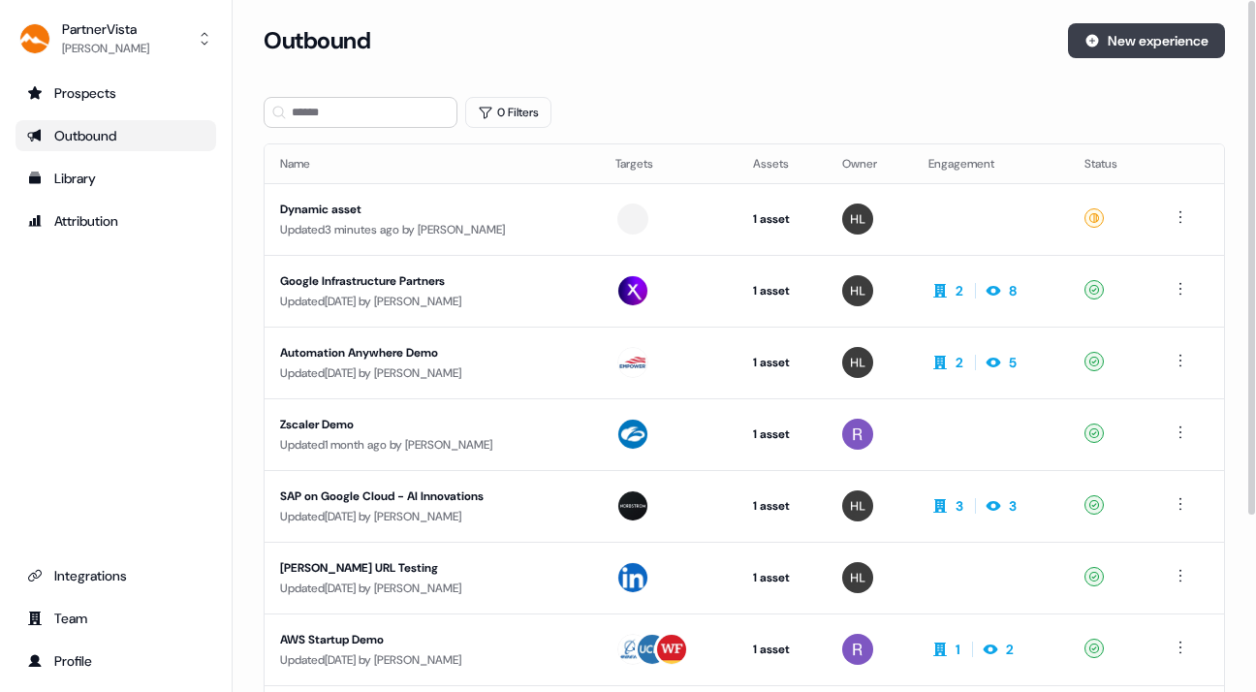
click at [1116, 30] on button "New experience" at bounding box center [1146, 40] width 157 height 35
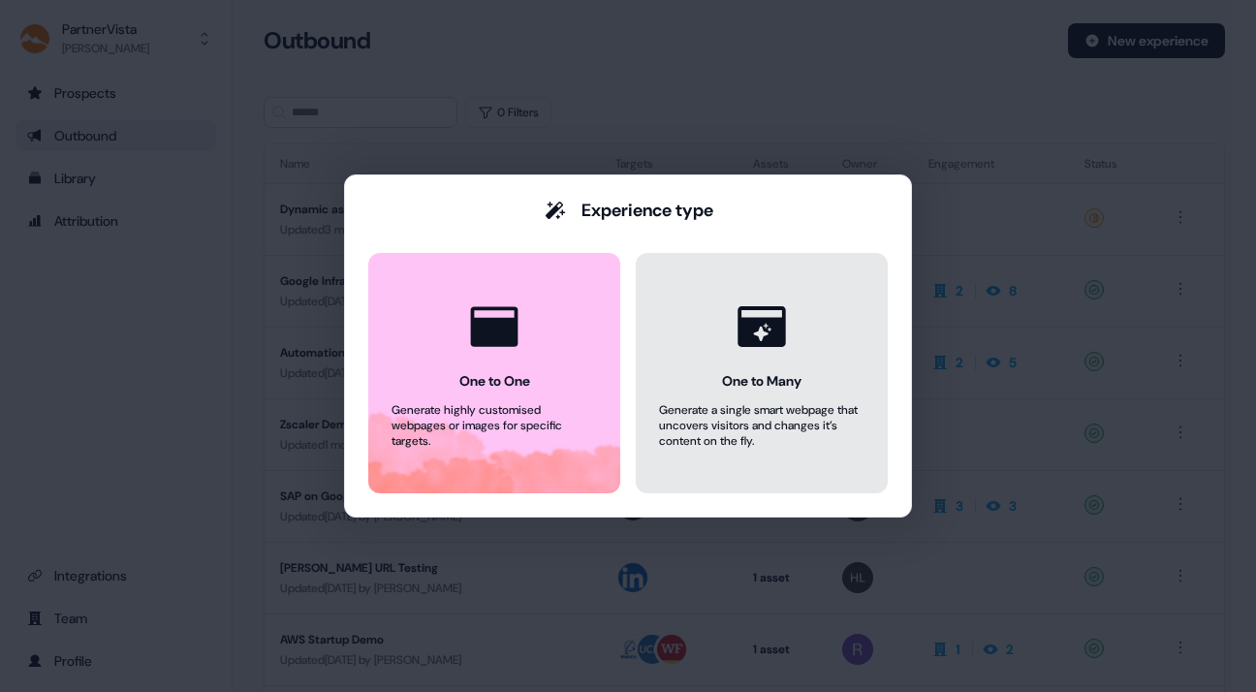
click at [766, 364] on button "One to Many Generate a single smart webpage that uncovers visitors and changes …" at bounding box center [762, 373] width 252 height 240
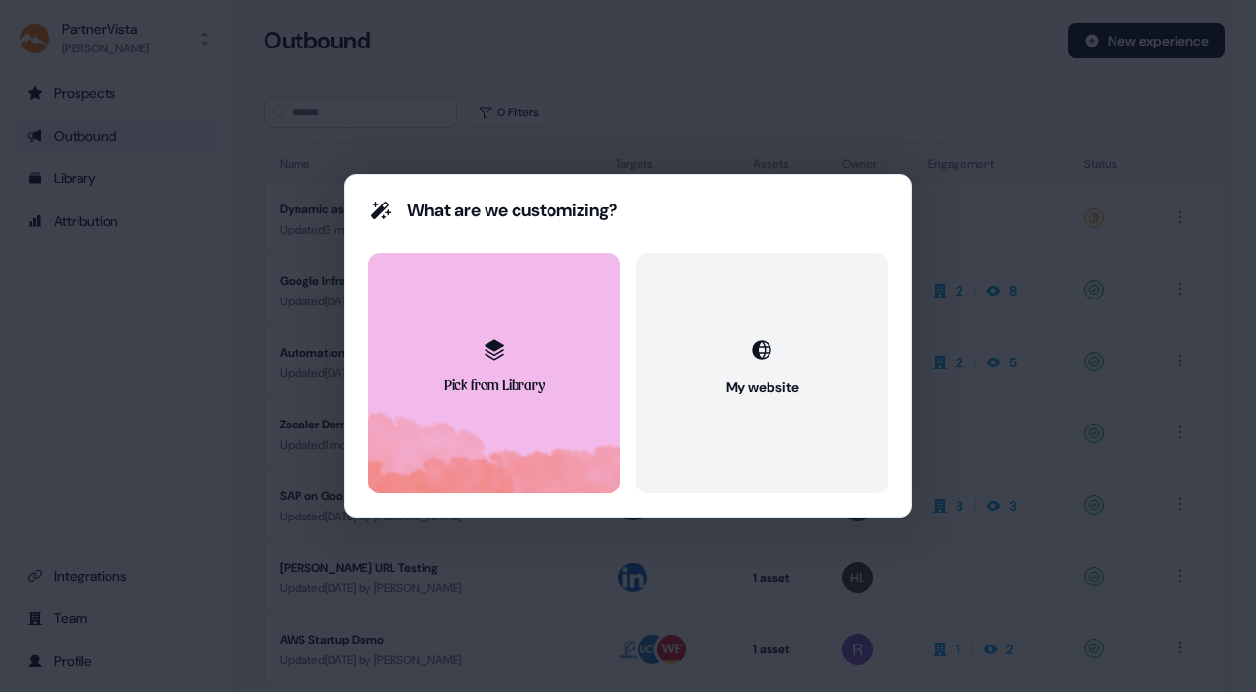
click at [539, 372] on button "Pick from Library" at bounding box center [494, 373] width 252 height 240
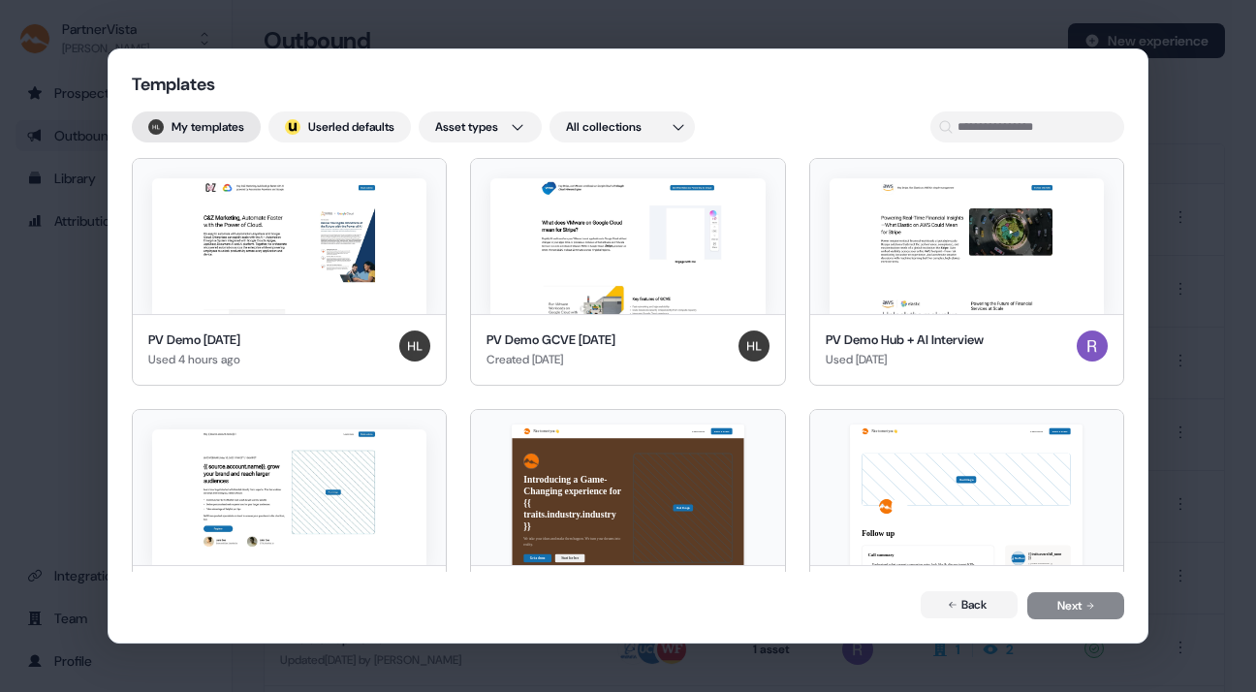
click at [201, 117] on button "My templates" at bounding box center [196, 126] width 129 height 31
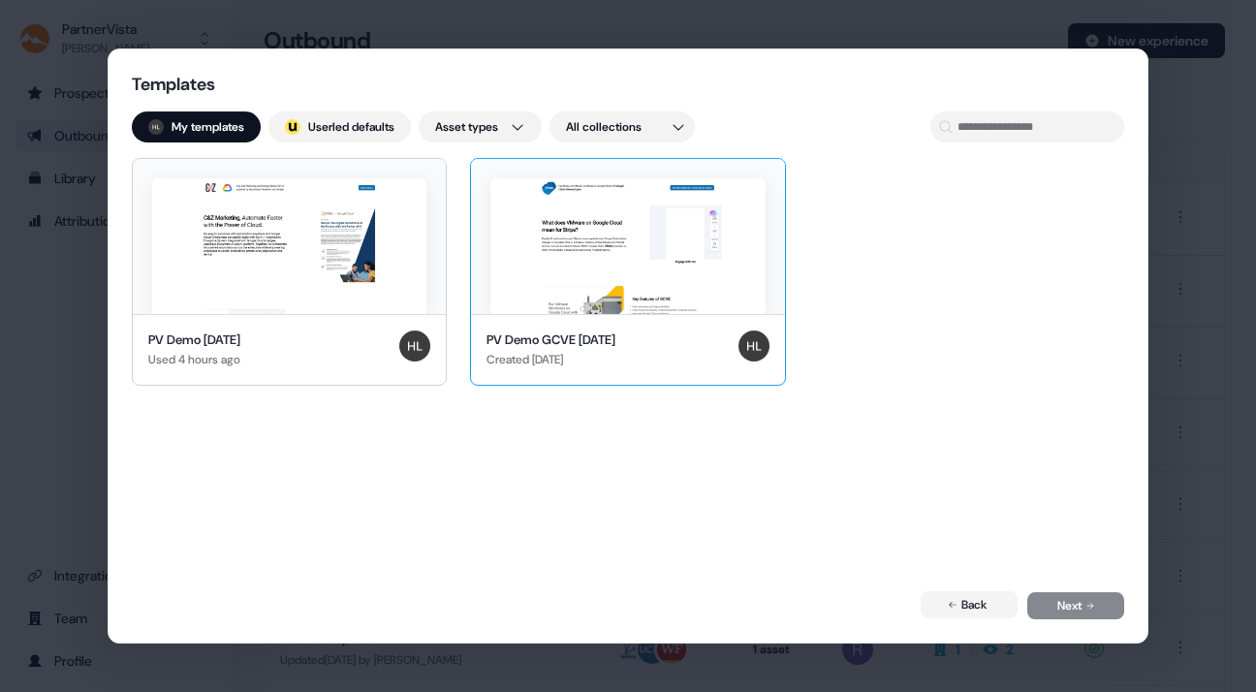
click at [573, 231] on img at bounding box center [627, 246] width 274 height 136
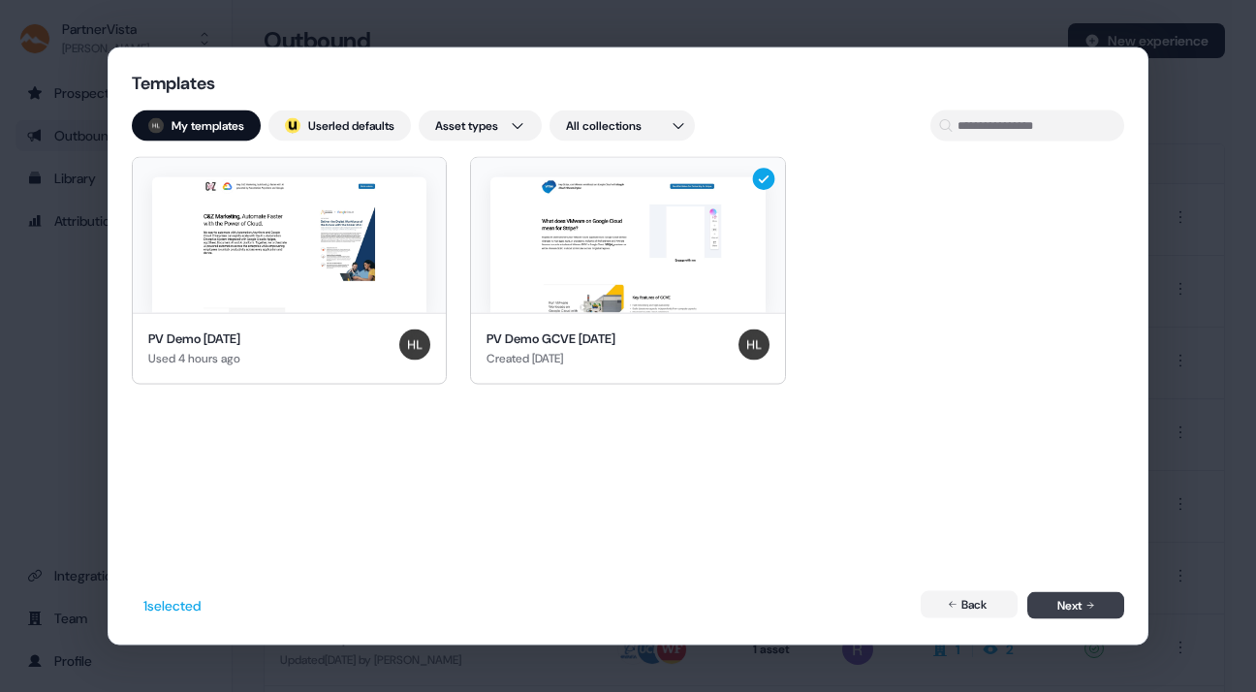
click at [1100, 600] on button "Next" at bounding box center [1075, 605] width 97 height 27
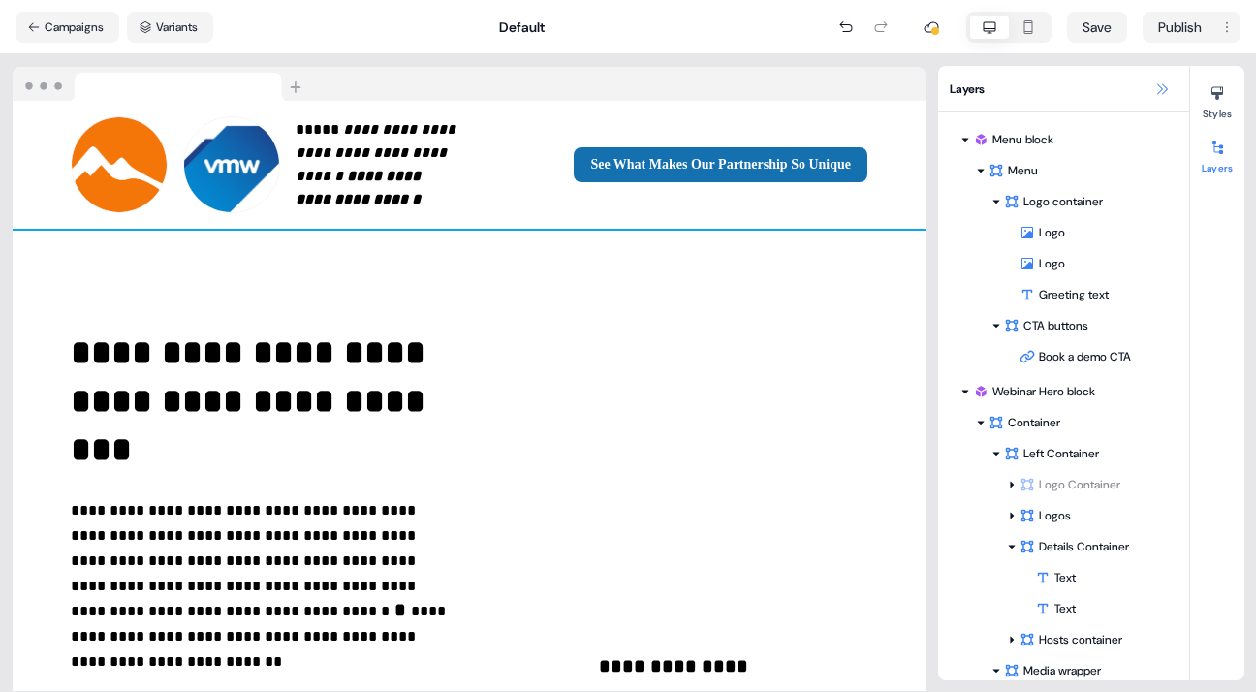
click at [1157, 86] on icon at bounding box center [1162, 89] width 16 height 16
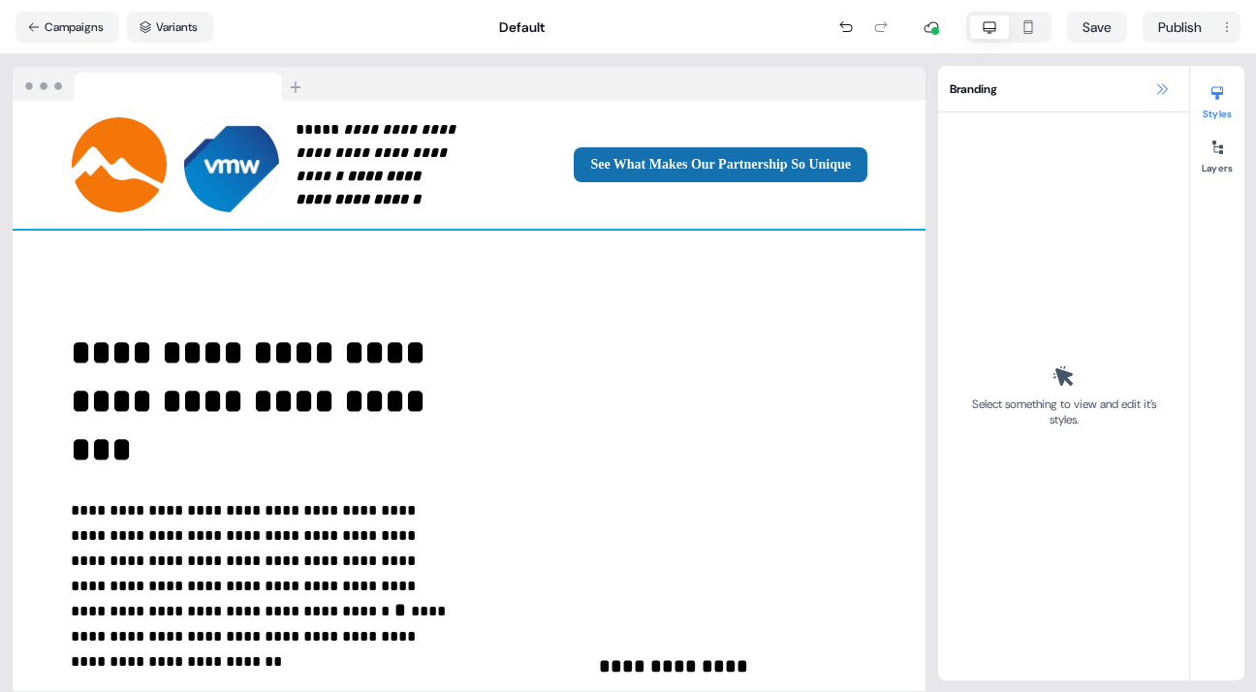
click at [1157, 86] on icon at bounding box center [1162, 89] width 16 height 16
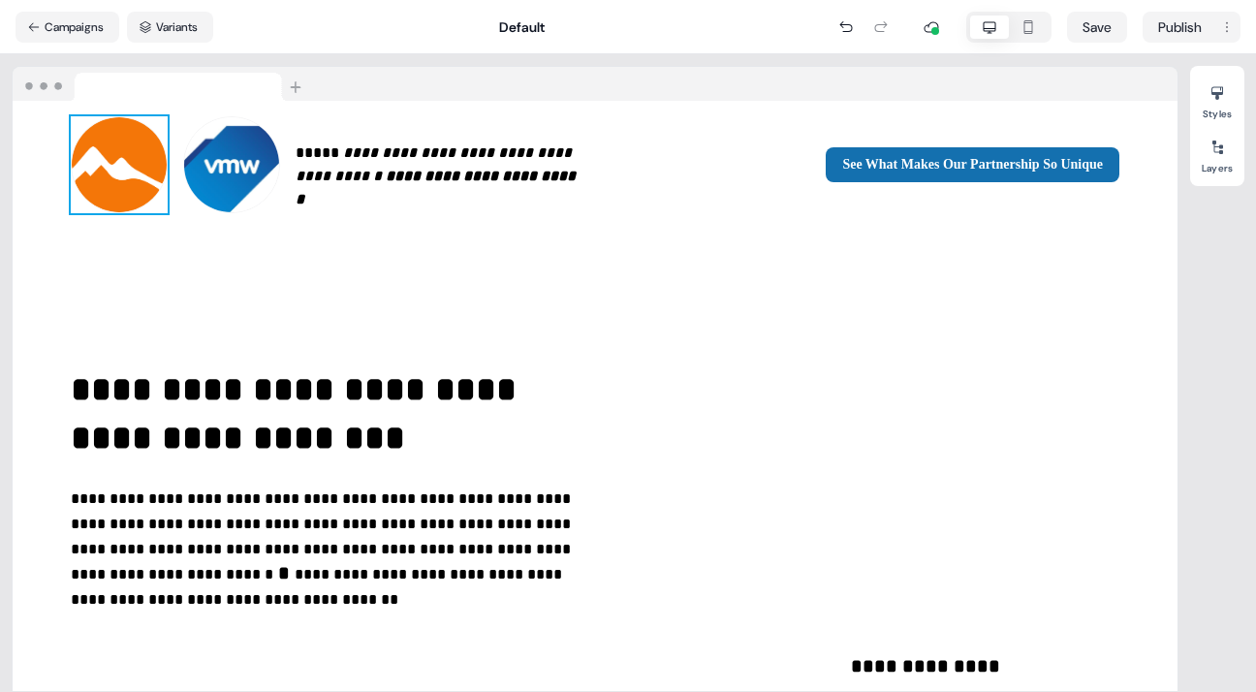
click at [127, 162] on img at bounding box center [119, 164] width 97 height 97
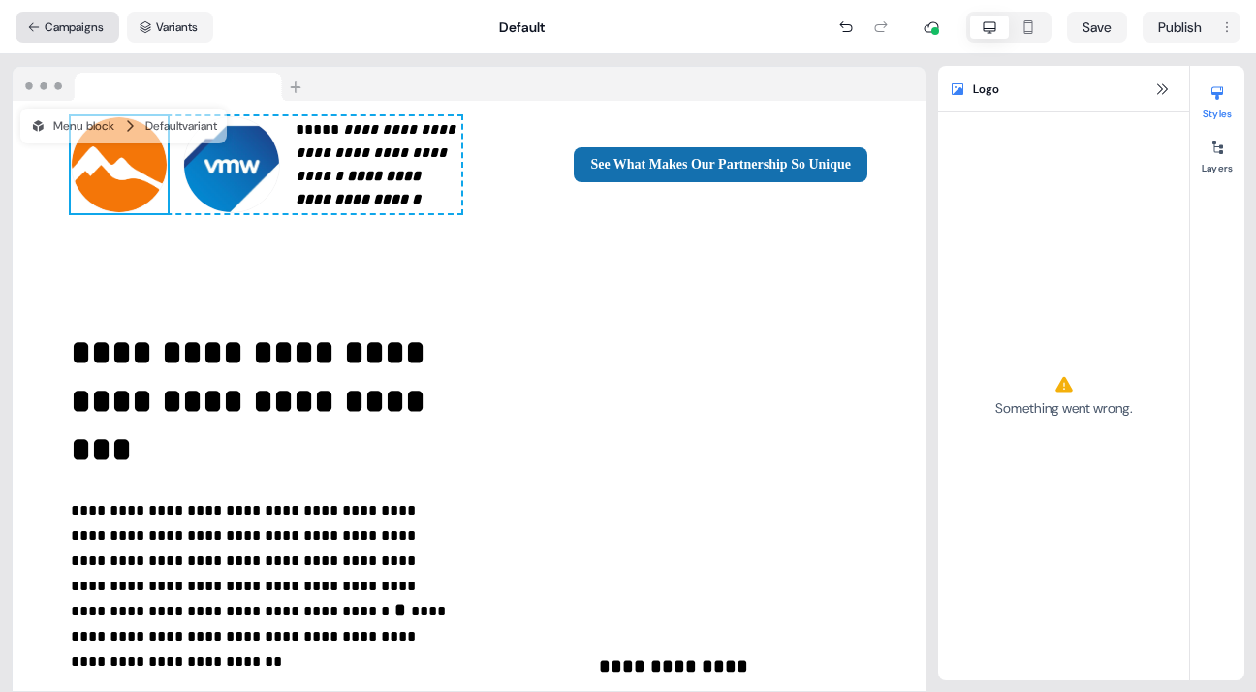
click at [78, 24] on button "Campaigns" at bounding box center [68, 27] width 104 height 31
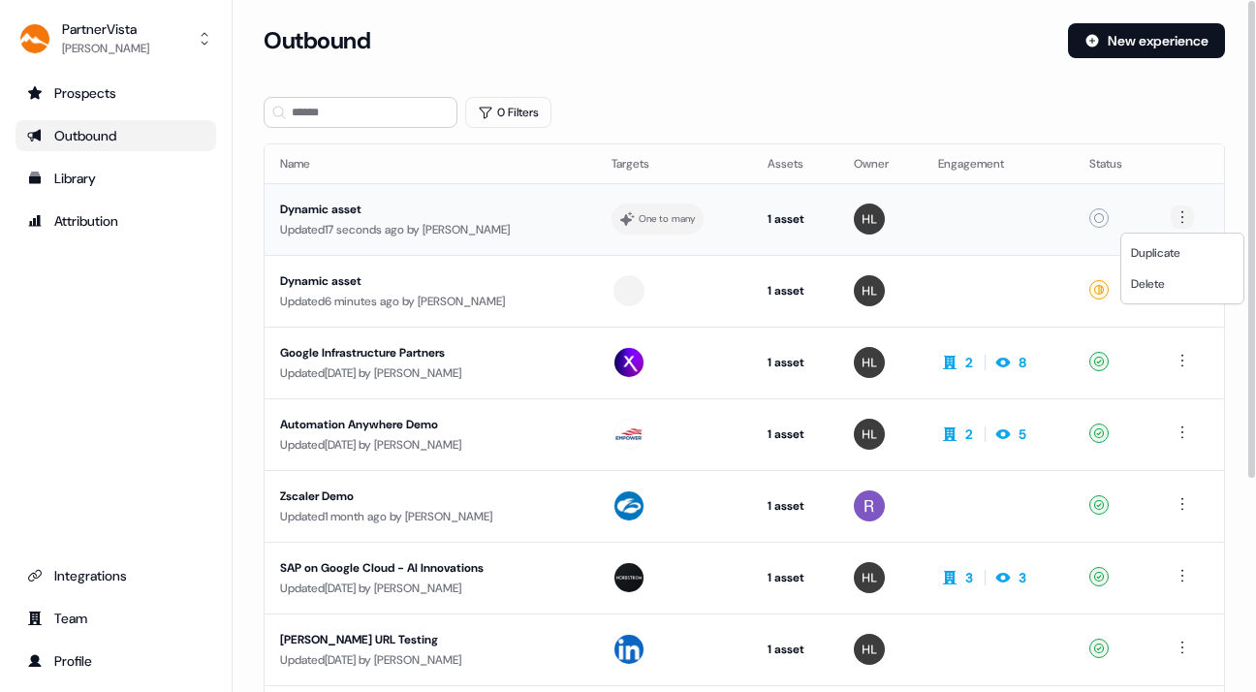
click at [1183, 212] on html "For the best experience switch devices to a bigger screen. Go to [DOMAIN_NAME] …" at bounding box center [628, 346] width 1256 height 692
click at [1160, 283] on span "Delete" at bounding box center [1148, 284] width 34 height 16
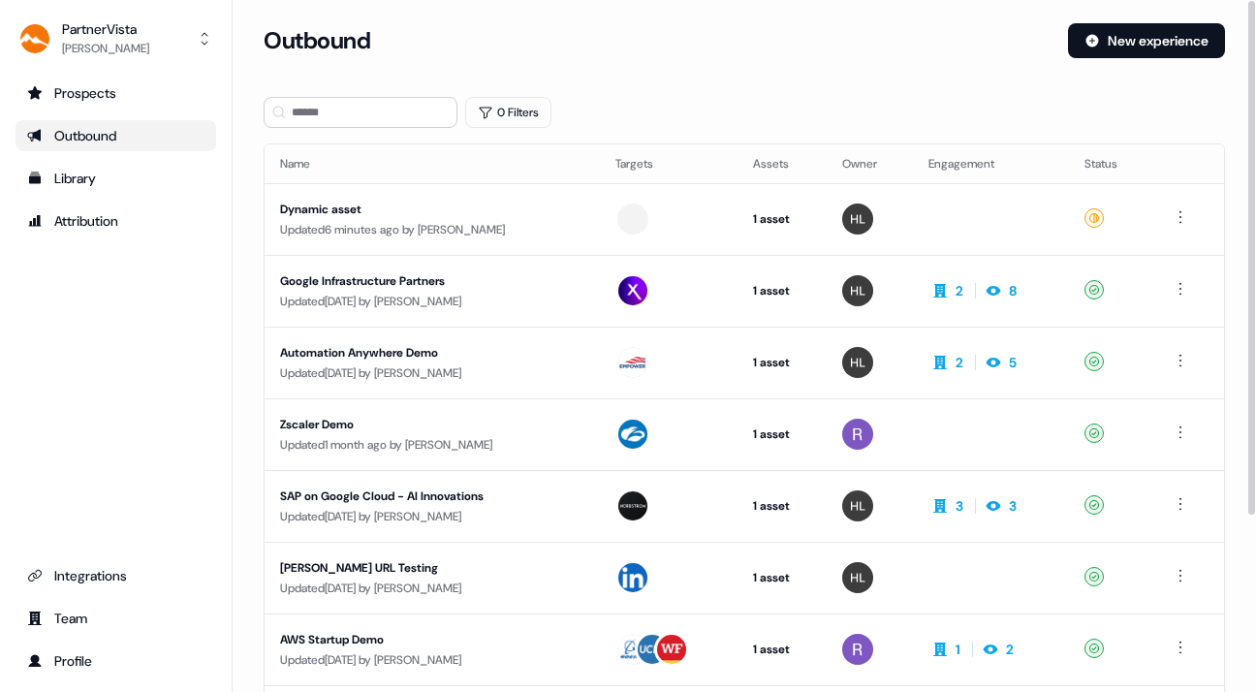
click at [967, 48] on div "Outbound" at bounding box center [658, 40] width 789 height 35
click at [62, 319] on div "Prospects Outbound Library Attribution Integrations Team Profile" at bounding box center [116, 377] width 201 height 599
click at [1150, 35] on button "New experience" at bounding box center [1146, 40] width 157 height 35
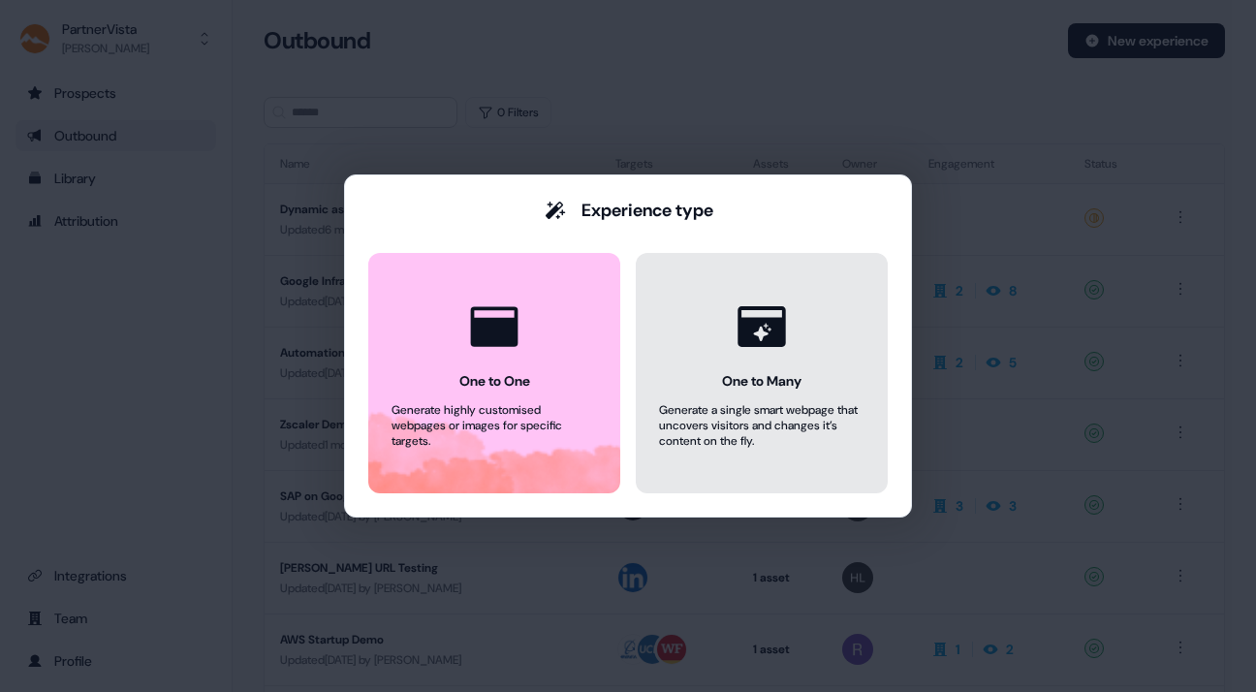
click at [711, 329] on button "One to Many Generate a single smart webpage that uncovers visitors and changes …" at bounding box center [762, 373] width 252 height 240
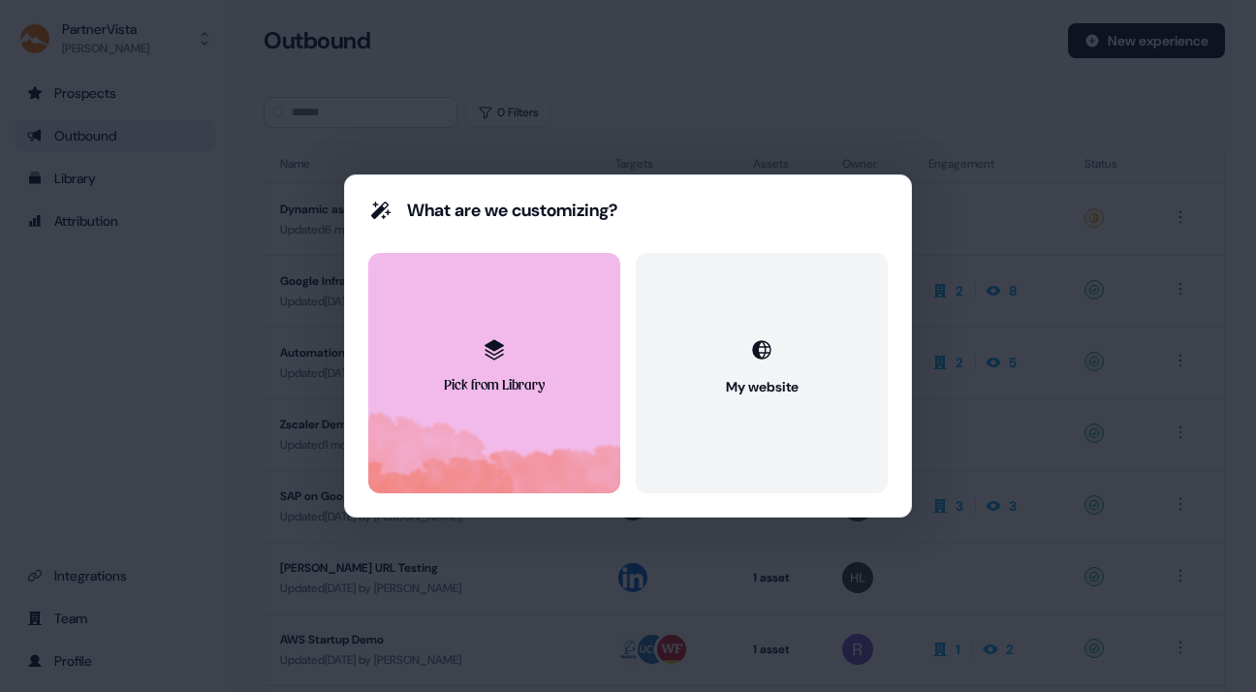
click at [542, 317] on button "Pick from Library" at bounding box center [494, 373] width 252 height 240
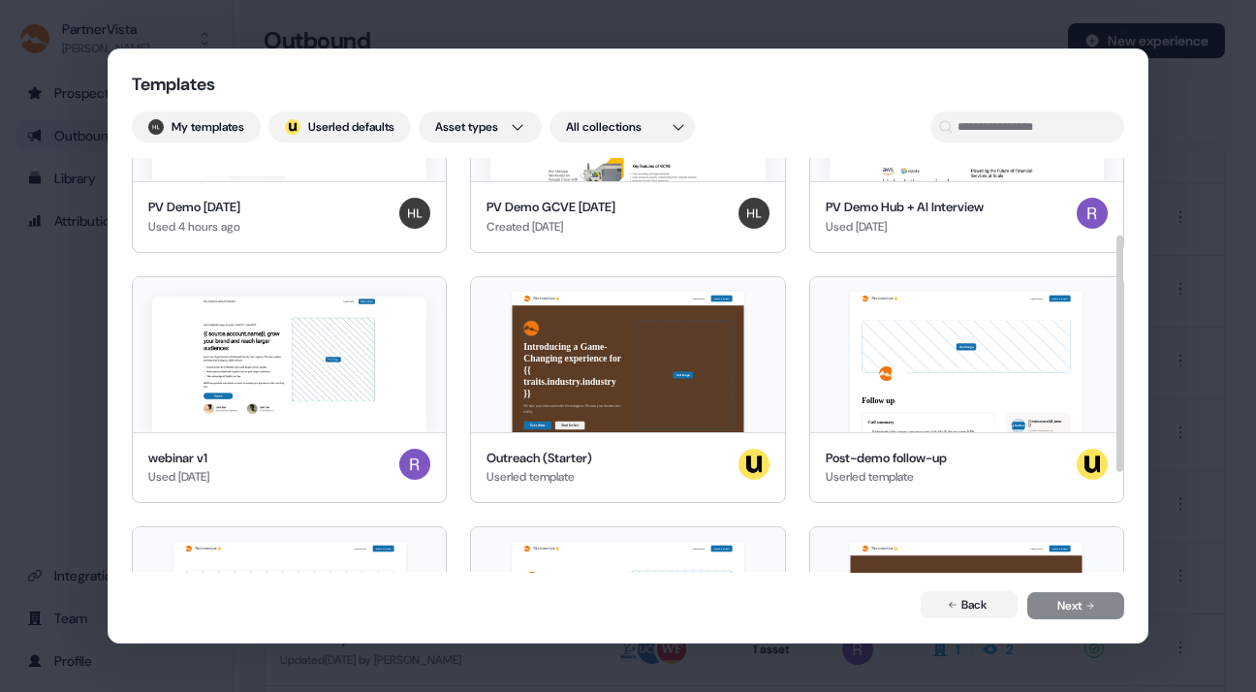
scroll to position [140, 0]
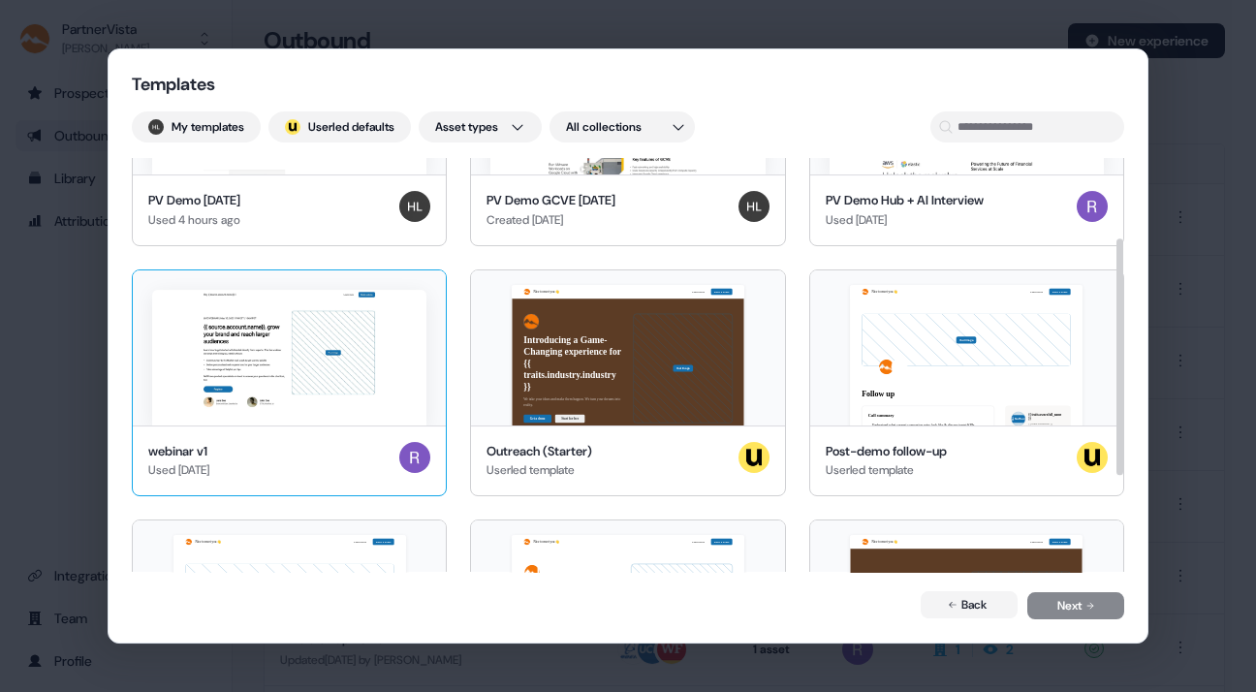
click at [295, 355] on img at bounding box center [289, 358] width 274 height 136
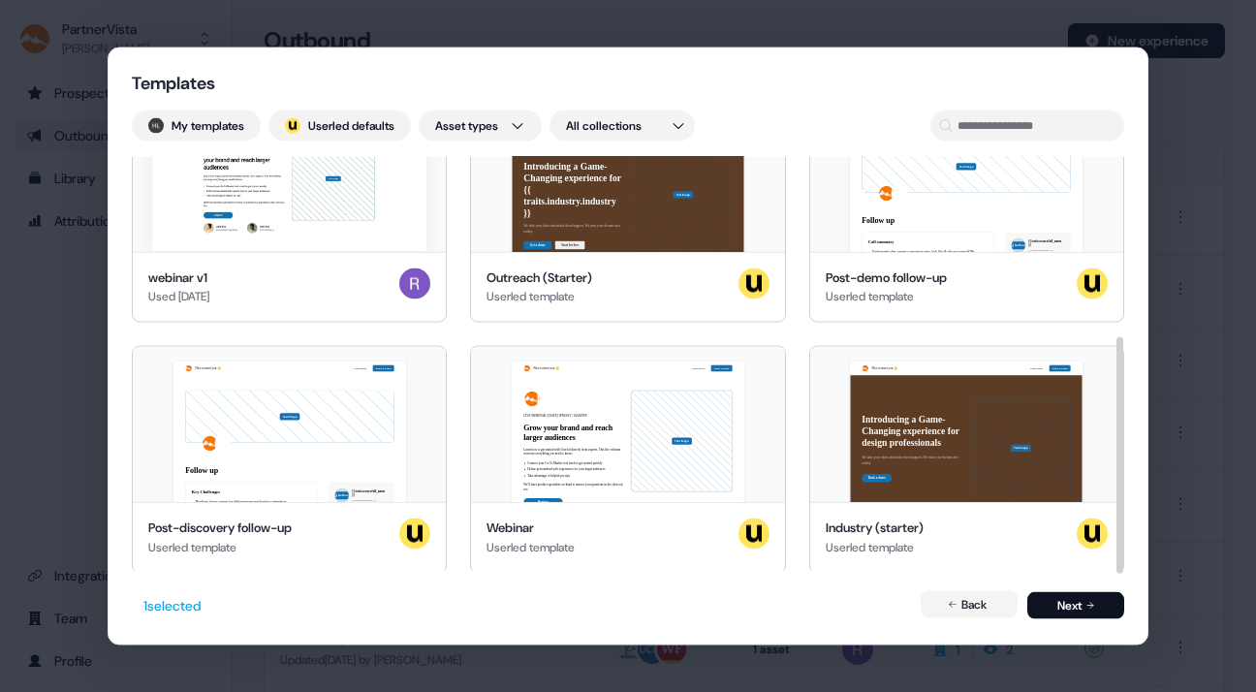
scroll to position [314, 0]
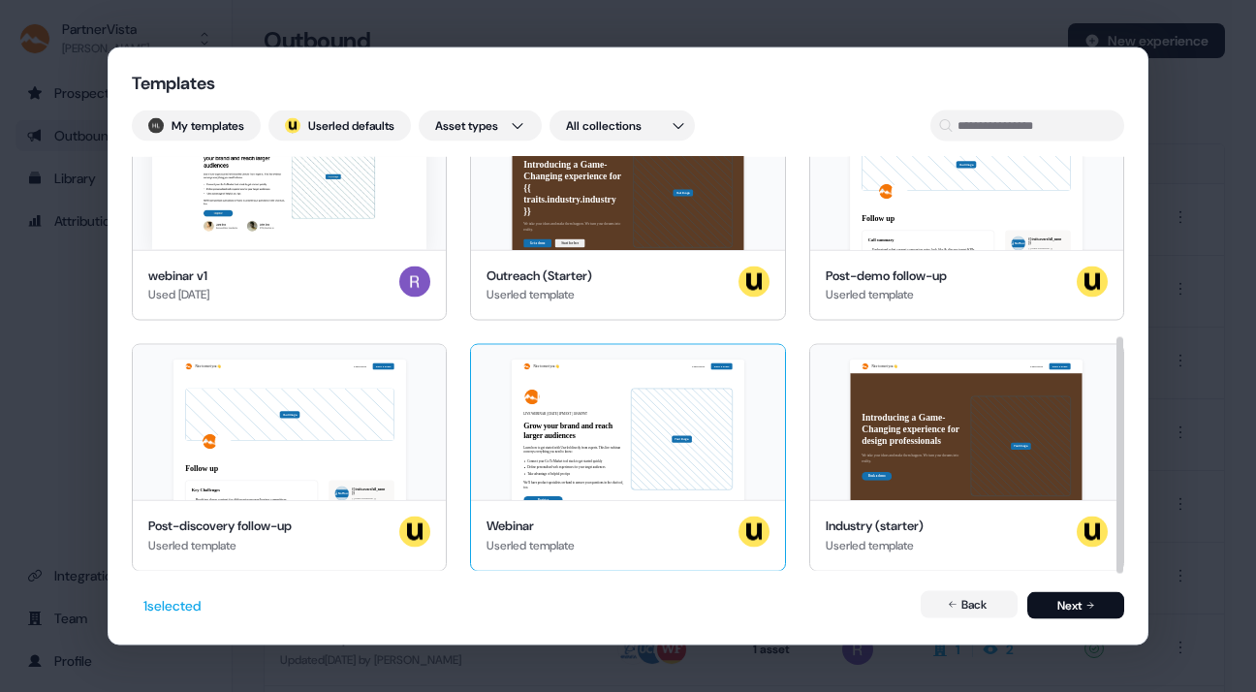
click at [602, 383] on div "Nice to meet you 👋 Learn more Book a demo LIVE WEBINAR | [DATE] 1PM EST | 10AM …" at bounding box center [627, 422] width 313 height 155
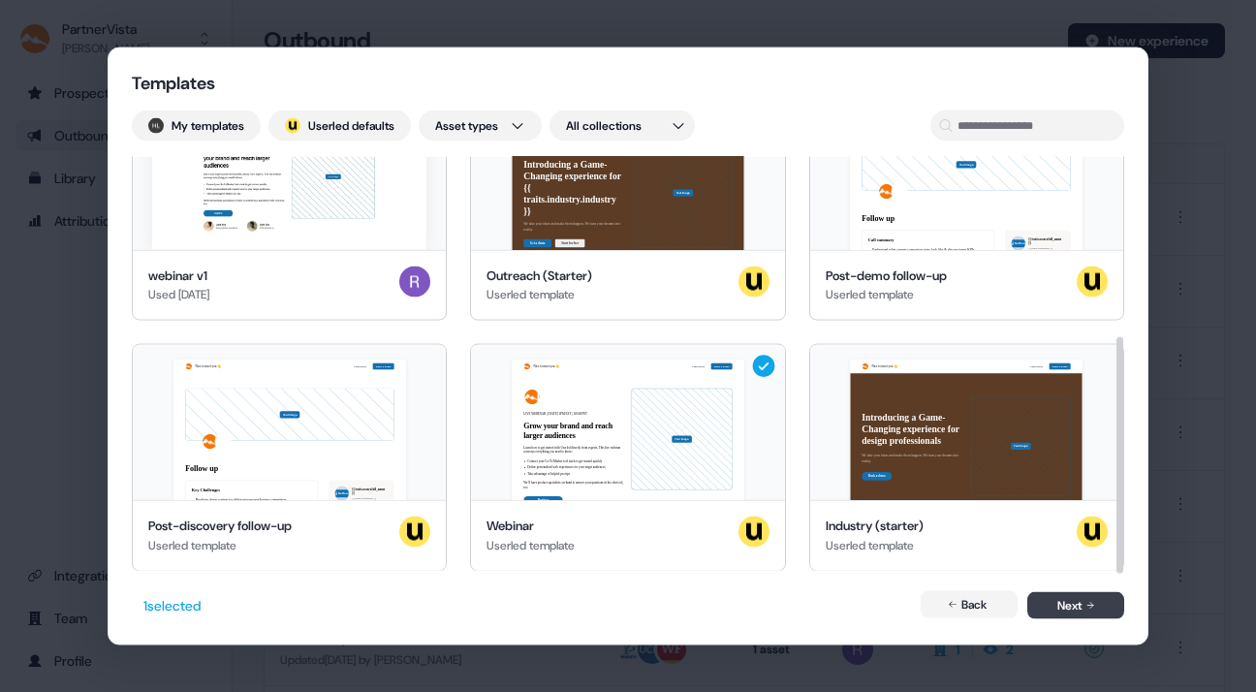
click at [1068, 603] on button "Next" at bounding box center [1075, 605] width 97 height 27
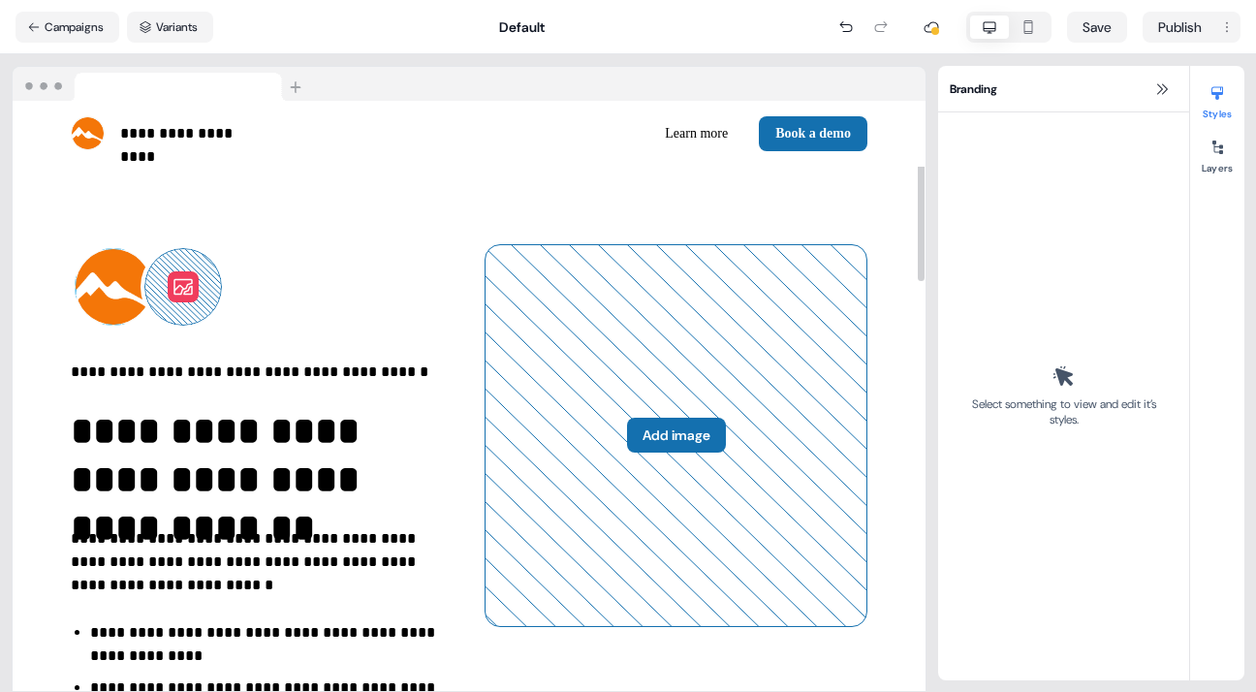
click at [110, 277] on img at bounding box center [114, 287] width 78 height 78
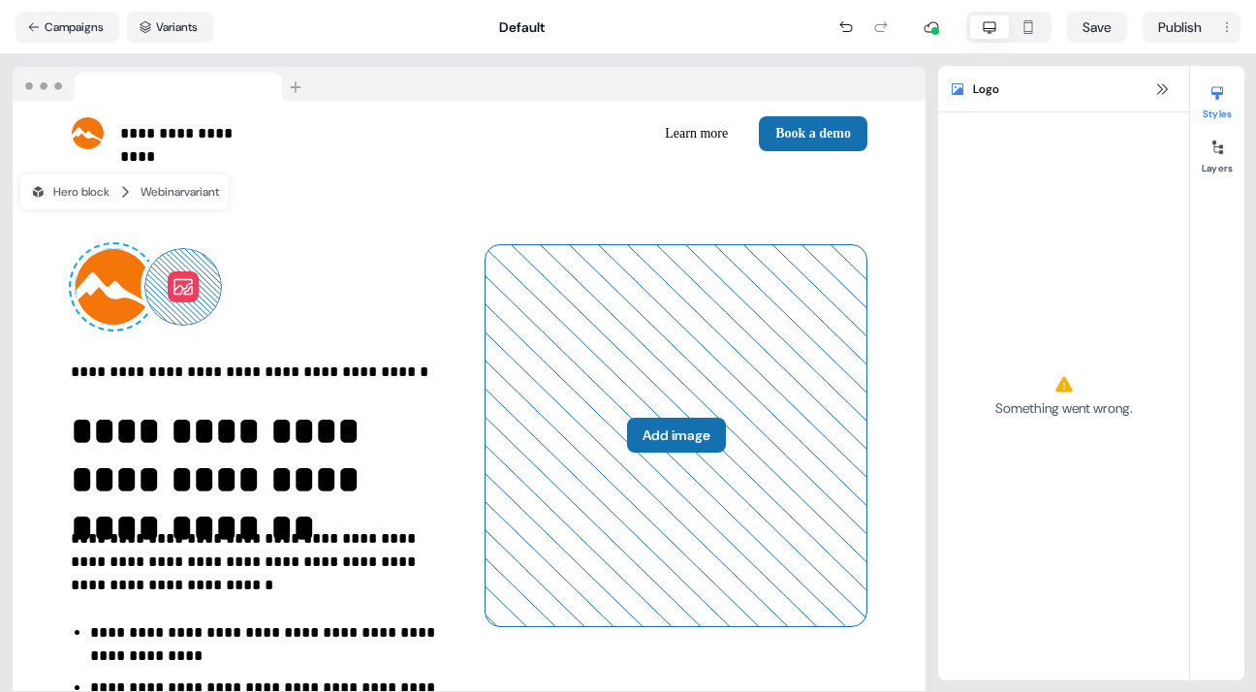
click at [5, 38] on nav "Campaigns Variants Default Save Publish" at bounding box center [628, 27] width 1256 height 54
